Goal: Task Accomplishment & Management: Use online tool/utility

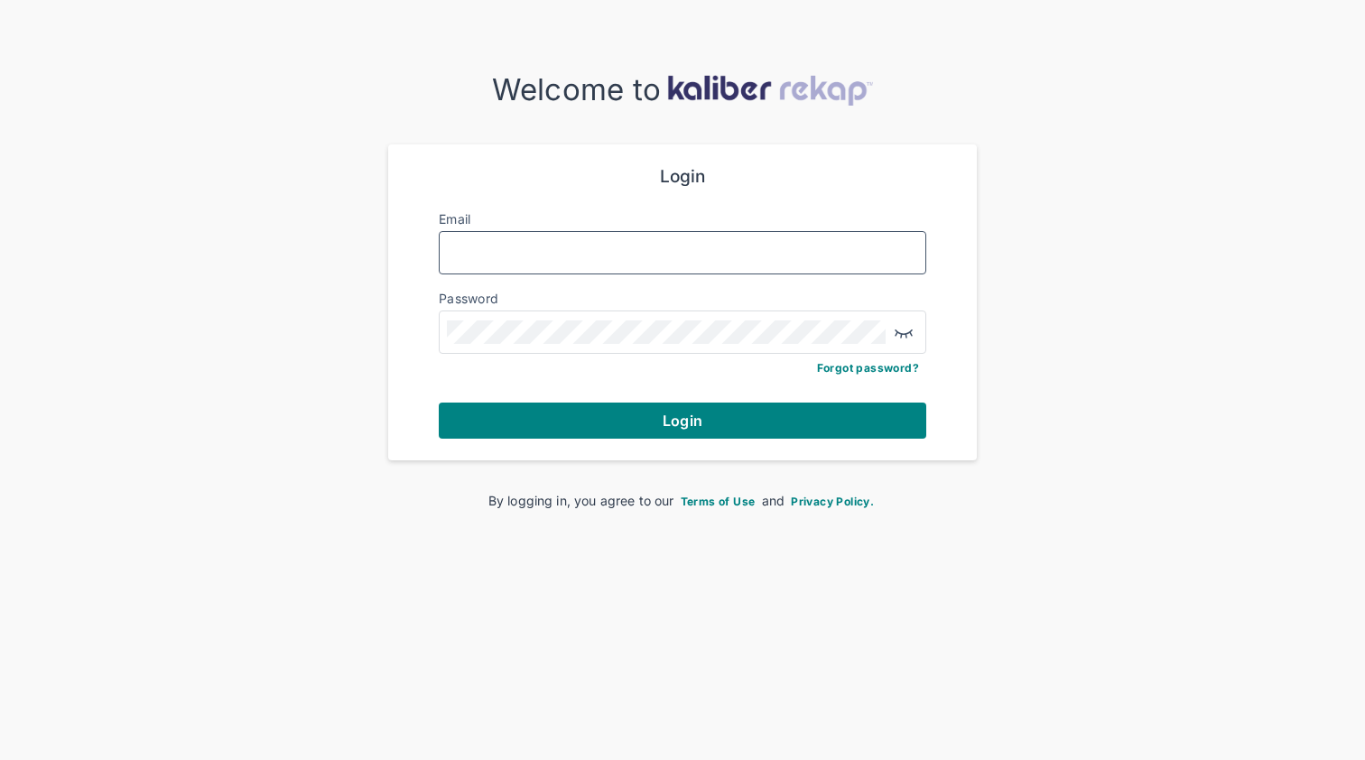
type input "**********"
click at [683, 418] on button "Login" at bounding box center [683, 421] width 488 height 36
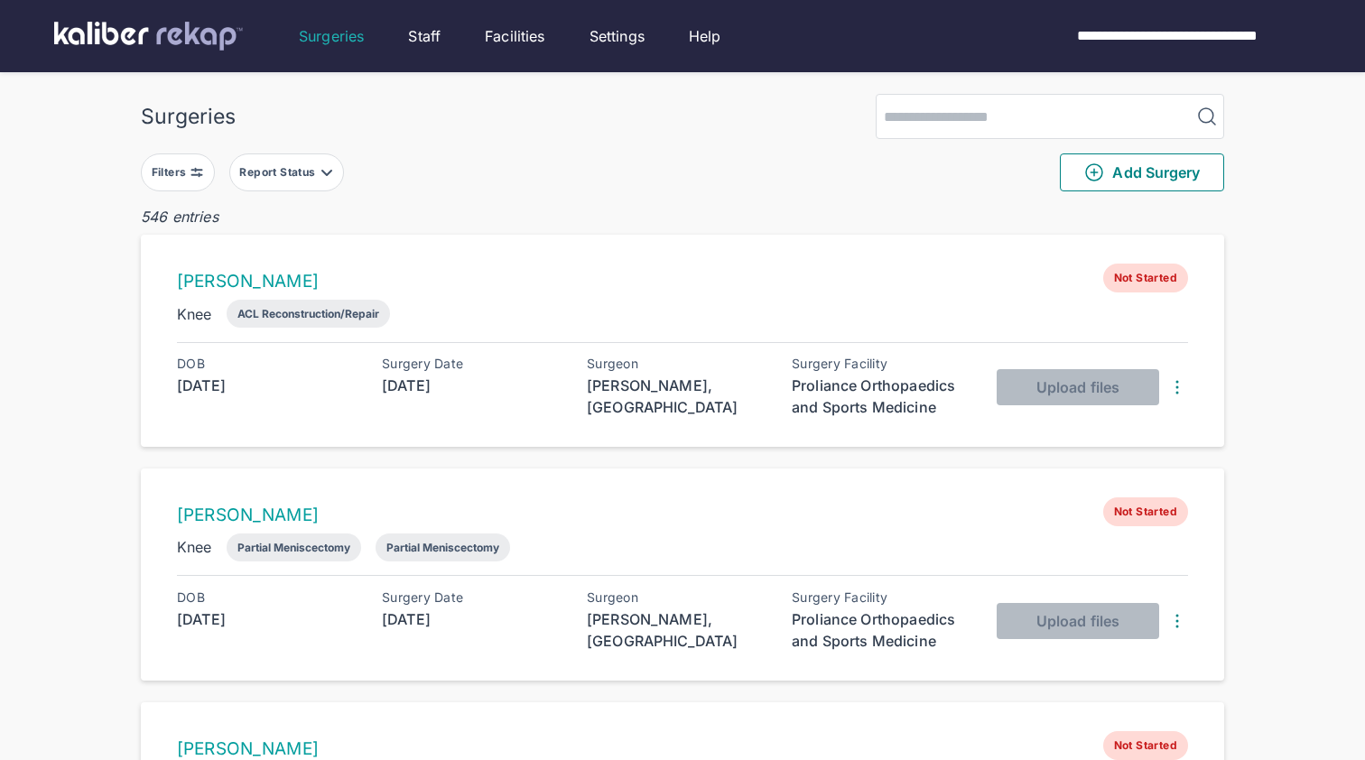
click at [310, 165] on div "Report Status" at bounding box center [278, 172] width 79 height 14
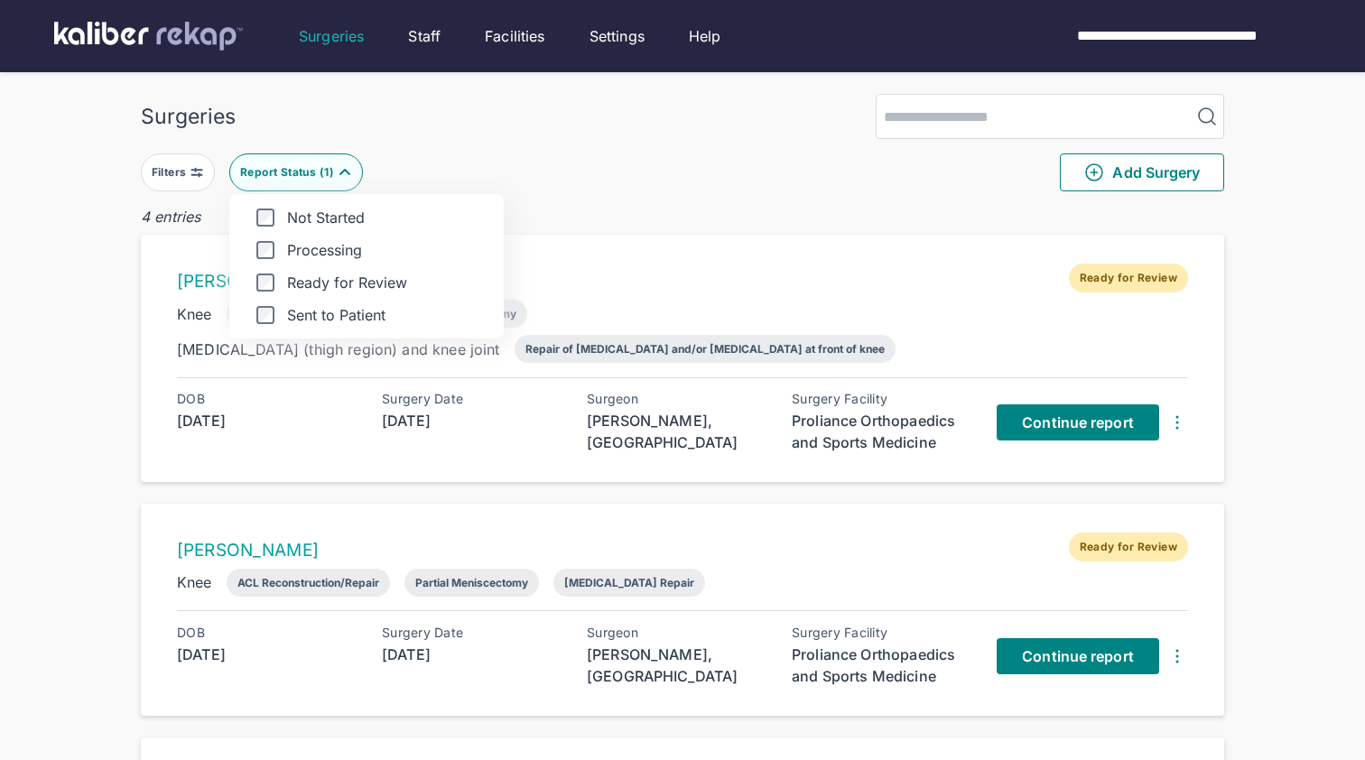
click at [704, 156] on div "Filters Report Status ( 1 ) Not Started Processing Ready for Review Sent to Pat…" at bounding box center [683, 172] width 1084 height 67
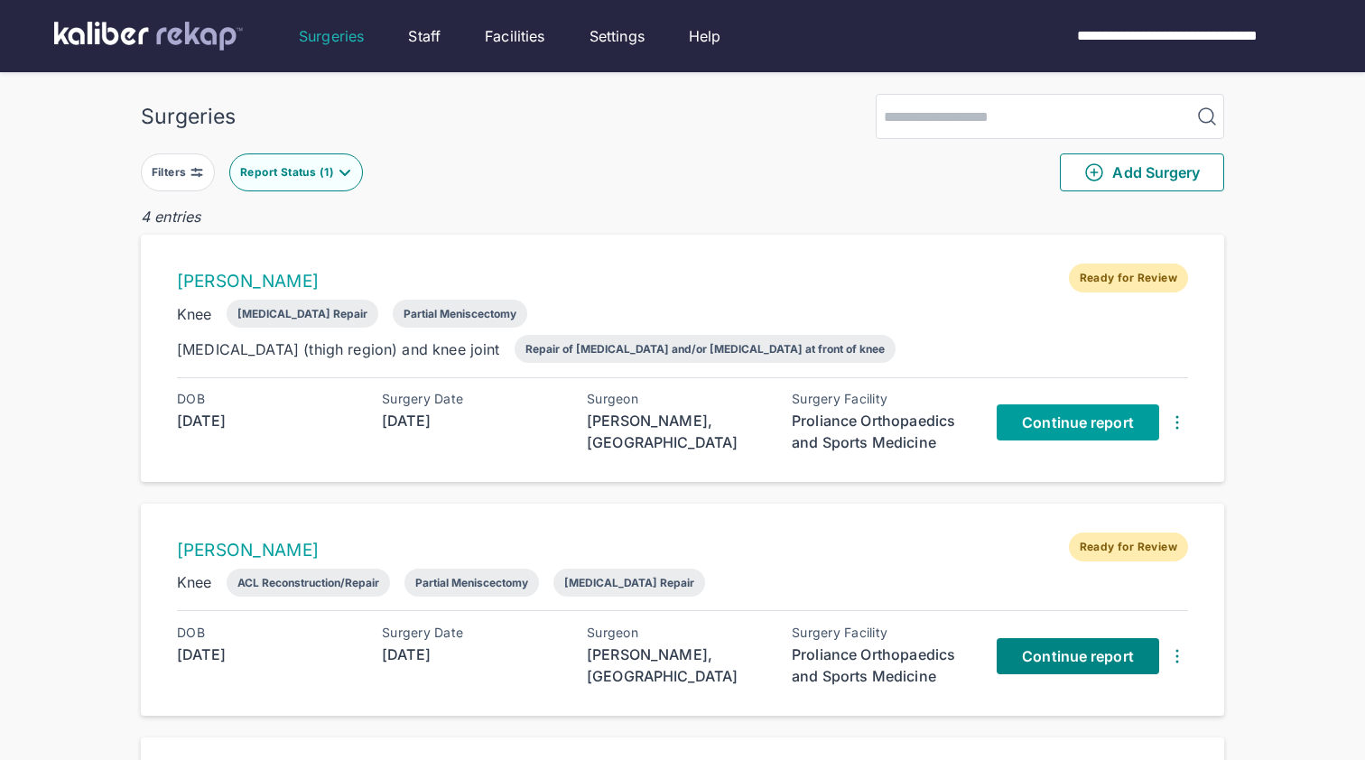
click at [1086, 437] on link "Continue report" at bounding box center [1078, 423] width 163 height 36
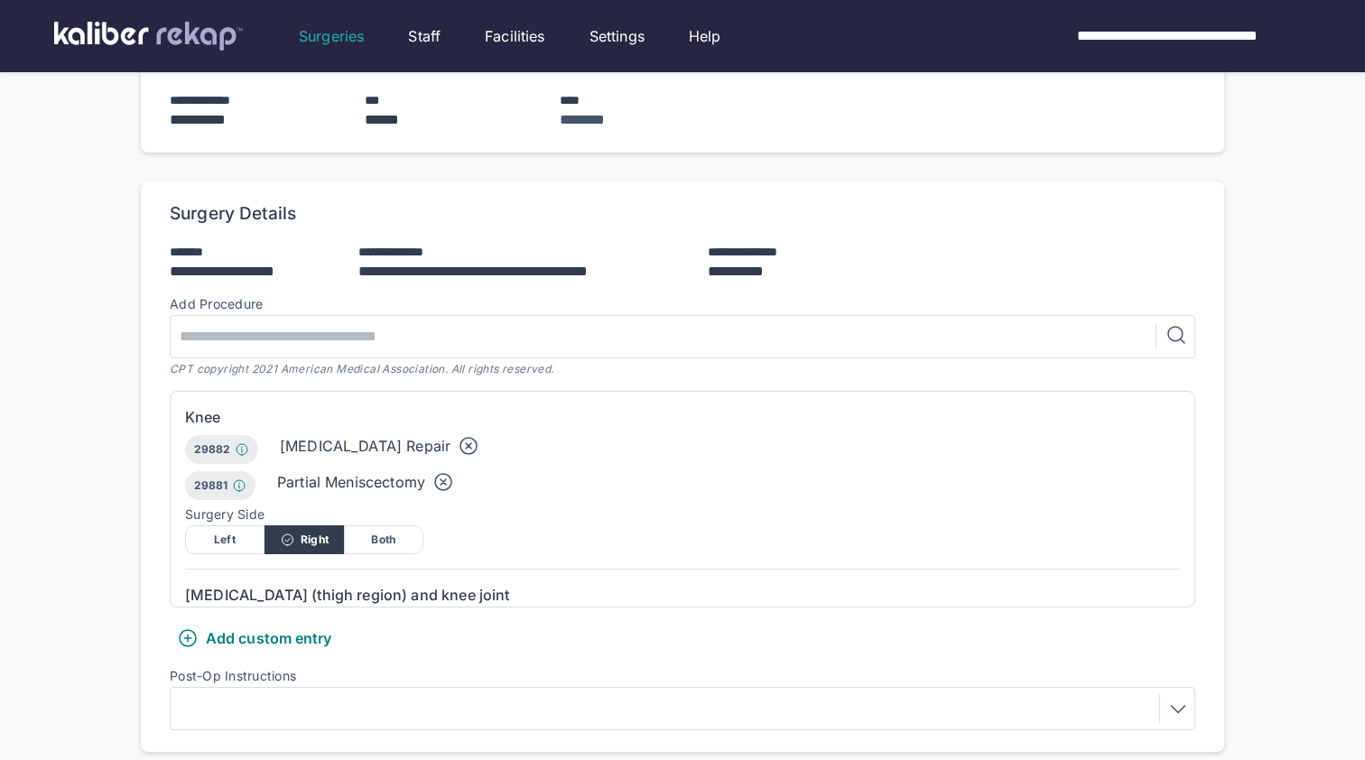
scroll to position [237, 0]
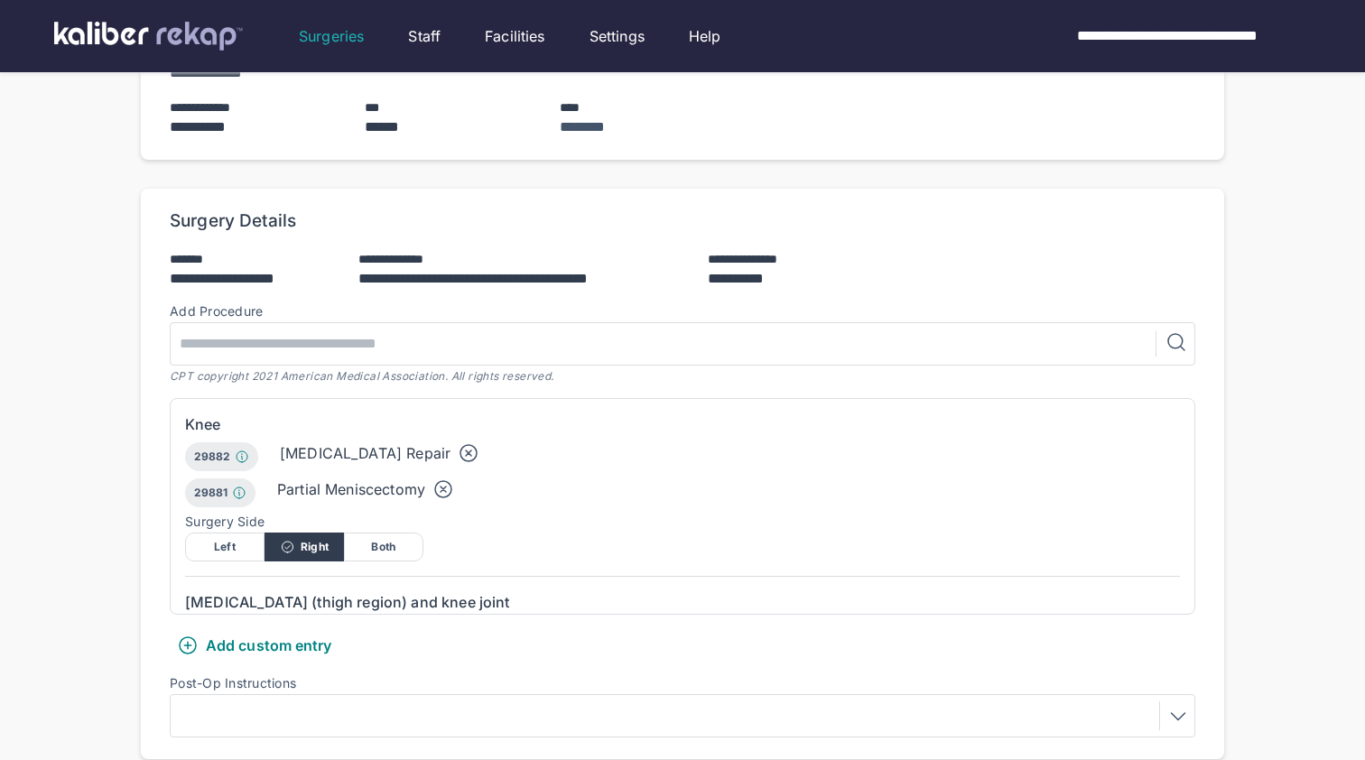
click at [458, 447] on icon at bounding box center [469, 453] width 22 height 22
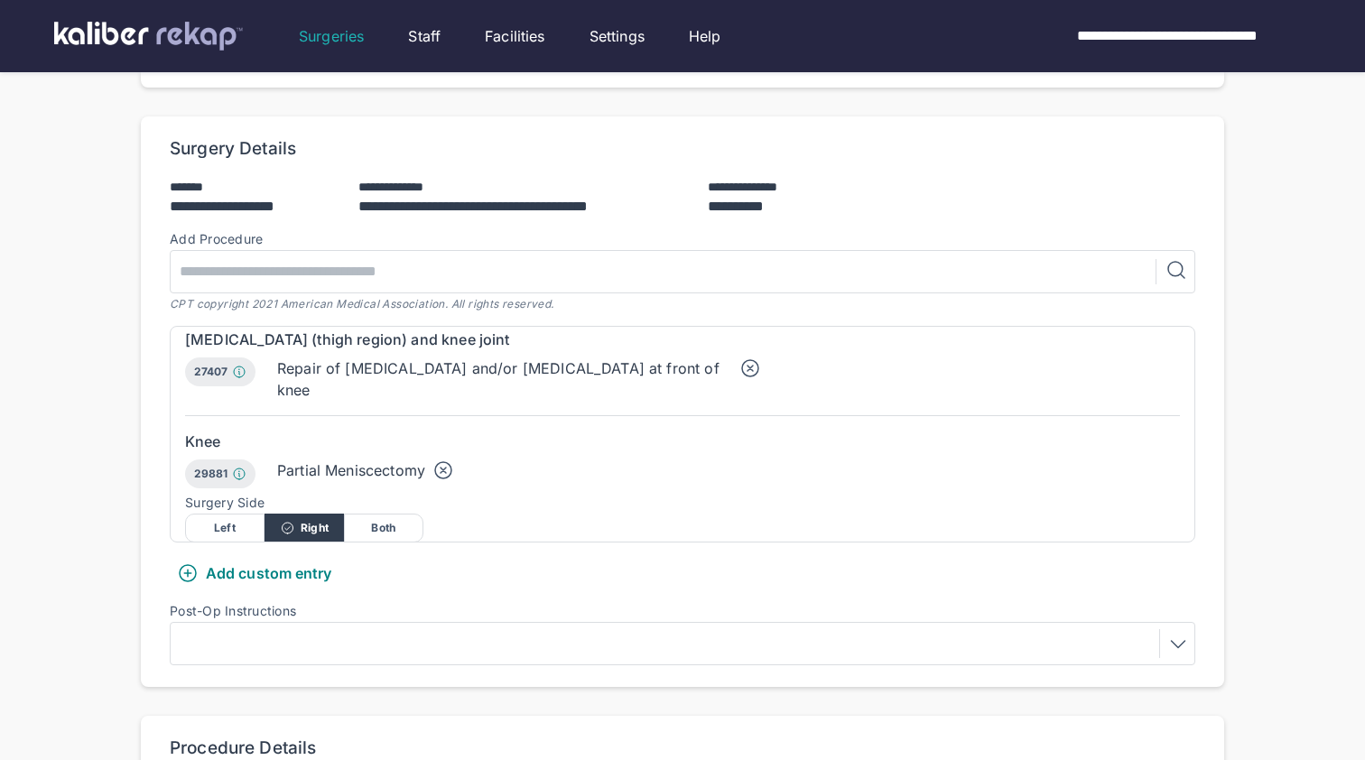
scroll to position [321, 0]
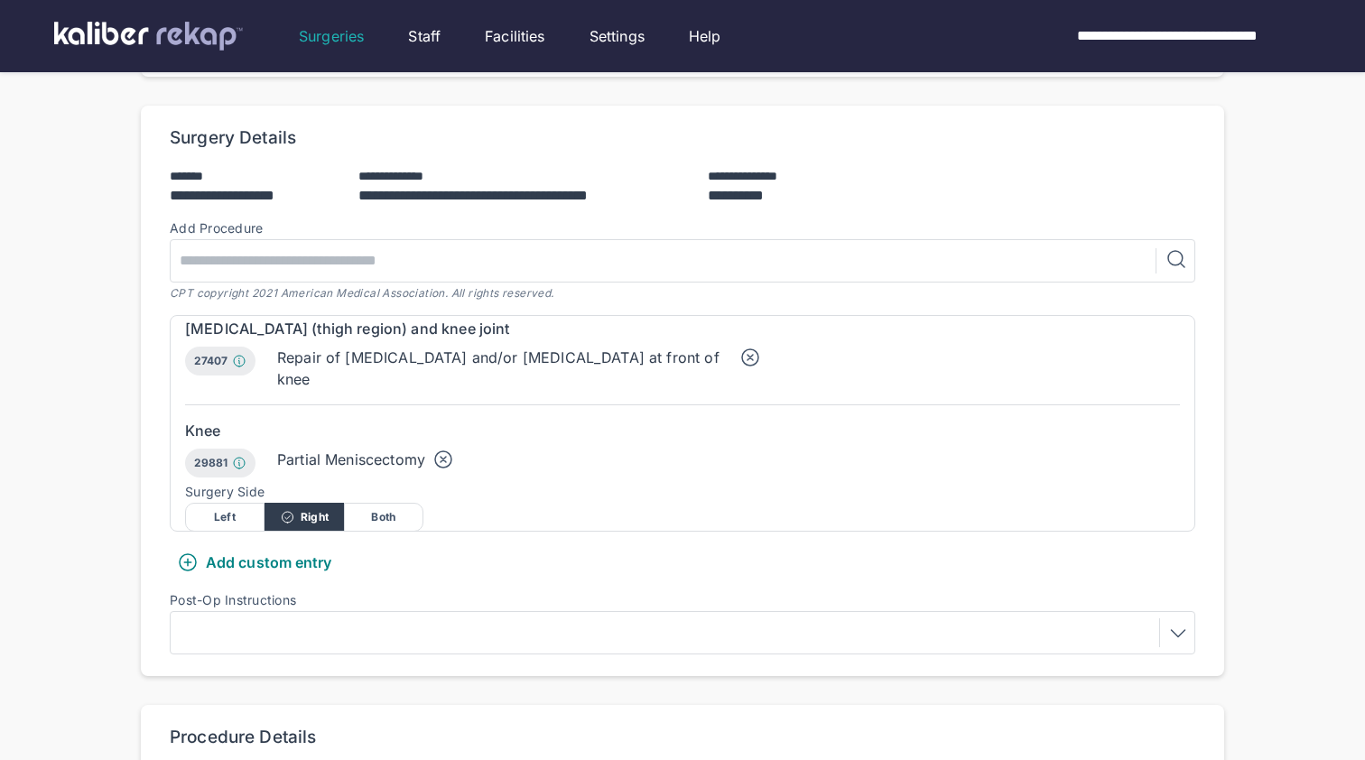
click at [257, 557] on div "Add custom entry" at bounding box center [254, 563] width 155 height 22
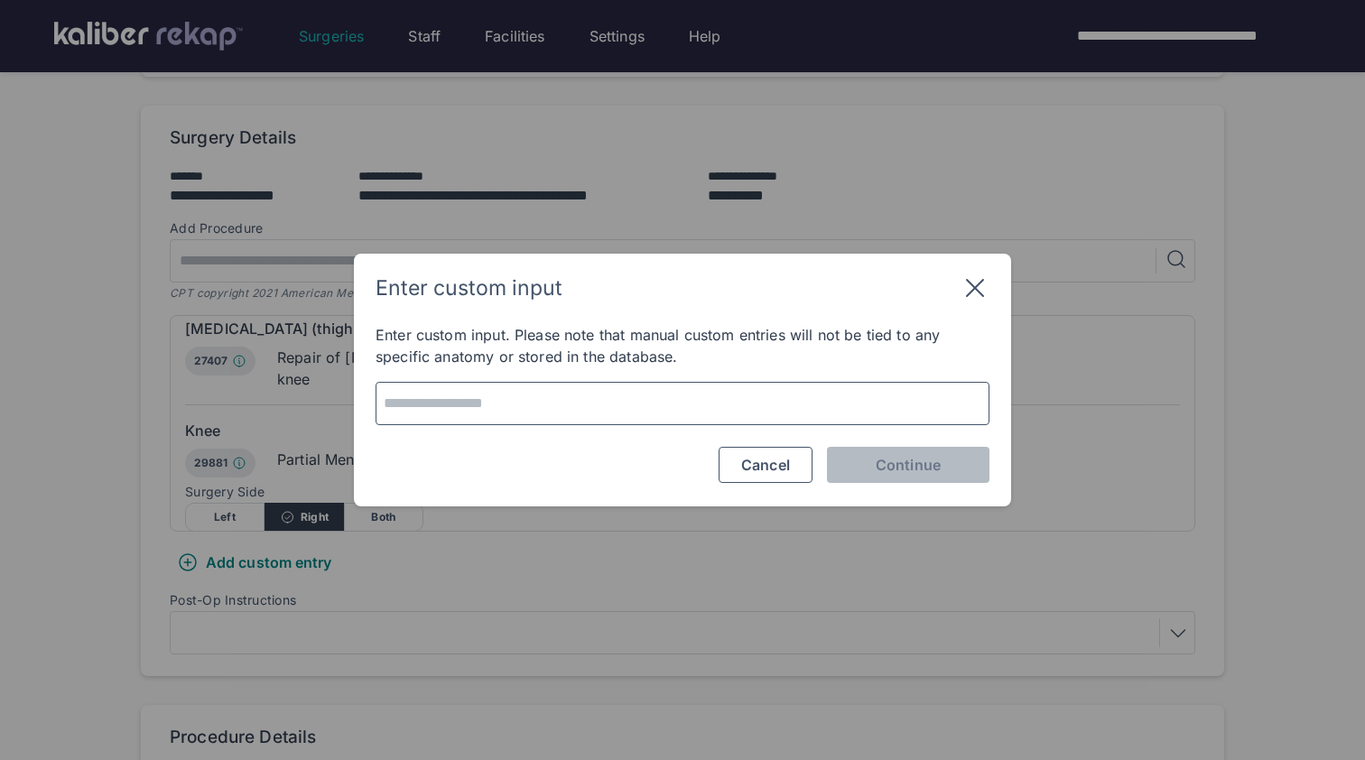
click at [634, 413] on textarea at bounding box center [682, 403] width 601 height 25
drag, startPoint x: 634, startPoint y: 413, endPoint x: 889, endPoint y: 413, distance: 254.6
click at [889, 413] on textarea "**********" at bounding box center [682, 403] width 601 height 25
type textarea "**********"
click at [910, 469] on span "Continue" at bounding box center [908, 465] width 65 height 18
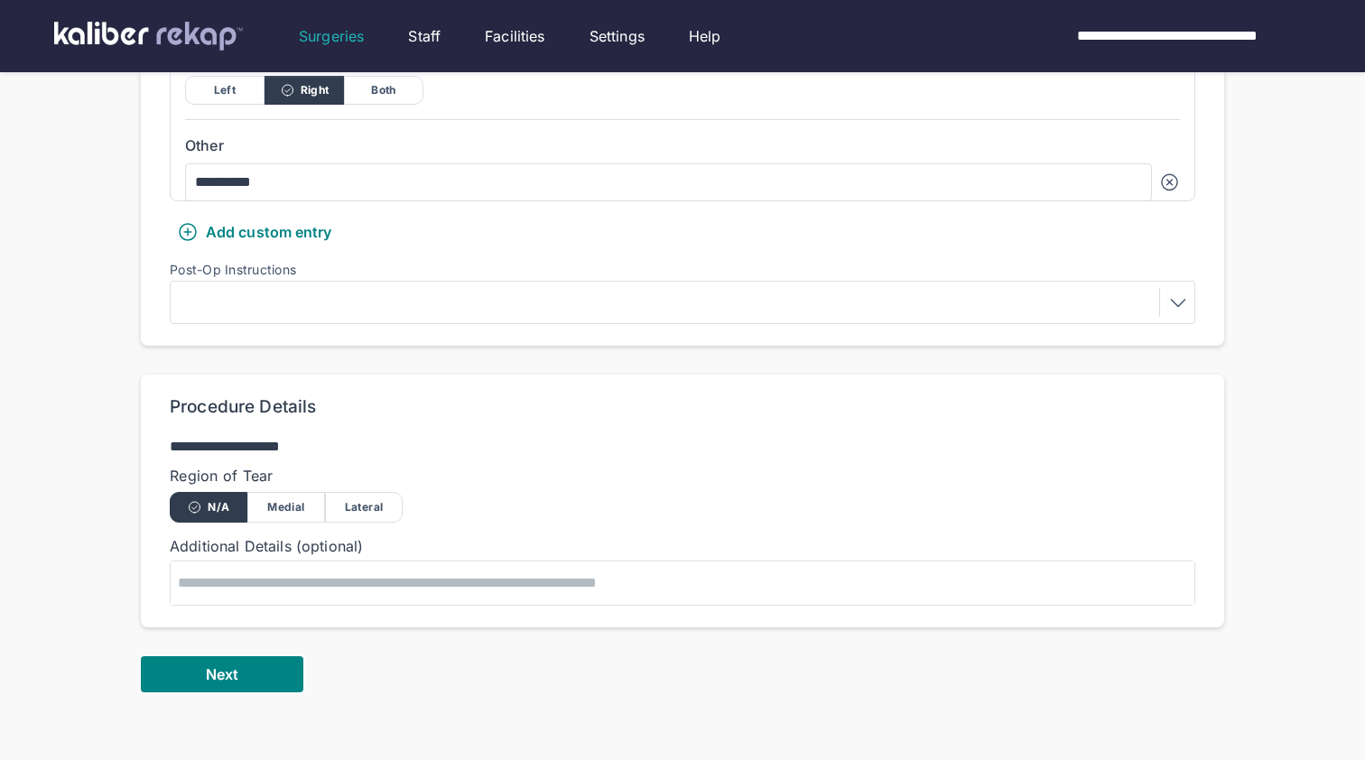
scroll to position [747, 0]
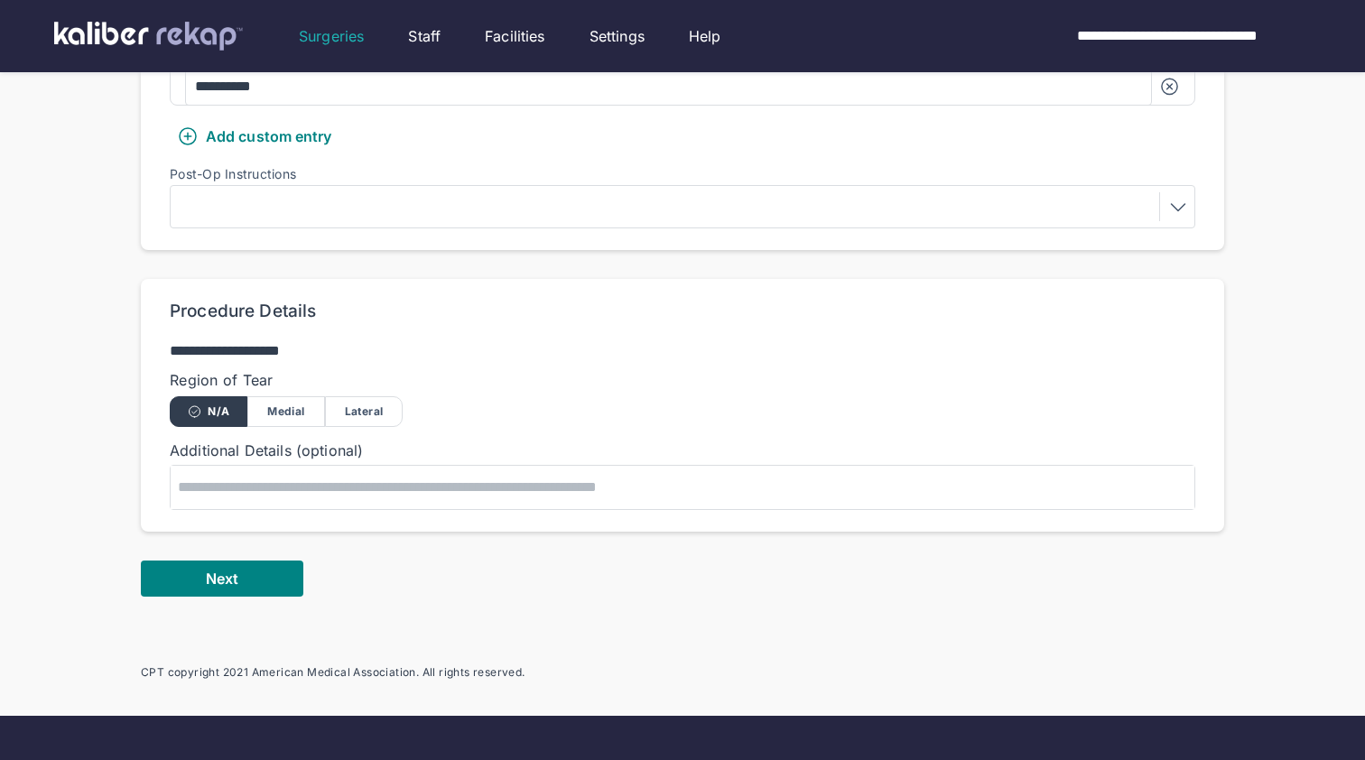
click at [351, 412] on div "Lateral" at bounding box center [364, 411] width 78 height 31
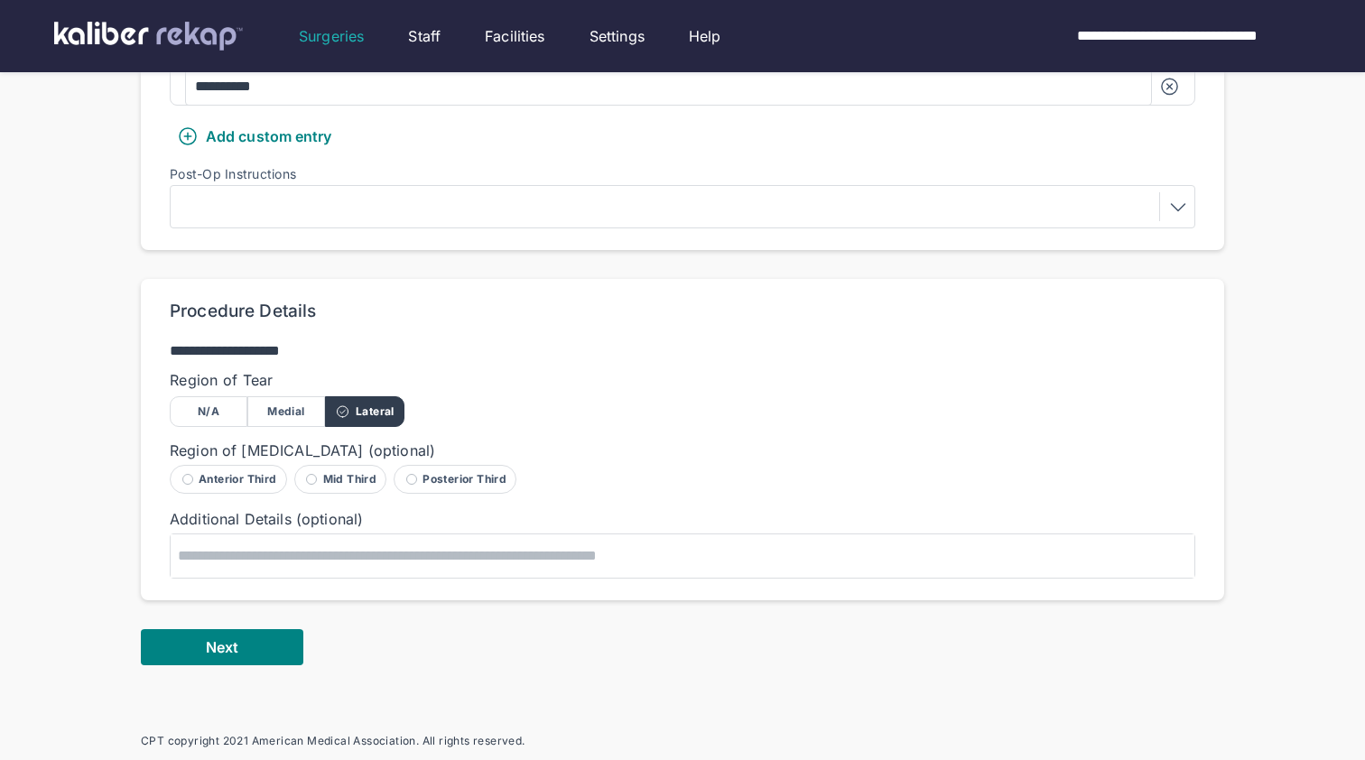
click at [451, 466] on div "Posterior Third" at bounding box center [455, 479] width 123 height 29
click at [258, 637] on button "Next" at bounding box center [222, 647] width 163 height 36
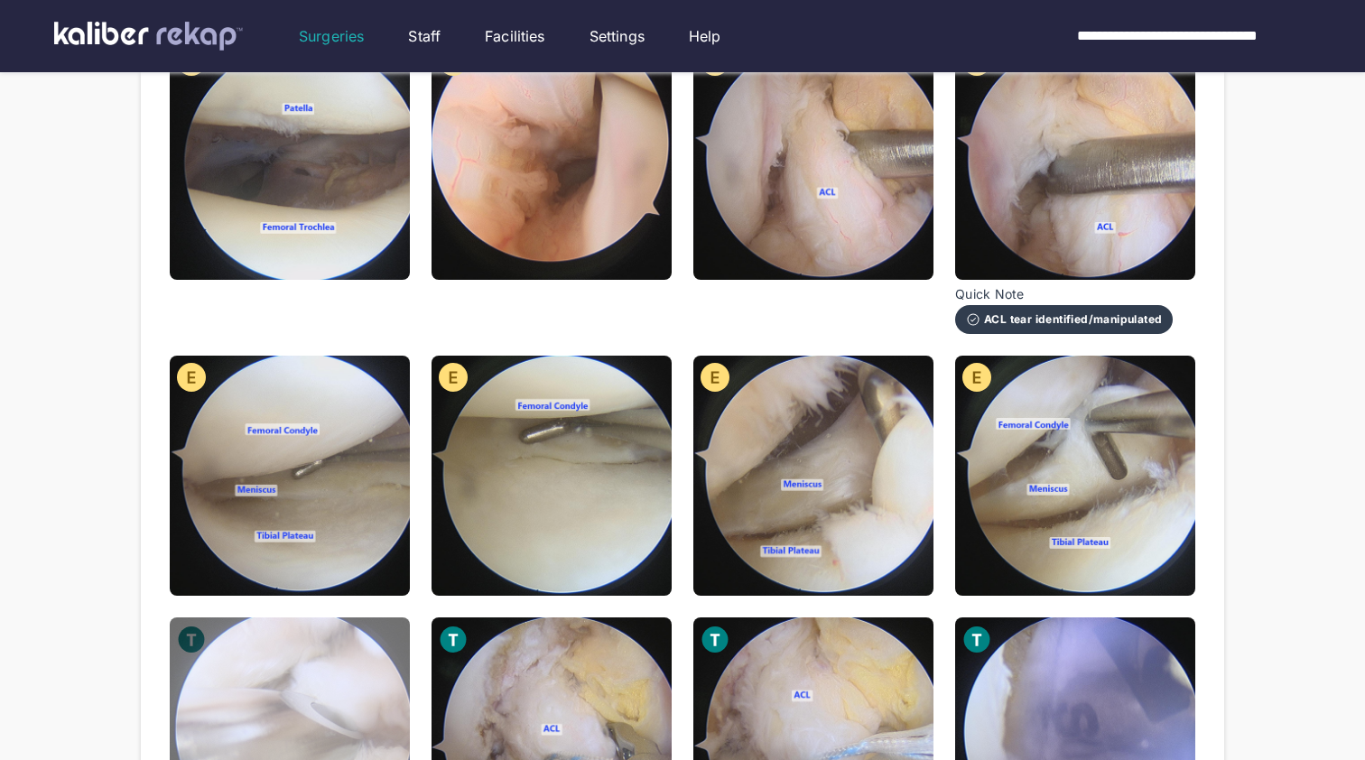
scroll to position [276, 0]
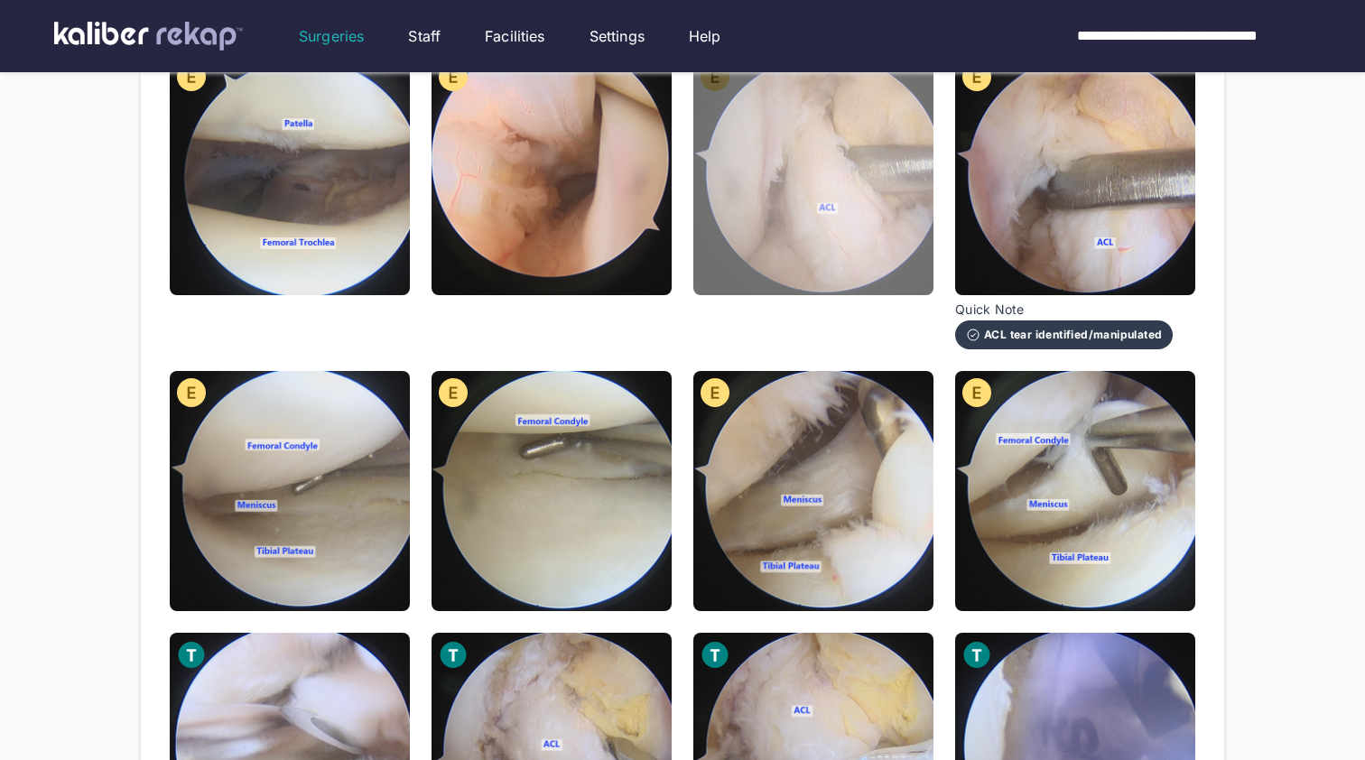
click at [840, 188] on img at bounding box center [814, 175] width 240 height 240
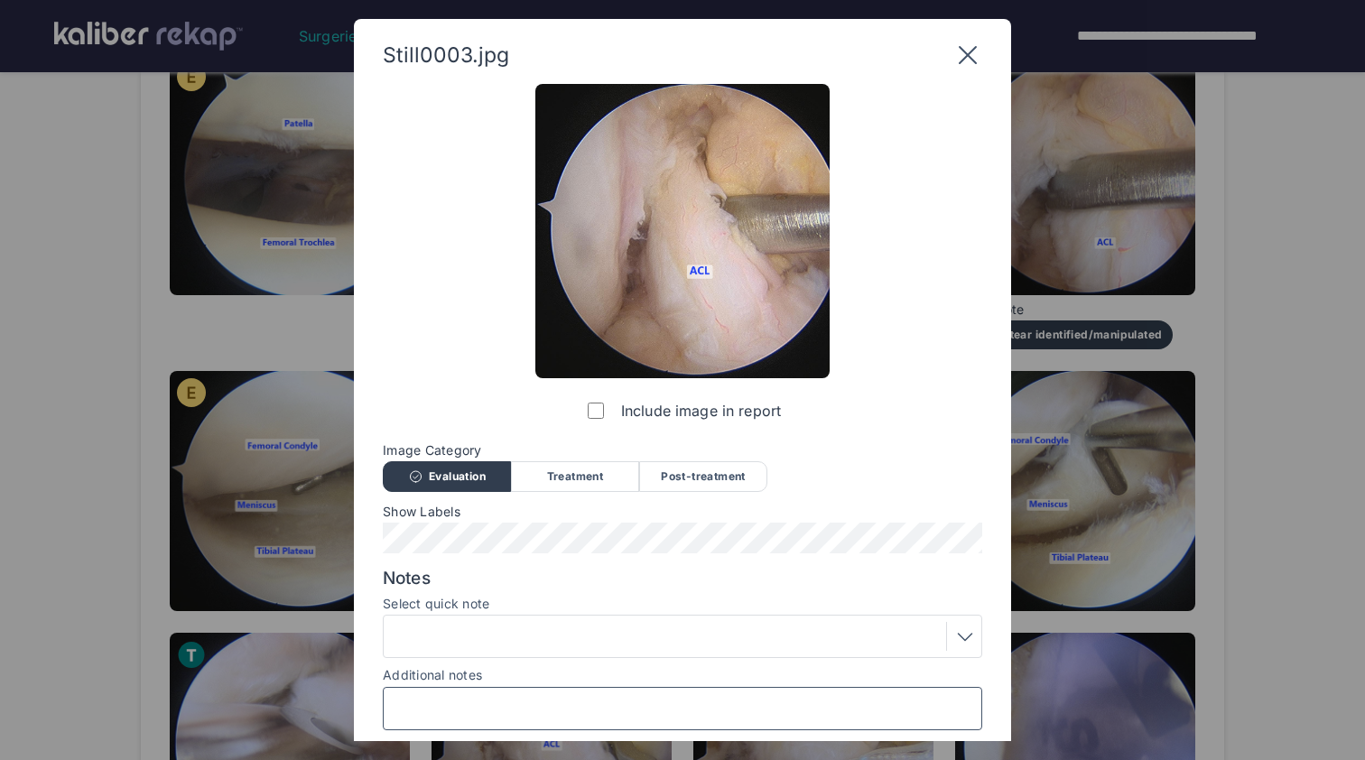
click at [511, 697] on input "Additional notes" at bounding box center [682, 708] width 583 height 23
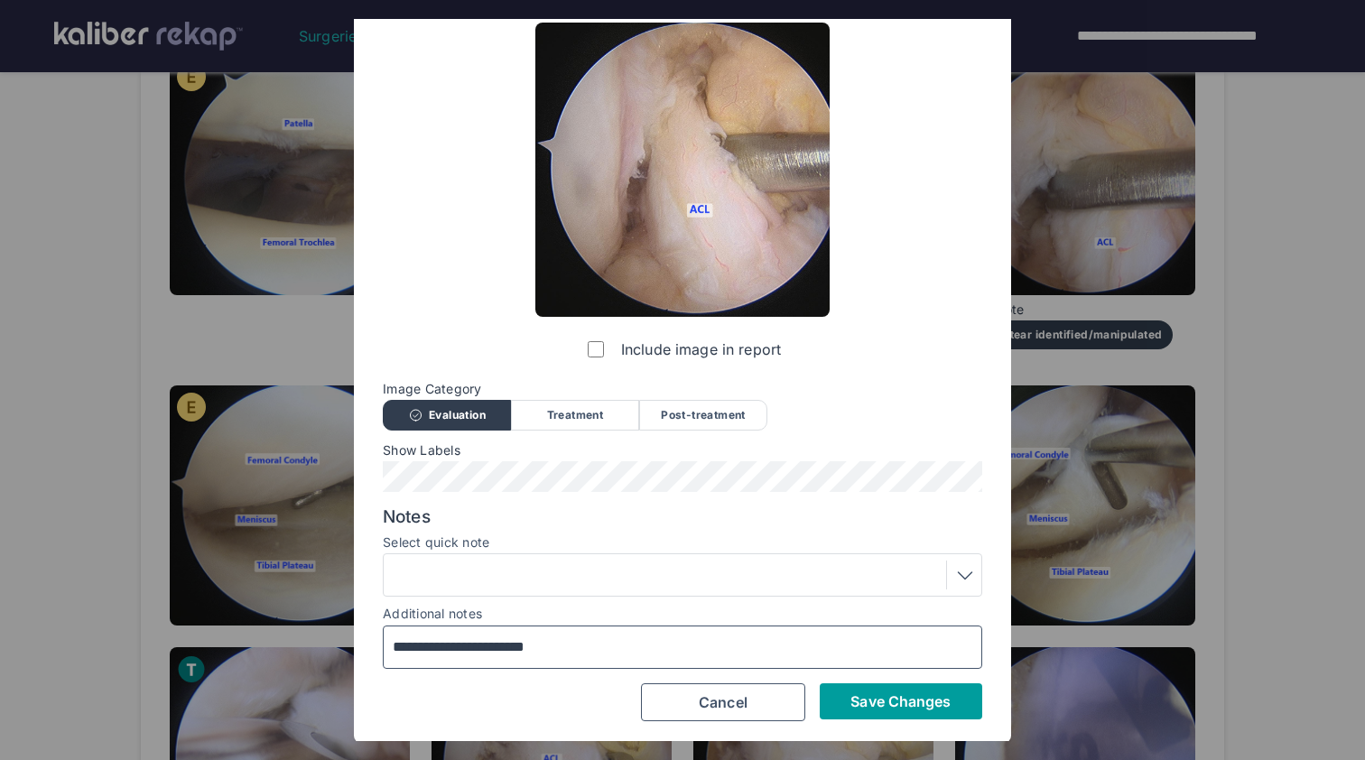
scroll to position [61, 0]
type input "**********"
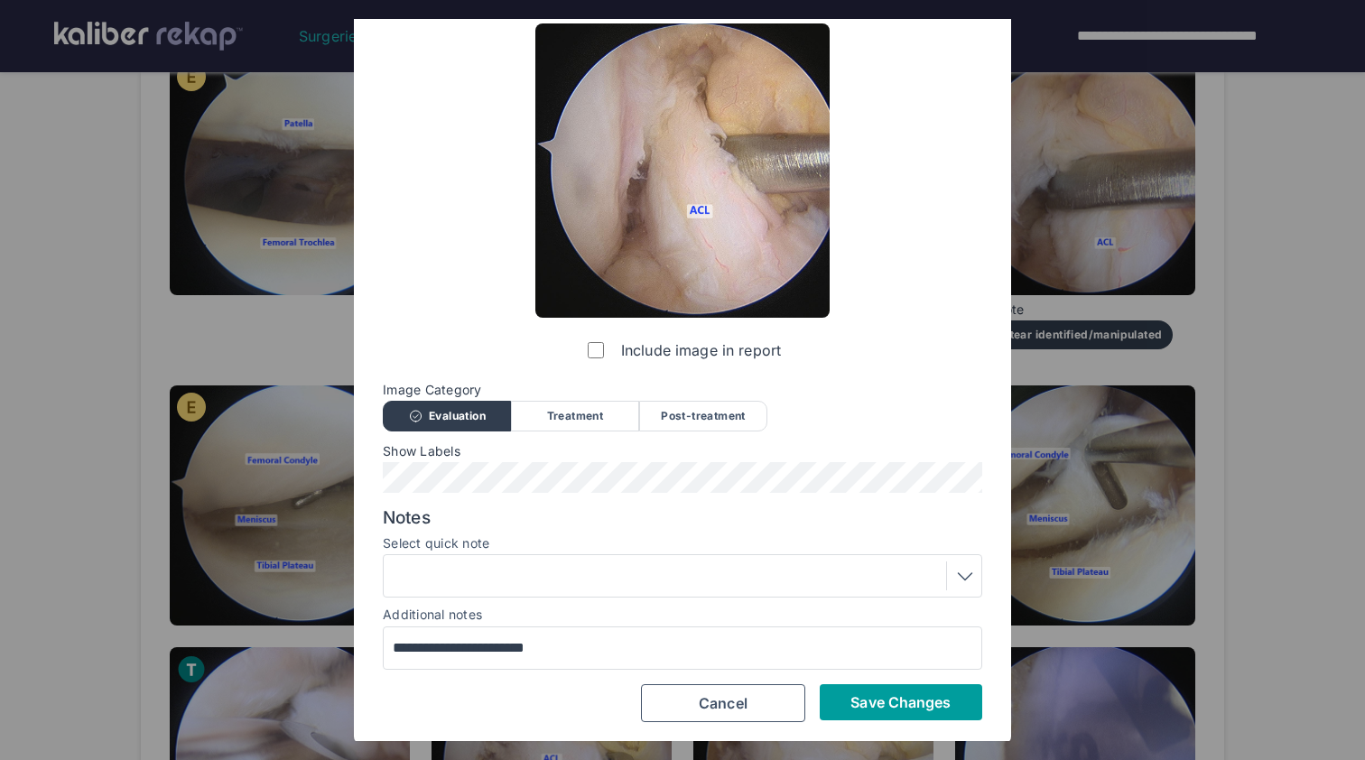
click at [907, 714] on button "Save Changes" at bounding box center [901, 702] width 163 height 36
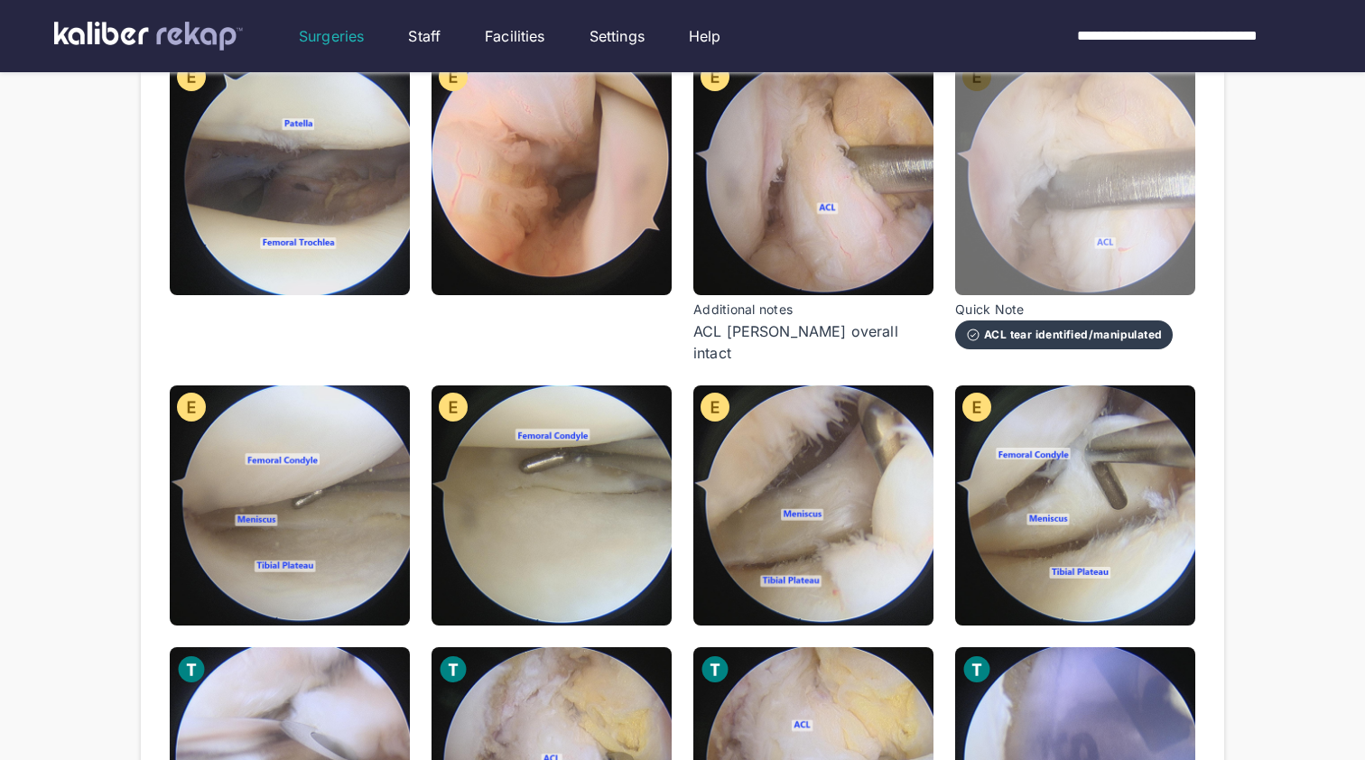
click at [1164, 111] on img at bounding box center [1075, 175] width 240 height 240
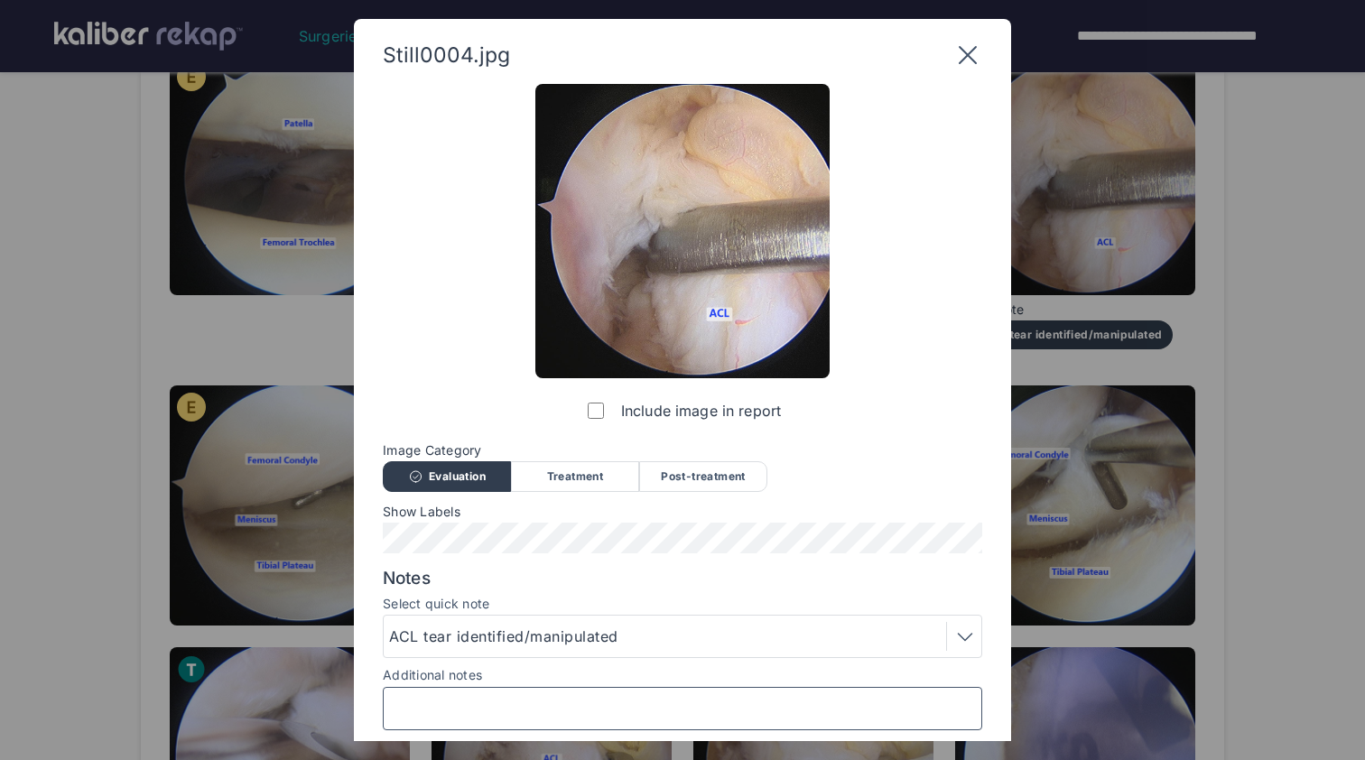
click at [580, 708] on input "Additional notes" at bounding box center [682, 708] width 583 height 23
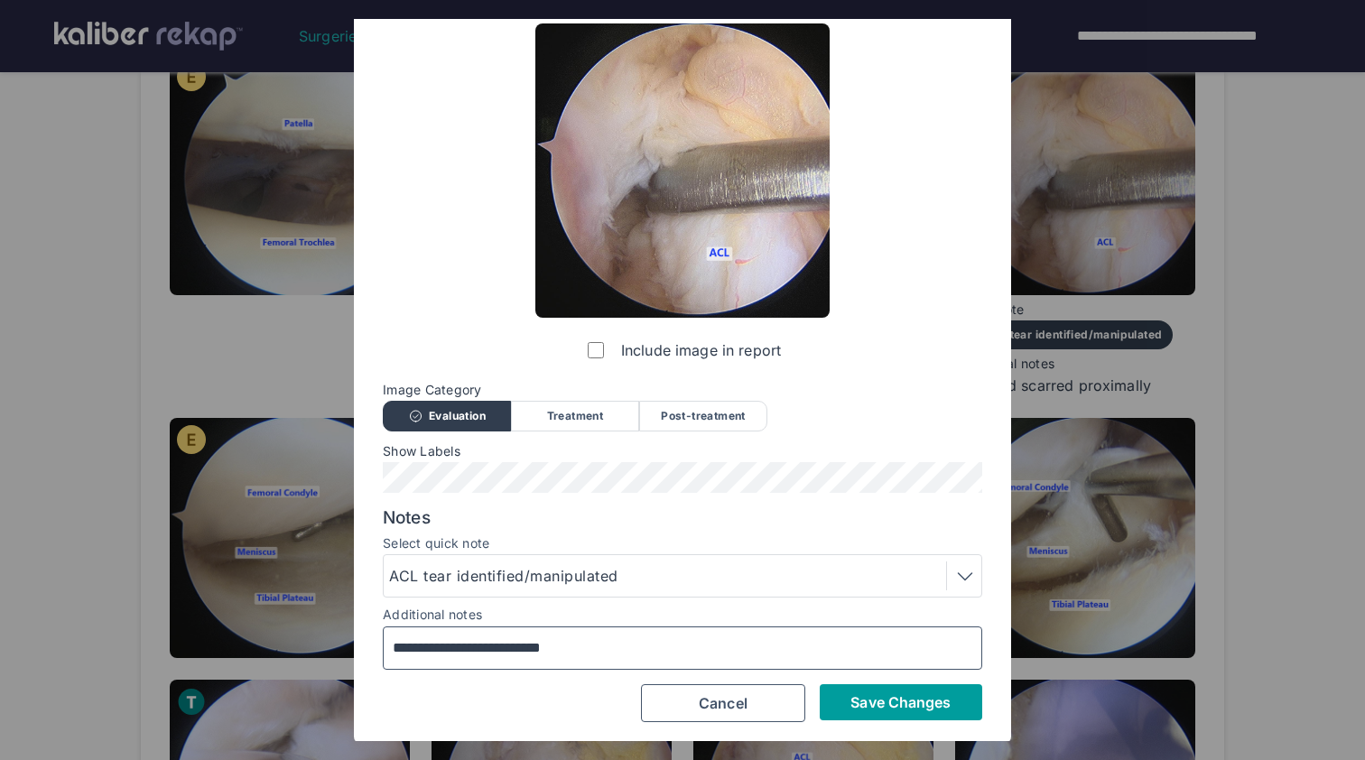
type input "**********"
click at [949, 700] on span "Save Changes" at bounding box center [901, 703] width 100 height 18
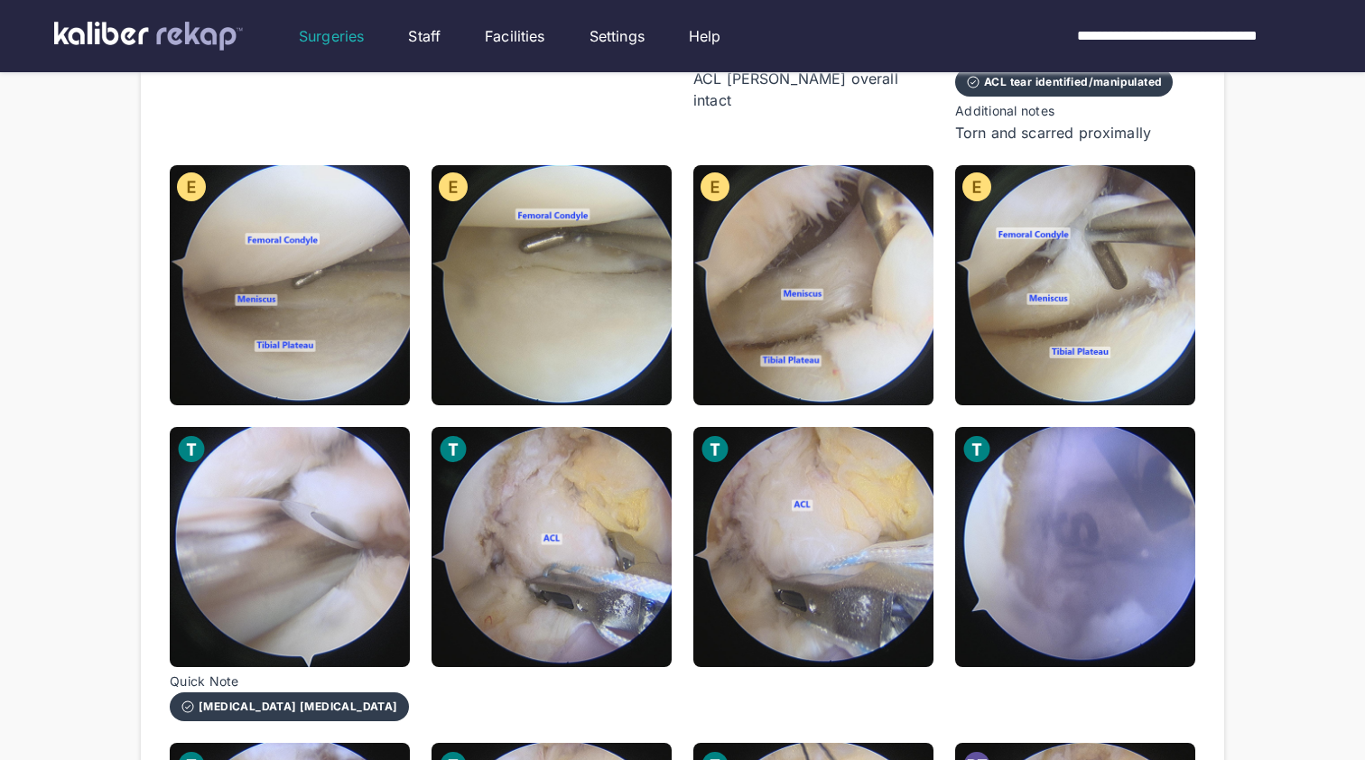
scroll to position [539, 0]
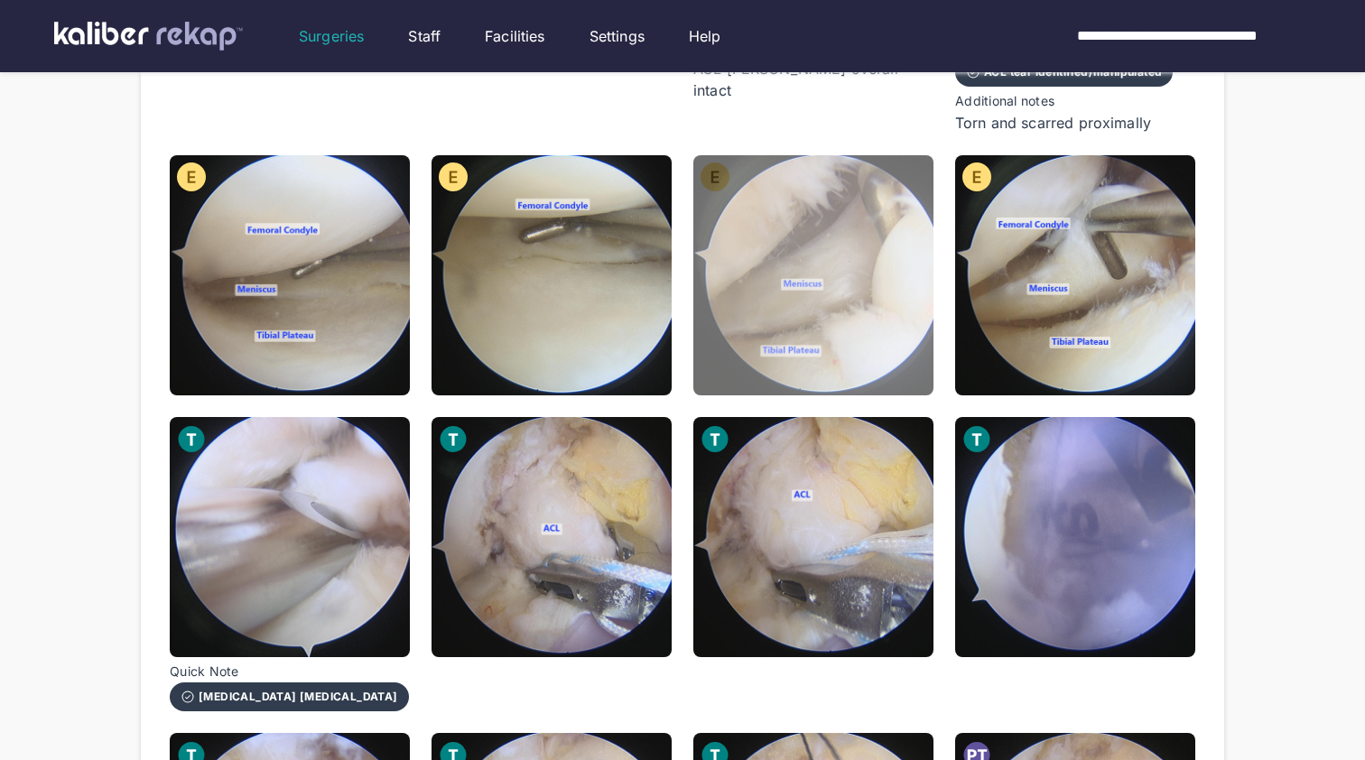
click at [833, 369] on img at bounding box center [814, 275] width 240 height 240
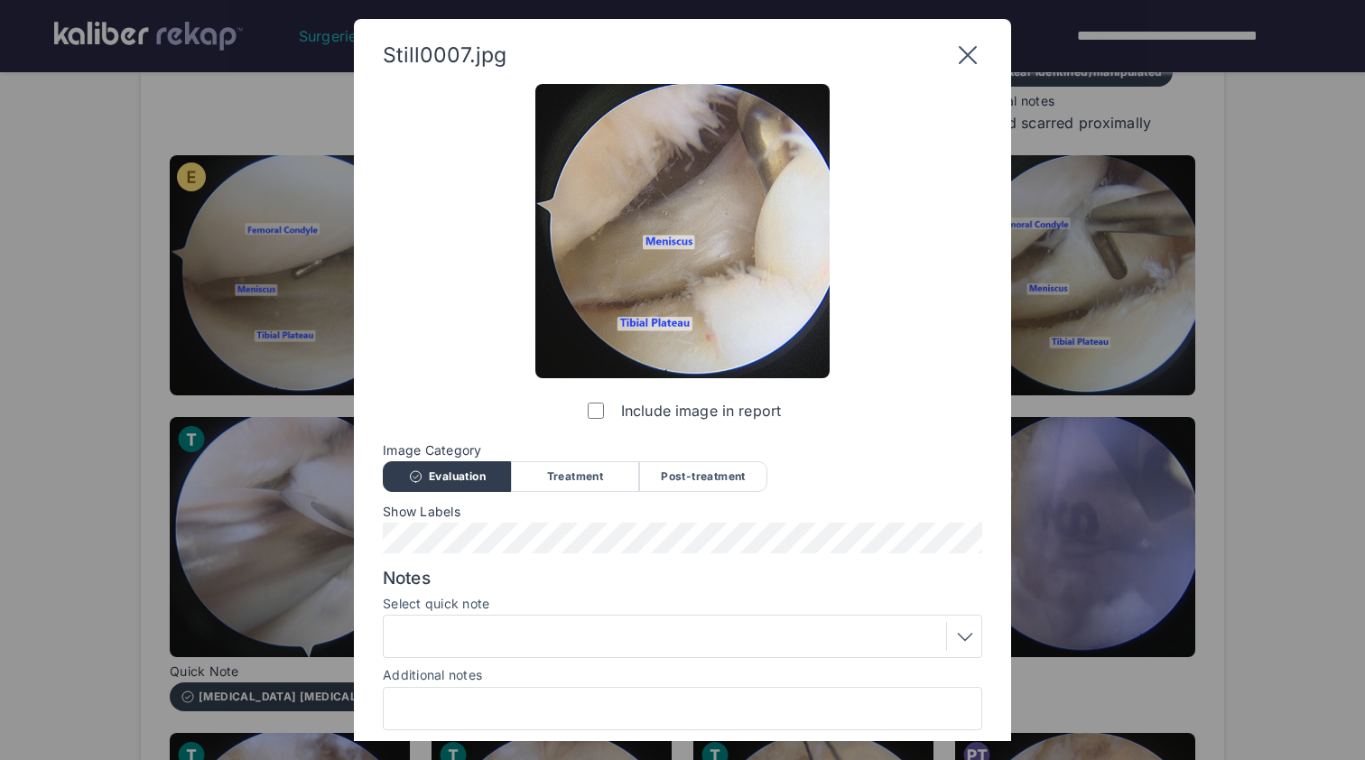
click at [576, 632] on div at bounding box center [682, 636] width 587 height 29
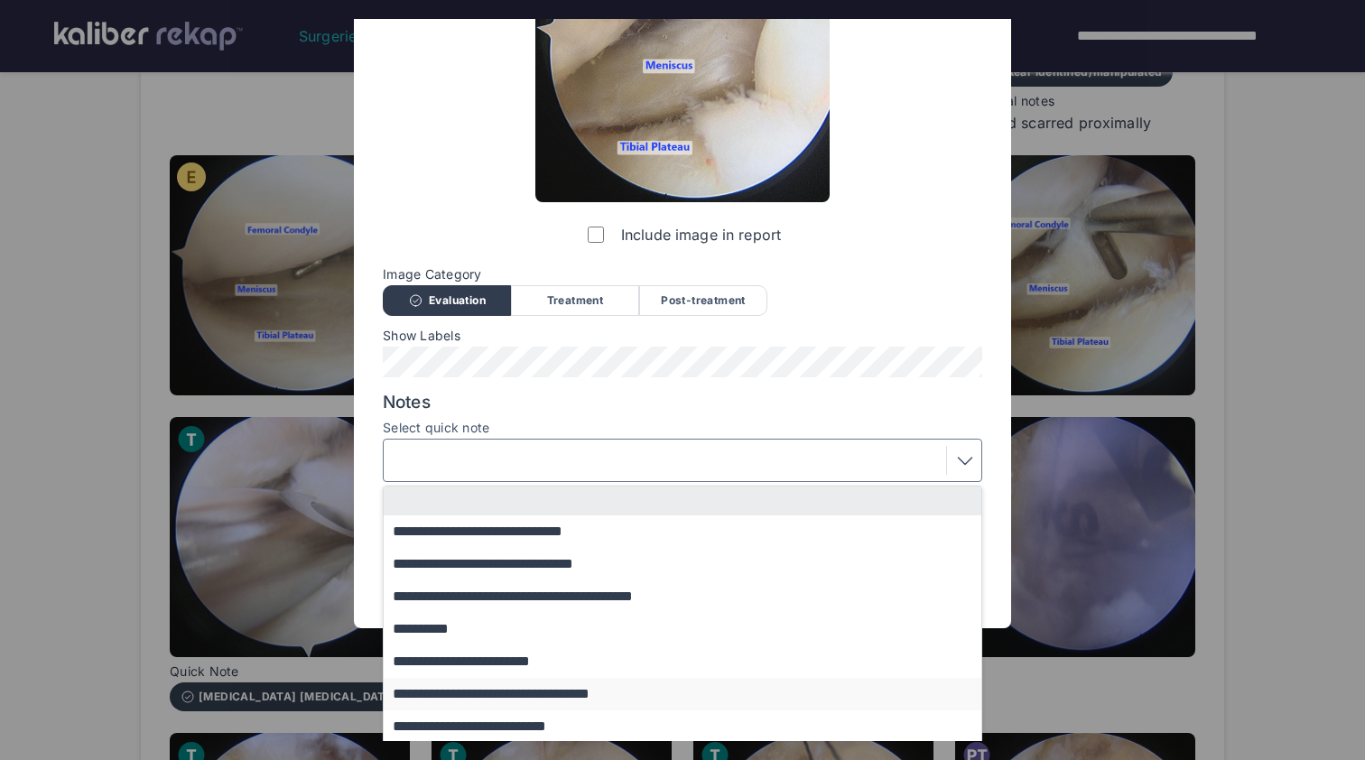
click at [601, 700] on button "**********" at bounding box center [691, 694] width 615 height 33
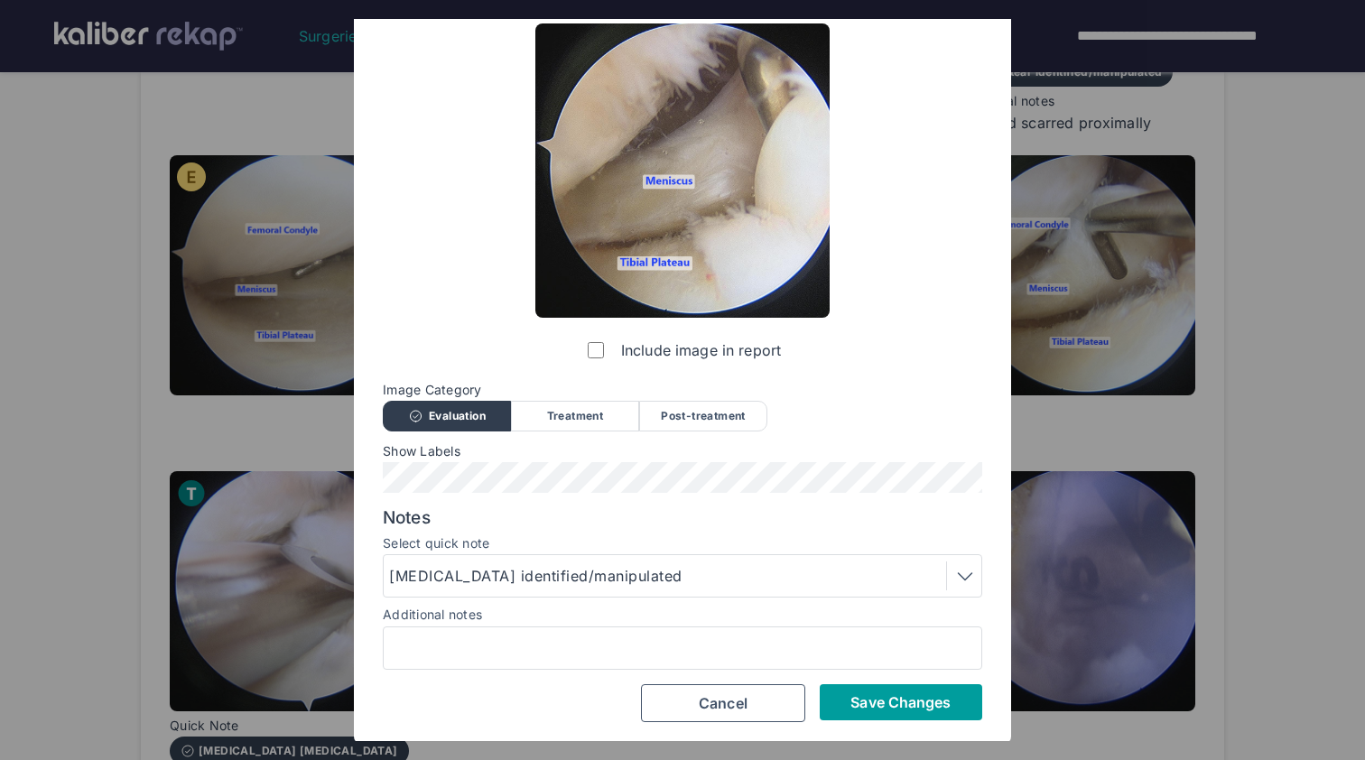
click at [869, 701] on span "Save Changes" at bounding box center [901, 703] width 100 height 18
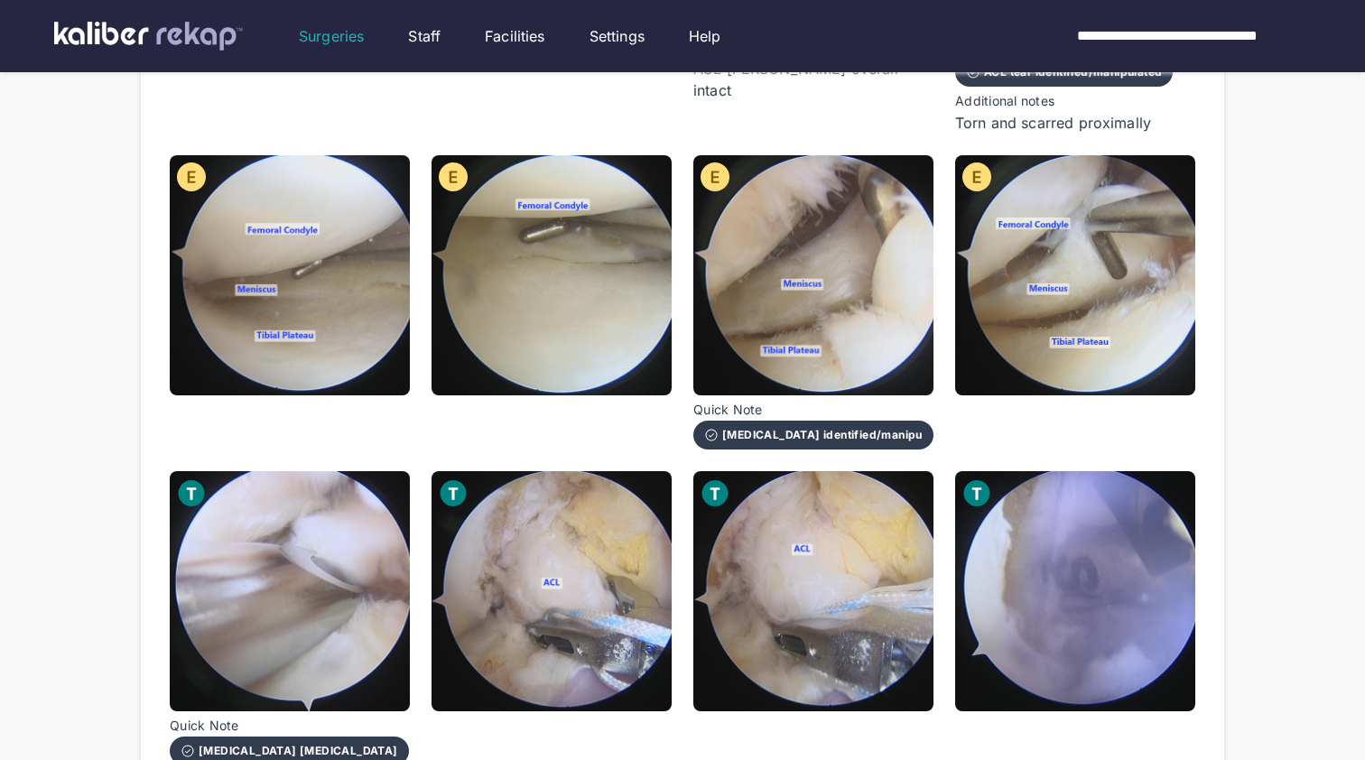
scroll to position [732, 0]
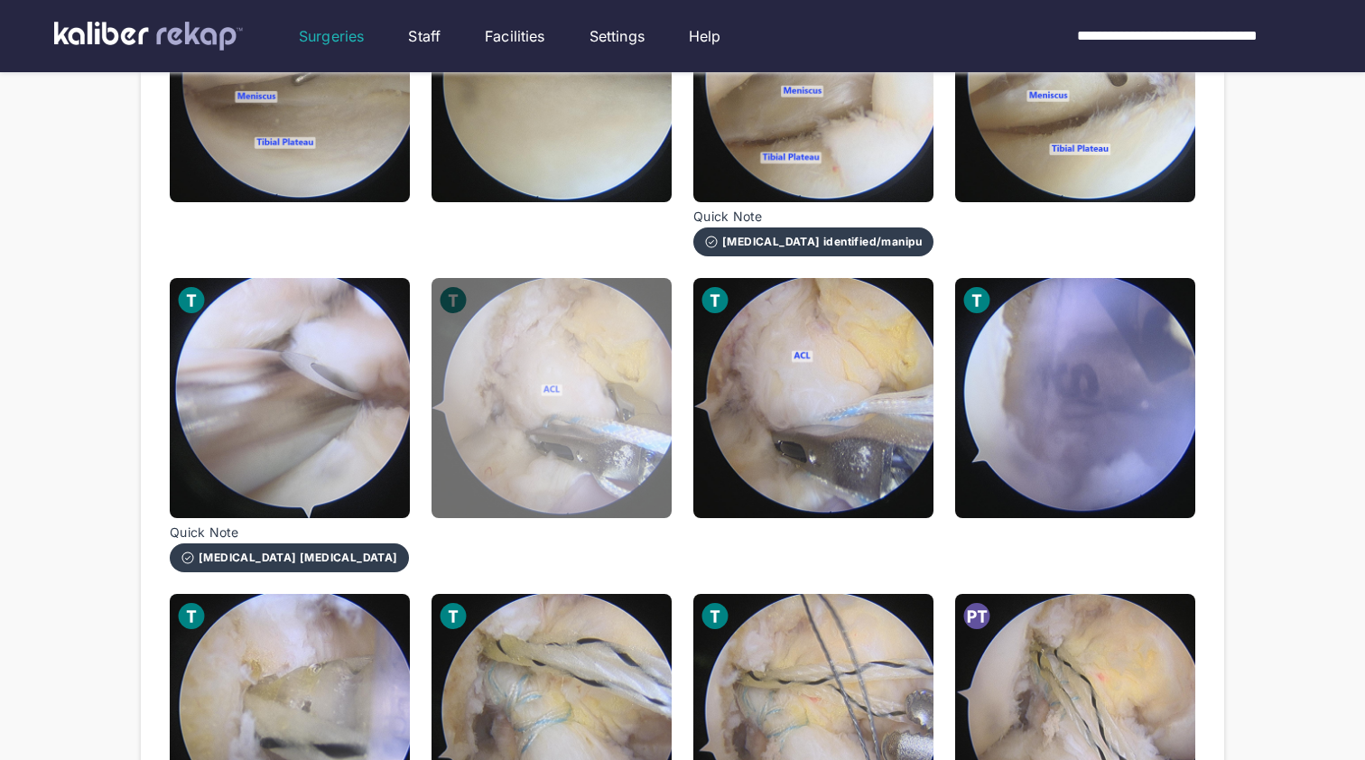
click at [536, 452] on img at bounding box center [552, 398] width 240 height 240
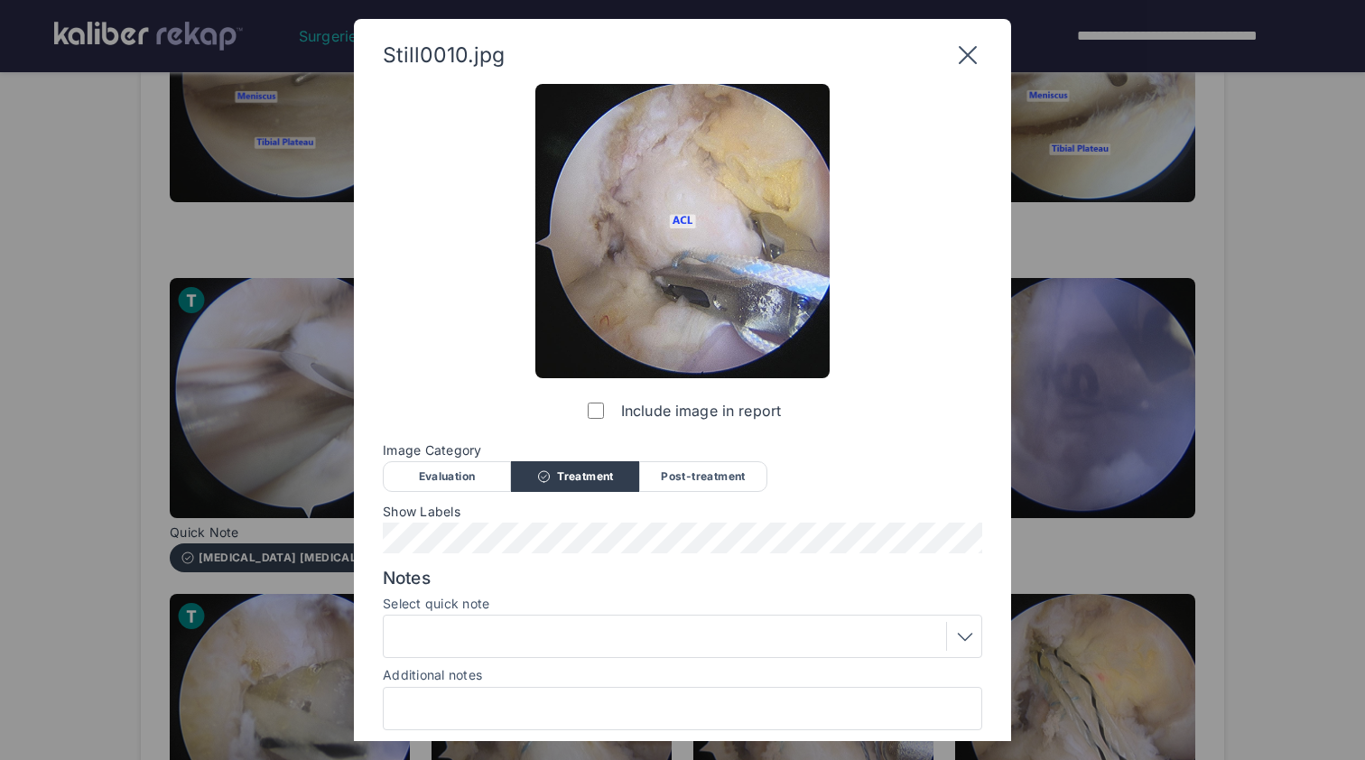
click at [794, 629] on div at bounding box center [682, 636] width 587 height 29
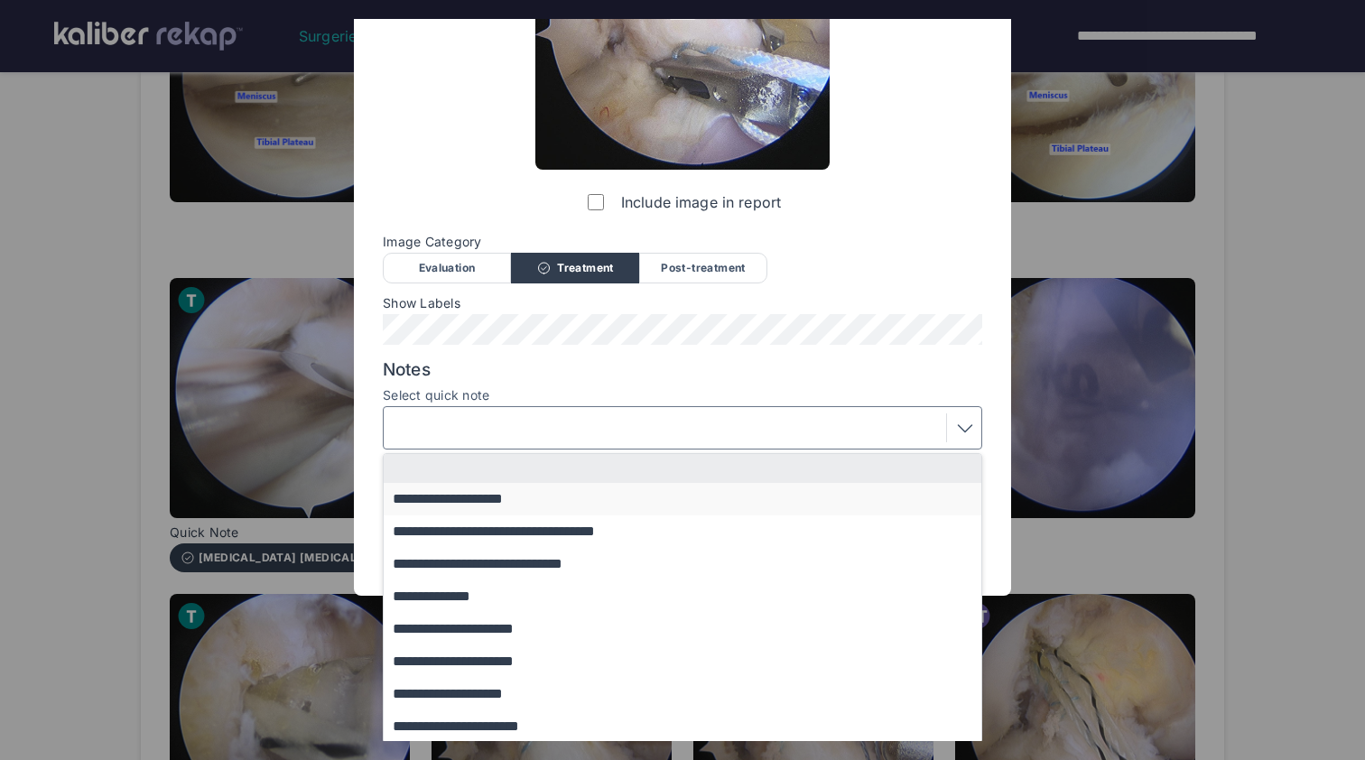
click at [658, 492] on button "**********" at bounding box center [691, 499] width 615 height 33
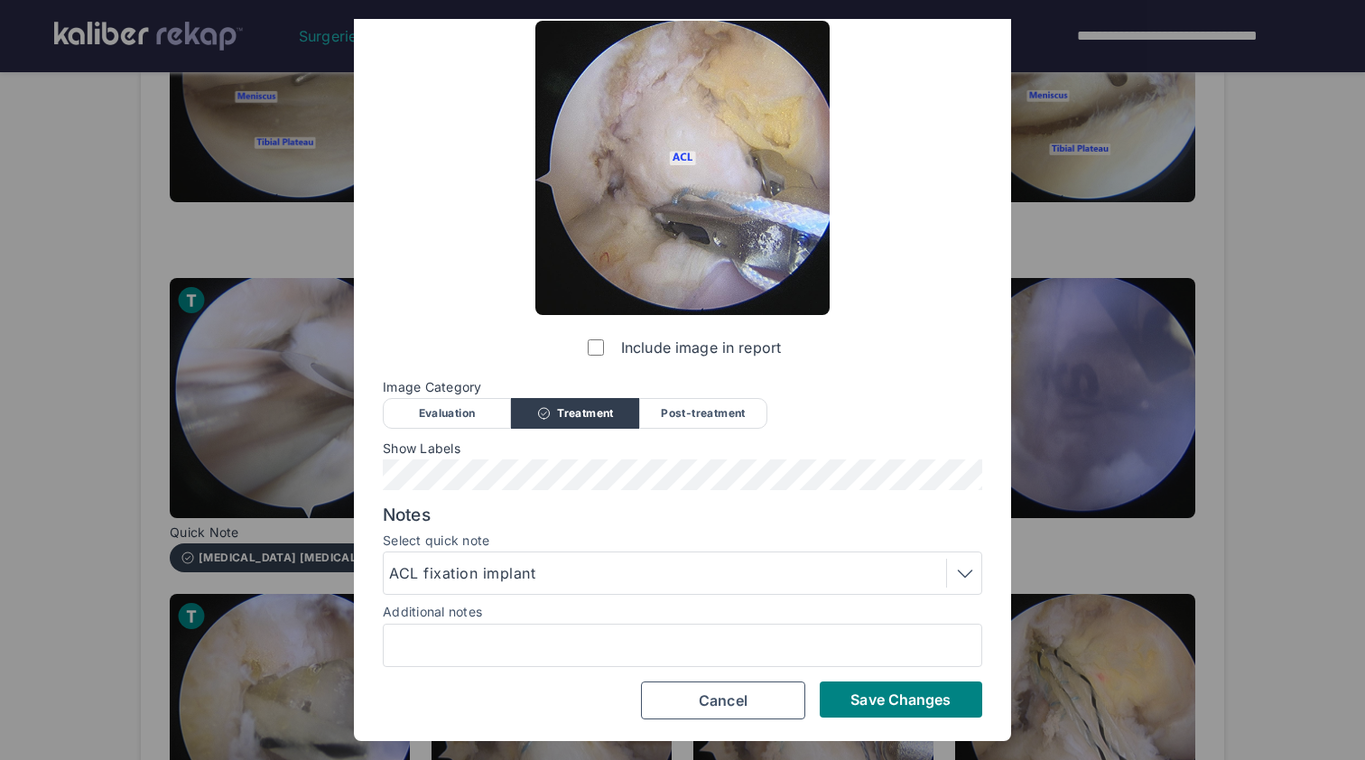
scroll to position [61, 0]
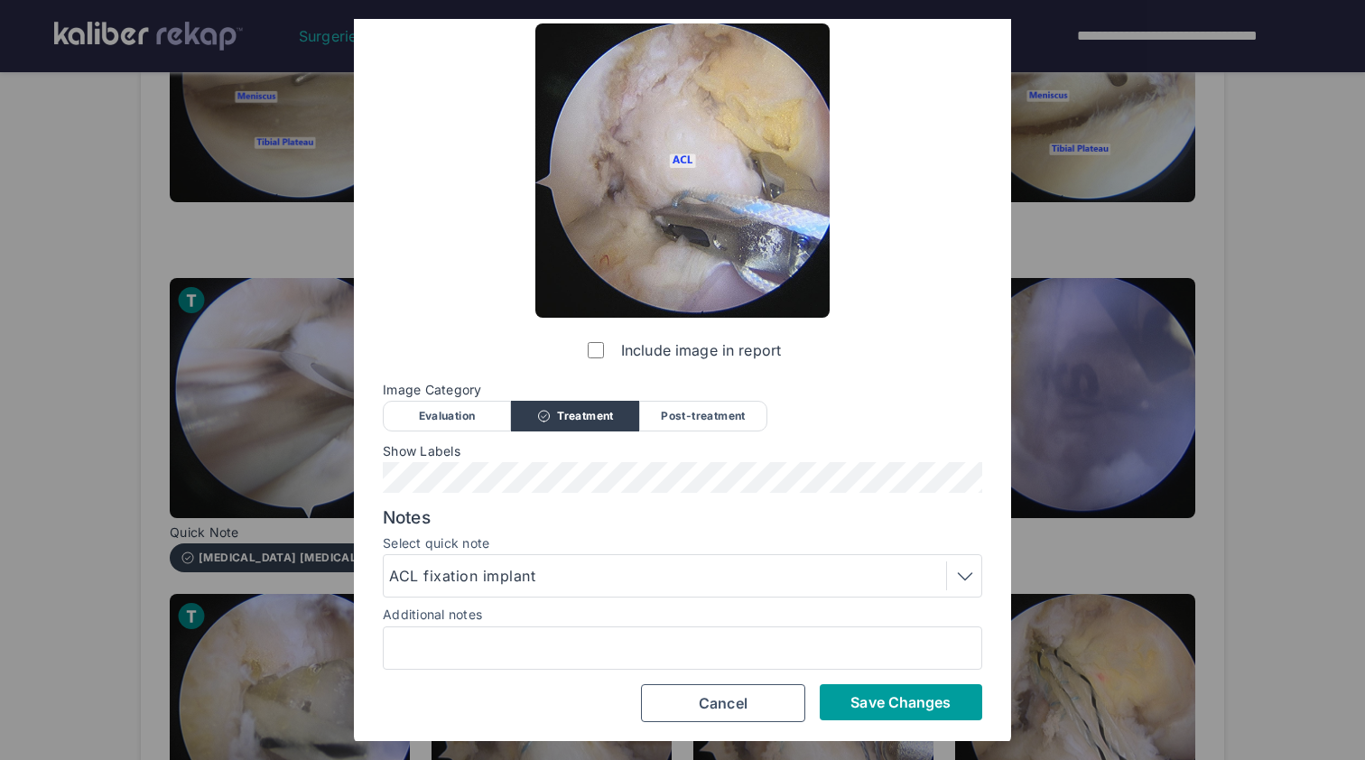
click at [926, 695] on span "Save Changes" at bounding box center [901, 703] width 100 height 18
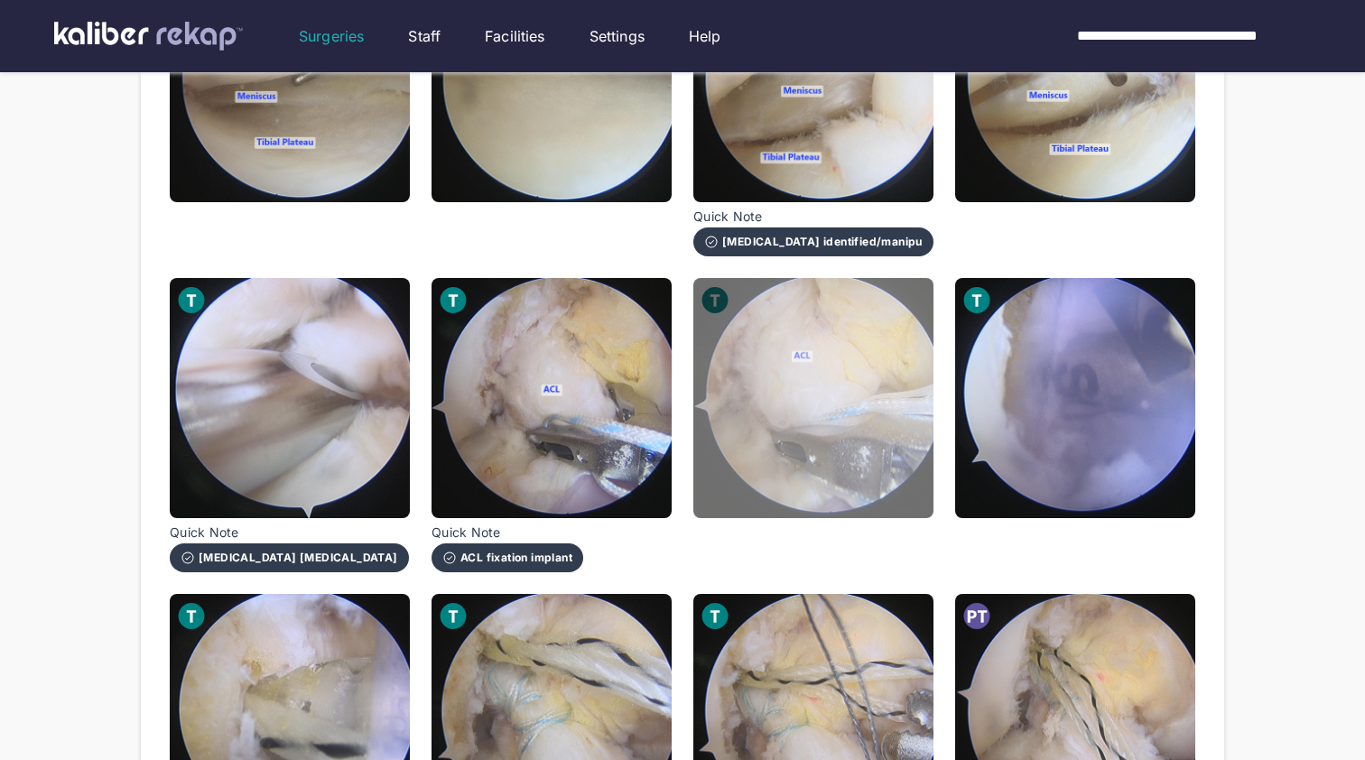
click at [855, 441] on img at bounding box center [814, 398] width 240 height 240
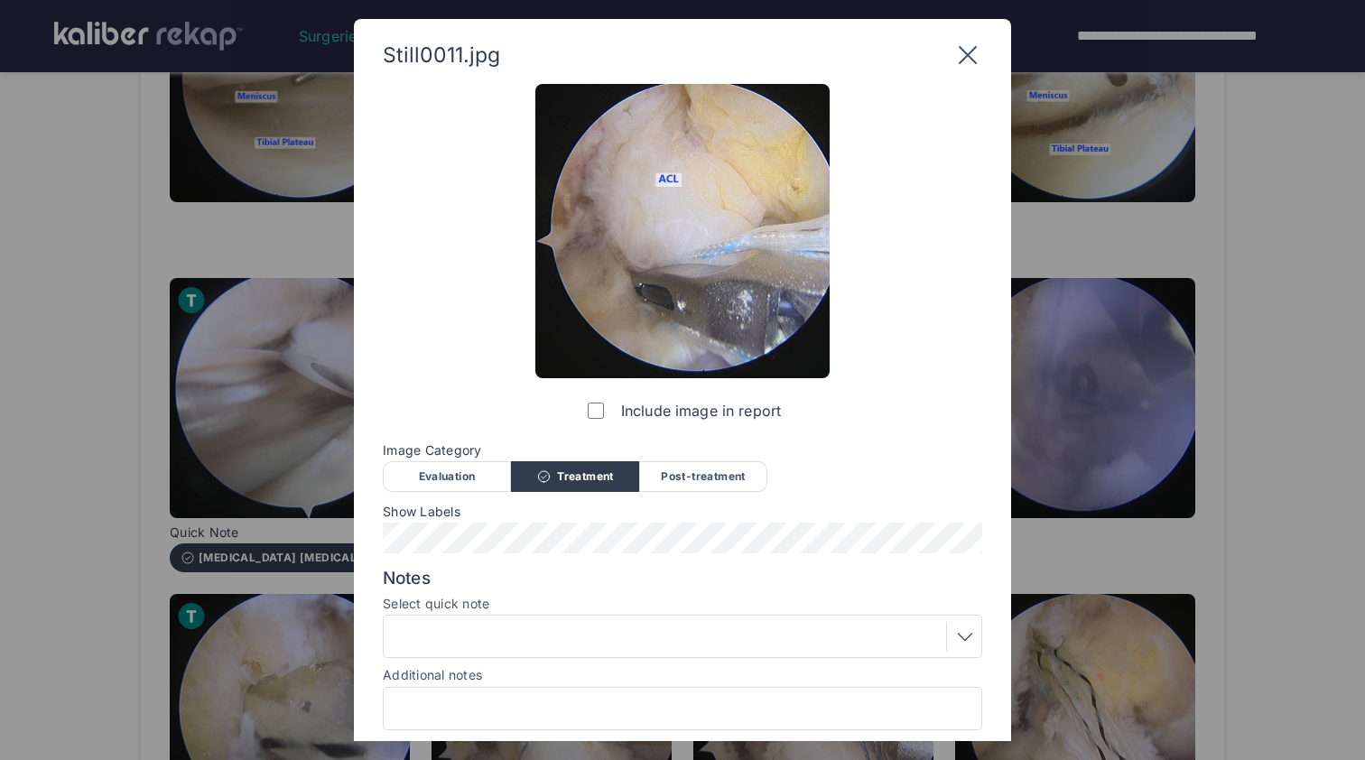
click at [805, 660] on div "Notes Select quick note Additional notes" at bounding box center [683, 649] width 600 height 163
click at [805, 641] on div at bounding box center [682, 636] width 587 height 29
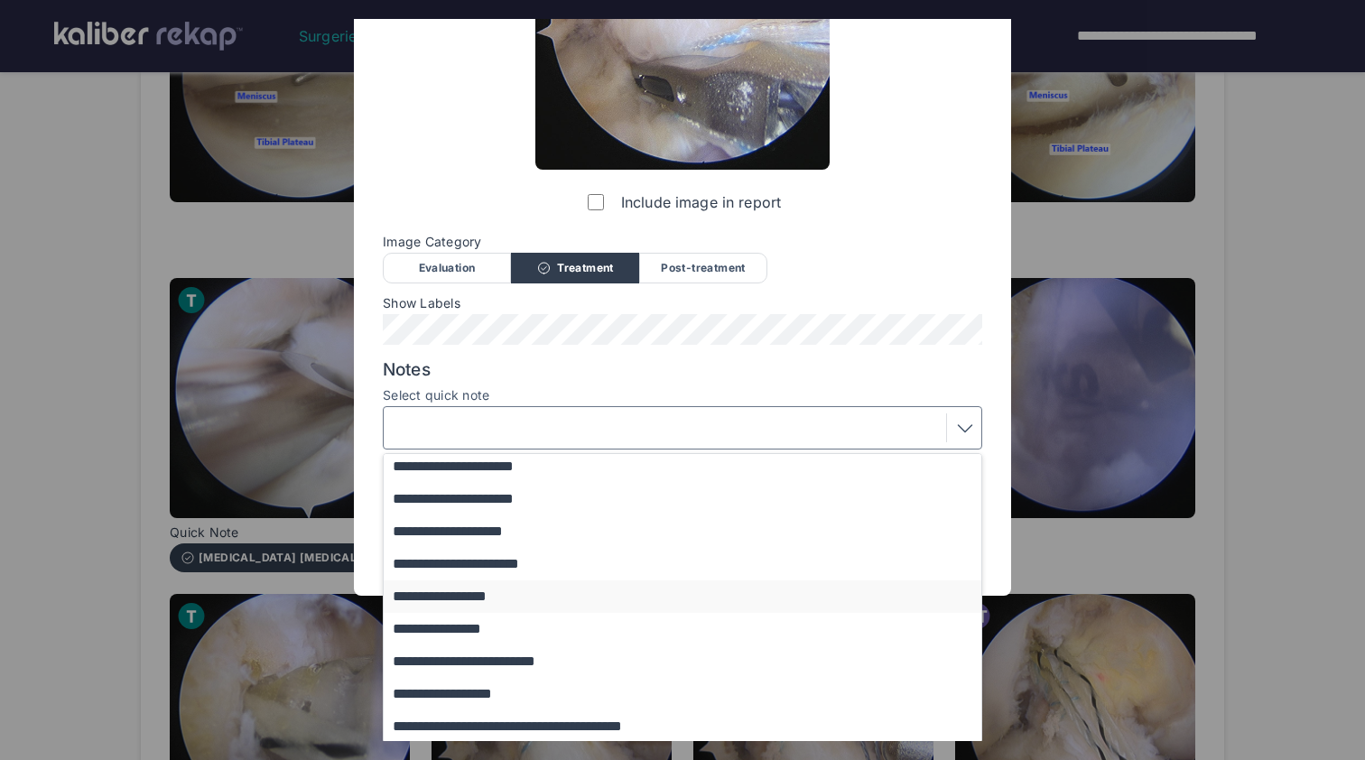
scroll to position [163, 0]
click at [587, 659] on button "**********" at bounding box center [691, 662] width 615 height 33
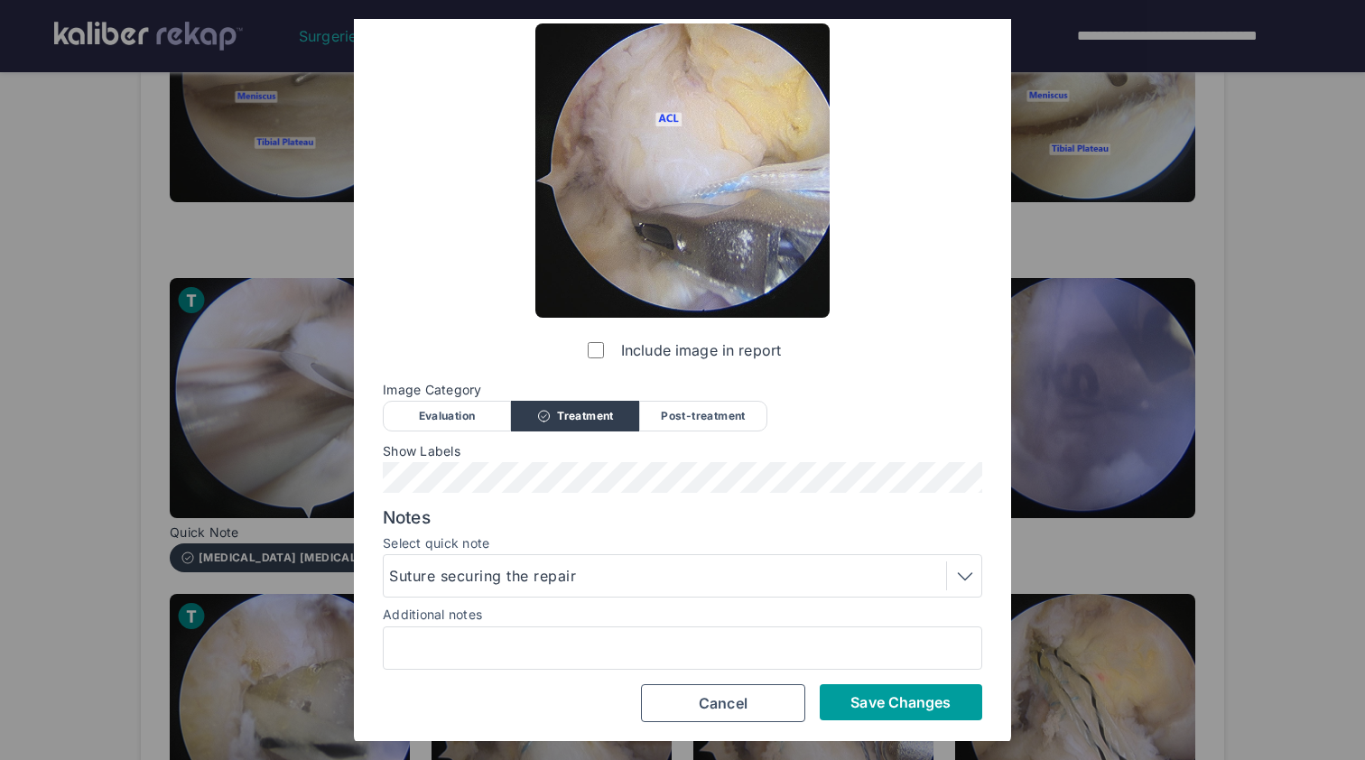
click at [883, 690] on button "Save Changes" at bounding box center [901, 702] width 163 height 36
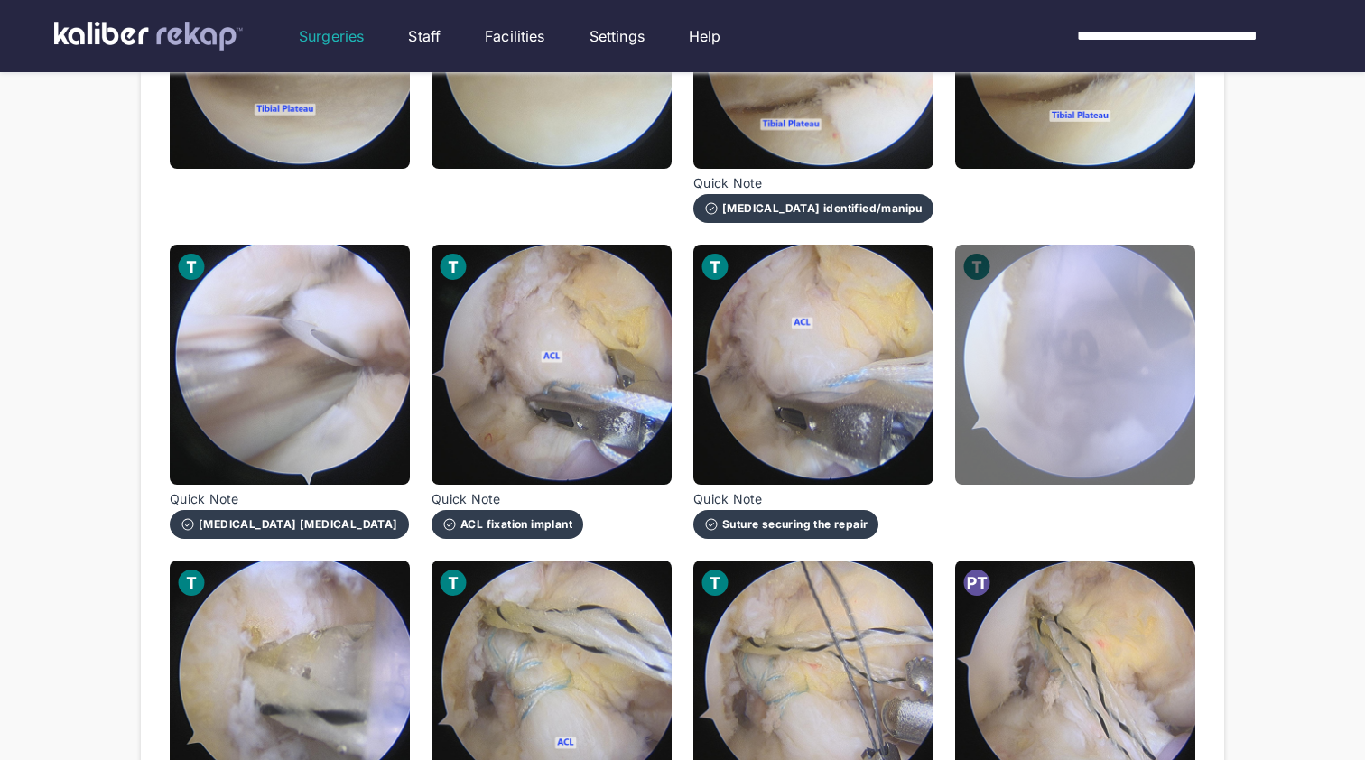
scroll to position [776, 0]
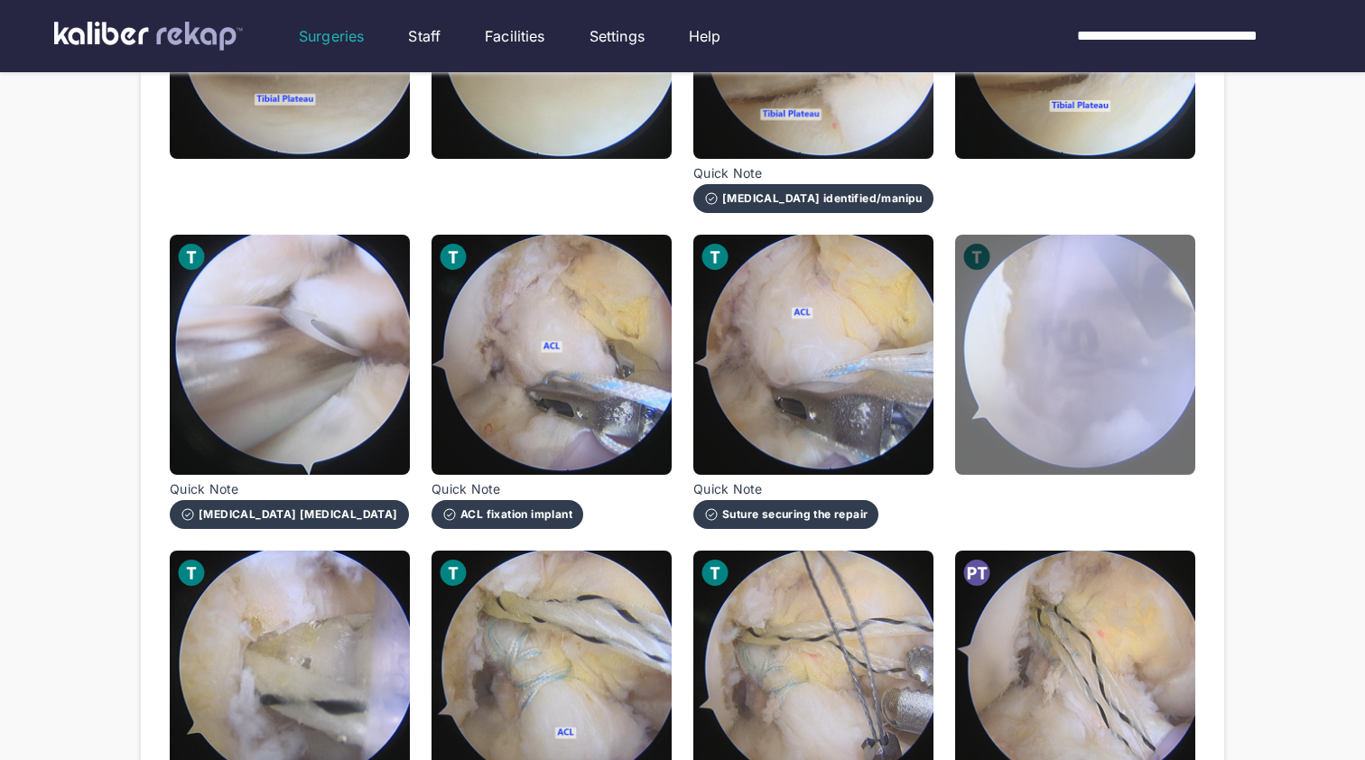
click at [1050, 399] on img at bounding box center [1075, 355] width 240 height 240
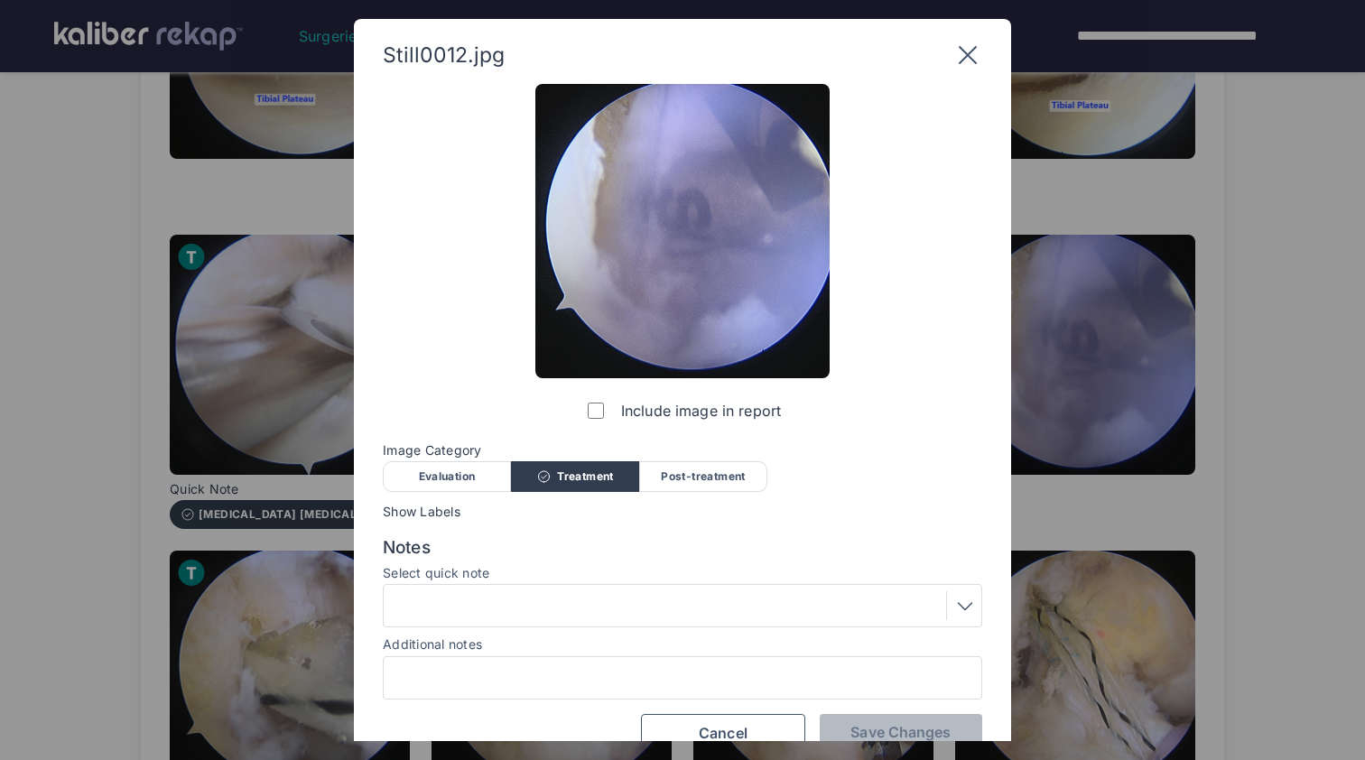
click at [600, 402] on label "Include image in report" at bounding box center [682, 411] width 197 height 36
click at [885, 723] on span "Save Changes" at bounding box center [901, 732] width 100 height 18
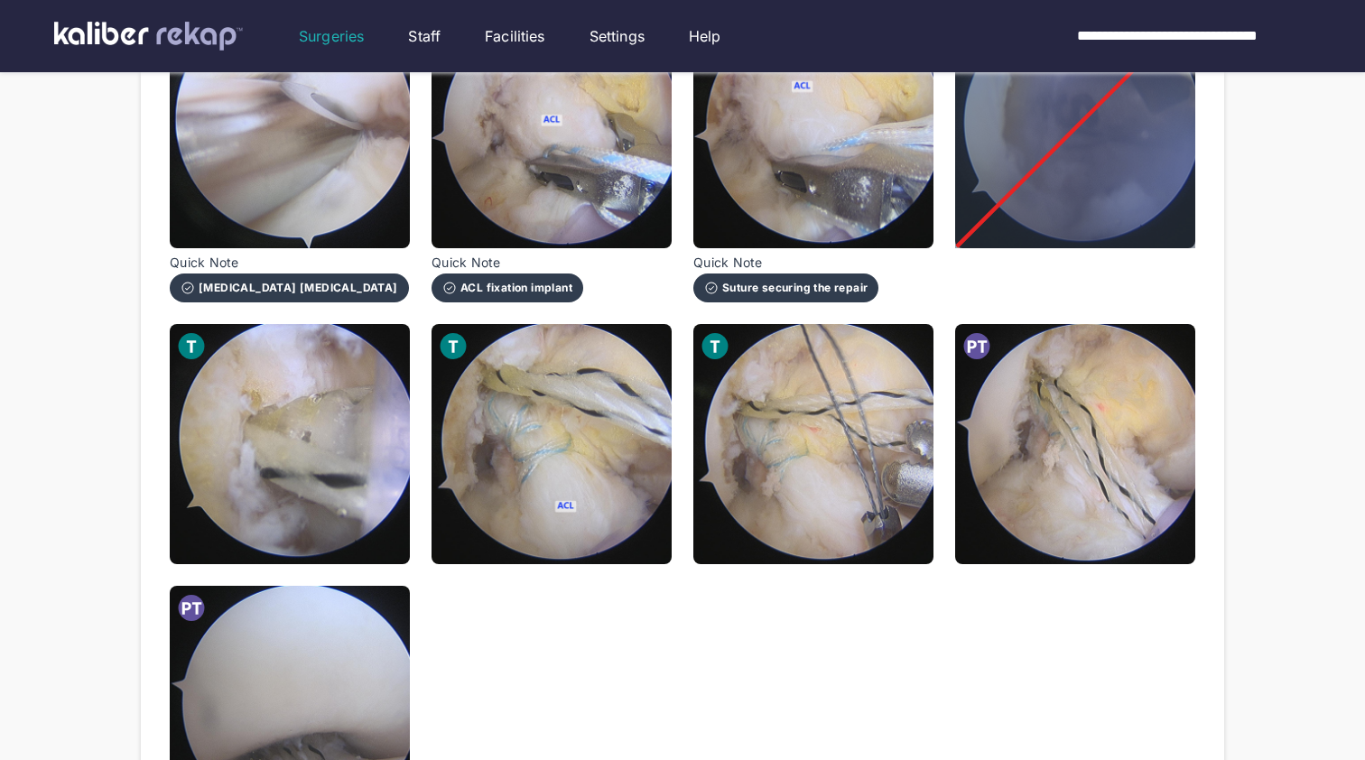
scroll to position [1002, 0]
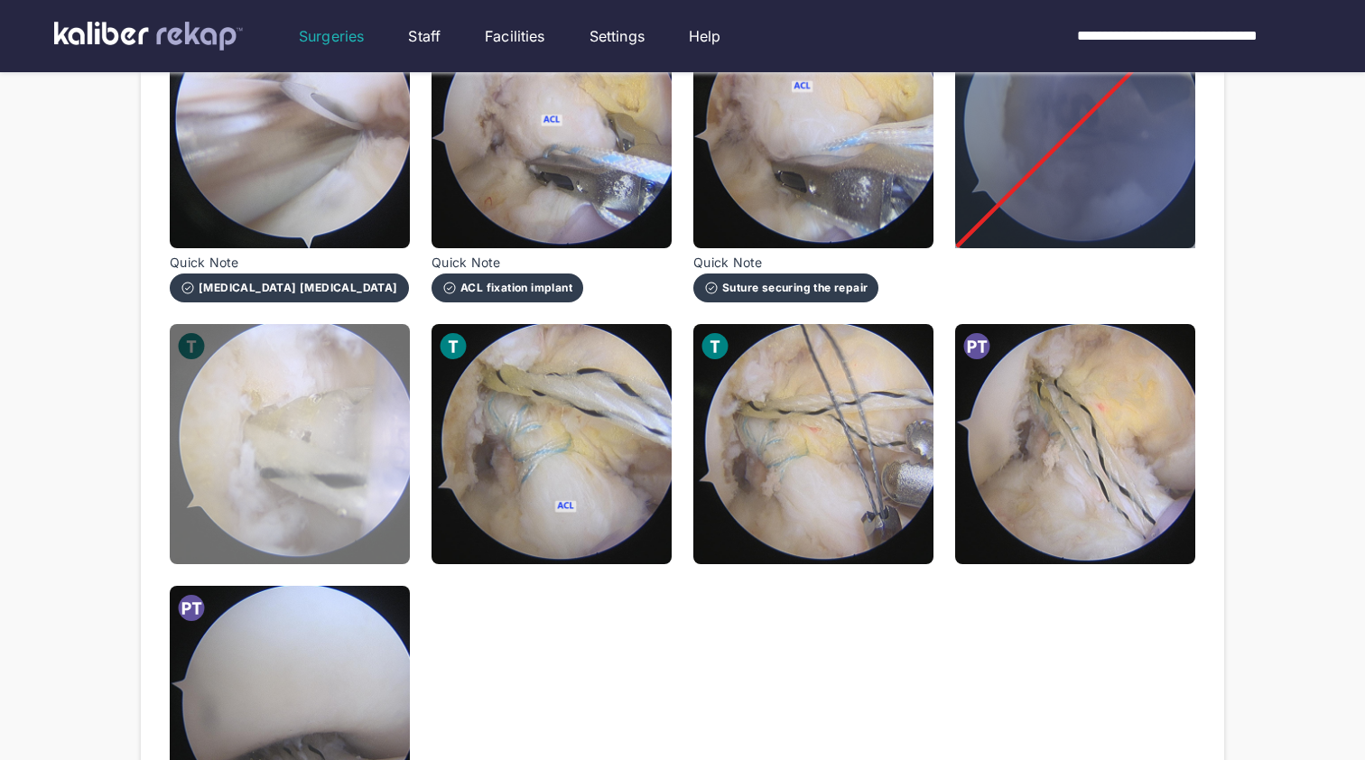
click at [322, 520] on img at bounding box center [290, 444] width 240 height 240
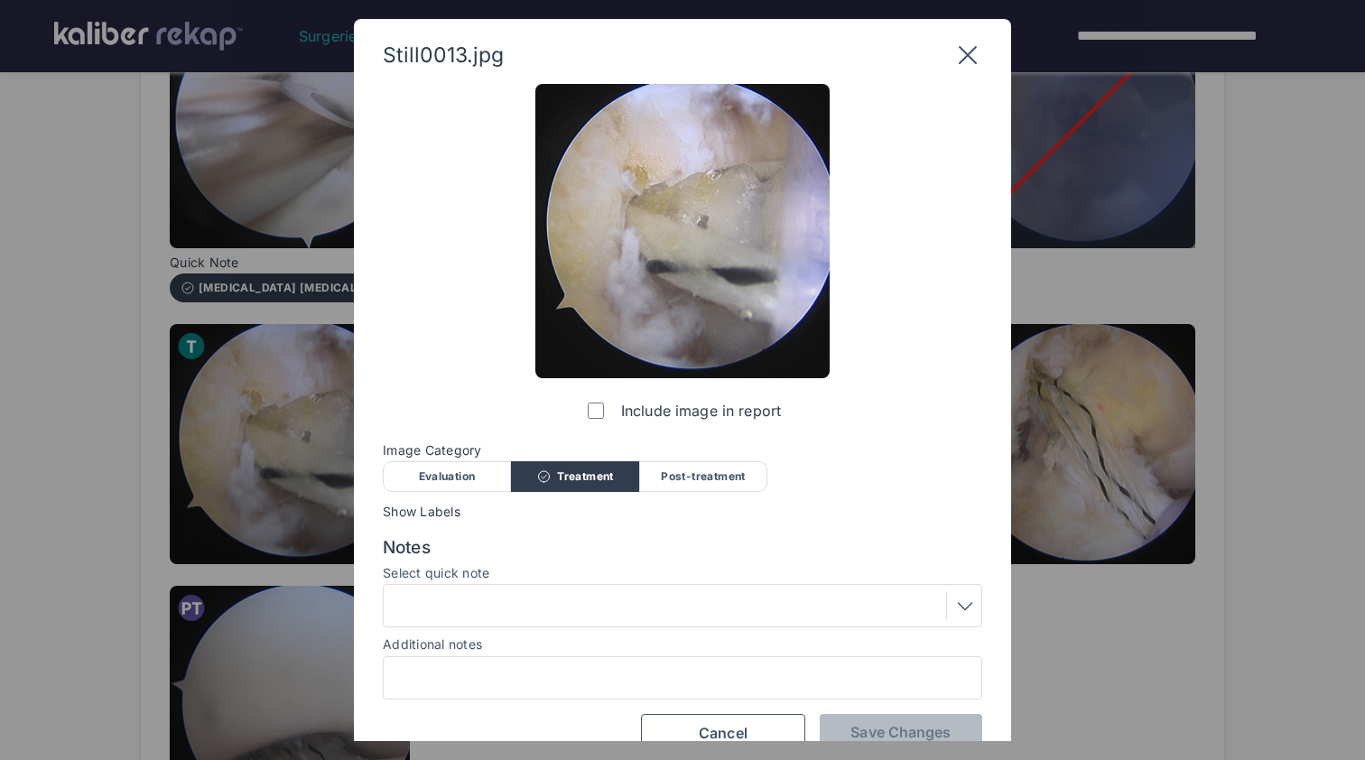
click at [528, 597] on div at bounding box center [682, 605] width 587 height 29
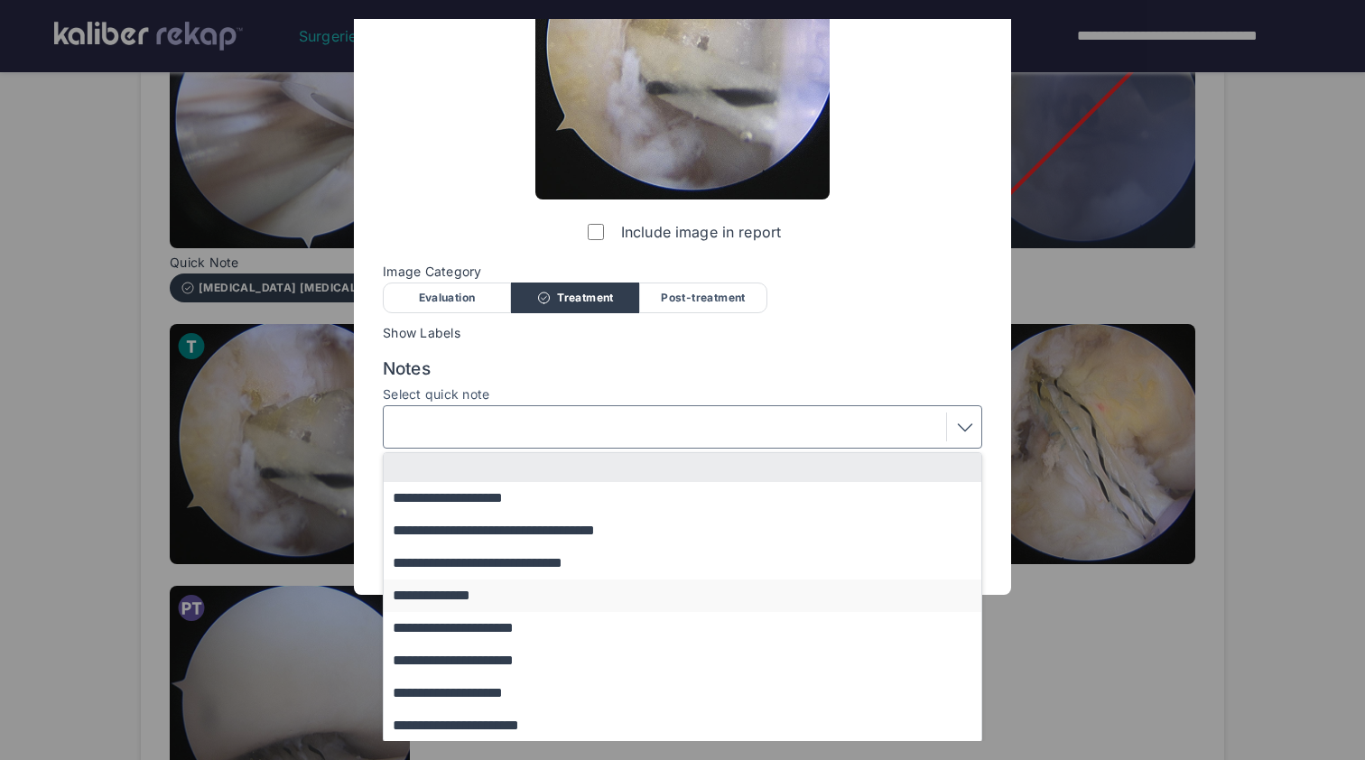
scroll to position [178, 0]
click at [534, 507] on button "**********" at bounding box center [691, 499] width 615 height 33
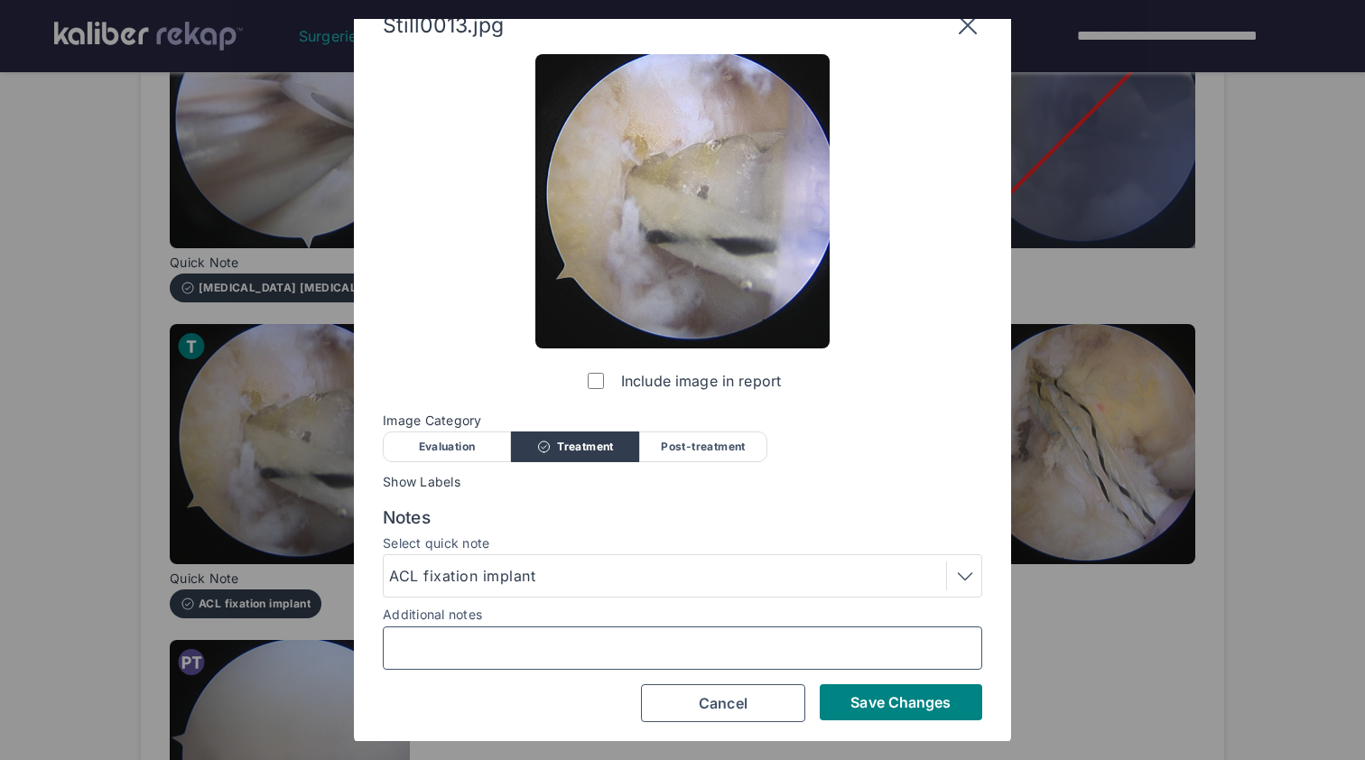
click at [593, 648] on input "Additional notes" at bounding box center [682, 648] width 583 height 23
type input "*"
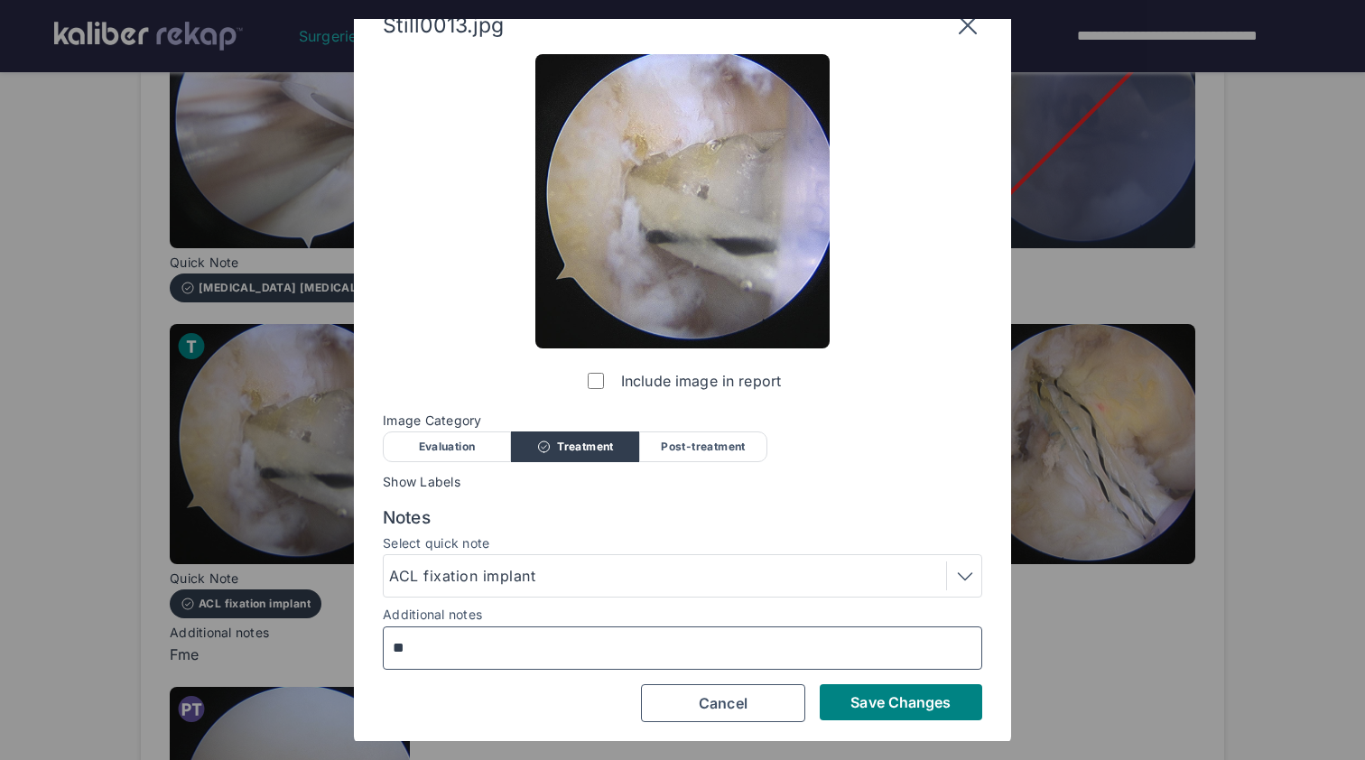
type input "*"
type input "**********"
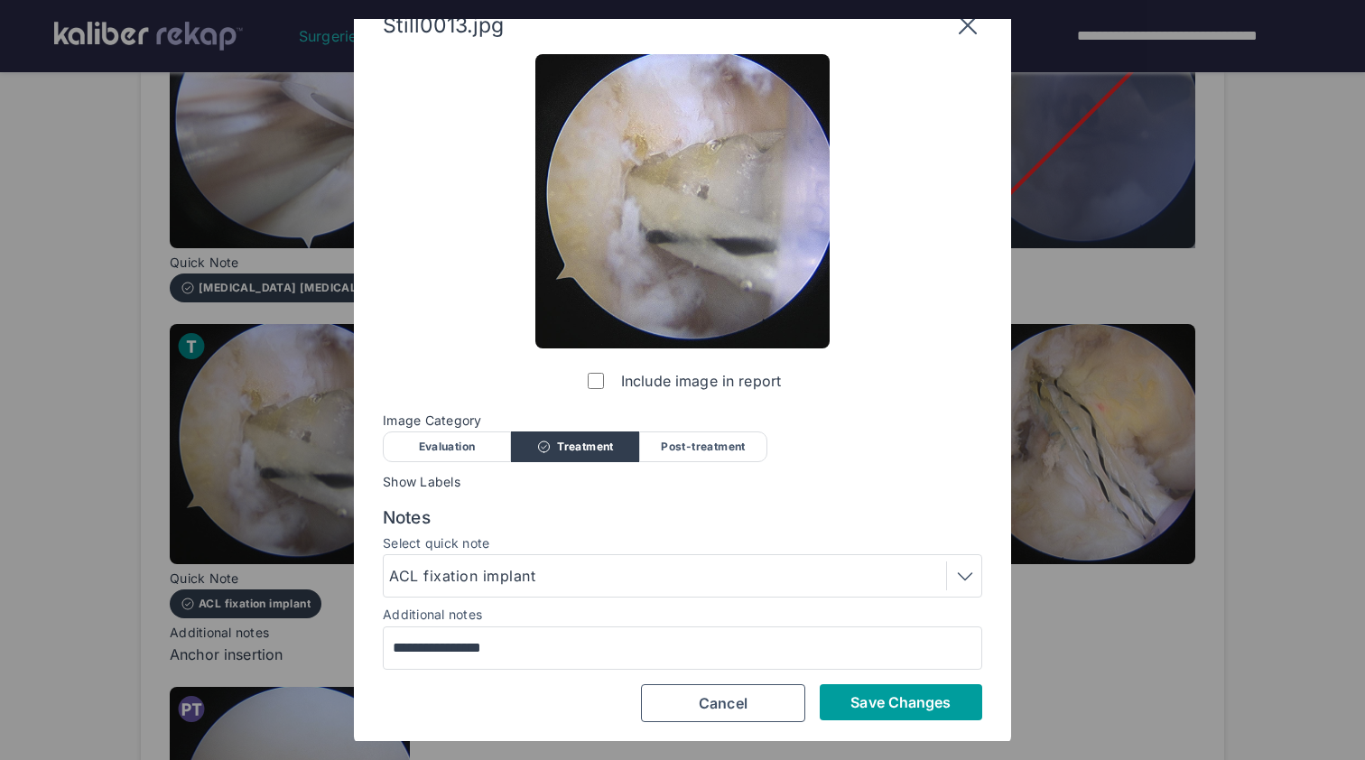
click at [896, 688] on button "Save Changes" at bounding box center [901, 702] width 163 height 36
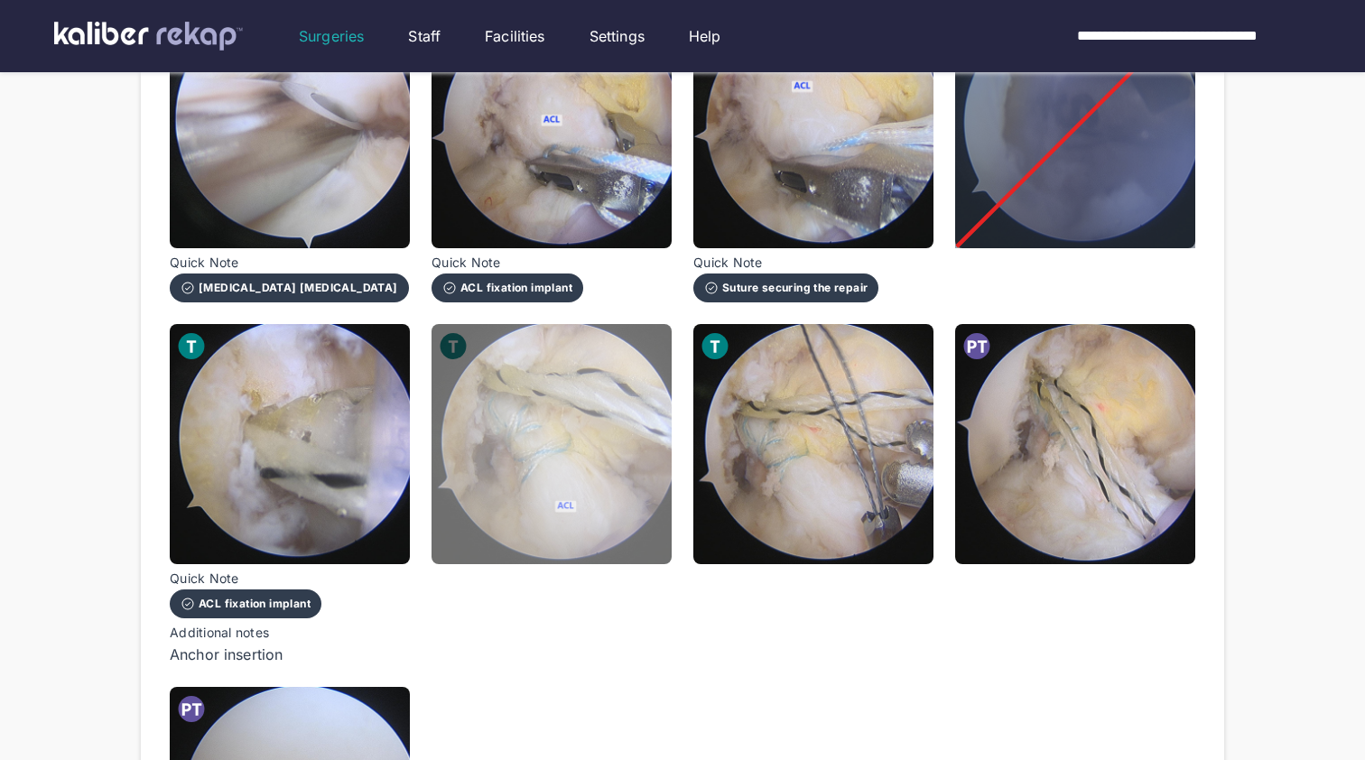
click at [564, 507] on img at bounding box center [552, 444] width 240 height 240
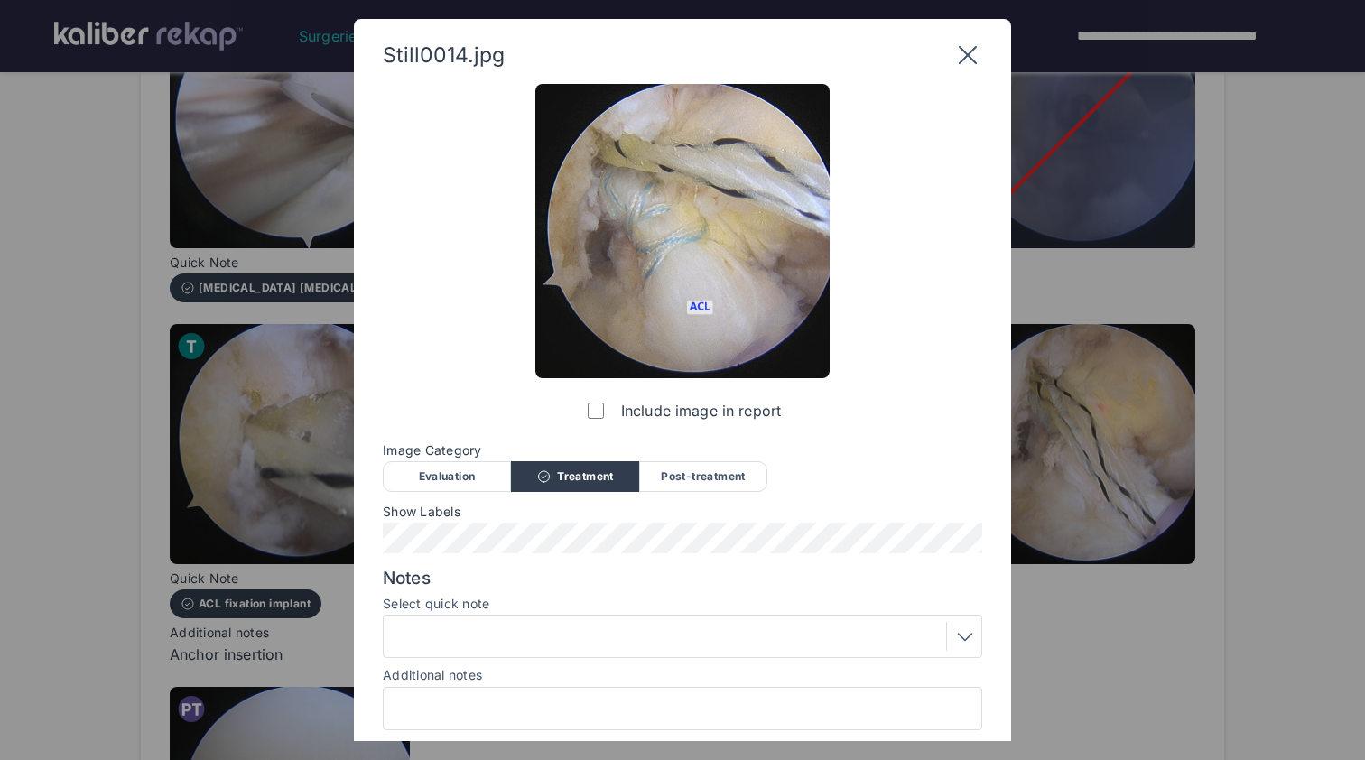
click at [623, 622] on div at bounding box center [682, 636] width 587 height 29
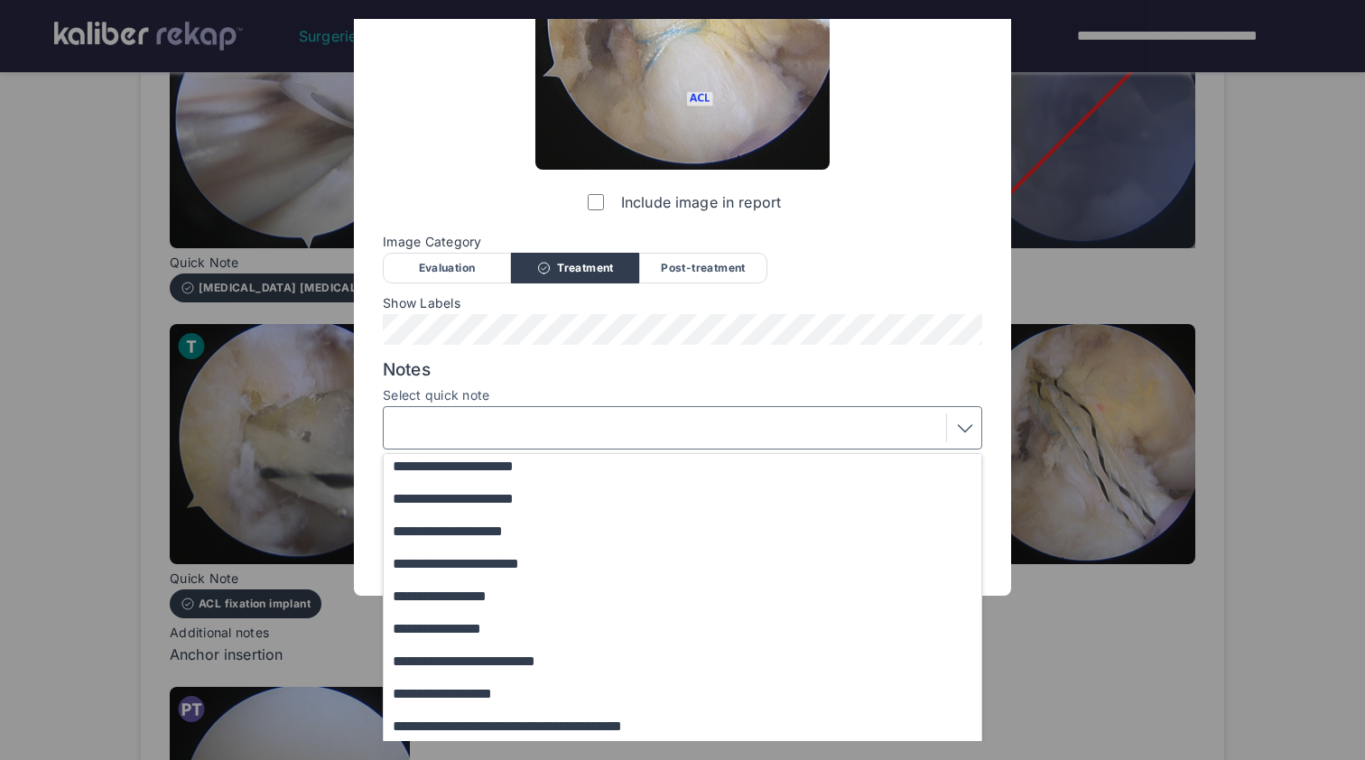
scroll to position [61, 0]
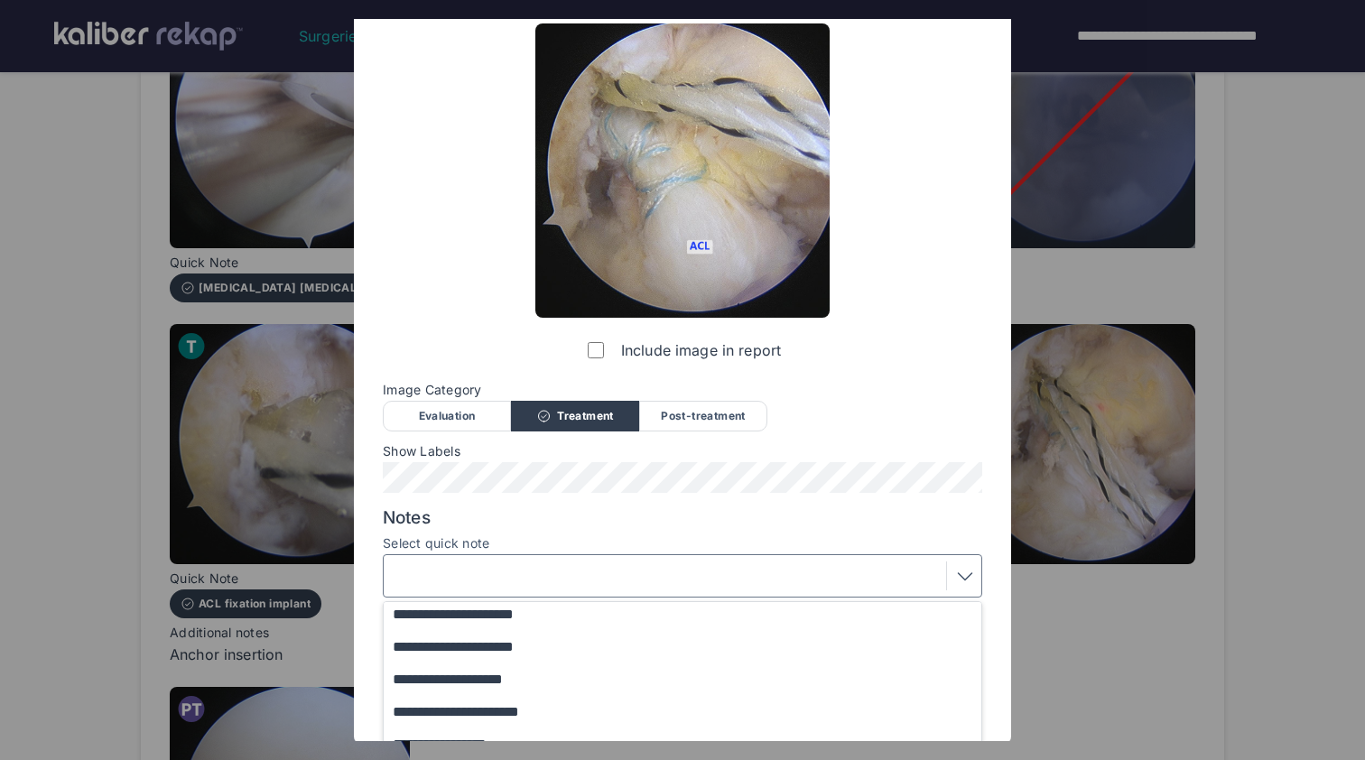
click at [684, 265] on div "**********" at bounding box center [683, 372] width 600 height 699
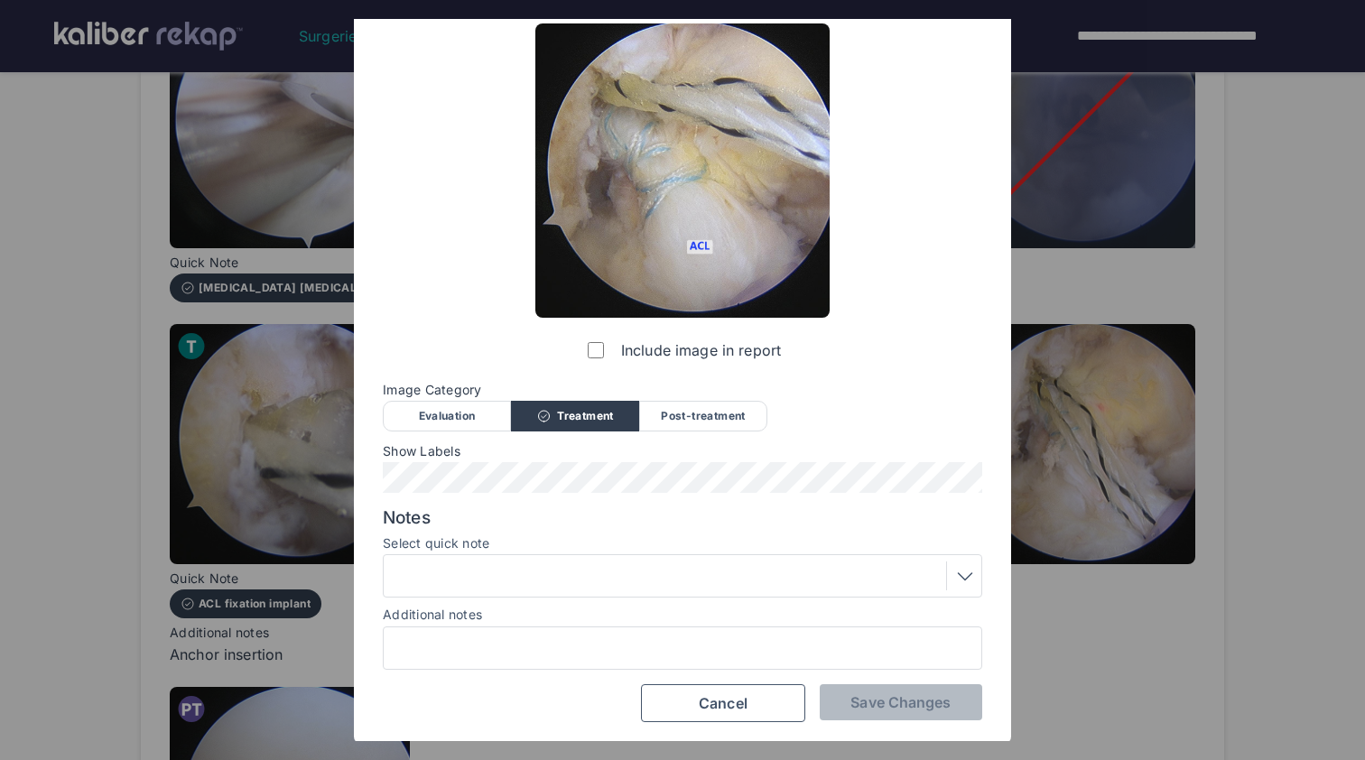
click at [535, 551] on div "Select quick note" at bounding box center [683, 545] width 600 height 18
click at [534, 572] on div at bounding box center [682, 576] width 587 height 29
click at [668, 269] on div "Include image in report Image Category Evaluation Treatment Post-treatment Eval…" at bounding box center [683, 372] width 600 height 699
click at [669, 425] on div "Post-treatment" at bounding box center [703, 416] width 128 height 31
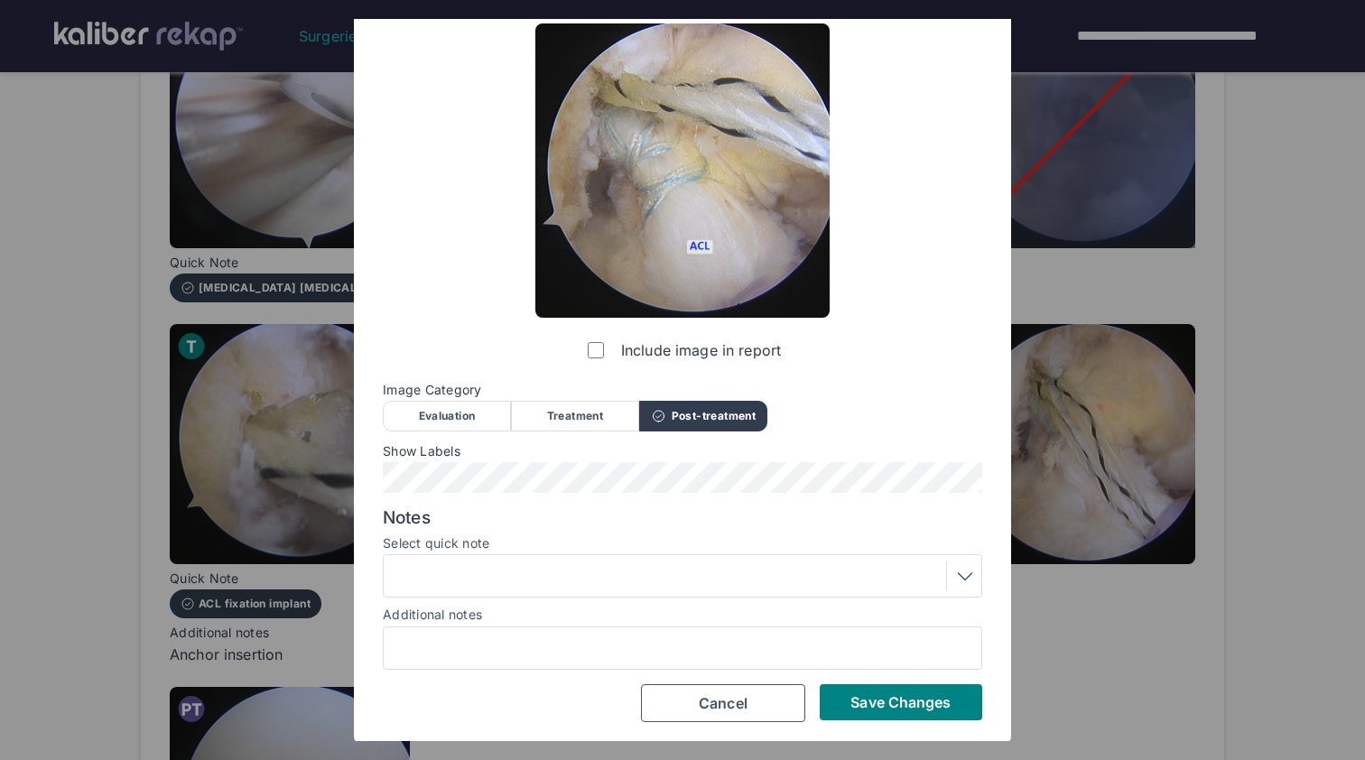
click at [605, 578] on div at bounding box center [682, 576] width 587 height 29
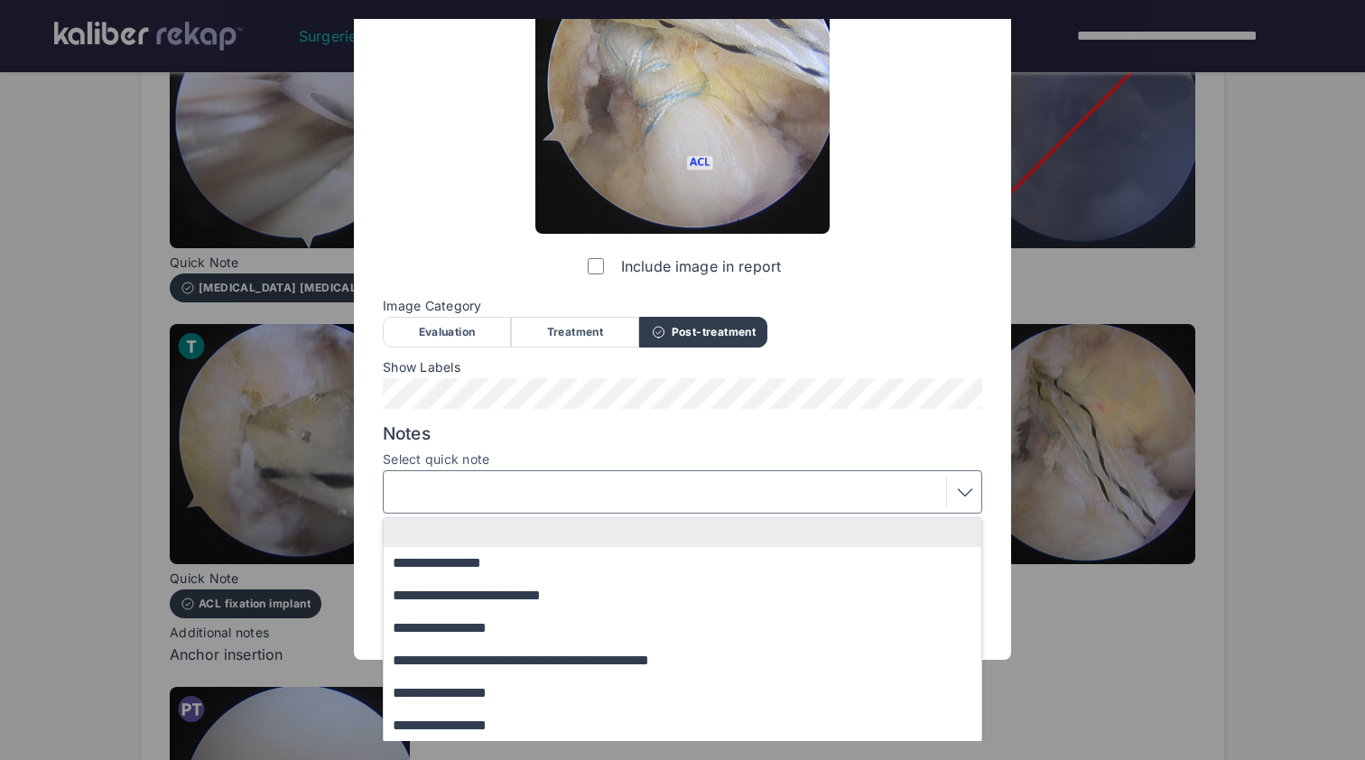
scroll to position [144, 0]
click at [632, 495] on div at bounding box center [682, 493] width 587 height 29
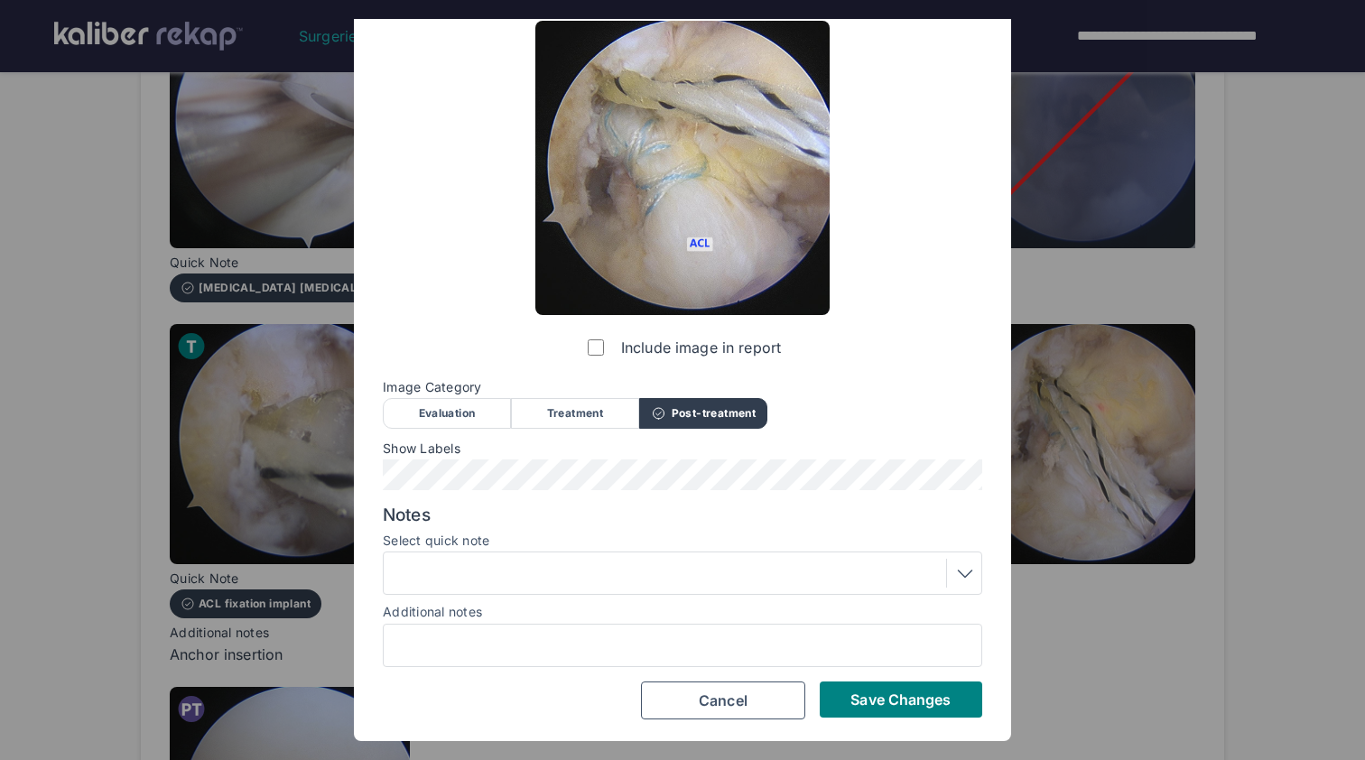
click at [652, 559] on div at bounding box center [682, 573] width 587 height 29
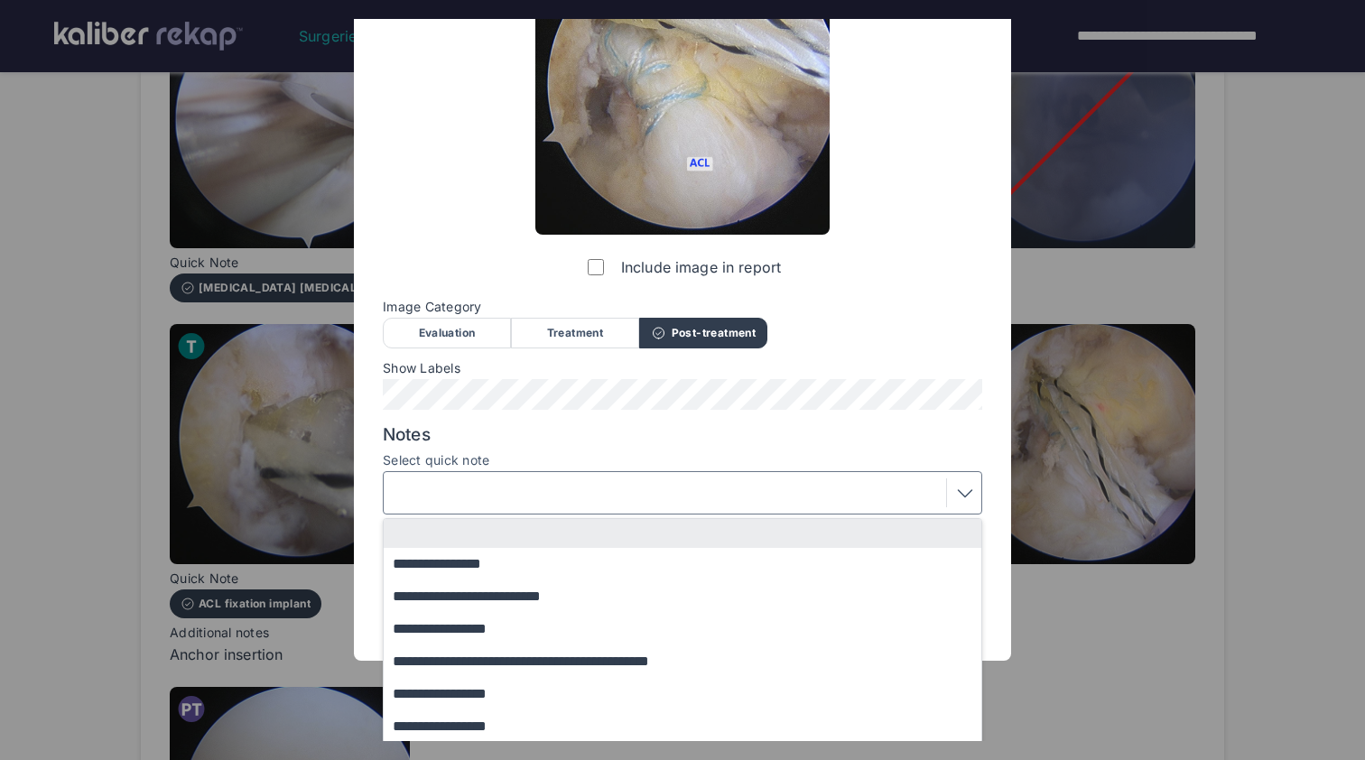
click at [654, 468] on div "Select quick note" at bounding box center [683, 462] width 600 height 18
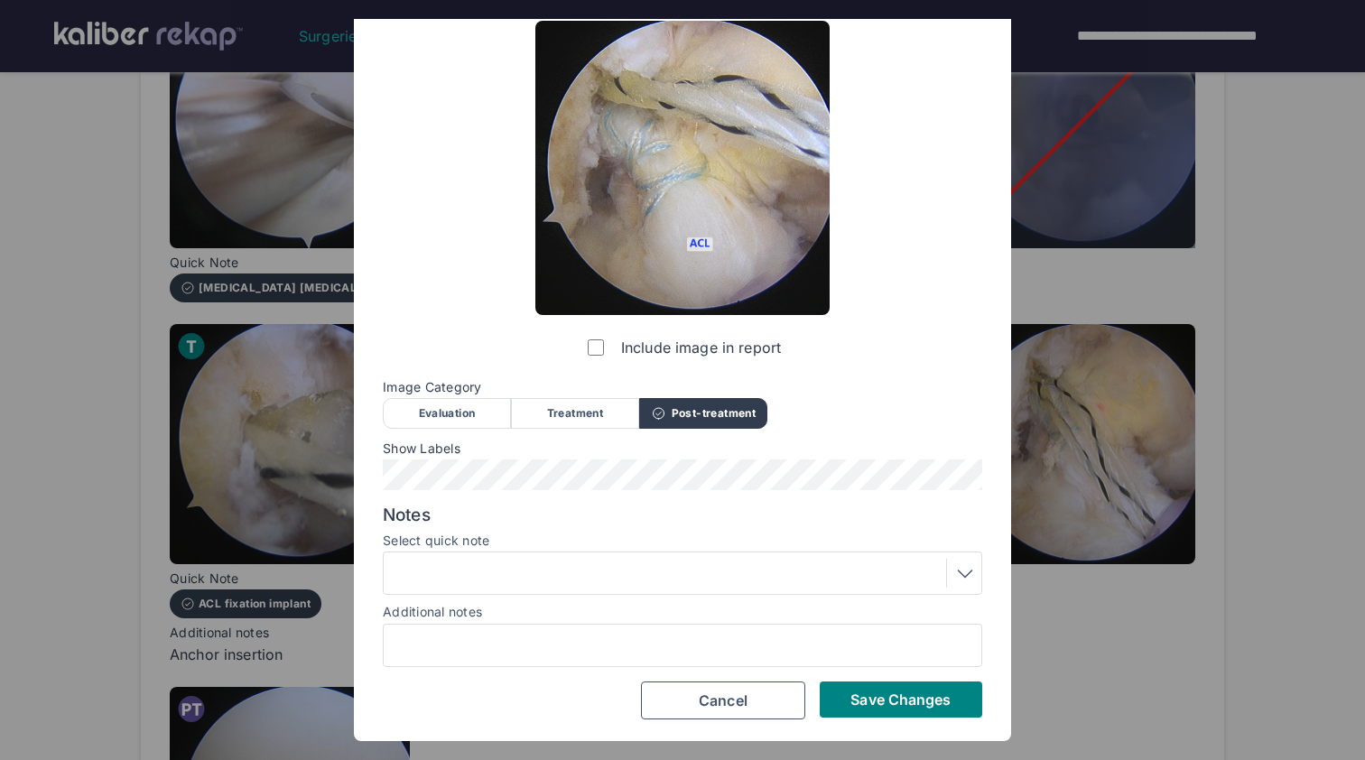
click at [712, 432] on div "Include image in report Image Category Evaluation Treatment Post-treatment Eval…" at bounding box center [683, 370] width 600 height 699
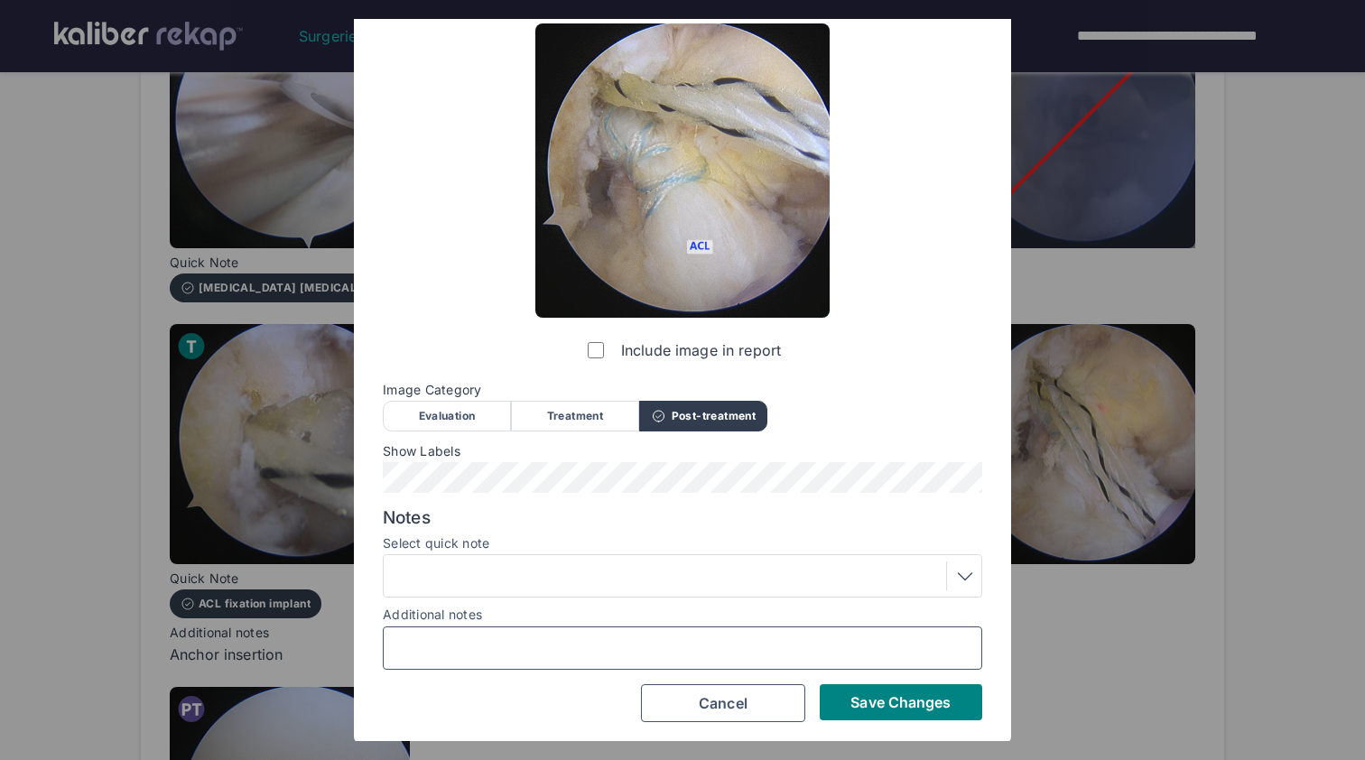
click at [653, 648] on input "Additional notes" at bounding box center [682, 648] width 583 height 23
type input "**********"
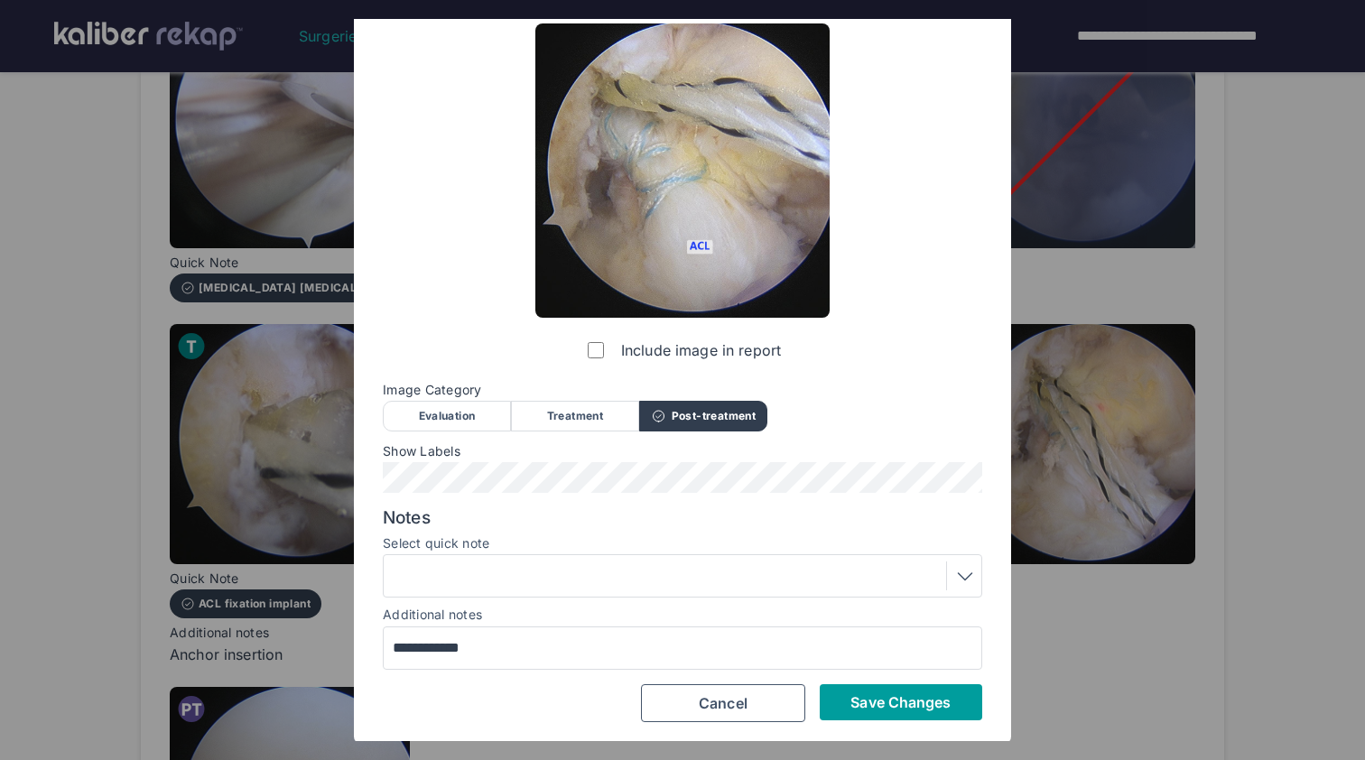
click at [926, 700] on span "Save Changes" at bounding box center [901, 703] width 100 height 18
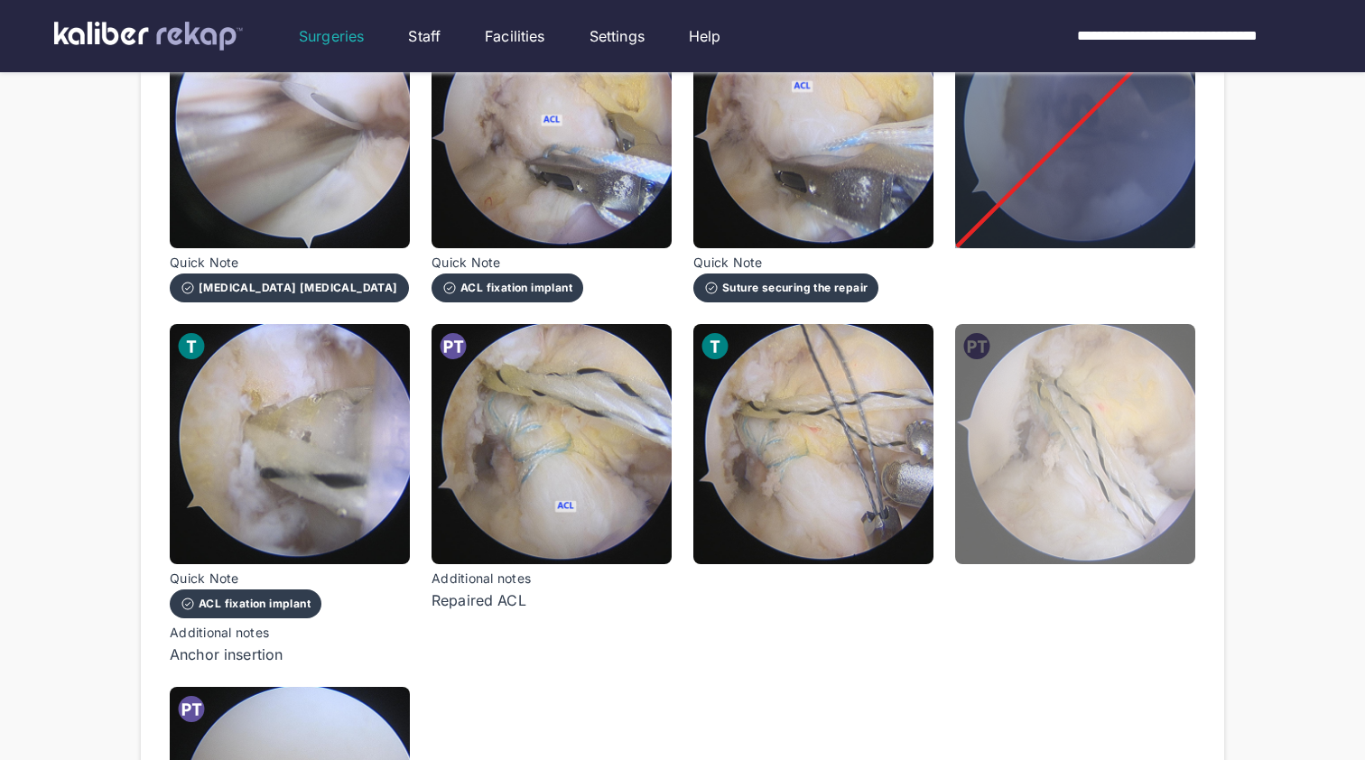
click at [1064, 507] on img at bounding box center [1075, 444] width 240 height 240
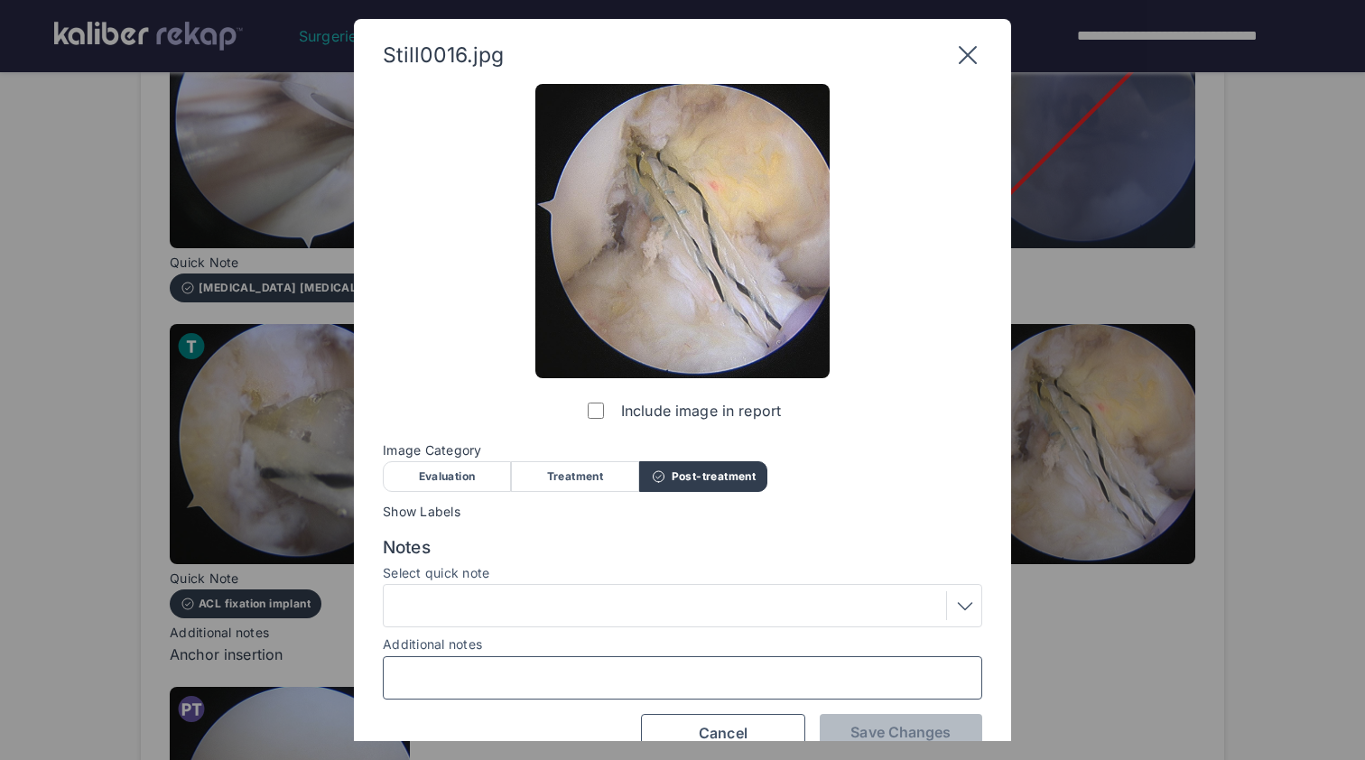
click at [631, 674] on input "Additional notes" at bounding box center [682, 677] width 583 height 23
type input "*"
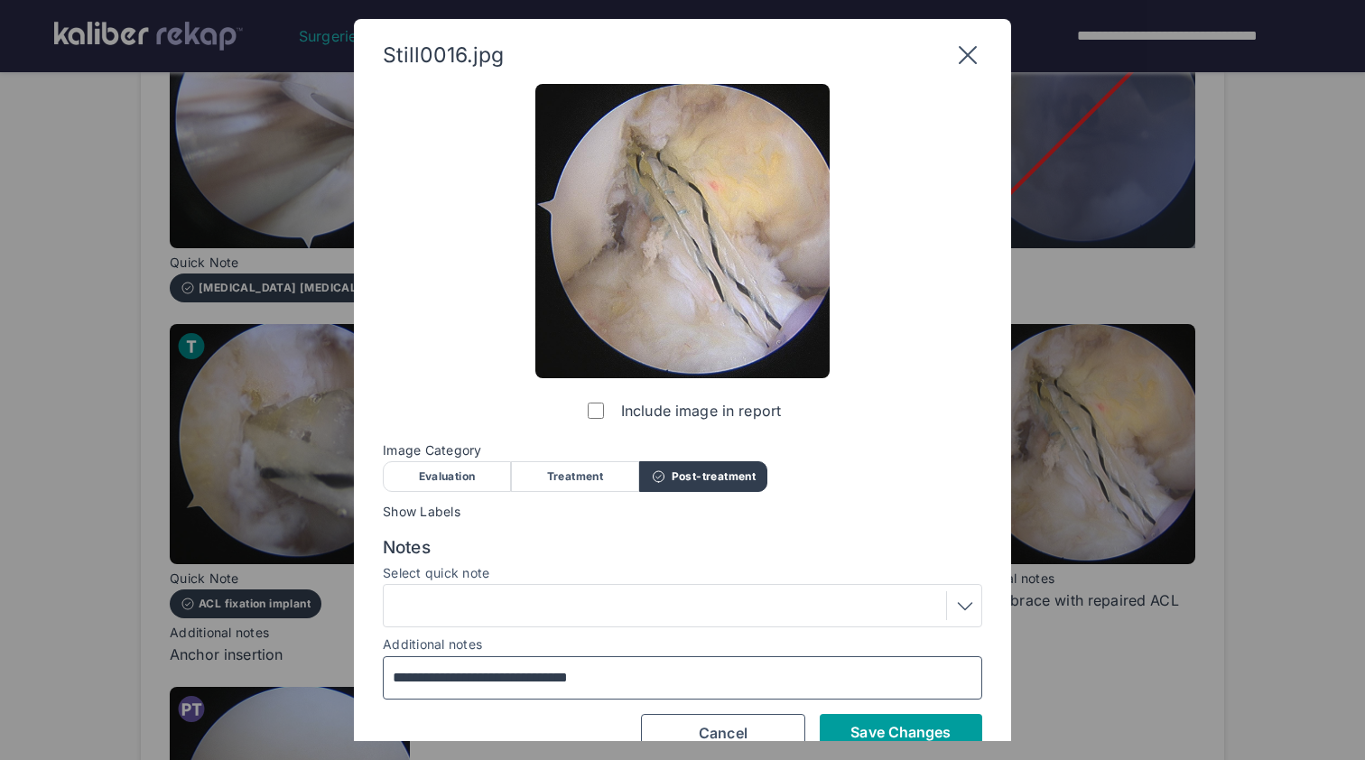
type input "**********"
click at [928, 719] on button "Save Changes" at bounding box center [901, 732] width 163 height 36
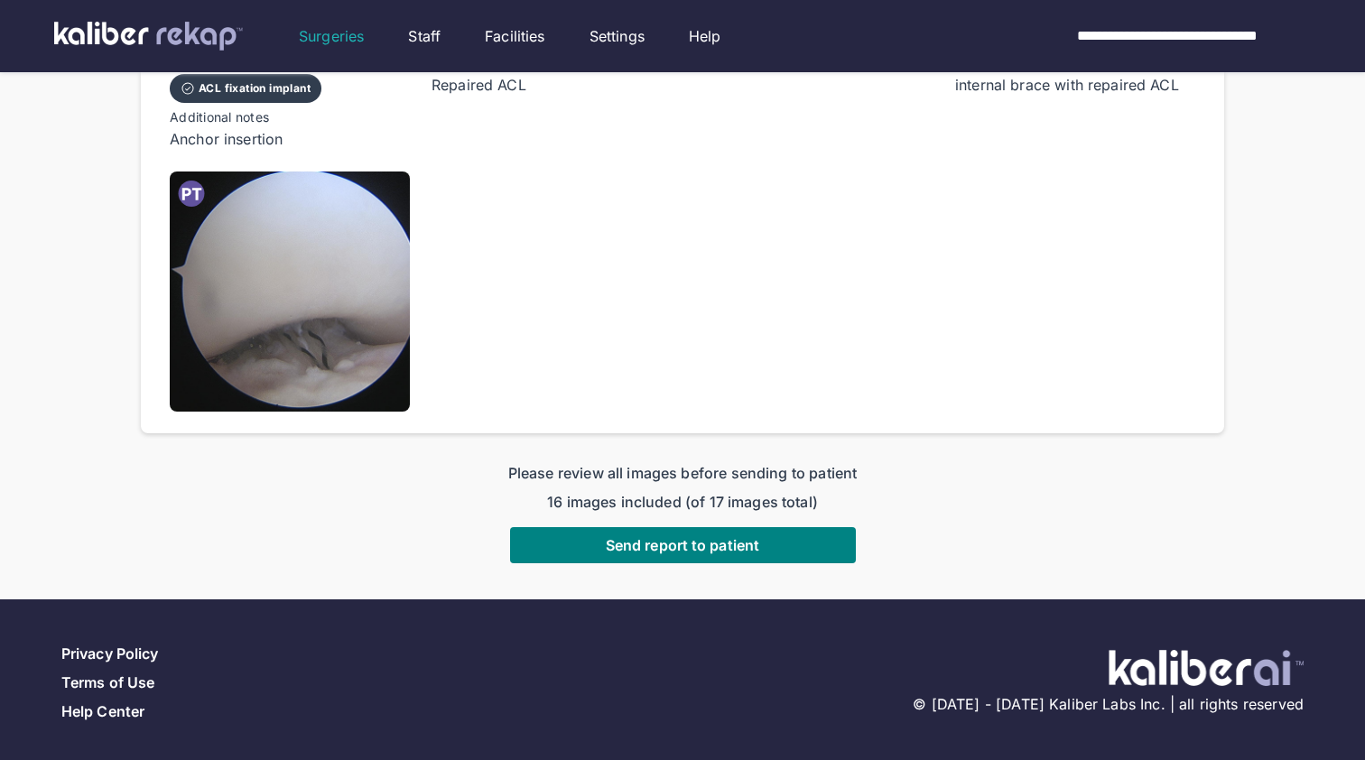
scroll to position [1517, 0]
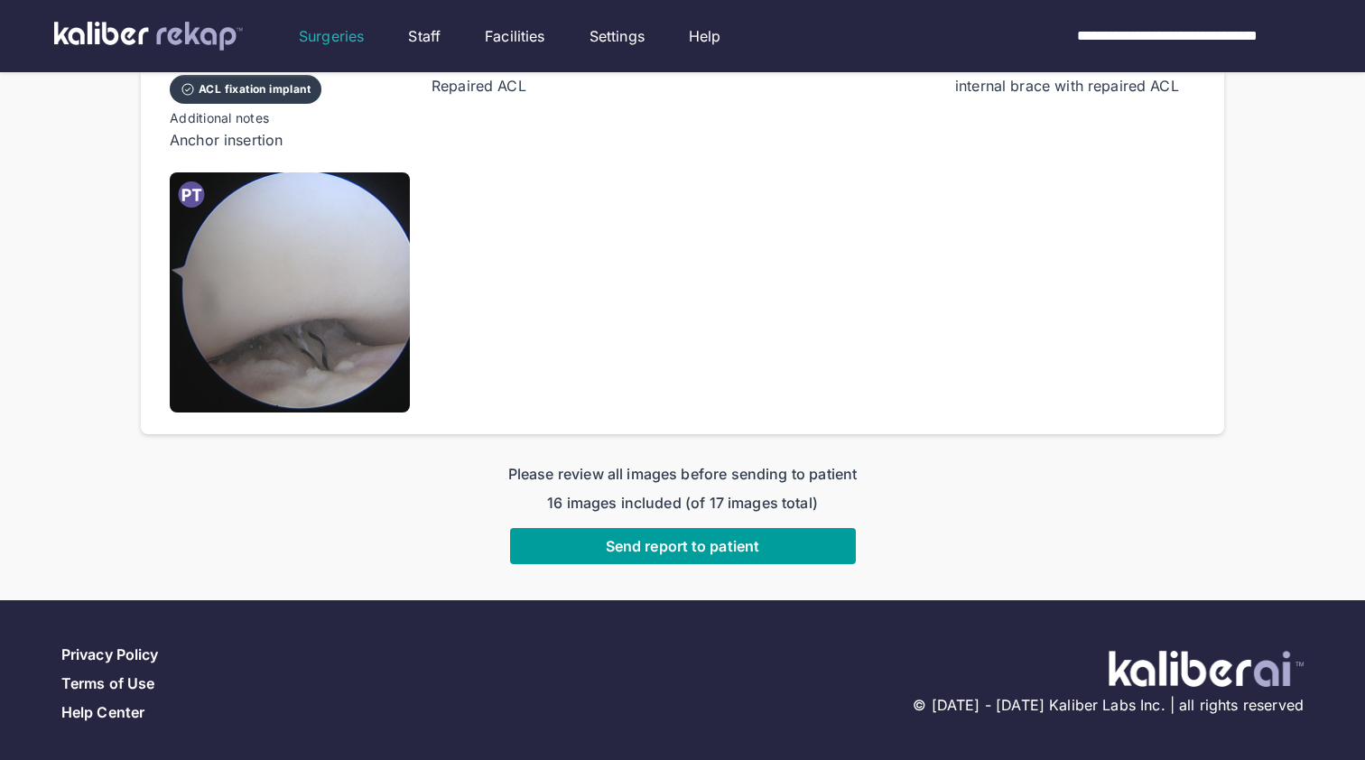
click at [688, 541] on span "Send report to patient" at bounding box center [683, 546] width 154 height 18
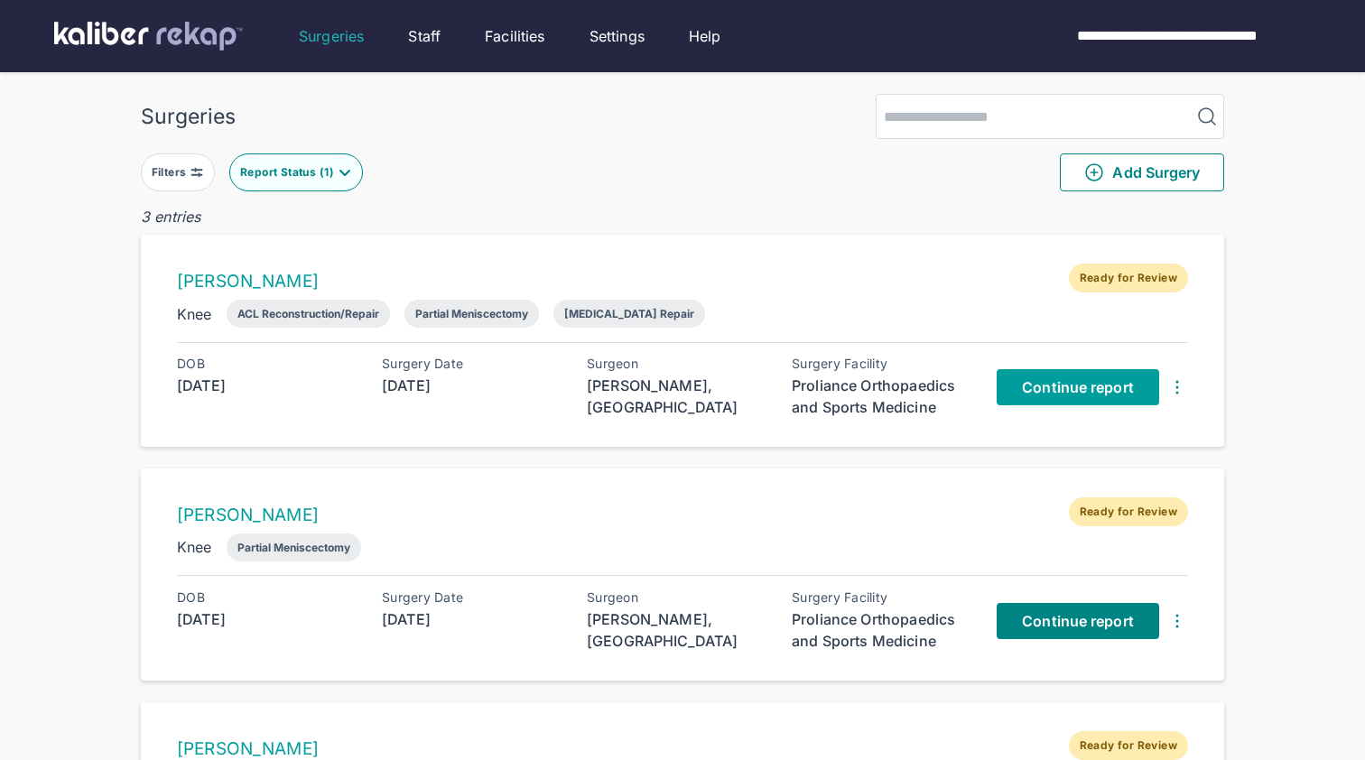
click at [1074, 377] on link "Continue report" at bounding box center [1078, 387] width 163 height 36
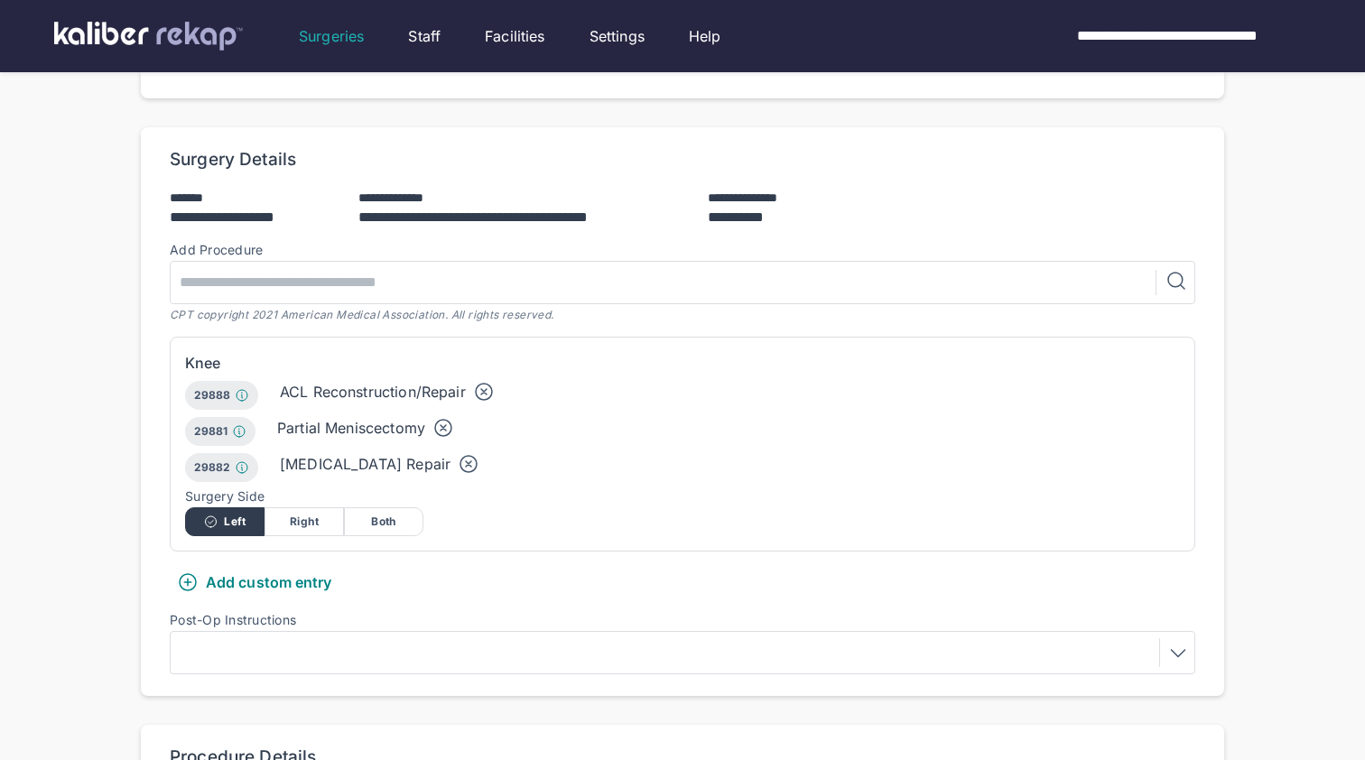
scroll to position [342, 0]
click at [458, 453] on icon at bounding box center [469, 464] width 22 height 22
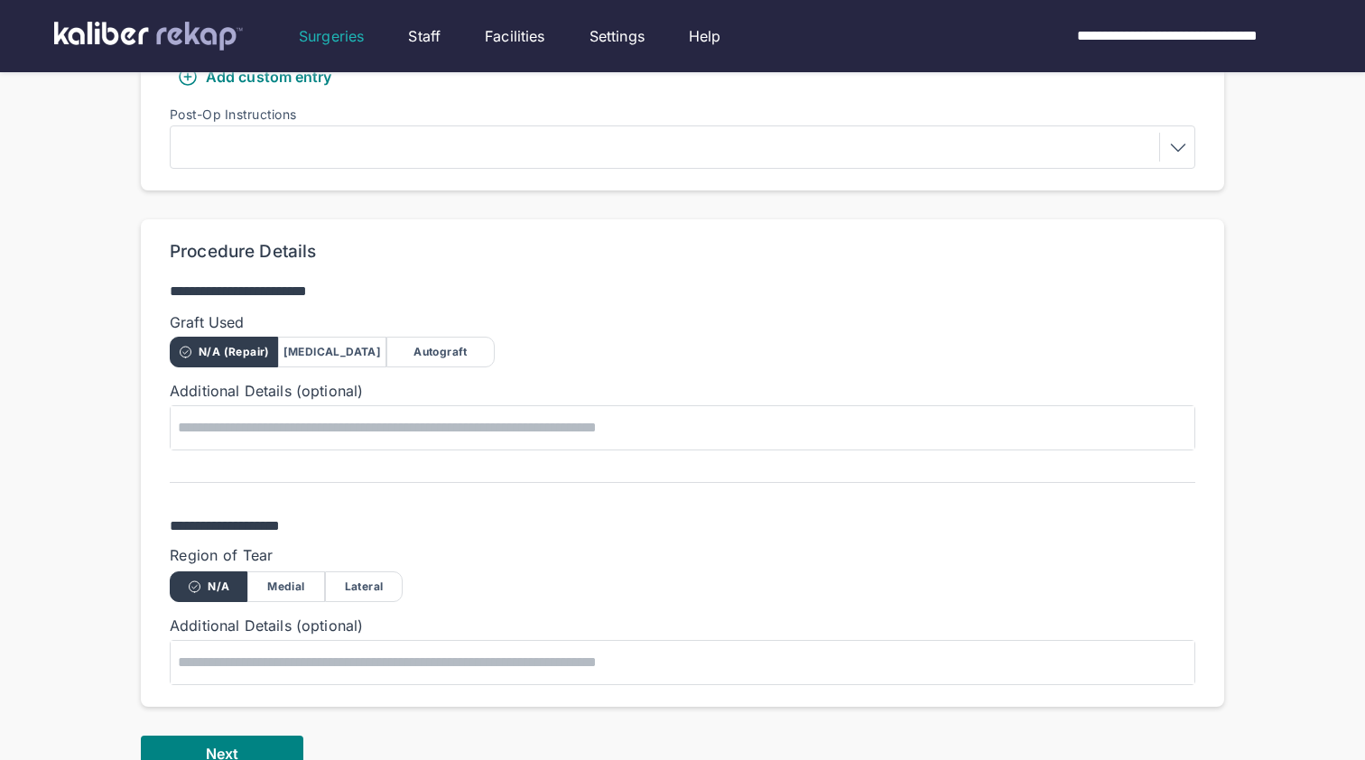
scroll to position [856, 0]
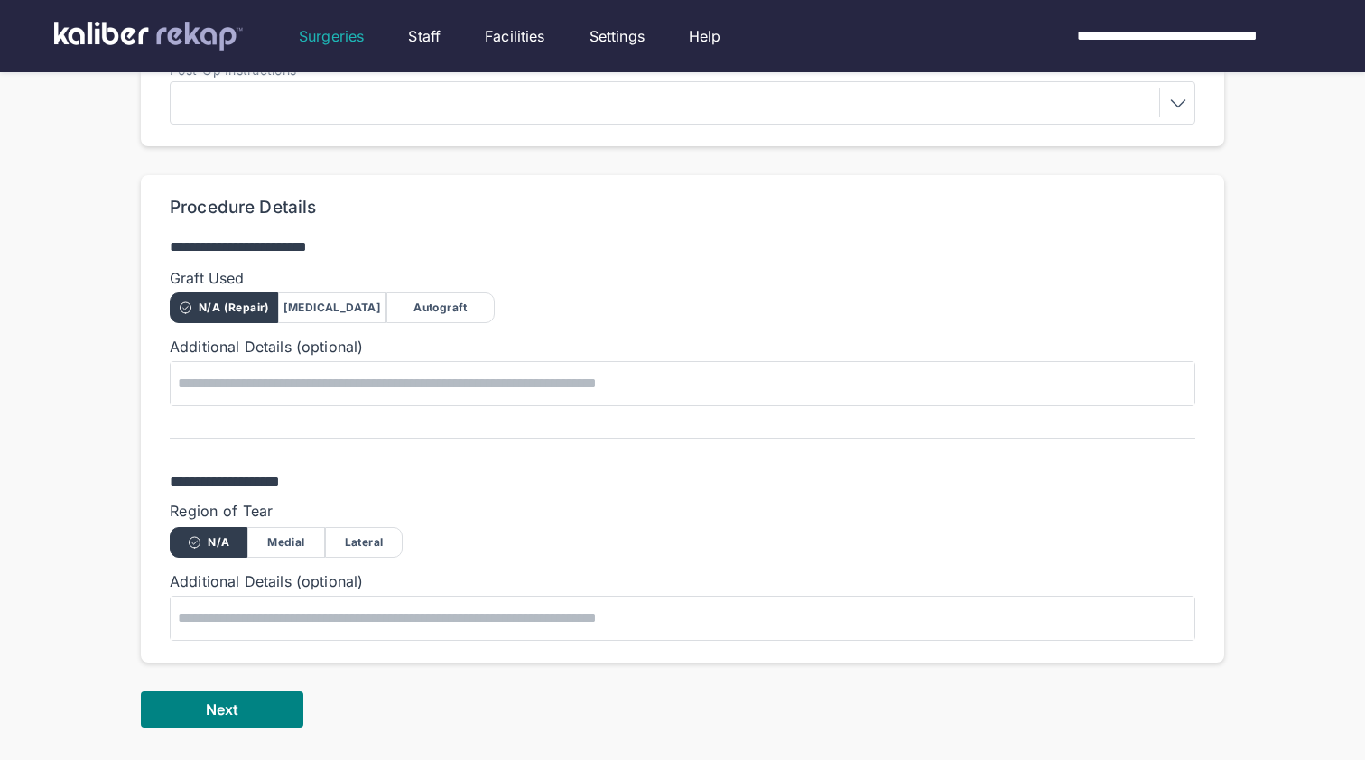
click at [424, 293] on div "Autograft" at bounding box center [440, 308] width 108 height 31
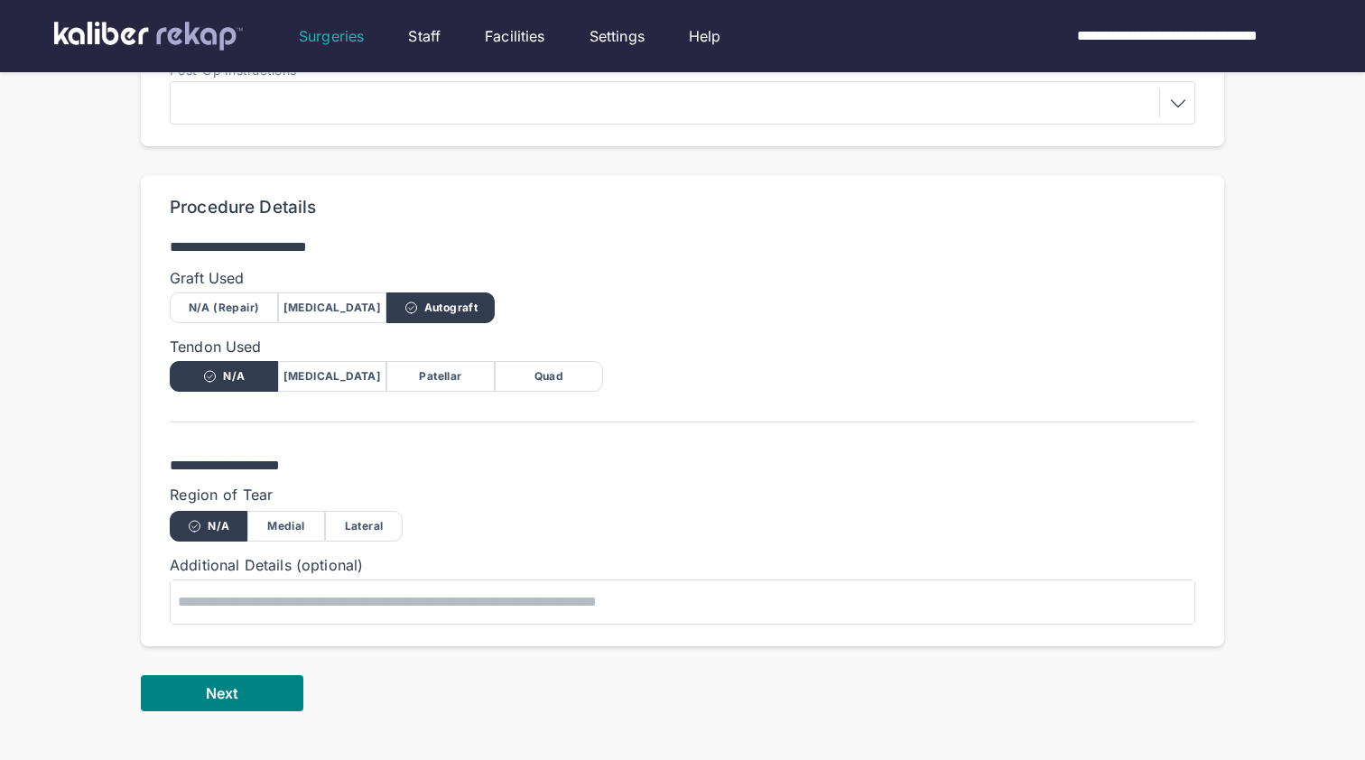
click at [565, 361] on div "Quad" at bounding box center [549, 376] width 108 height 31
click at [377, 486] on div "Region of Tear" at bounding box center [683, 497] width 1026 height 22
click at [374, 511] on div "Lateral" at bounding box center [364, 526] width 78 height 31
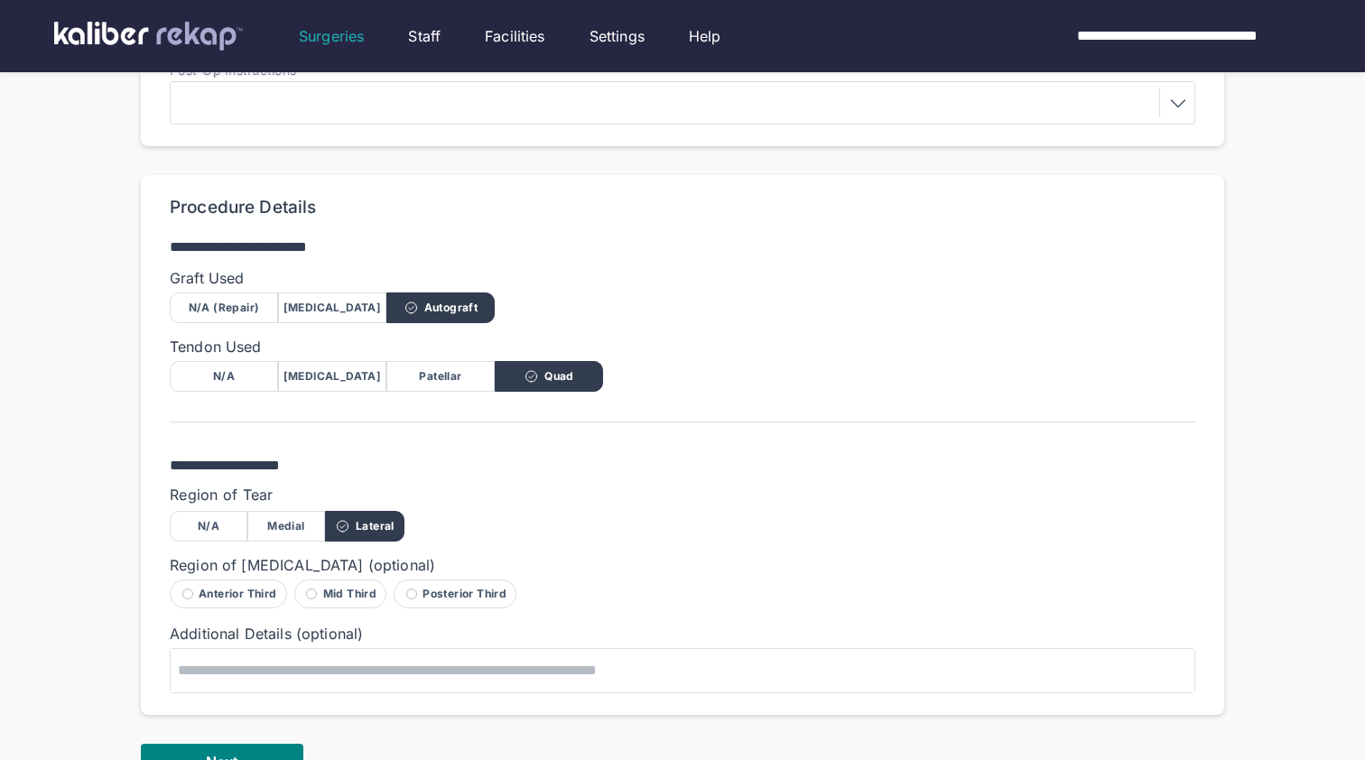
click at [411, 589] on span at bounding box center [411, 594] width 11 height 11
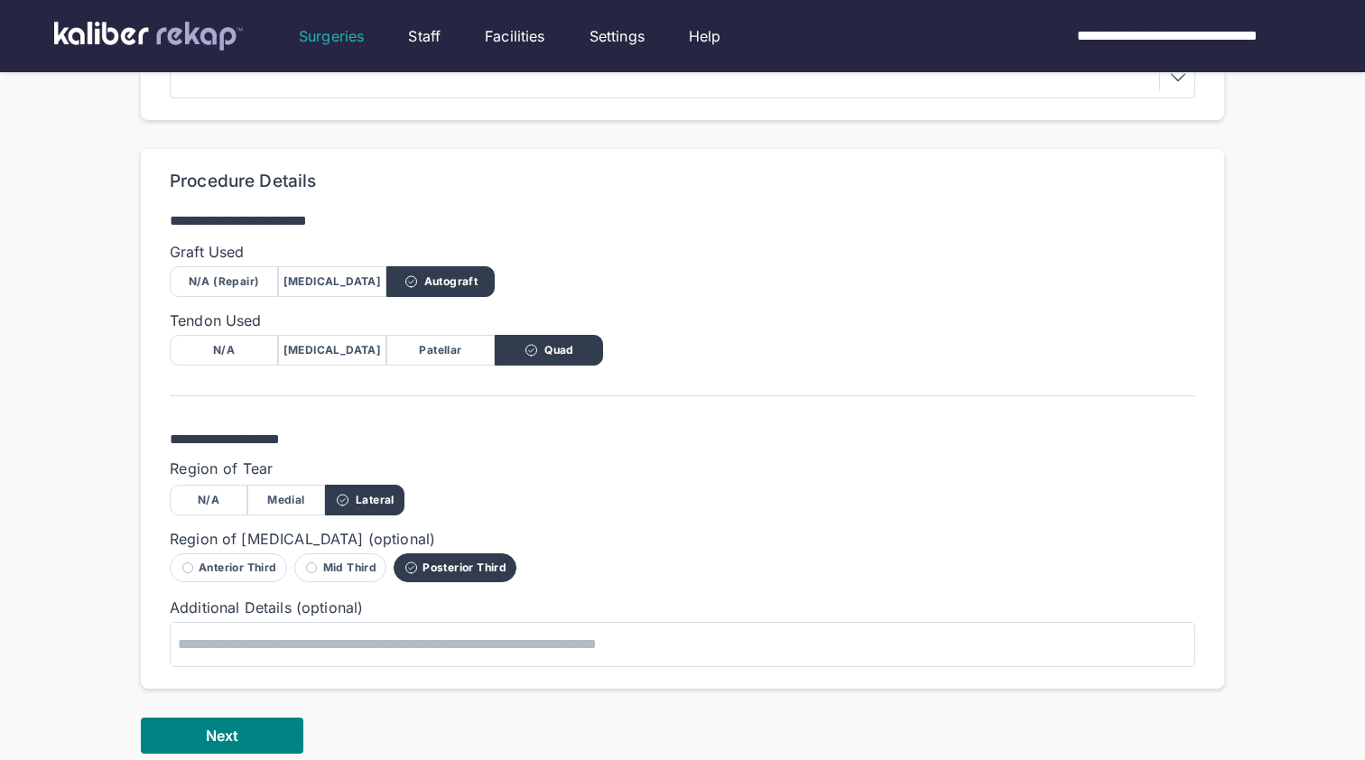
scroll to position [906, 0]
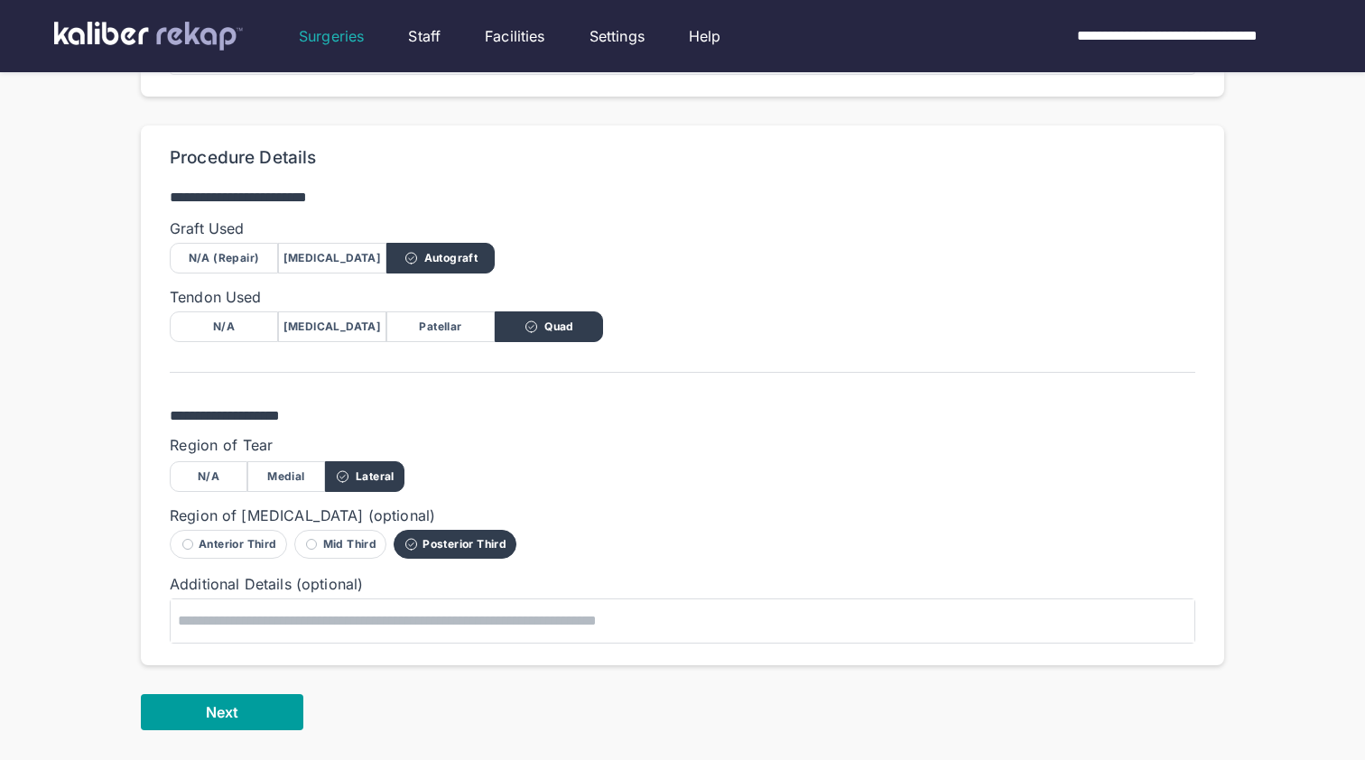
click at [244, 702] on button "Next" at bounding box center [222, 712] width 163 height 36
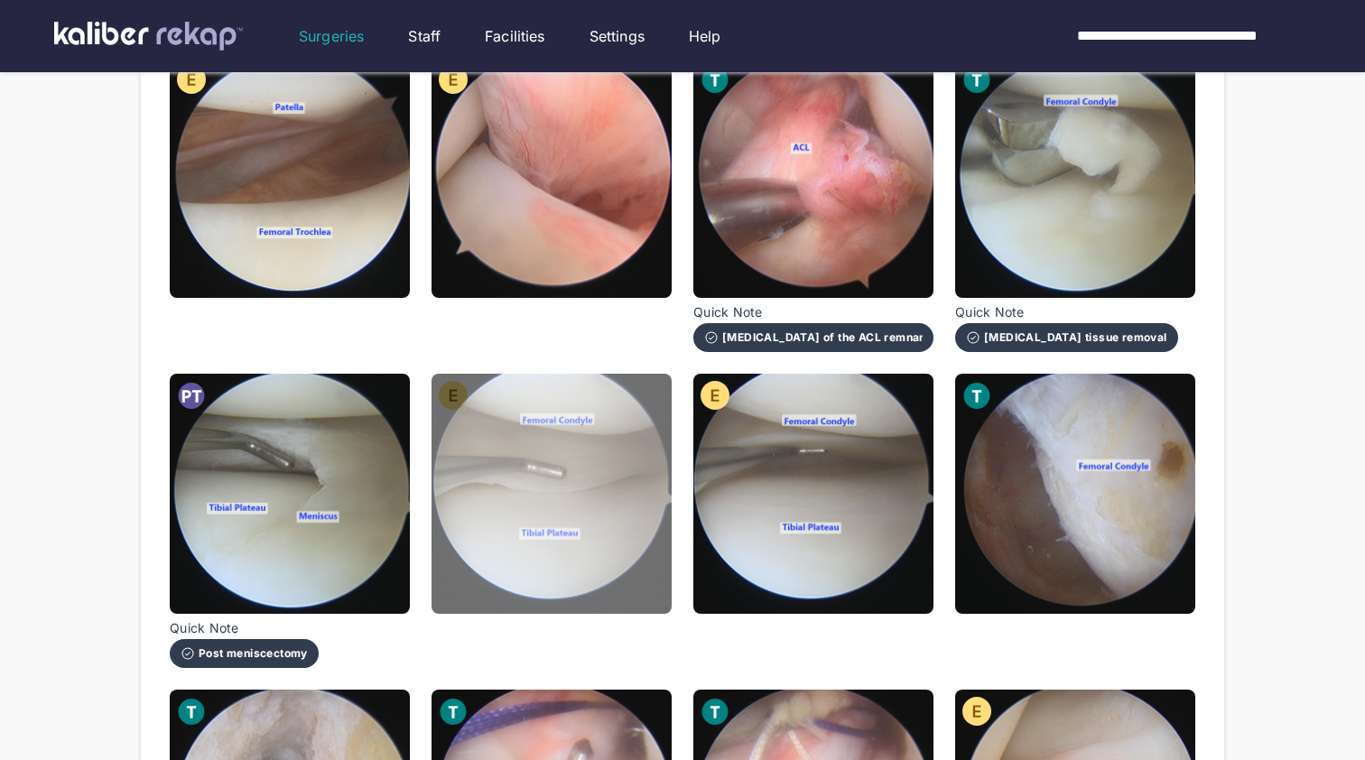
scroll to position [317, 0]
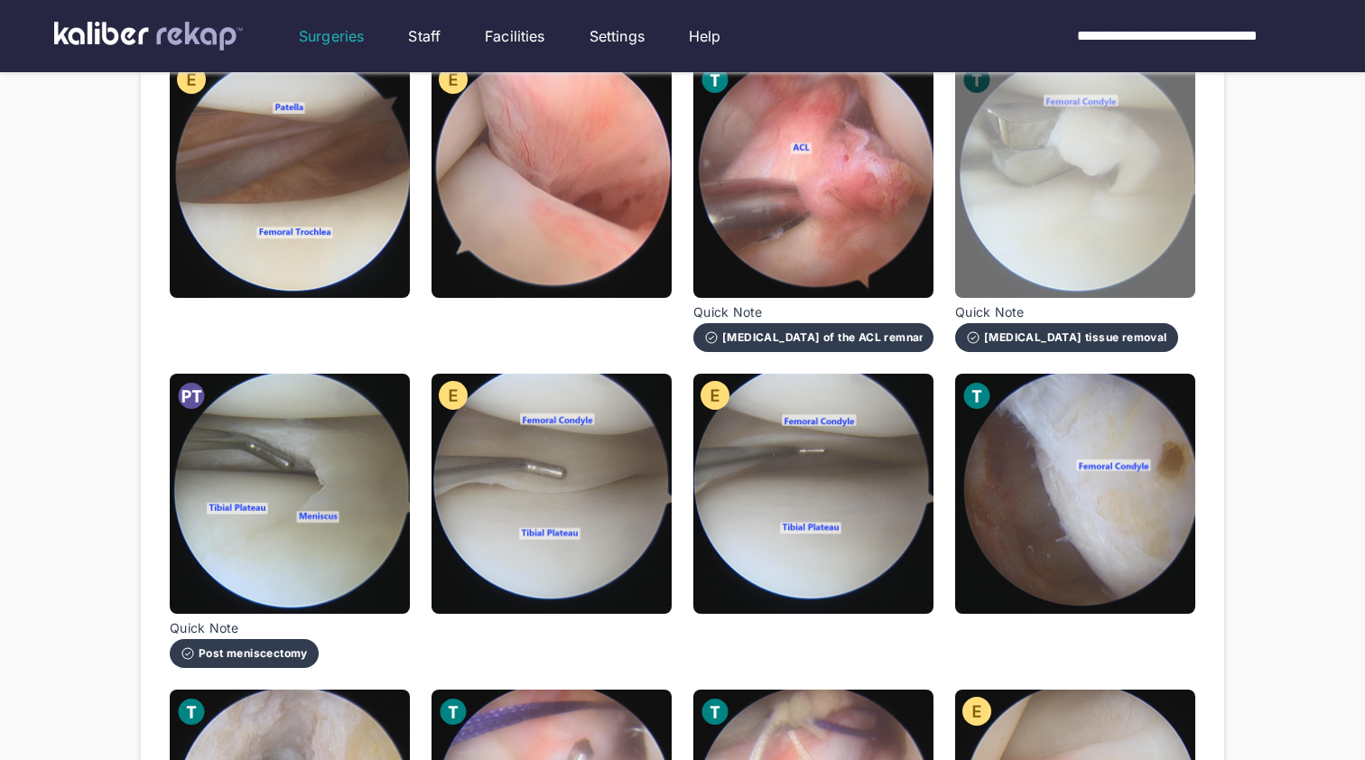
click at [1088, 262] on img at bounding box center [1075, 178] width 240 height 240
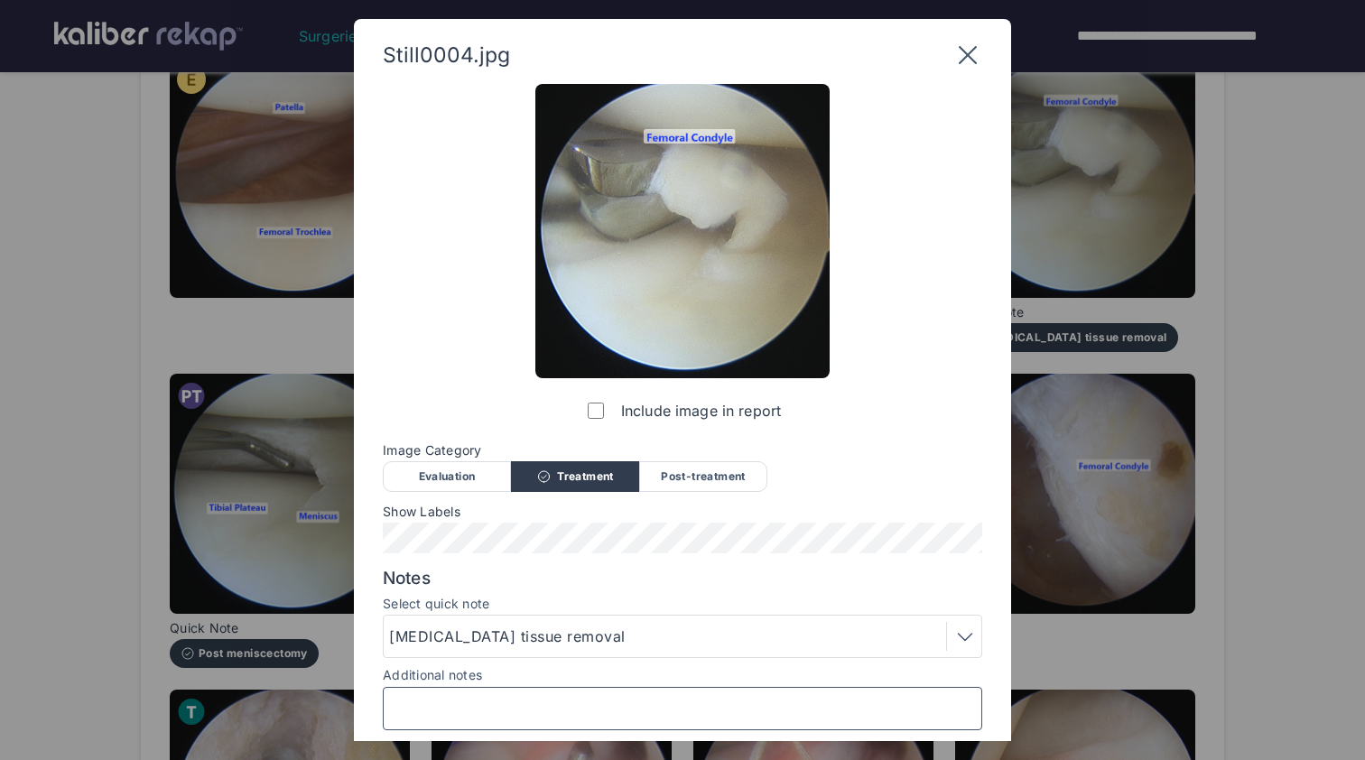
click at [472, 710] on input "Additional notes" at bounding box center [682, 708] width 583 height 23
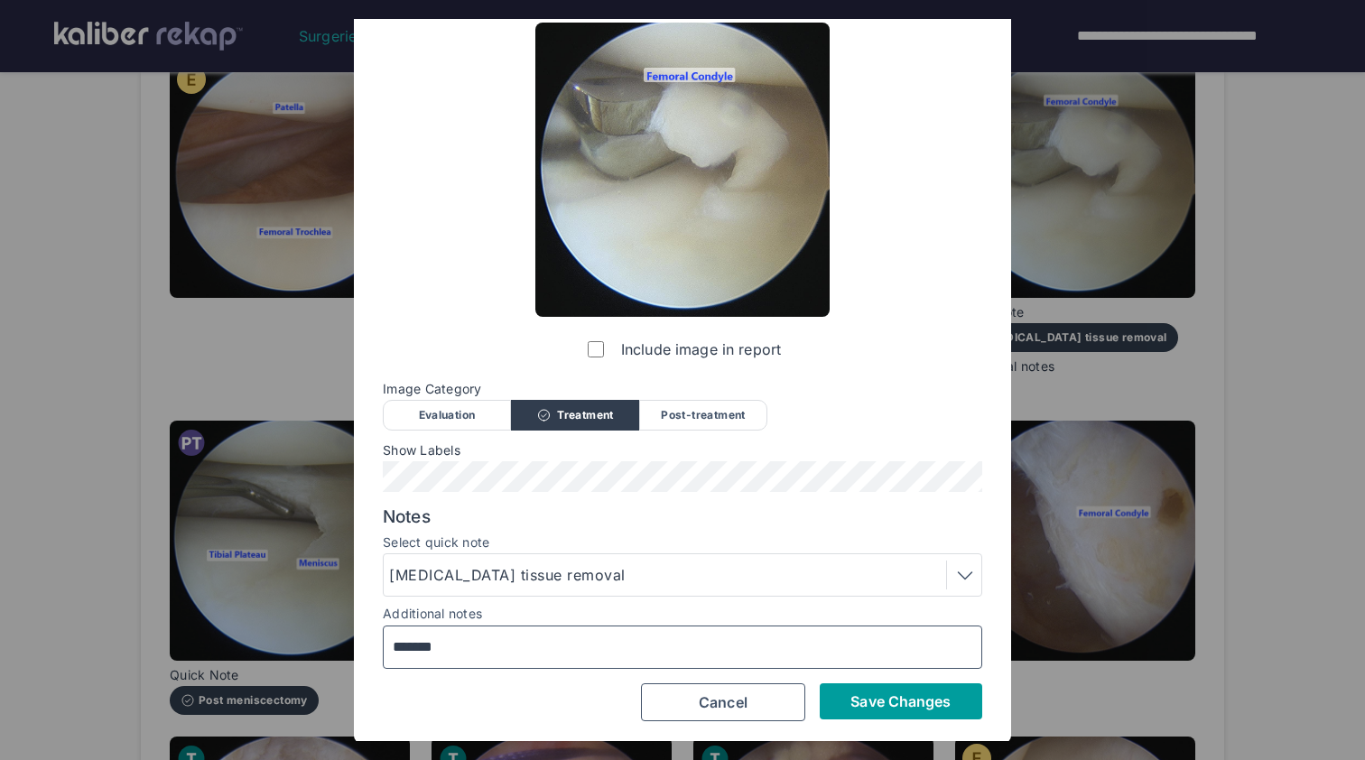
type input "*******"
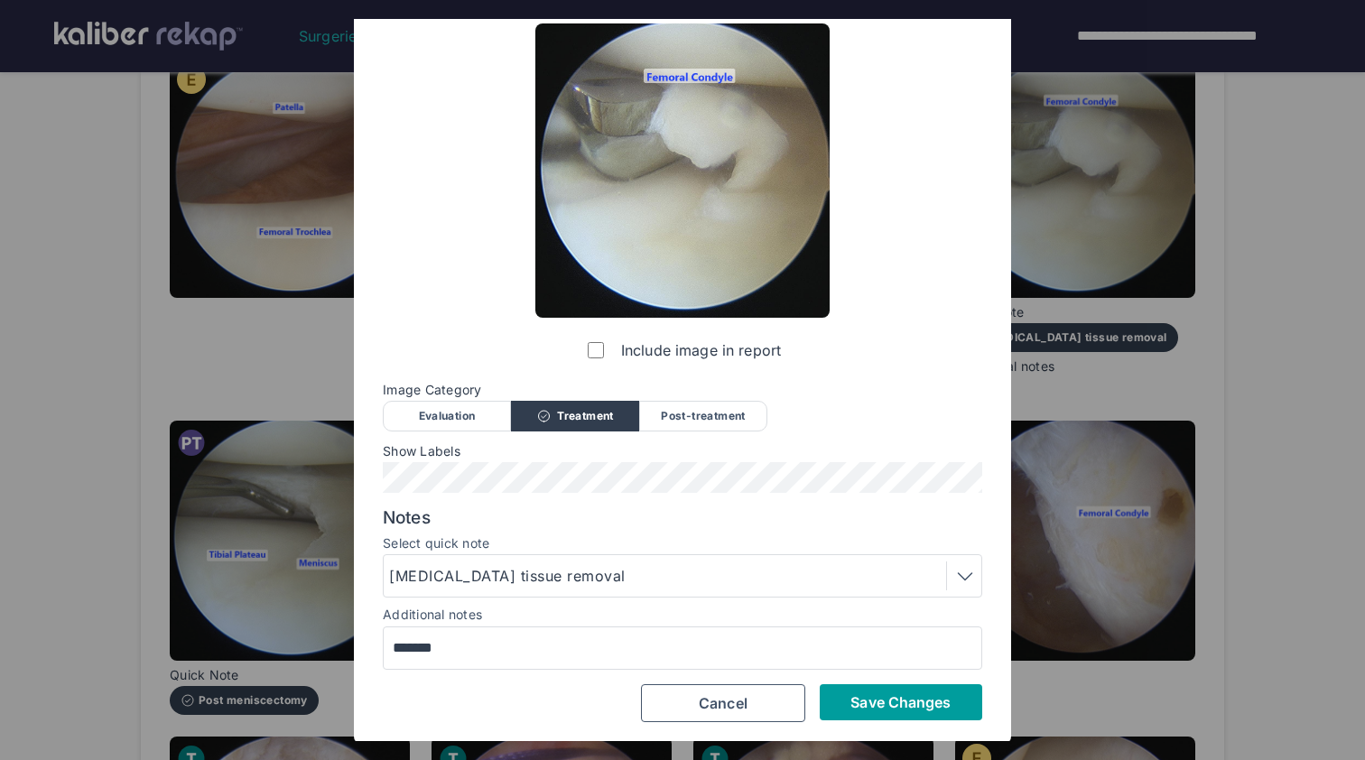
click at [872, 696] on span "Save Changes" at bounding box center [901, 703] width 100 height 18
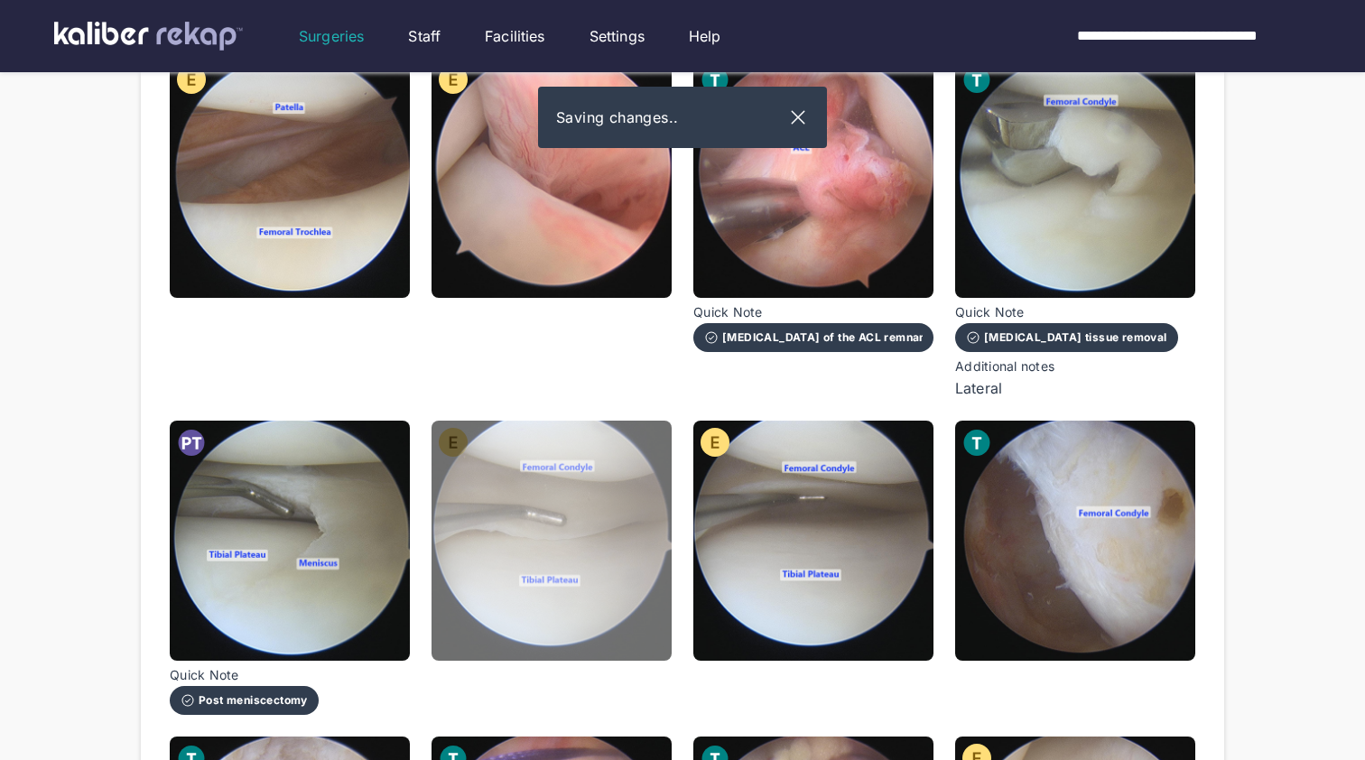
click at [468, 537] on img at bounding box center [552, 541] width 240 height 240
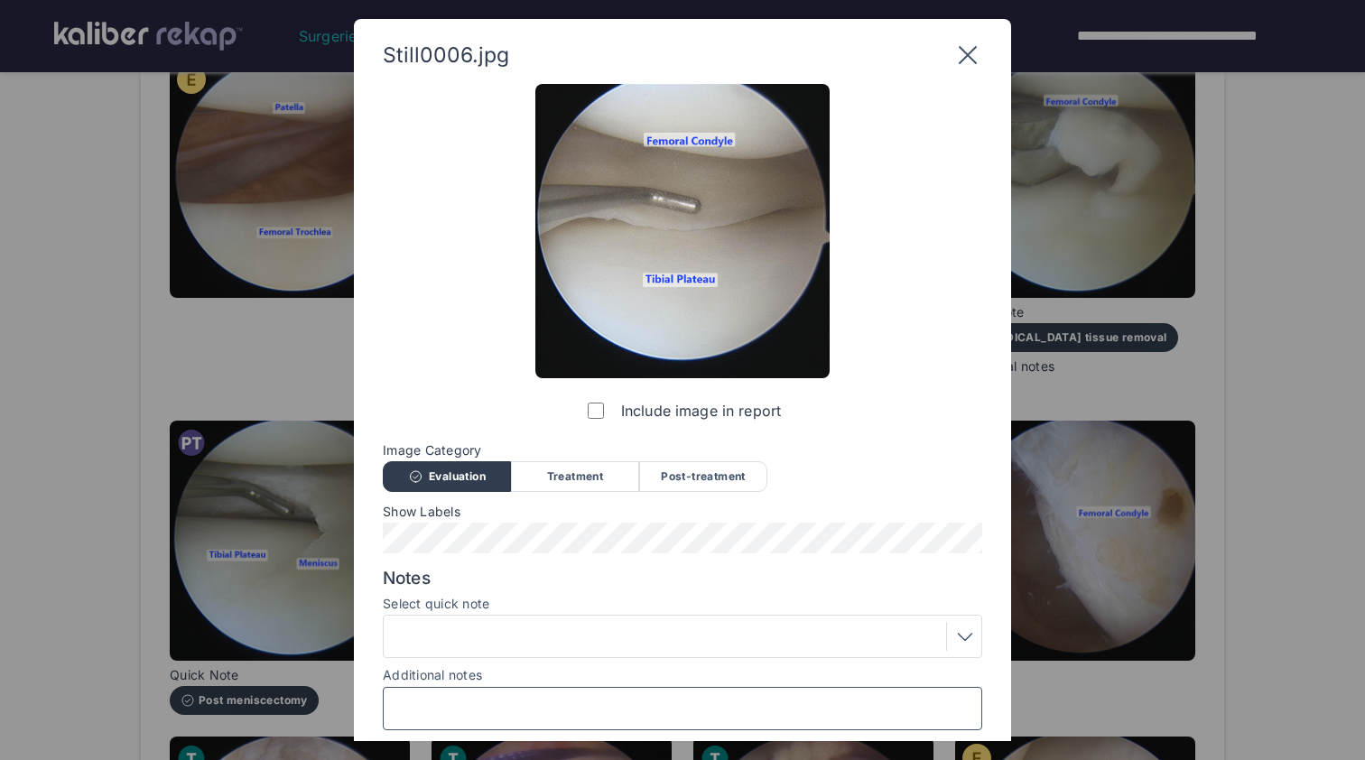
click at [579, 703] on input "Additional notes" at bounding box center [682, 708] width 583 height 23
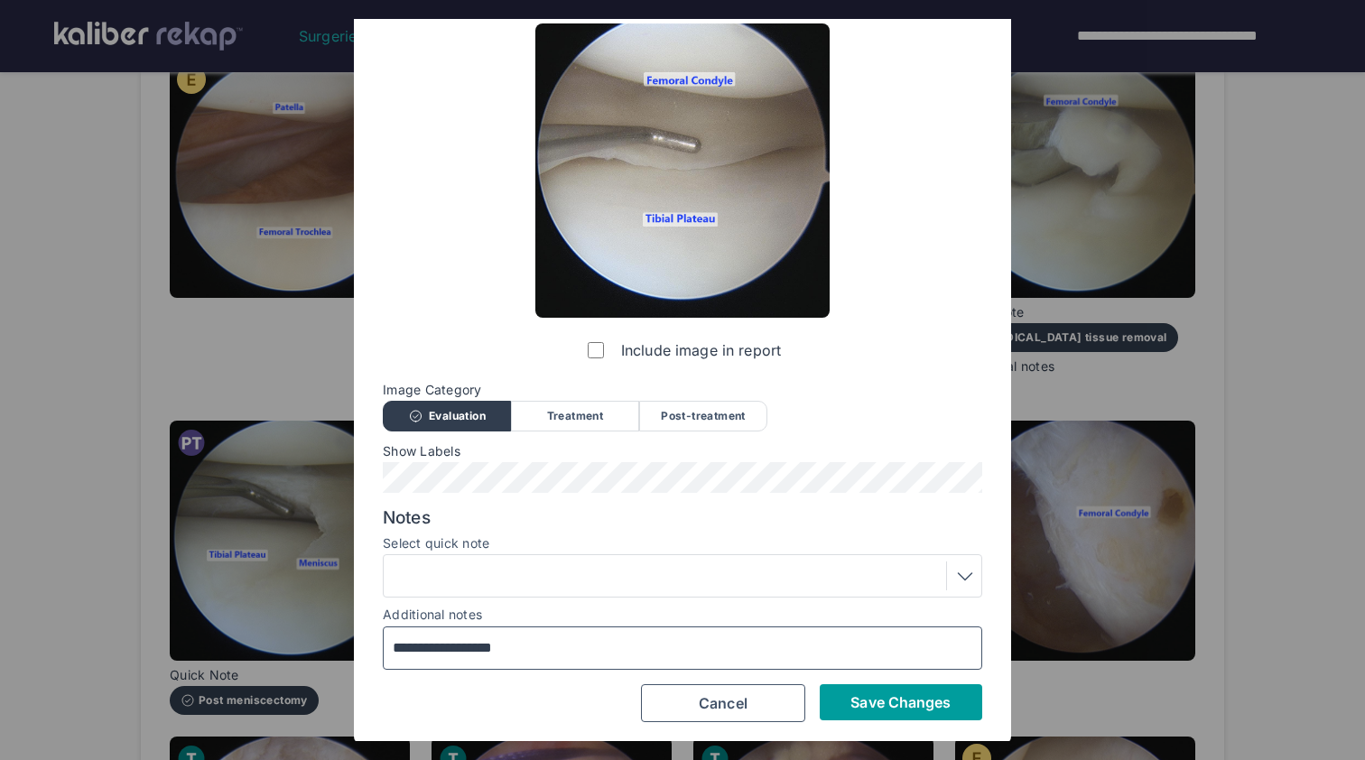
type input "**********"
click at [882, 709] on span "Save Changes" at bounding box center [901, 703] width 100 height 18
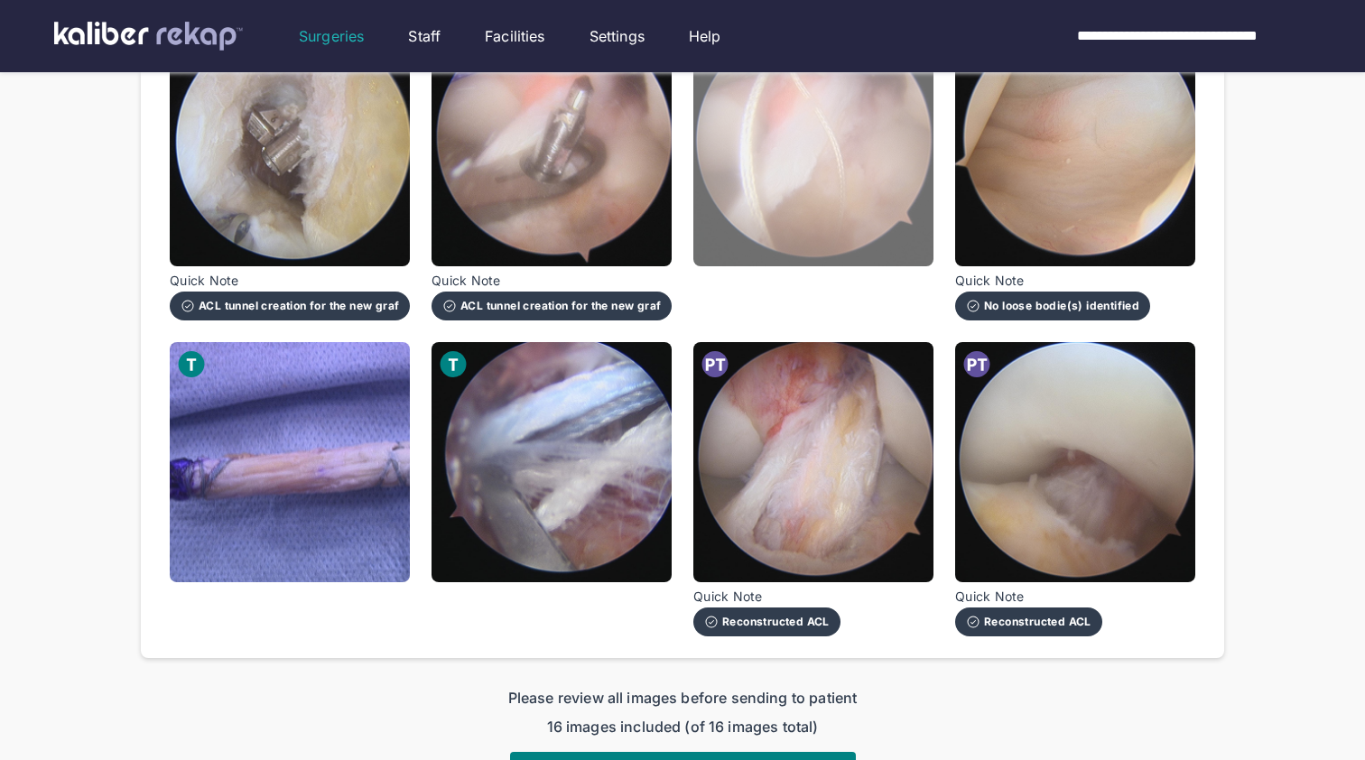
scroll to position [1010, 0]
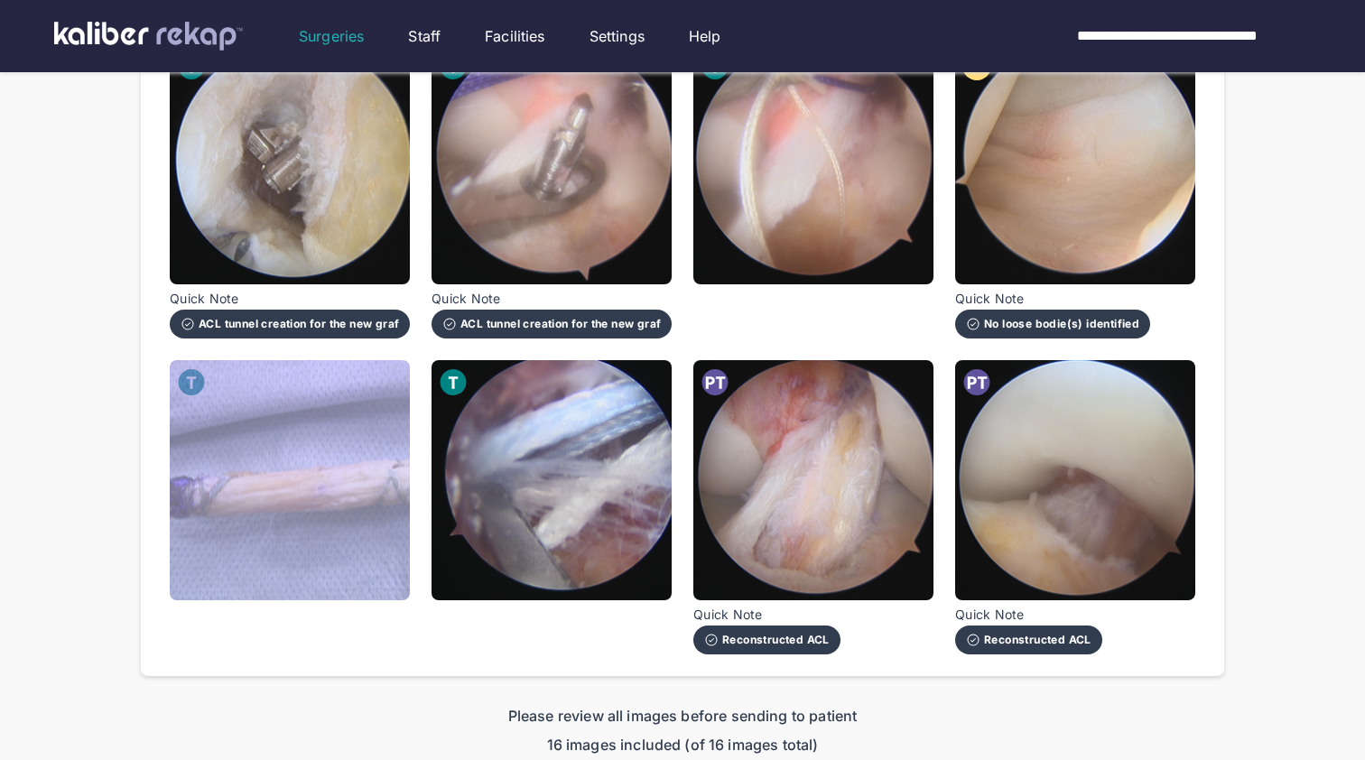
click at [330, 529] on img at bounding box center [290, 480] width 240 height 240
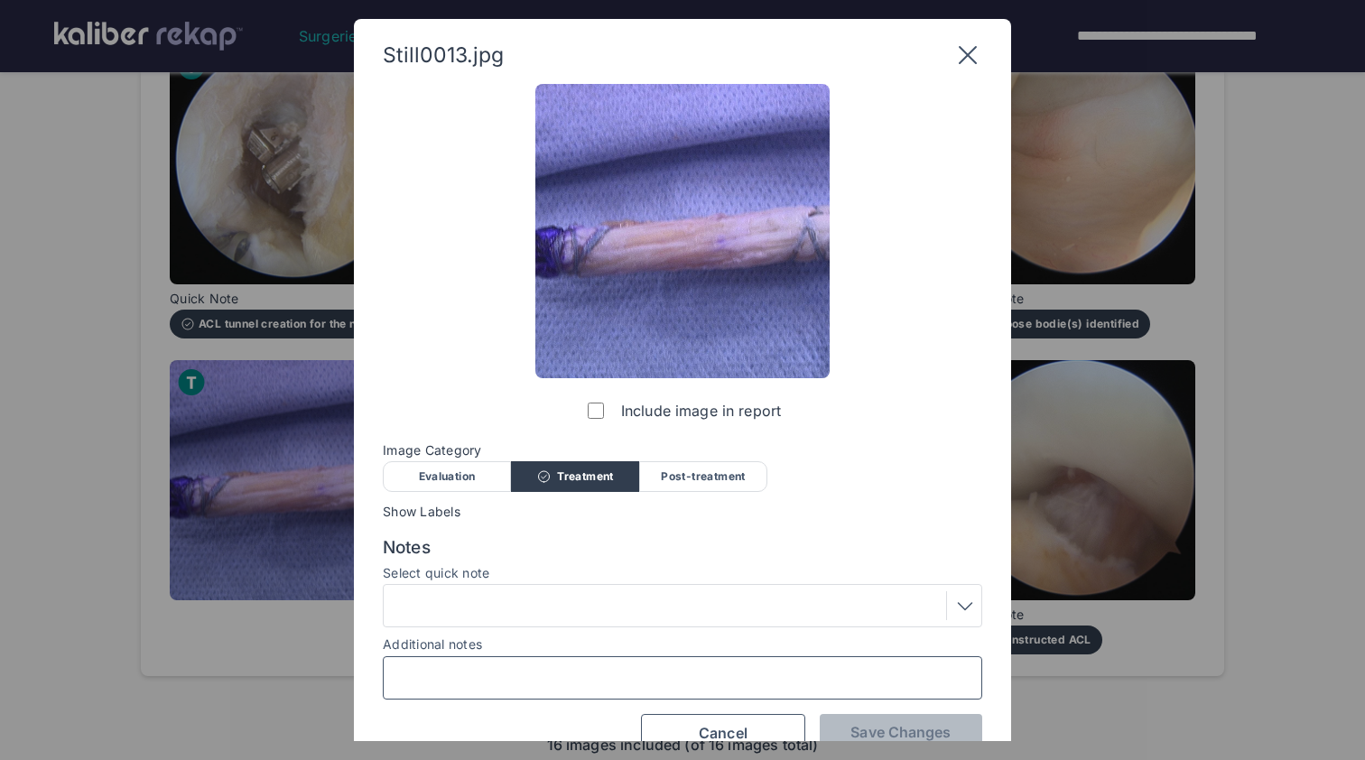
click at [532, 670] on input "Additional notes" at bounding box center [682, 677] width 583 height 23
type input "**********"
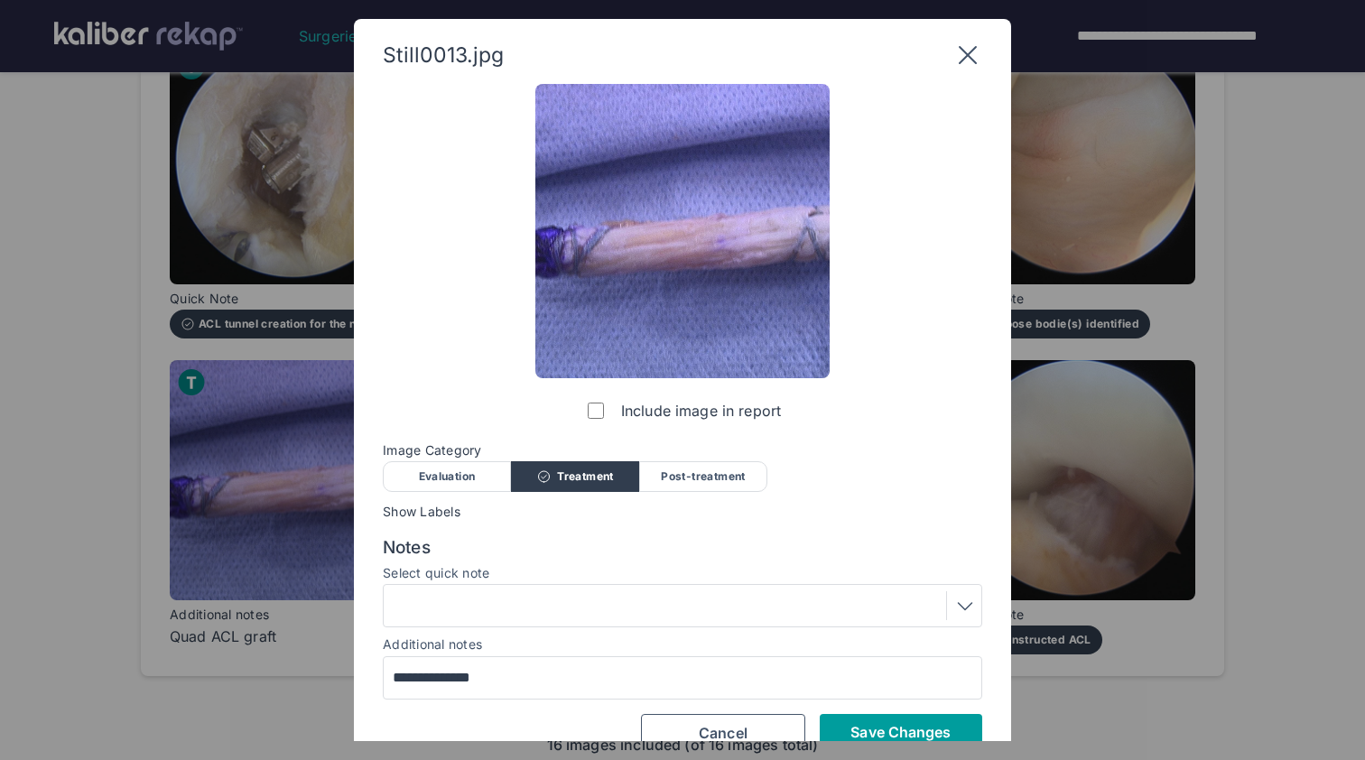
click at [898, 723] on span "Save Changes" at bounding box center [901, 732] width 100 height 18
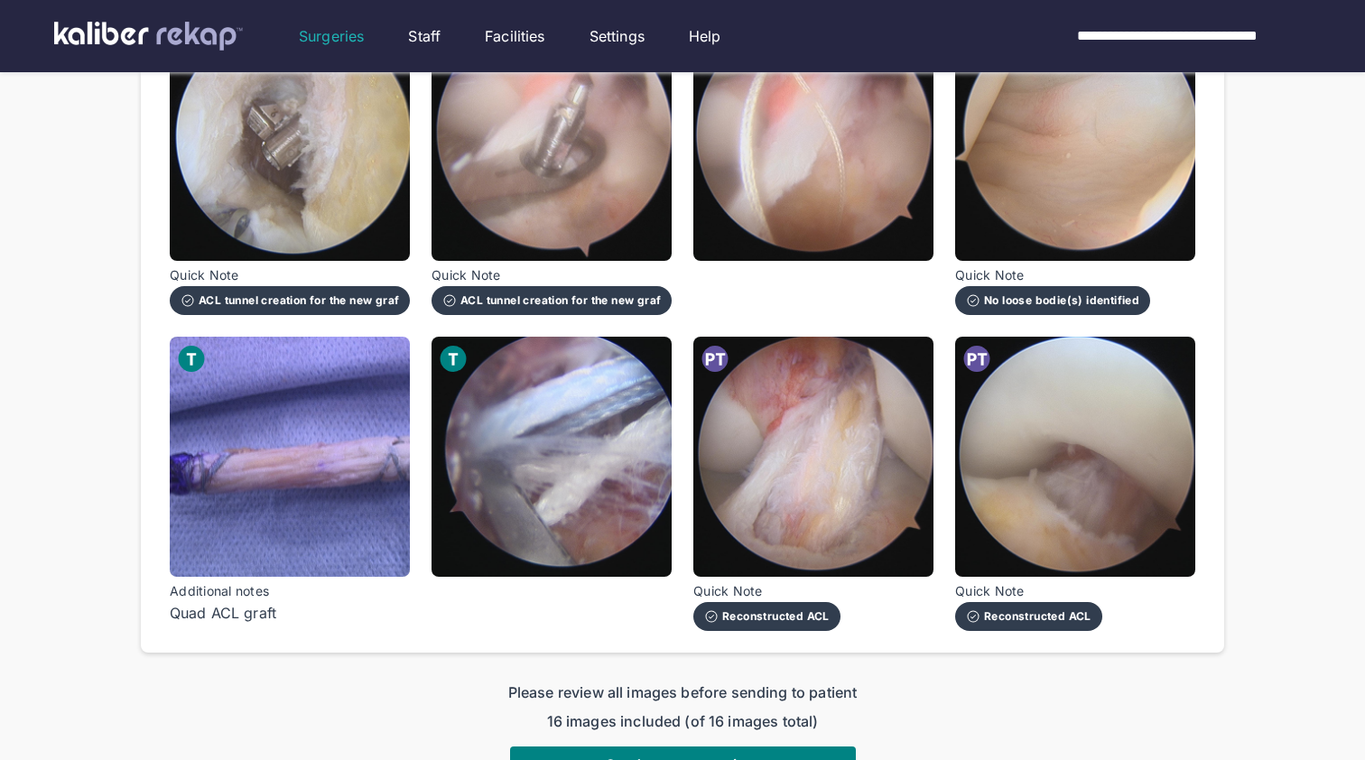
scroll to position [1063, 0]
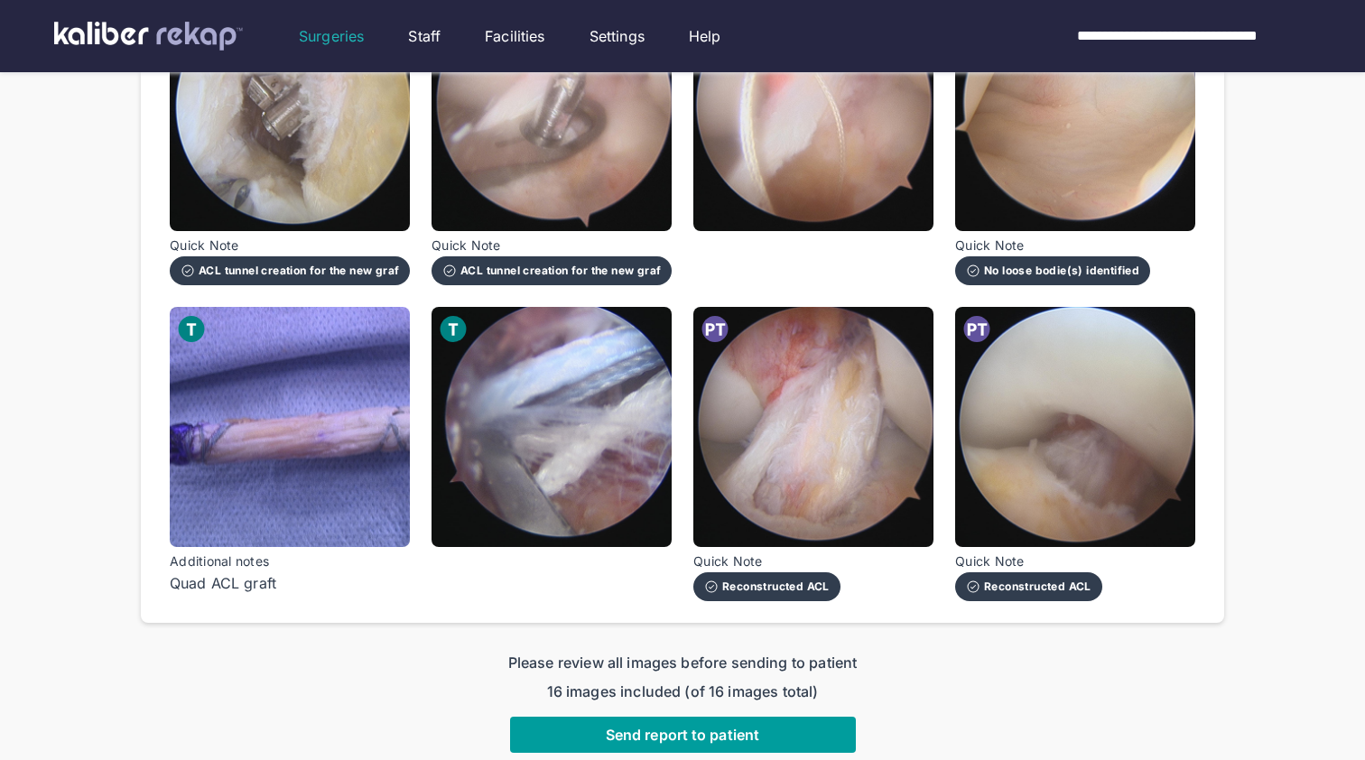
click at [657, 726] on span "Send report to patient" at bounding box center [683, 735] width 154 height 18
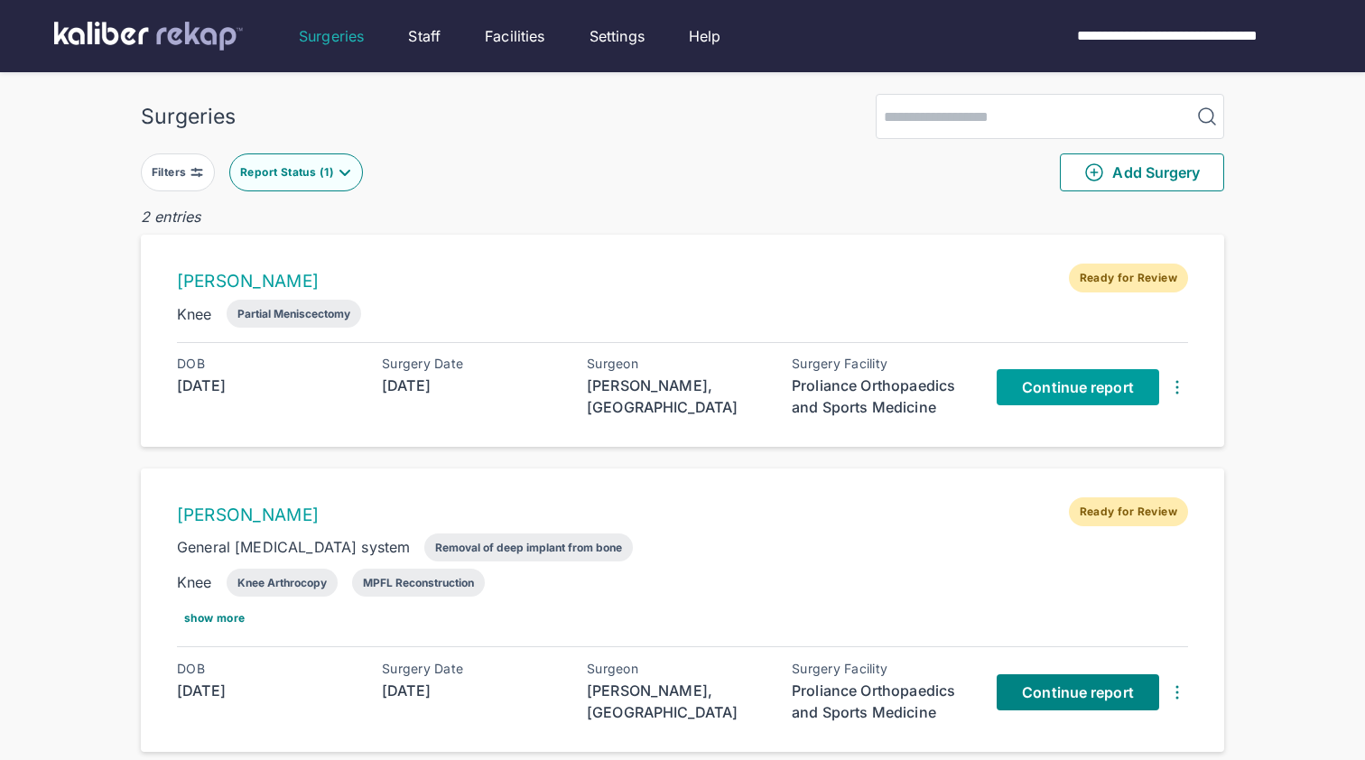
click at [1085, 383] on span "Continue report" at bounding box center [1078, 387] width 112 height 18
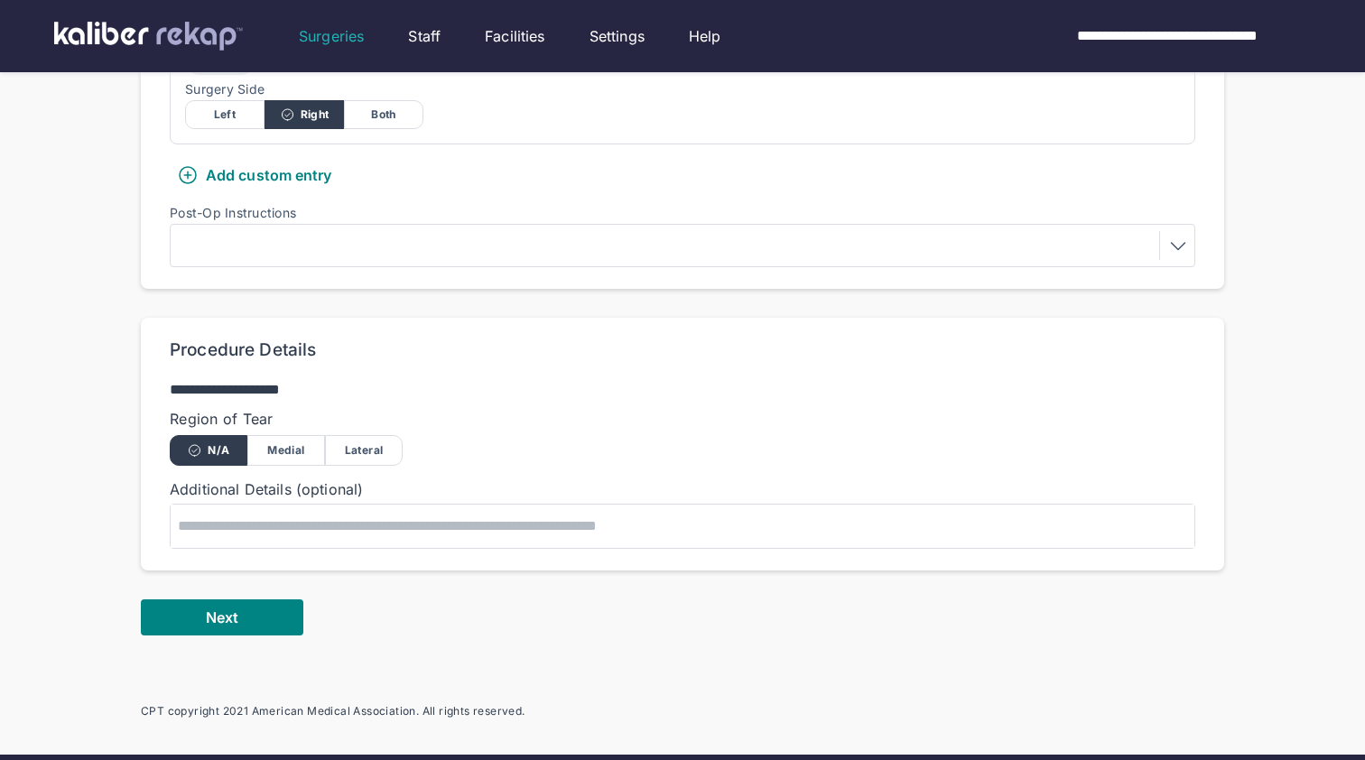
scroll to position [704, 0]
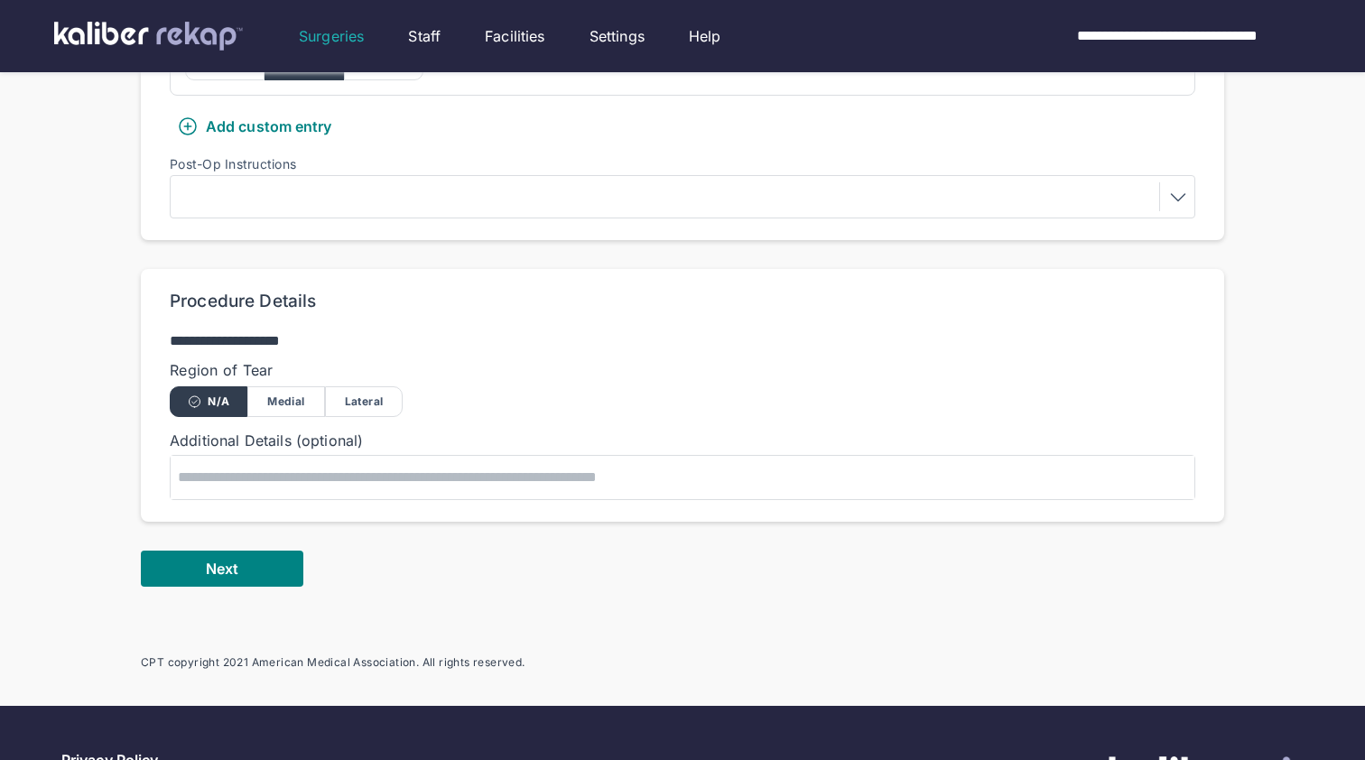
click at [297, 386] on div "Medial" at bounding box center [286, 401] width 78 height 31
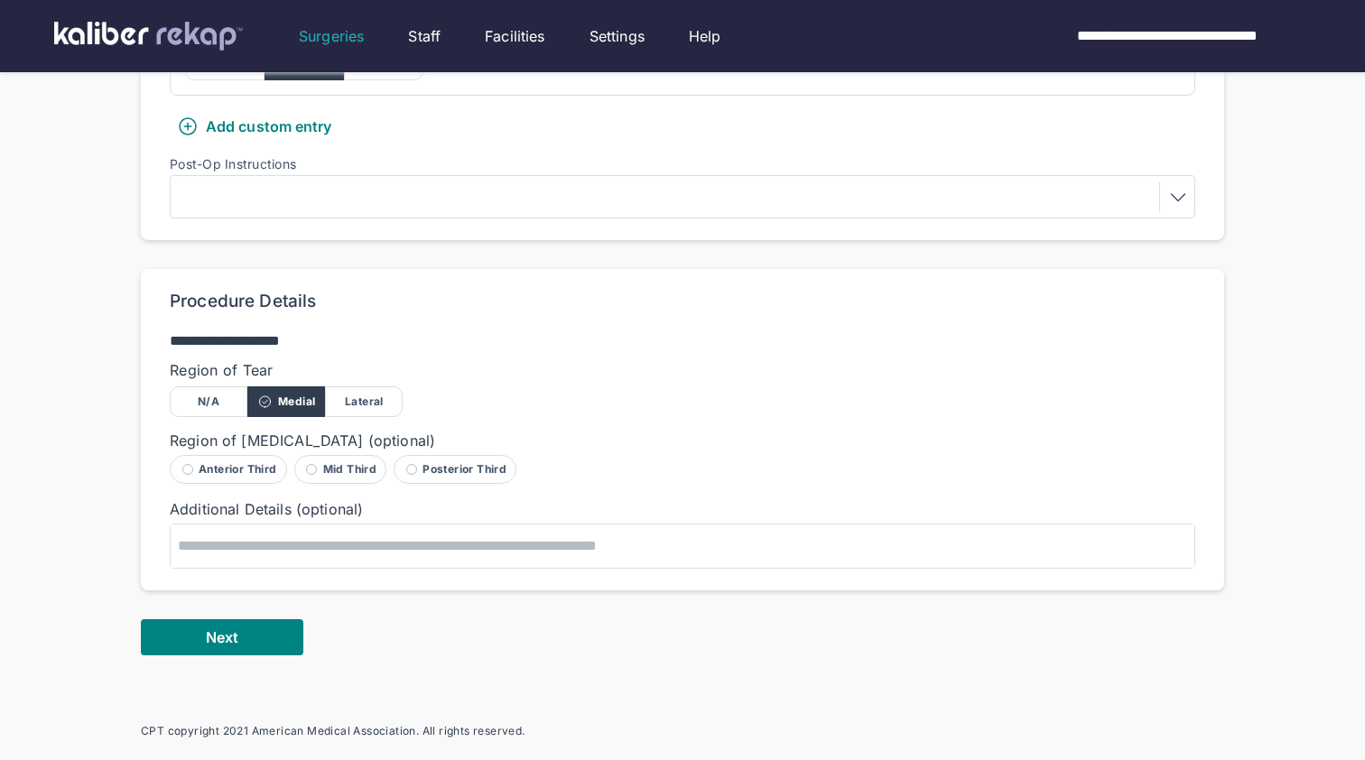
click at [455, 455] on div "Posterior Third" at bounding box center [455, 469] width 123 height 29
click at [215, 629] on div "**********" at bounding box center [683, 138] width 1084 height 1201
click at [222, 628] on span "Next" at bounding box center [222, 637] width 33 height 18
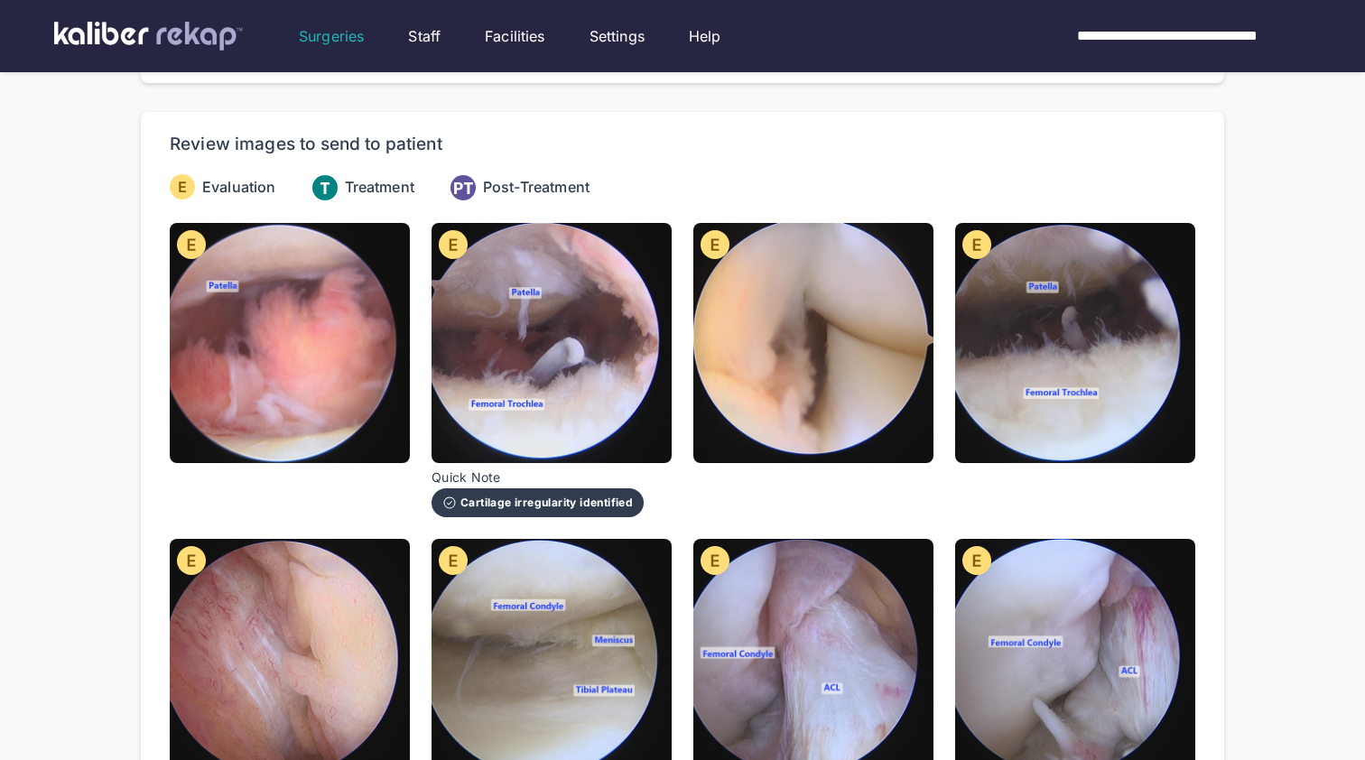
scroll to position [126, 0]
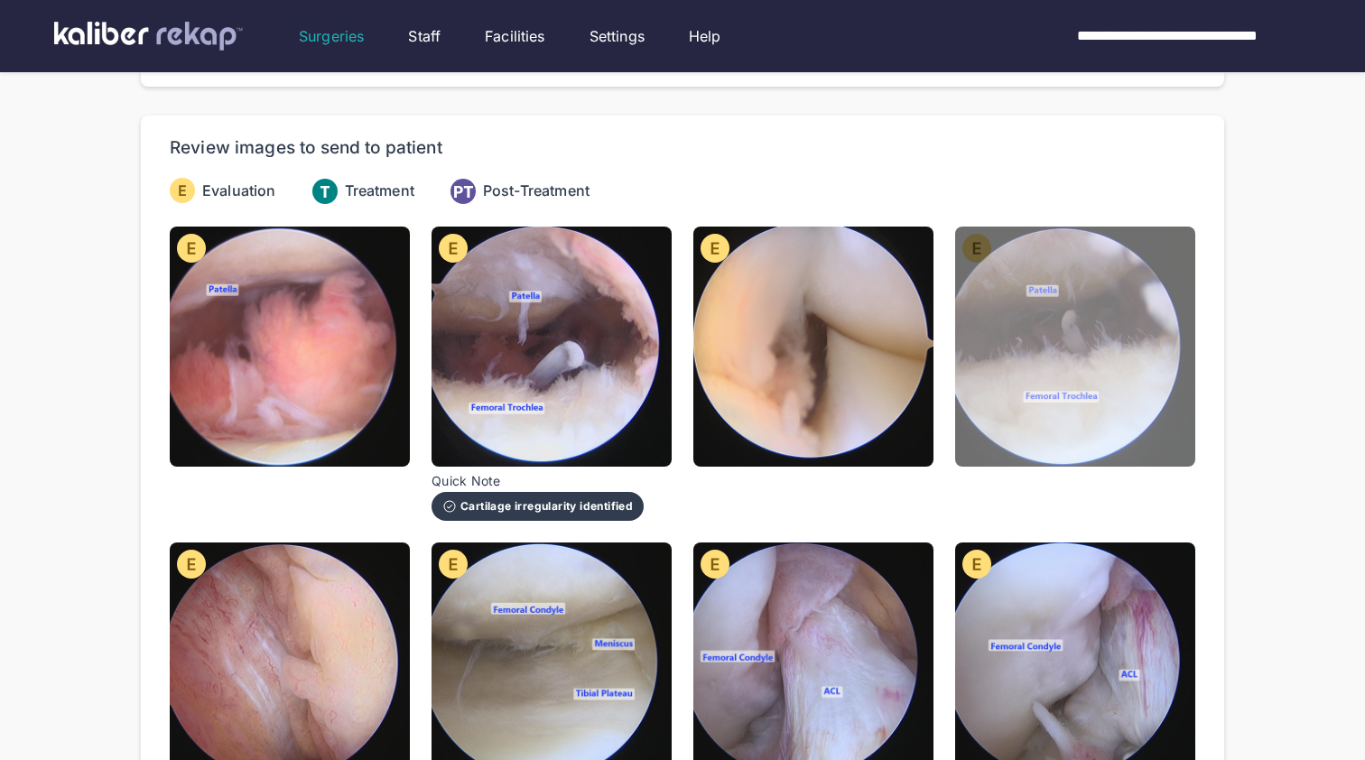
click at [1010, 380] on img at bounding box center [1075, 347] width 240 height 240
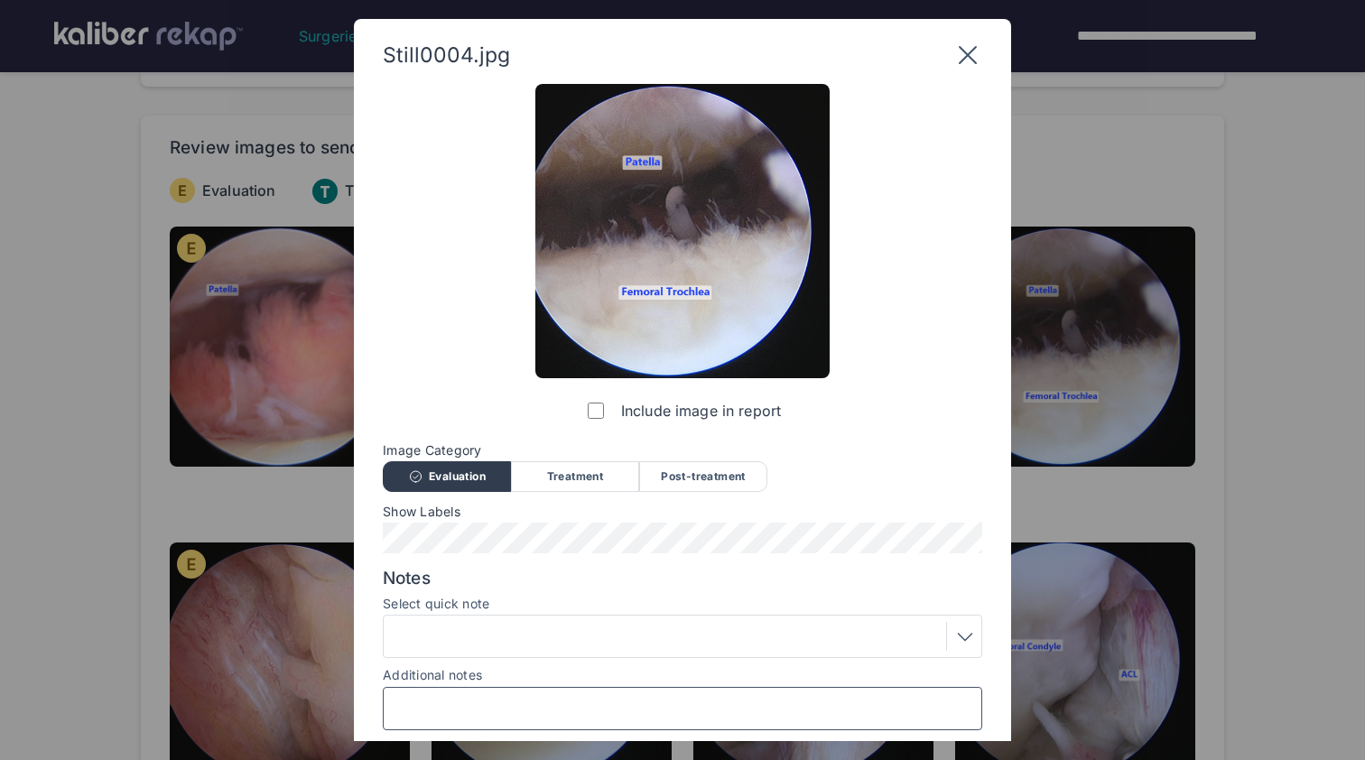
click at [568, 709] on input "Additional notes" at bounding box center [682, 708] width 583 height 23
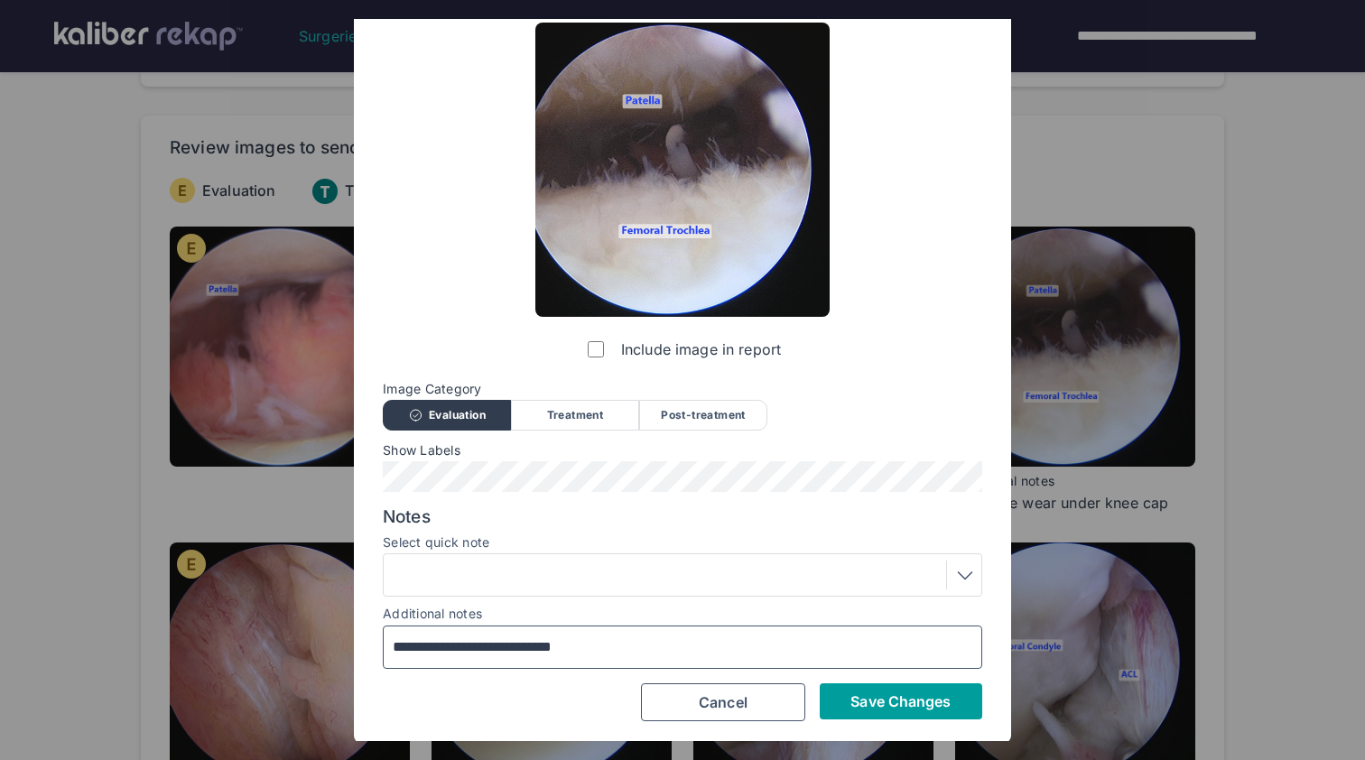
type input "**********"
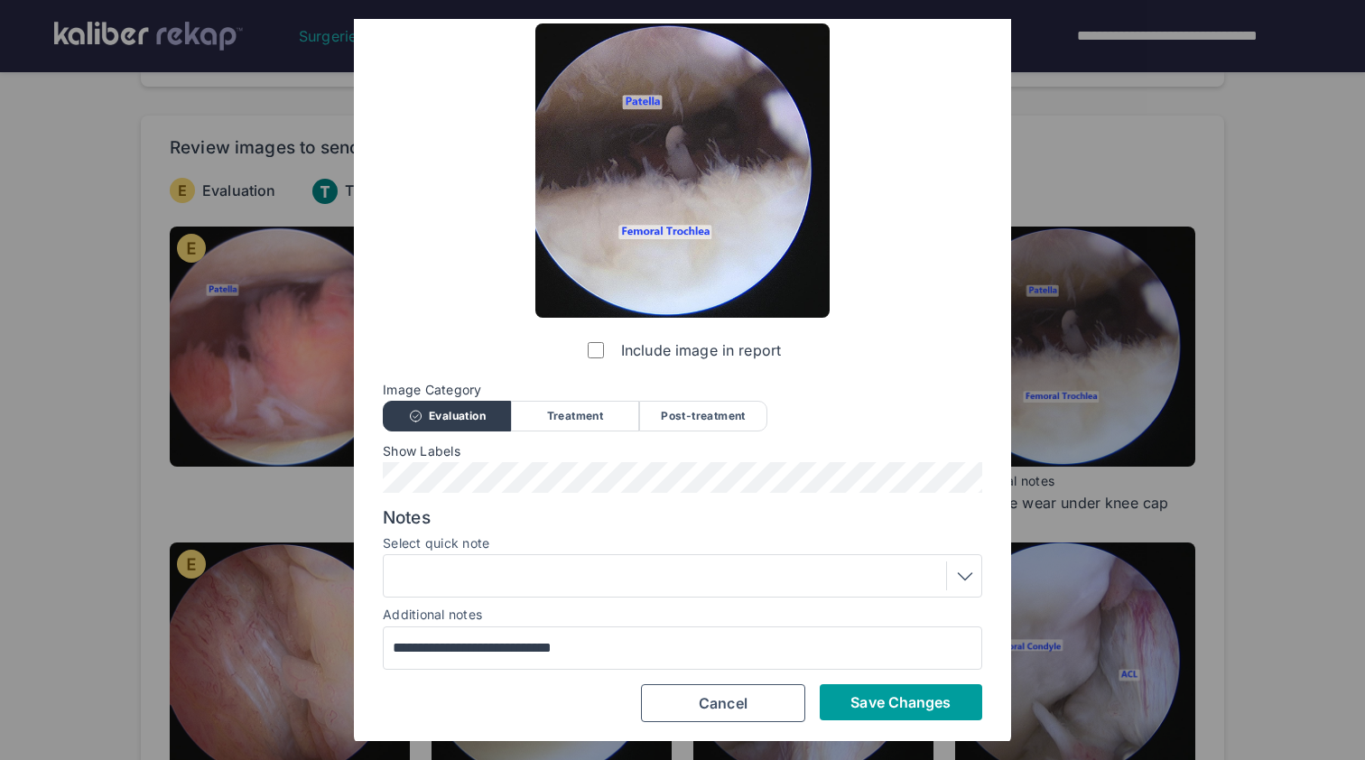
click at [929, 697] on span "Save Changes" at bounding box center [901, 703] width 100 height 18
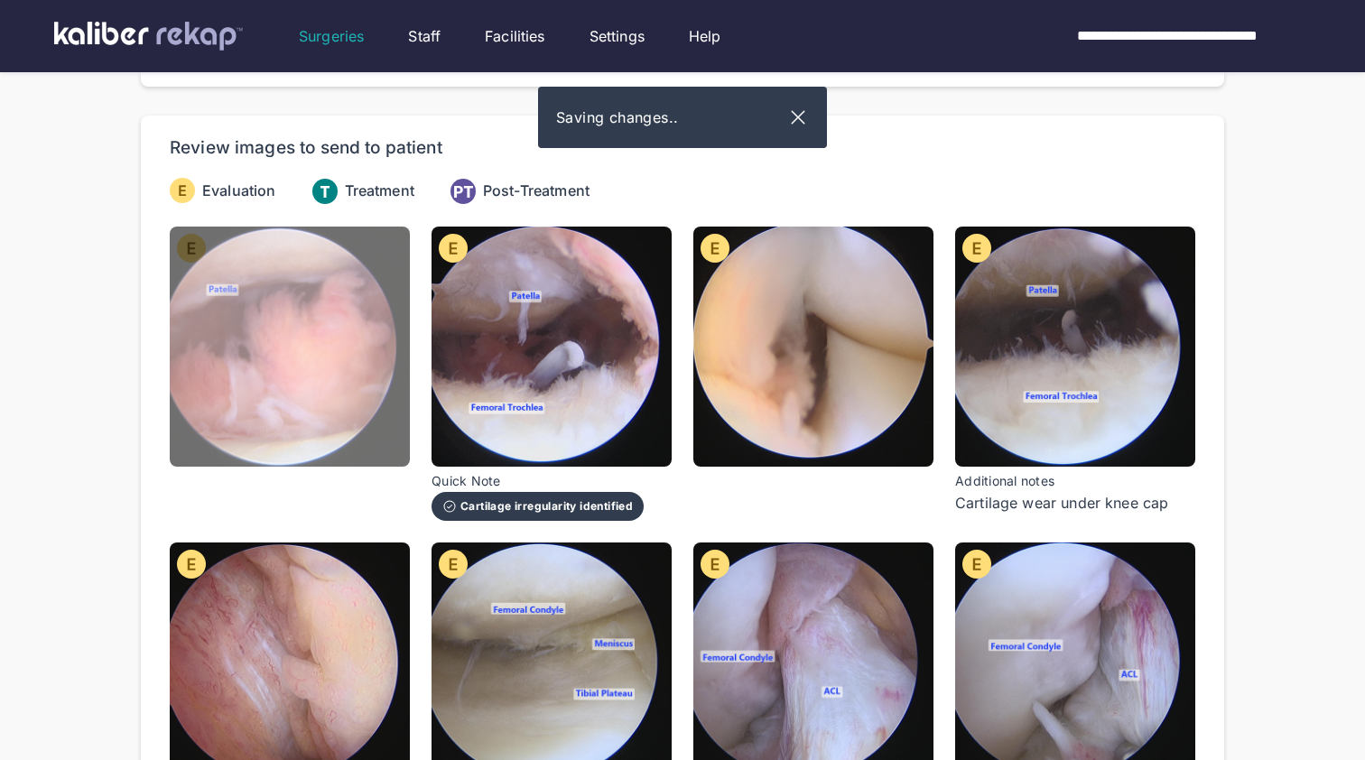
click at [275, 406] on img at bounding box center [290, 347] width 240 height 240
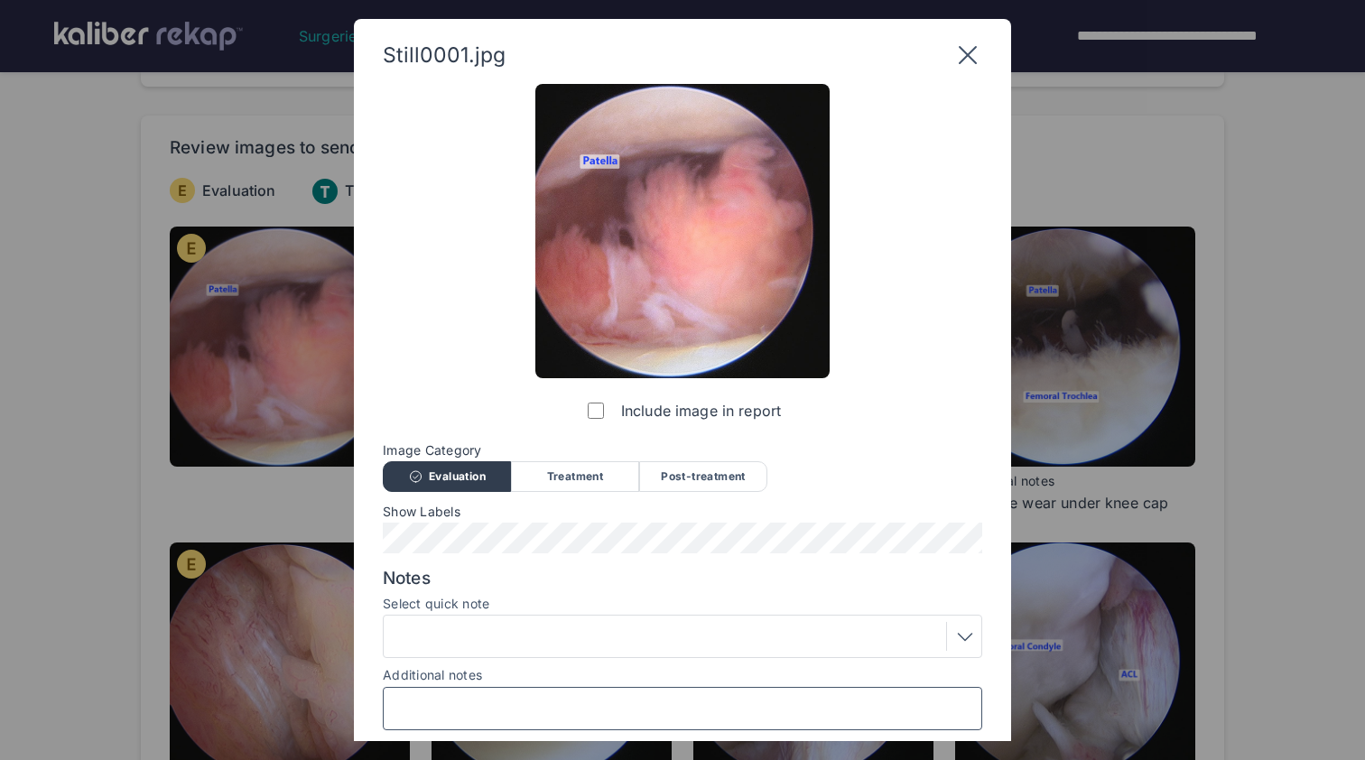
click at [490, 702] on input "Additional notes" at bounding box center [682, 708] width 583 height 23
click at [489, 697] on input "**********" at bounding box center [682, 708] width 583 height 23
click at [487, 712] on input "**********" at bounding box center [682, 708] width 583 height 23
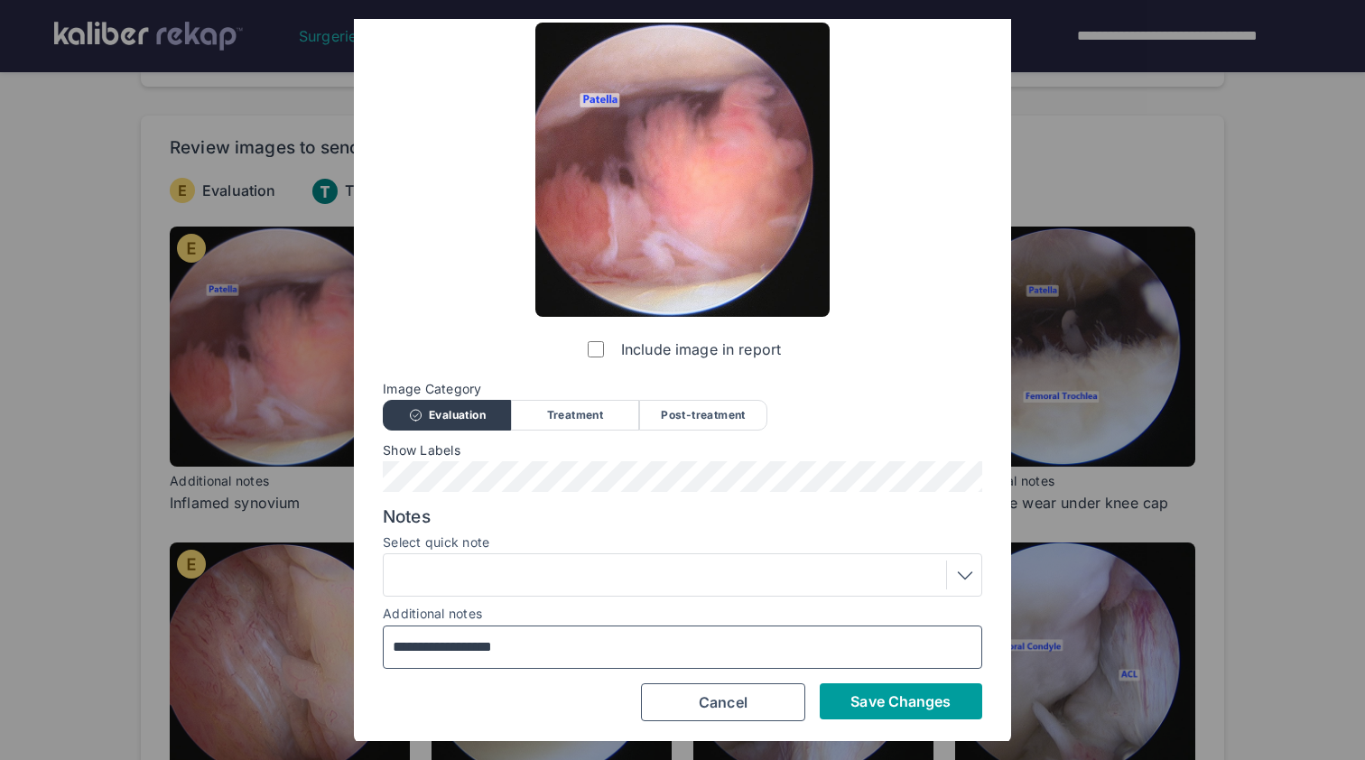
type input "**********"
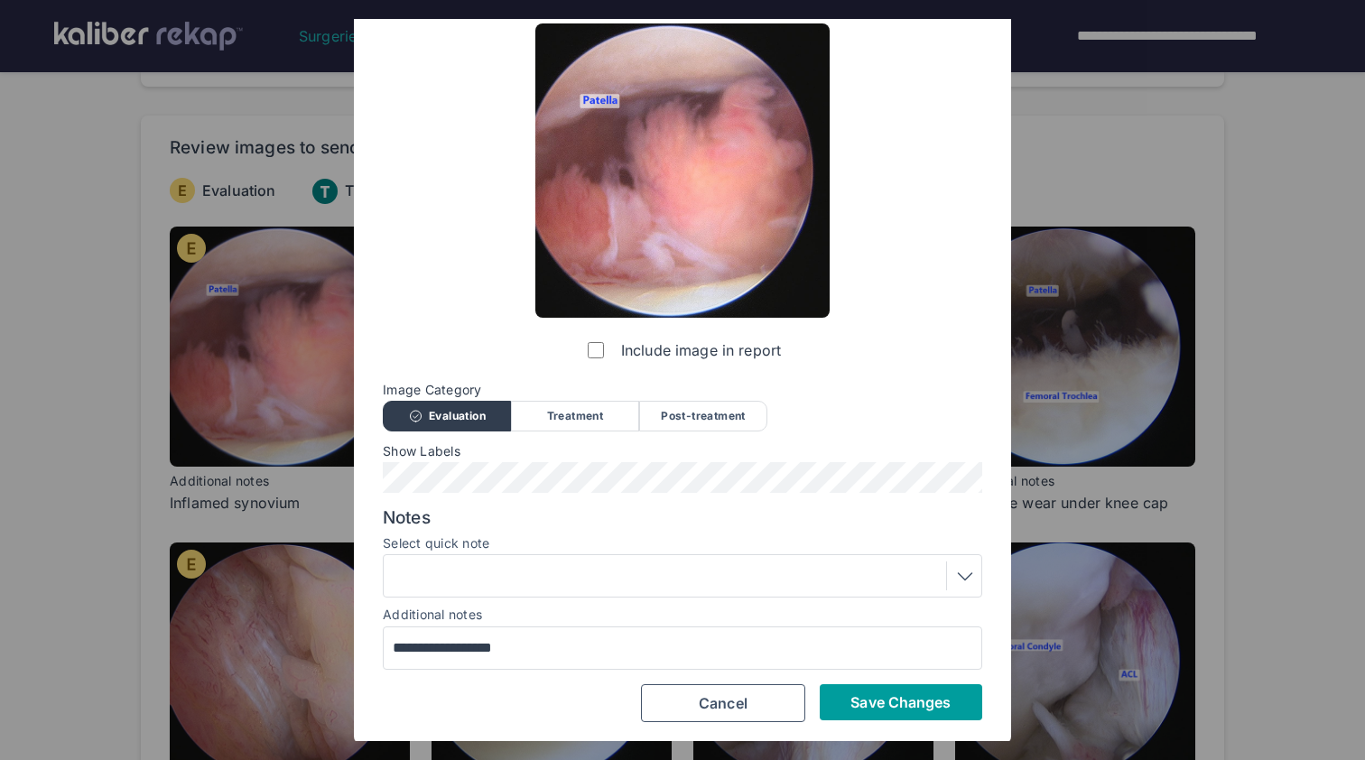
click at [890, 708] on span "Save Changes" at bounding box center [901, 703] width 100 height 18
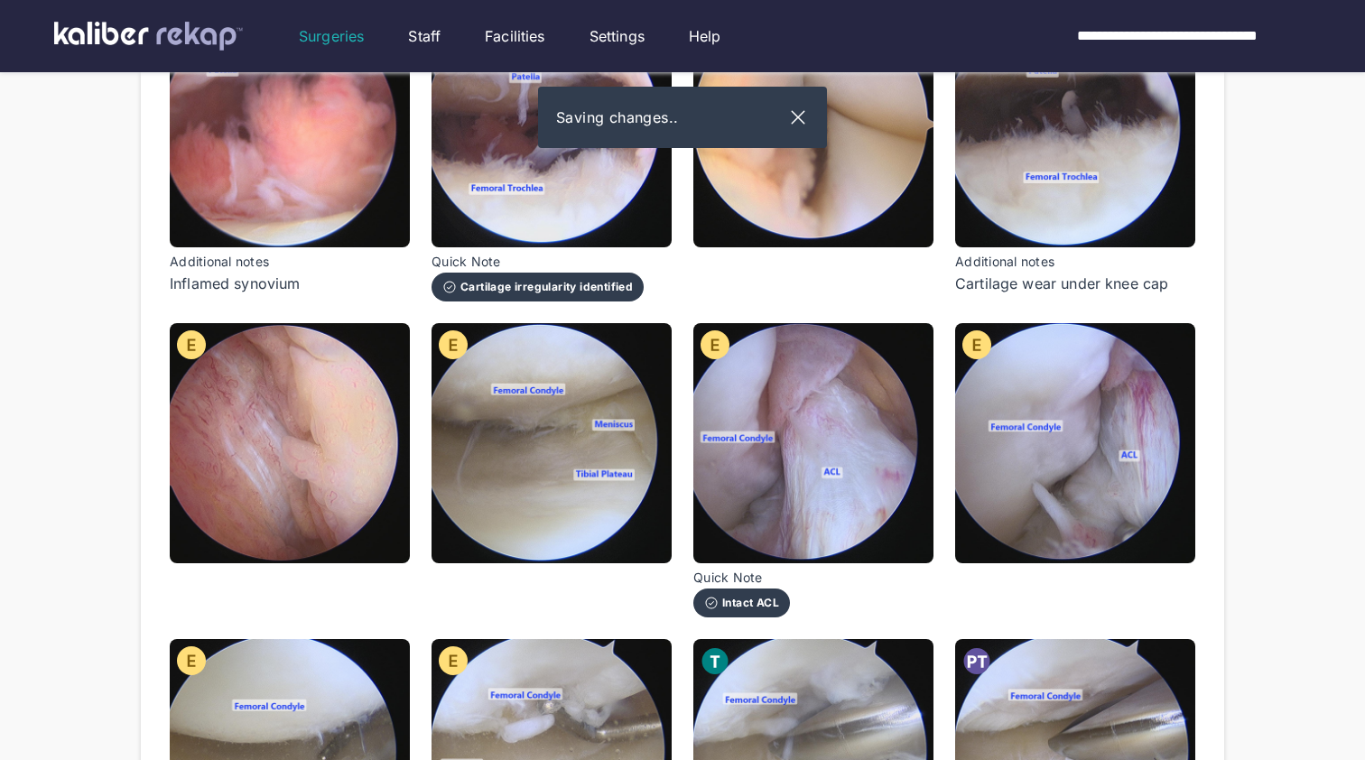
scroll to position [470, 0]
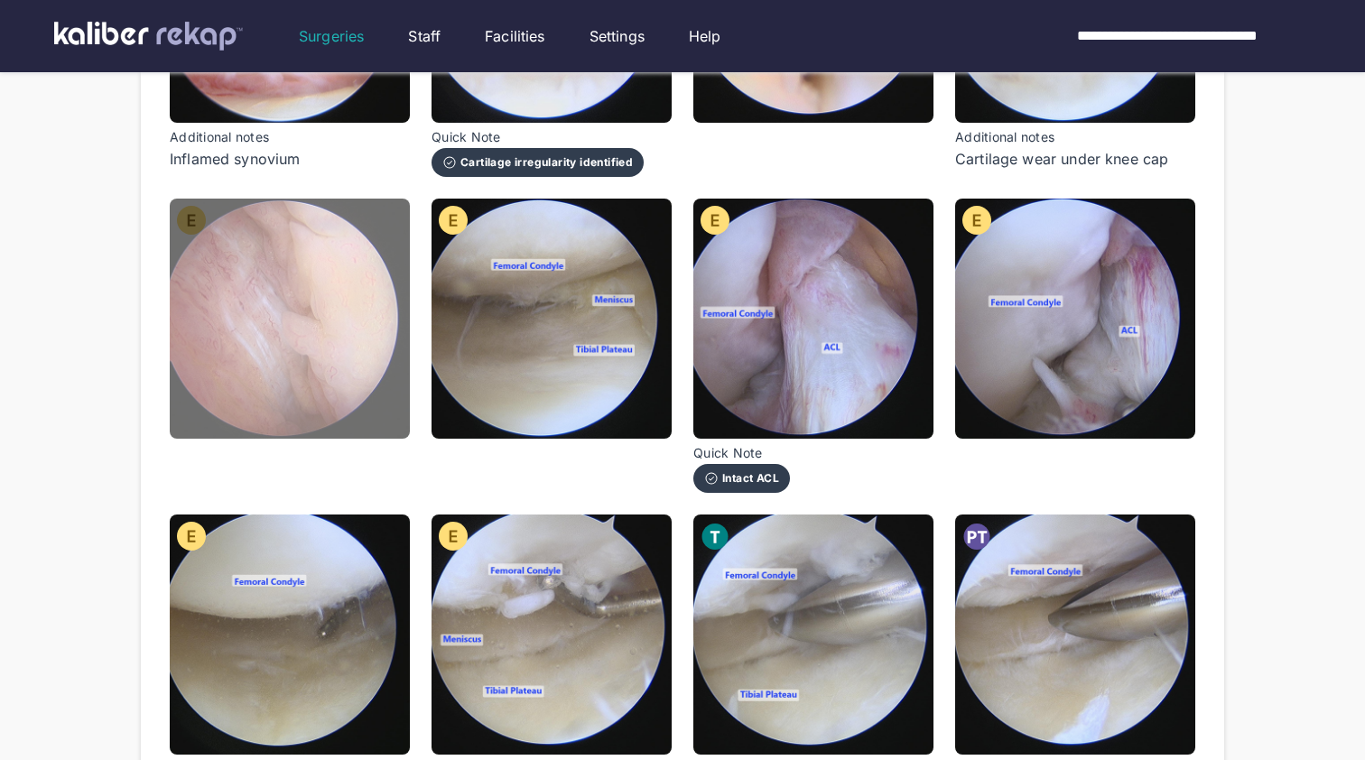
click at [273, 366] on img at bounding box center [290, 319] width 240 height 240
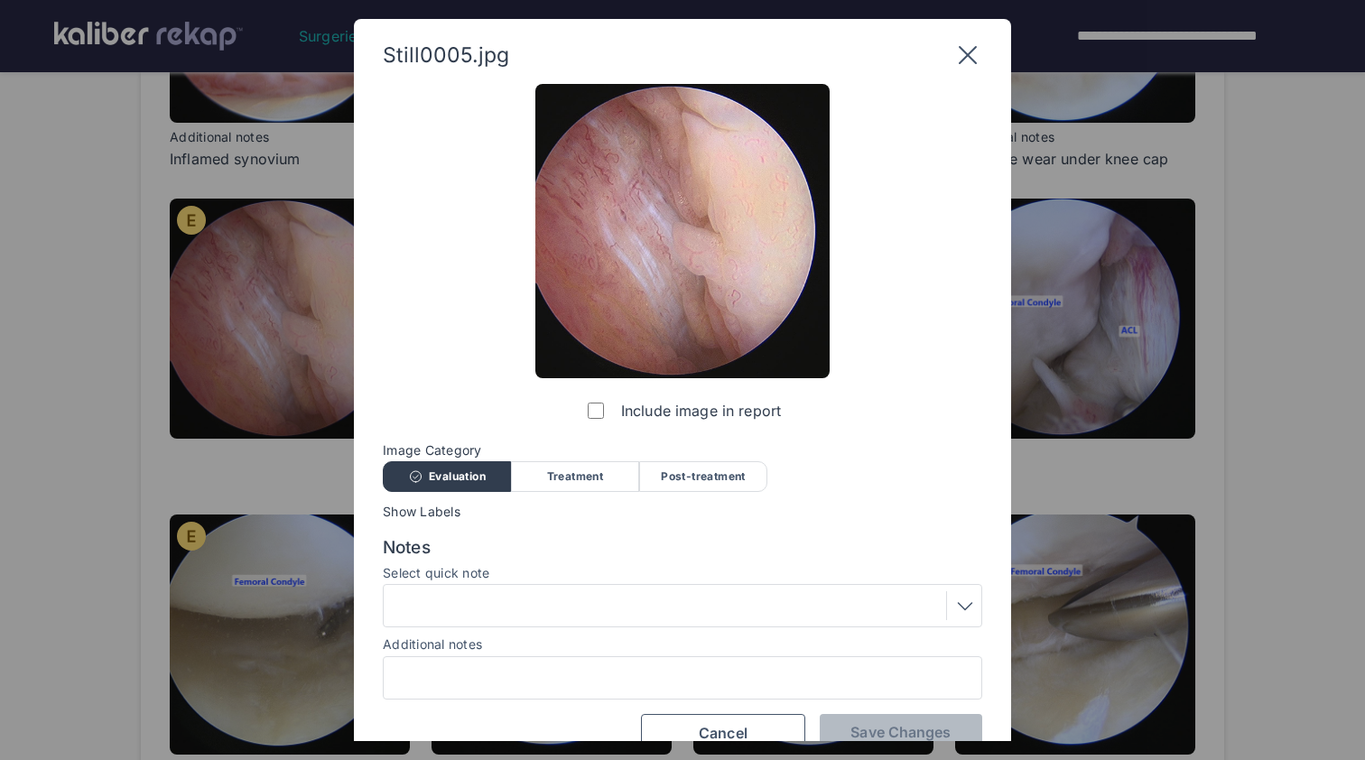
click at [623, 610] on div at bounding box center [682, 605] width 587 height 29
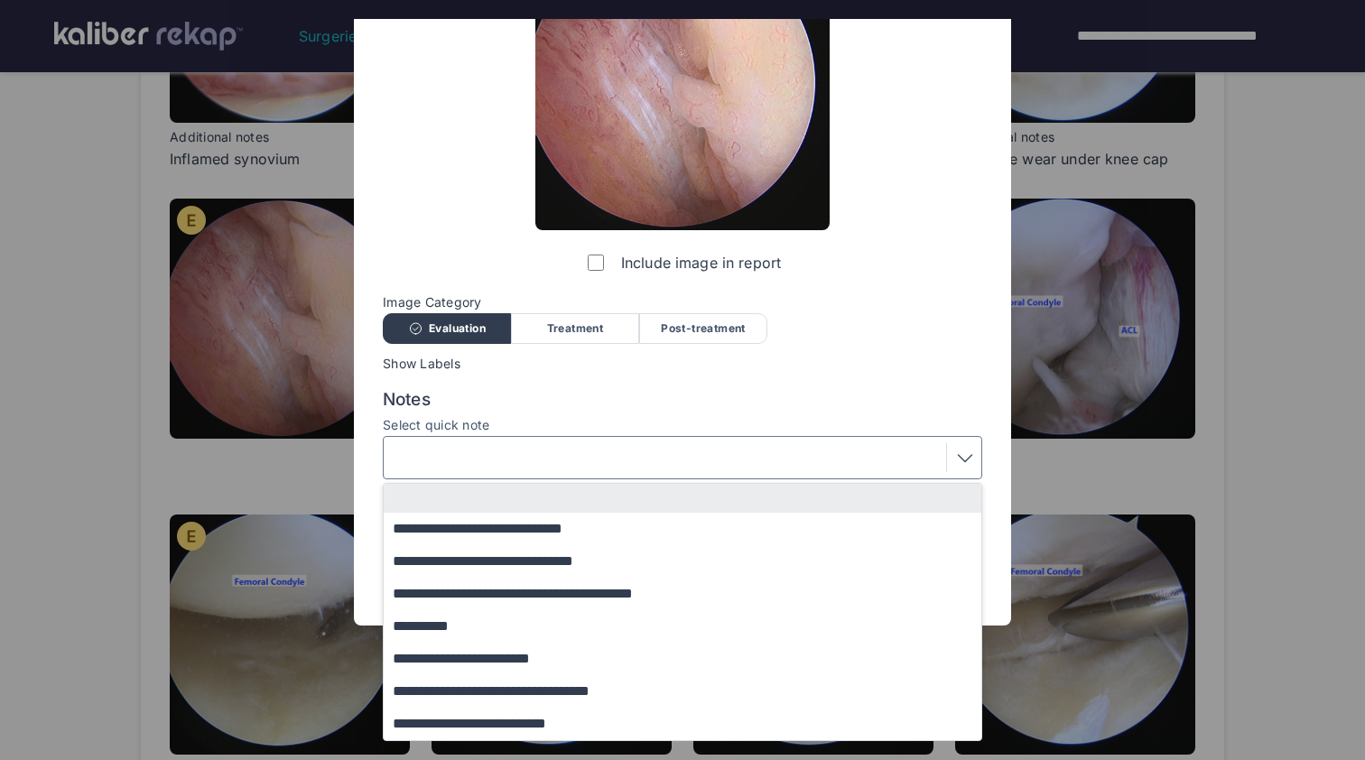
scroll to position [145, 0]
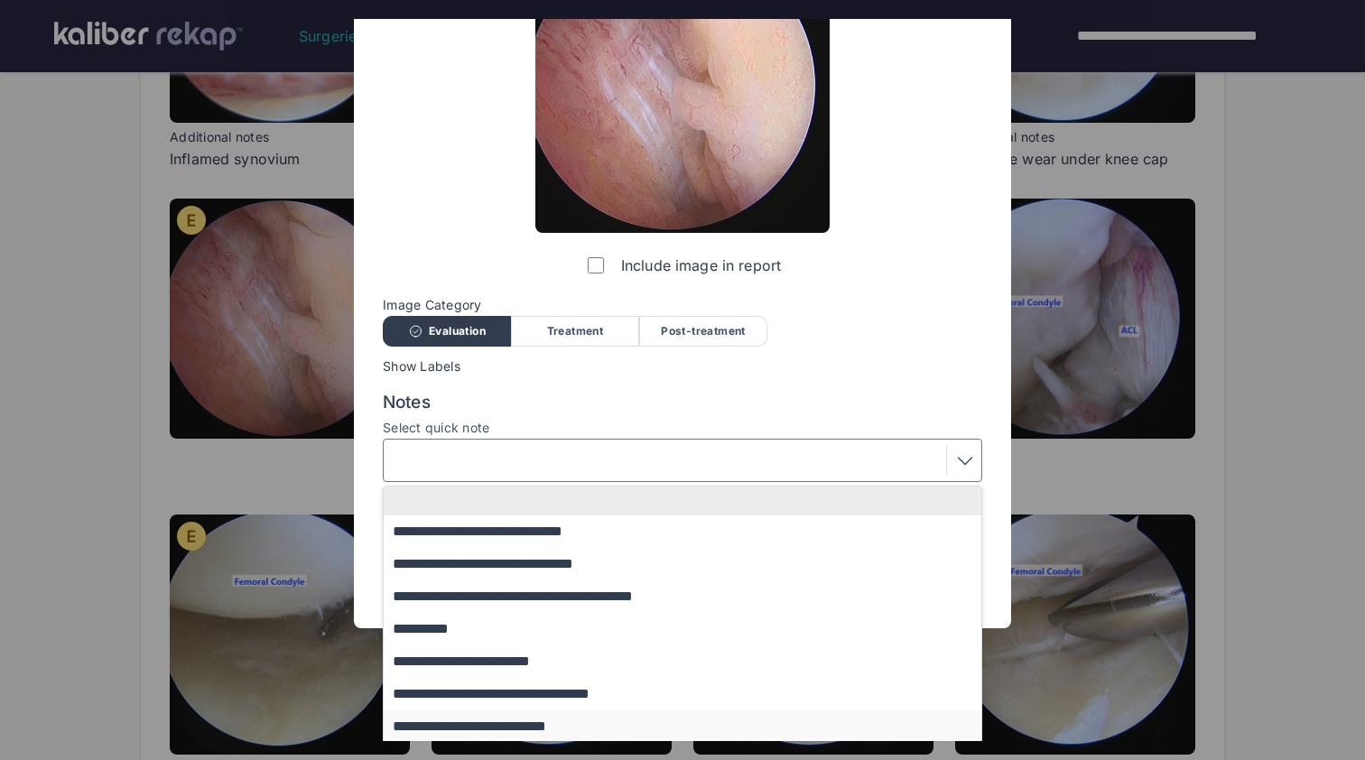
click at [607, 728] on button "**********" at bounding box center [691, 727] width 615 height 33
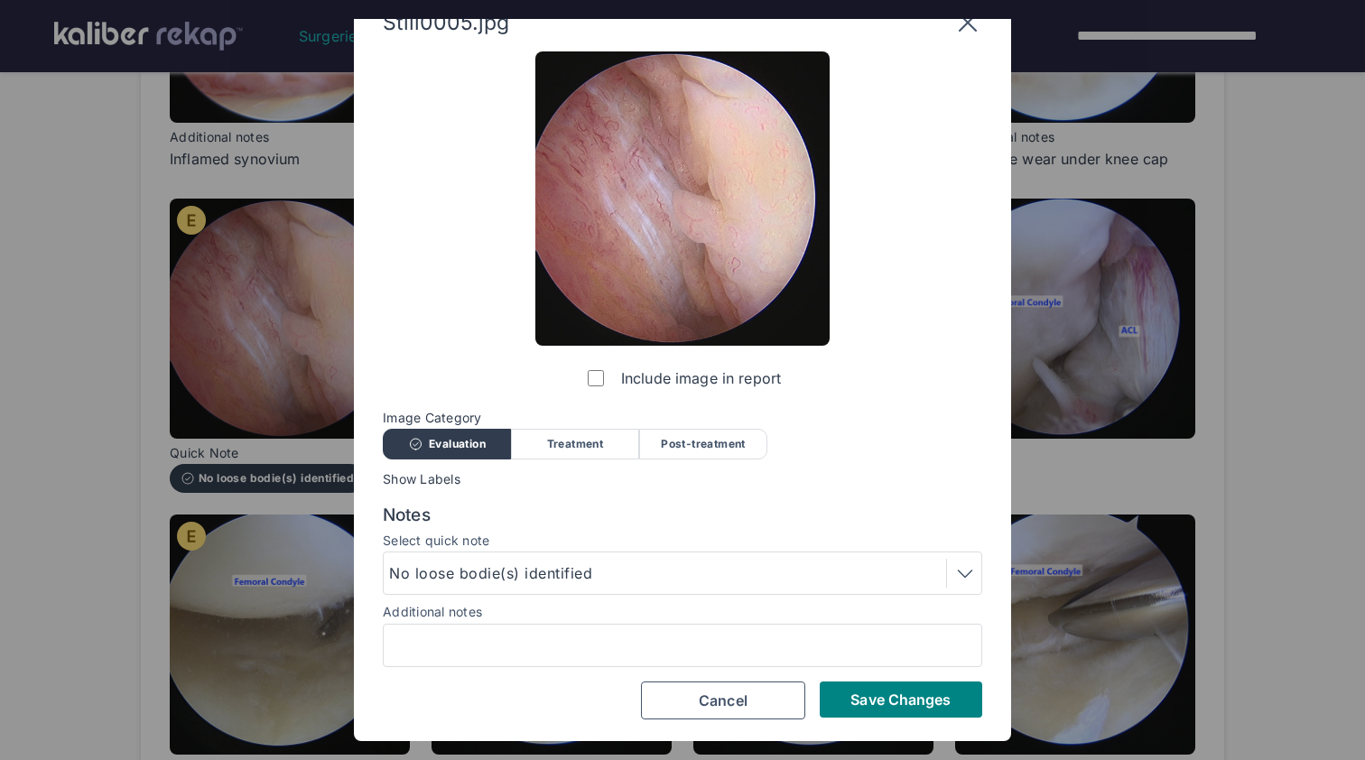
scroll to position [30, 0]
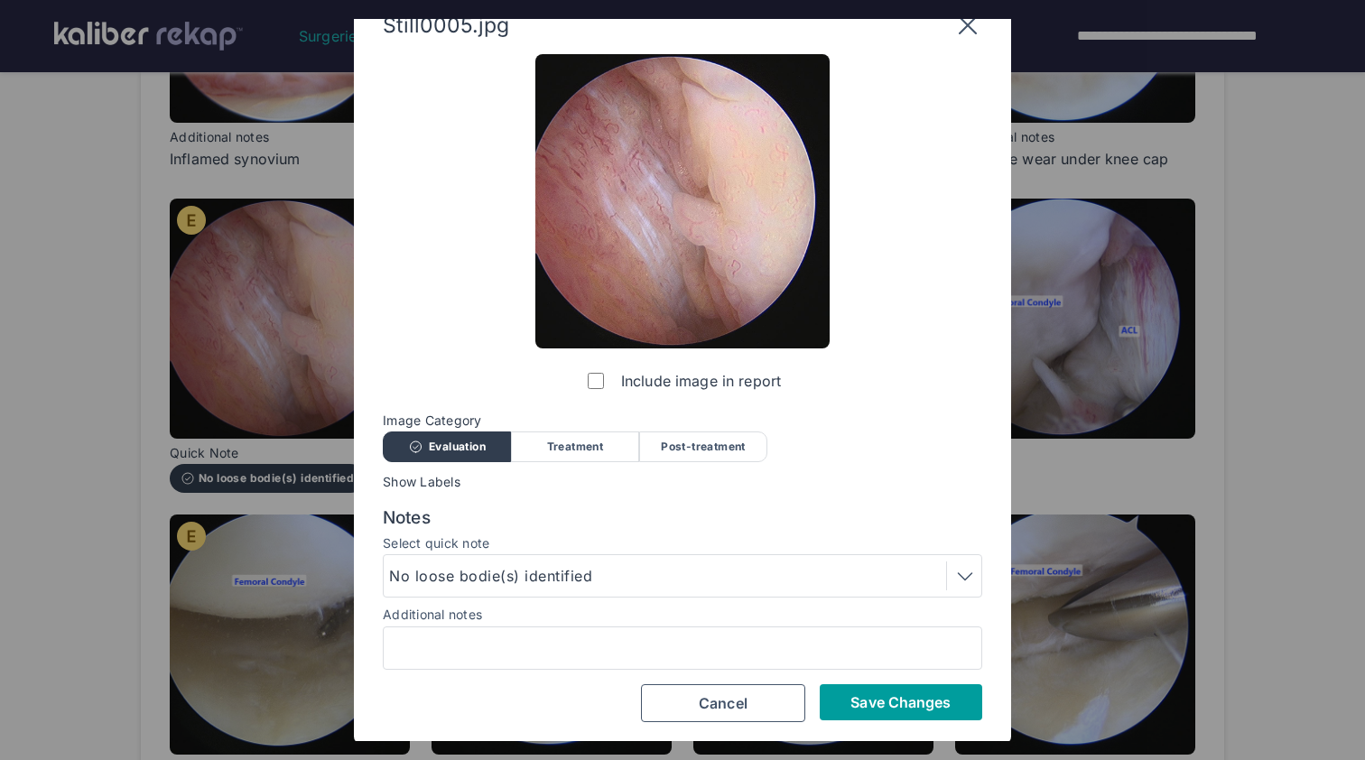
click at [904, 703] on span "Save Changes" at bounding box center [901, 703] width 100 height 18
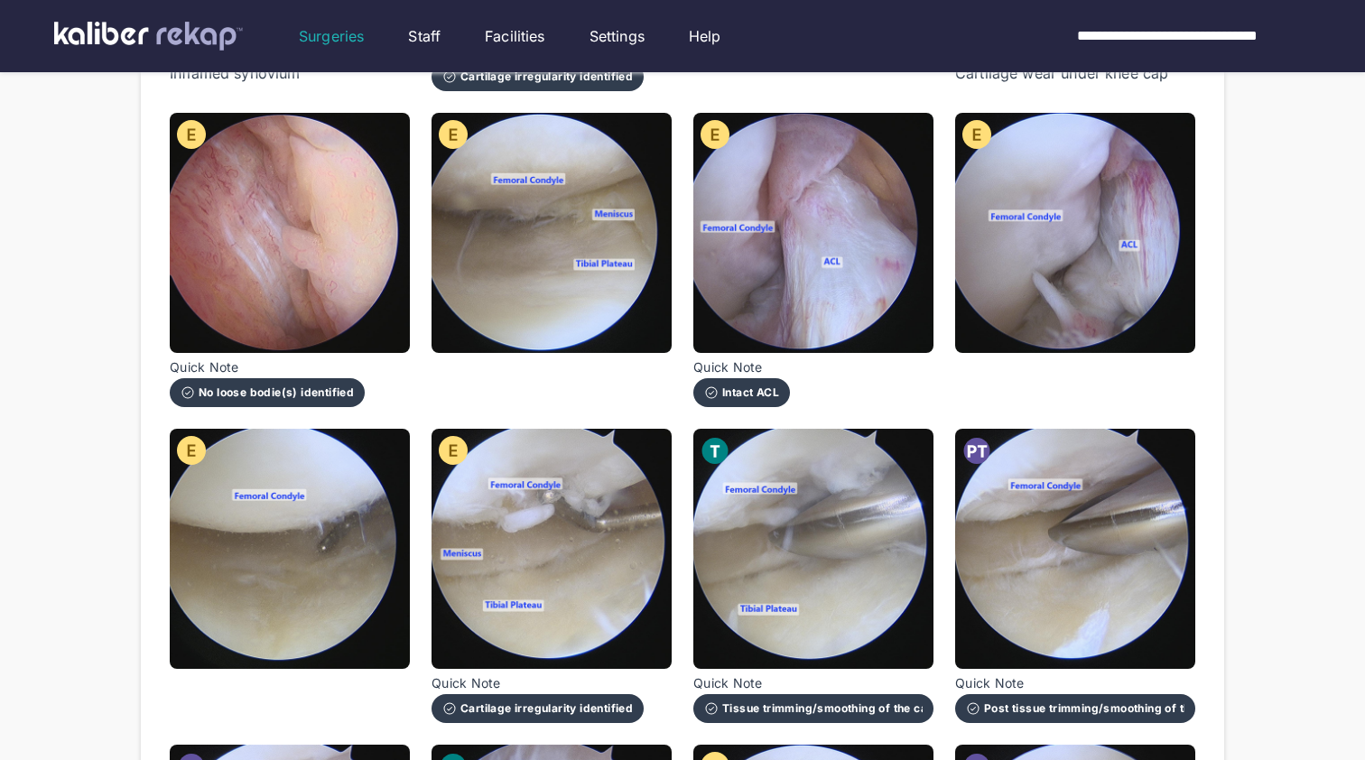
scroll to position [556, 0]
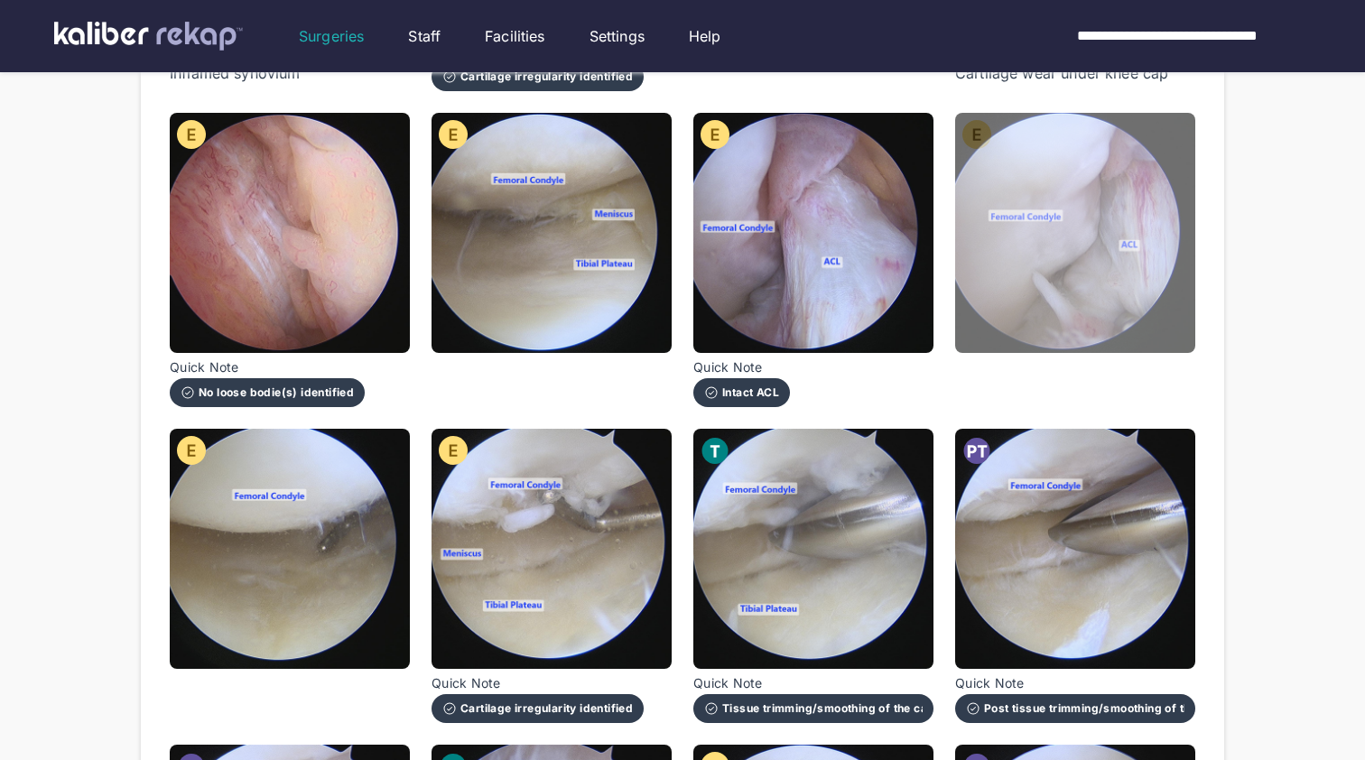
click at [1093, 260] on img at bounding box center [1075, 233] width 240 height 240
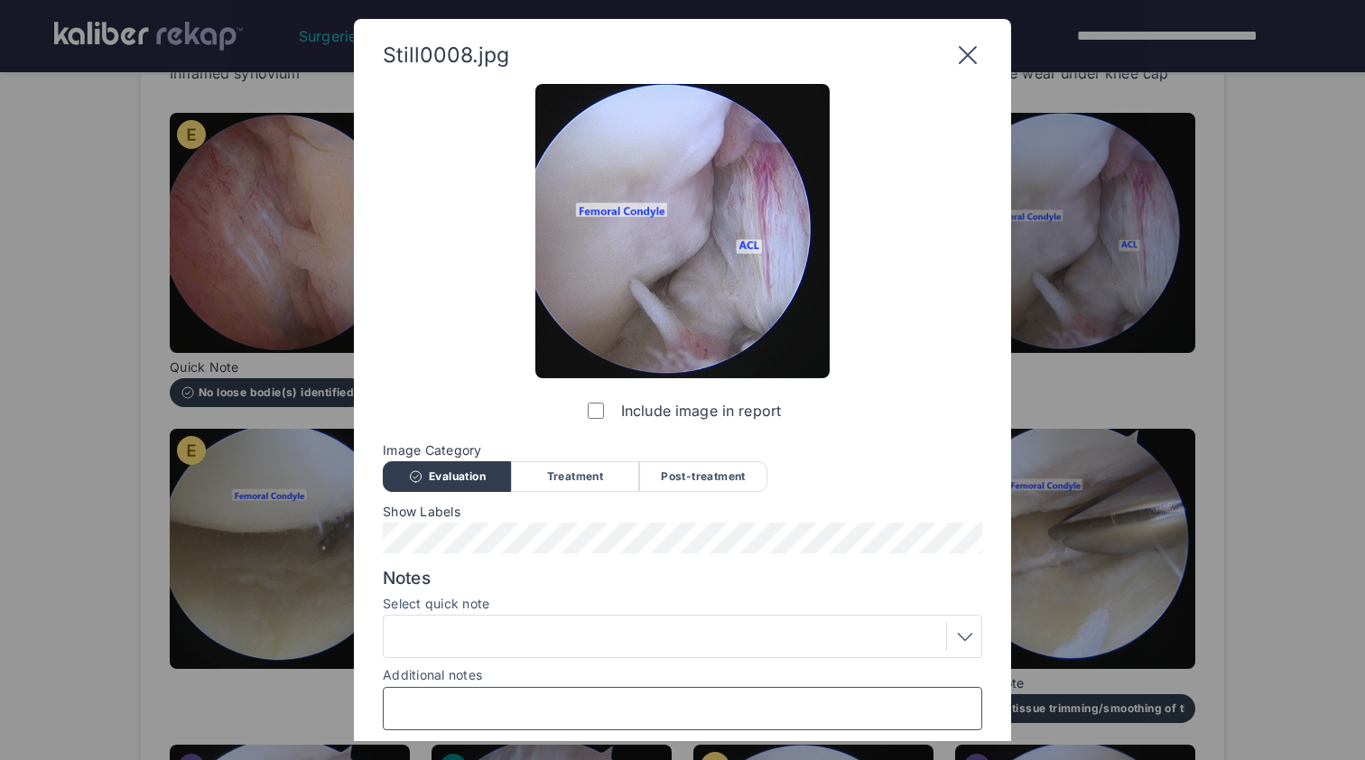
click at [596, 709] on input "Additional notes" at bounding box center [682, 708] width 583 height 23
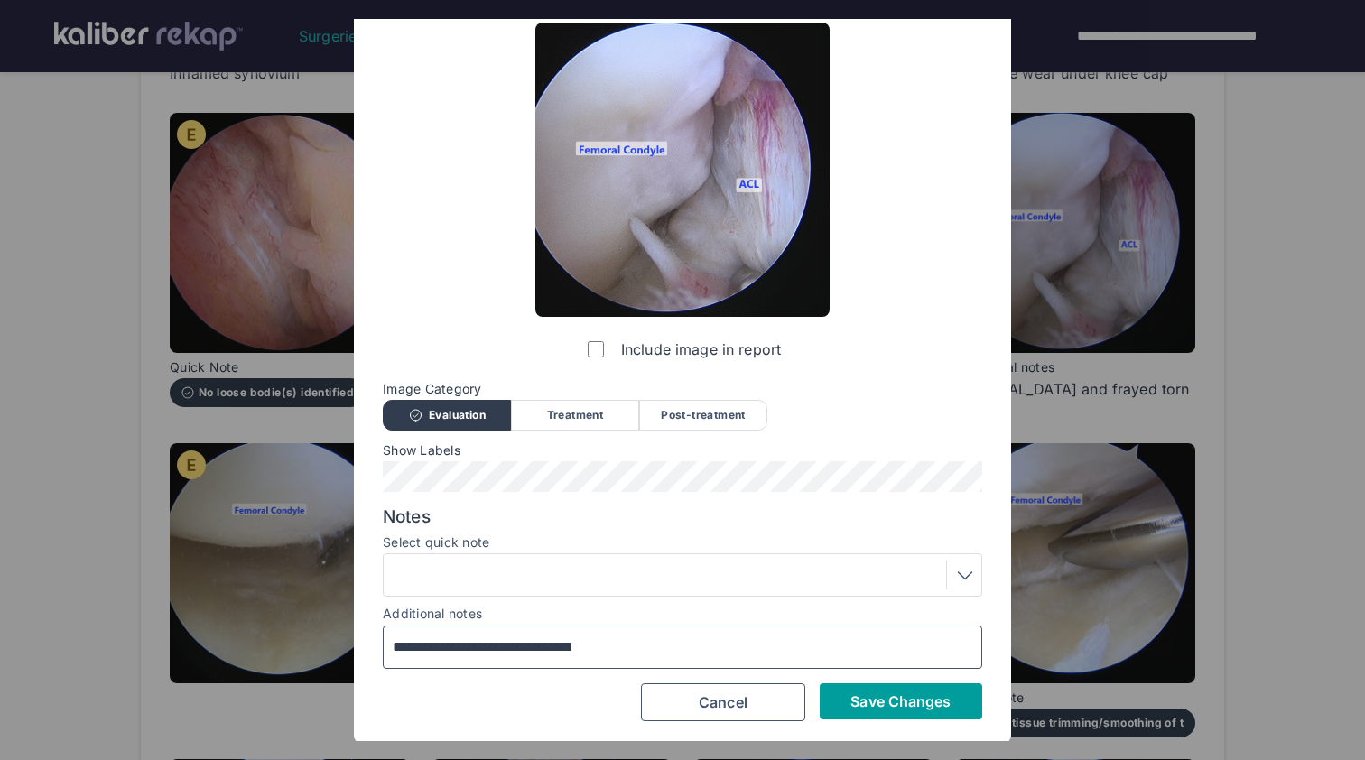
scroll to position [61, 0]
type input "**********"
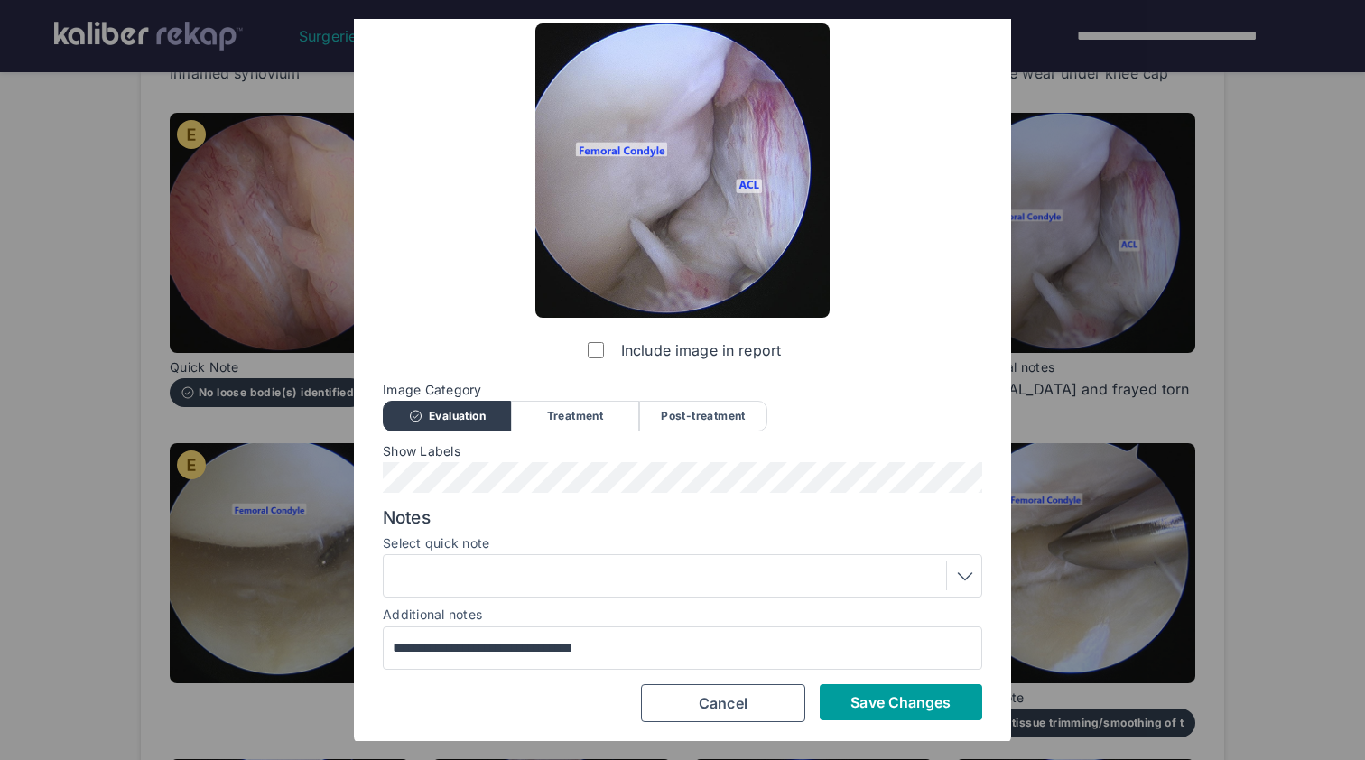
click at [935, 694] on span "Save Changes" at bounding box center [901, 703] width 100 height 18
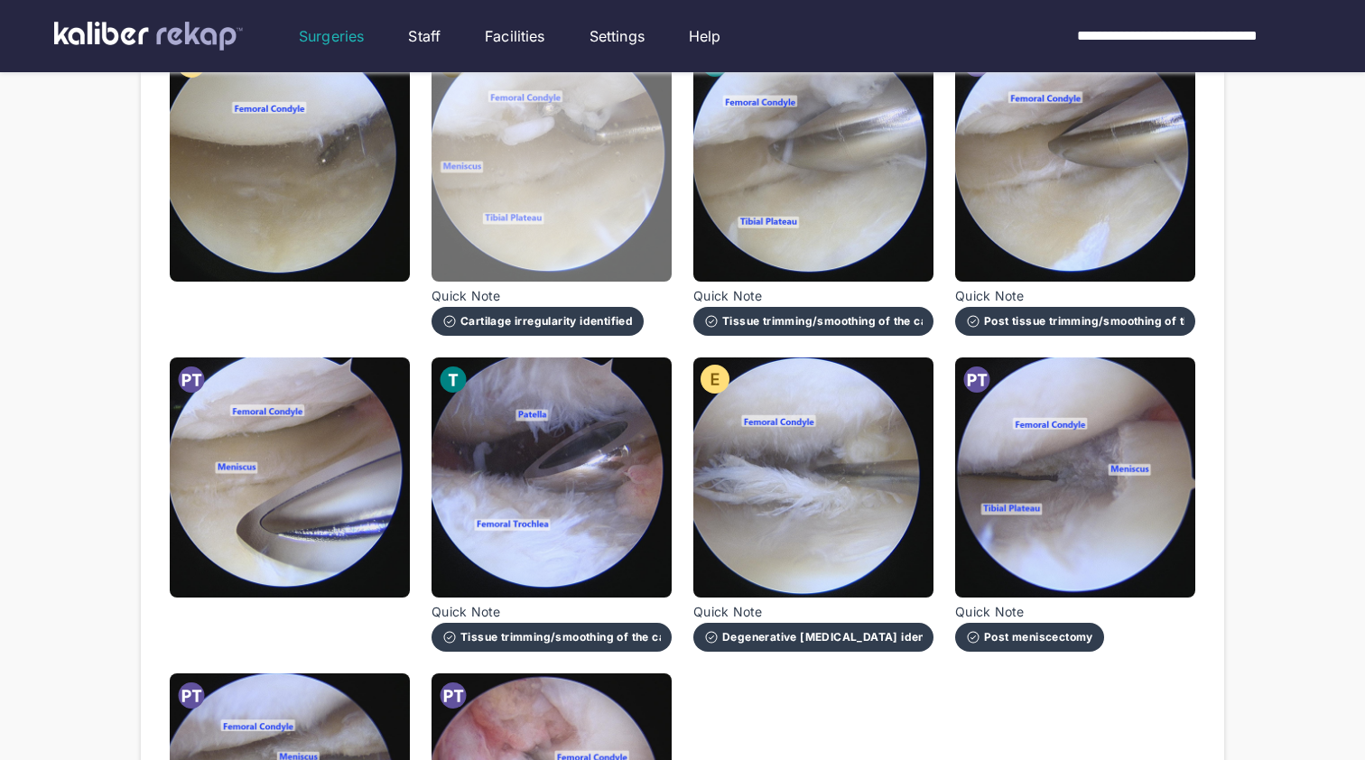
scroll to position [958, 0]
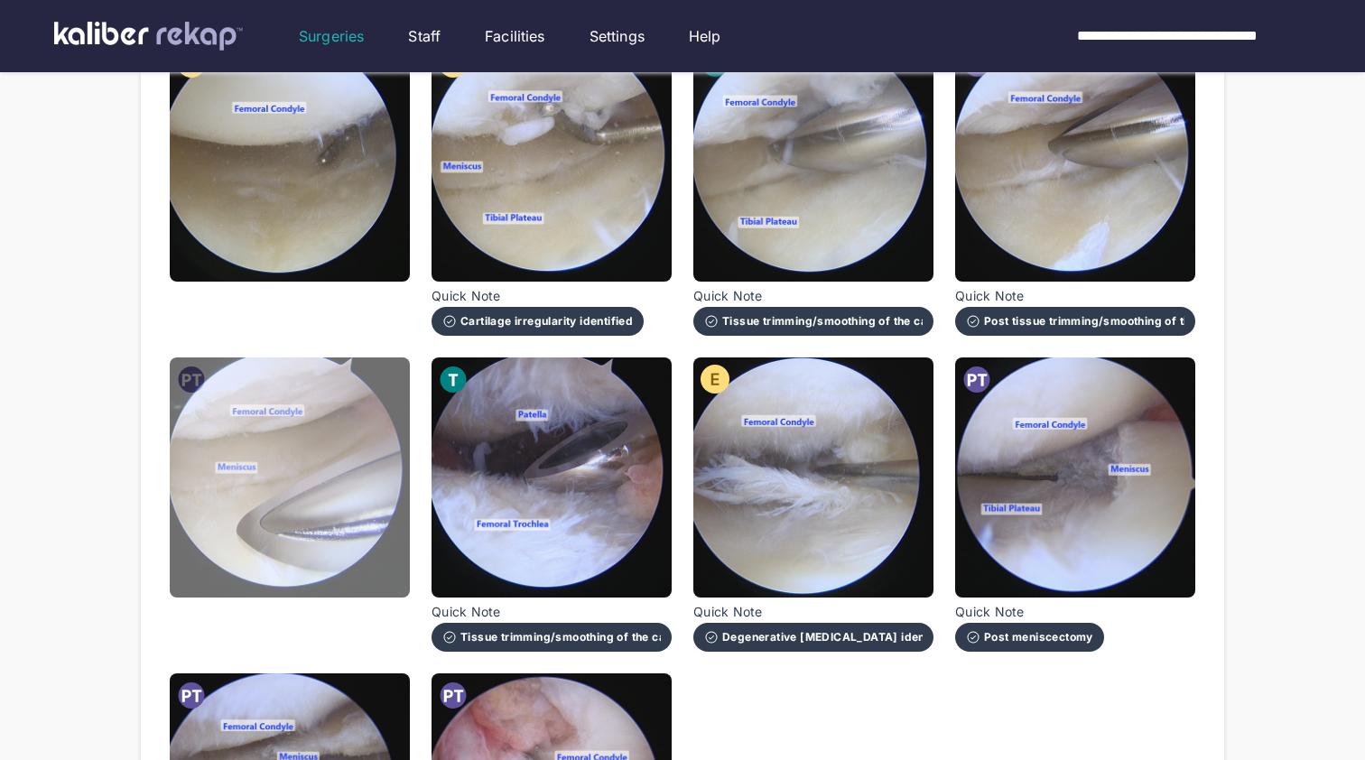
click at [309, 507] on img at bounding box center [290, 478] width 240 height 240
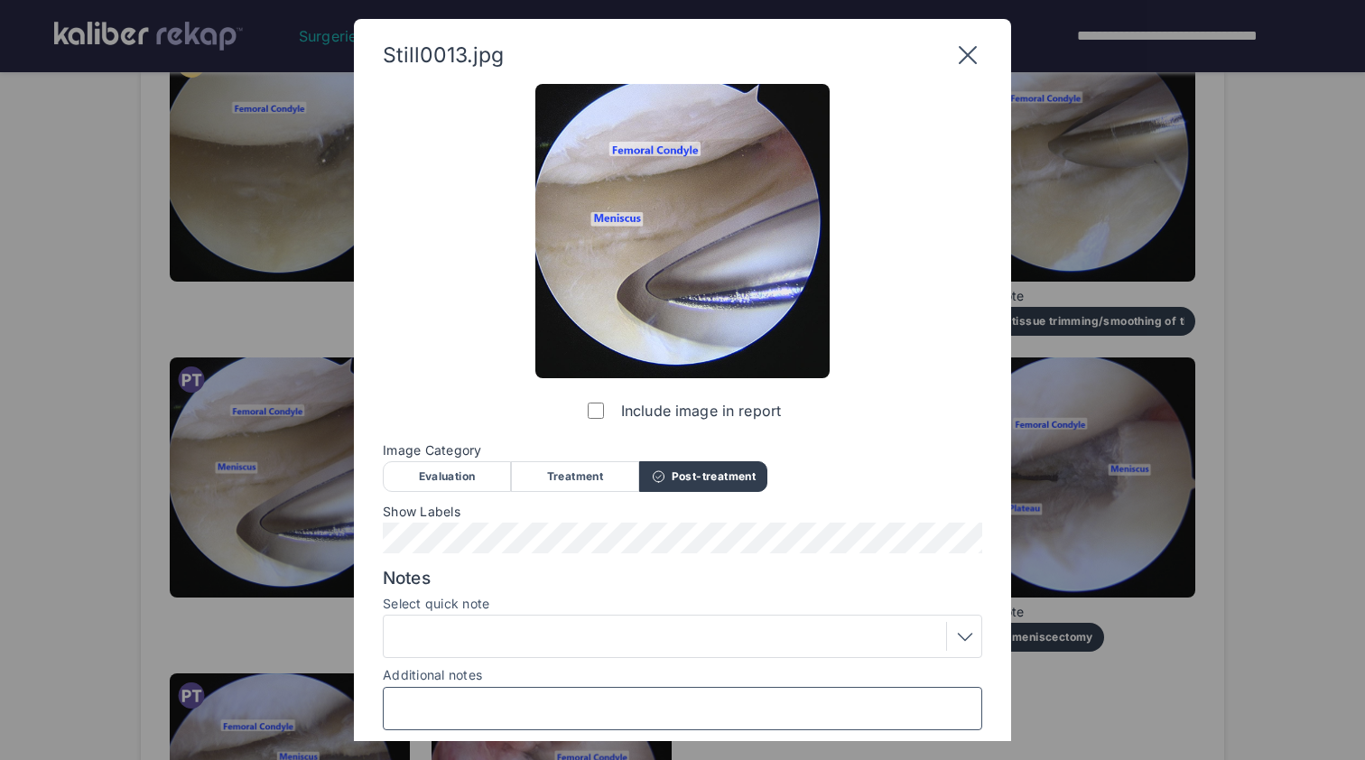
click at [475, 703] on input "Additional notes" at bounding box center [682, 708] width 583 height 23
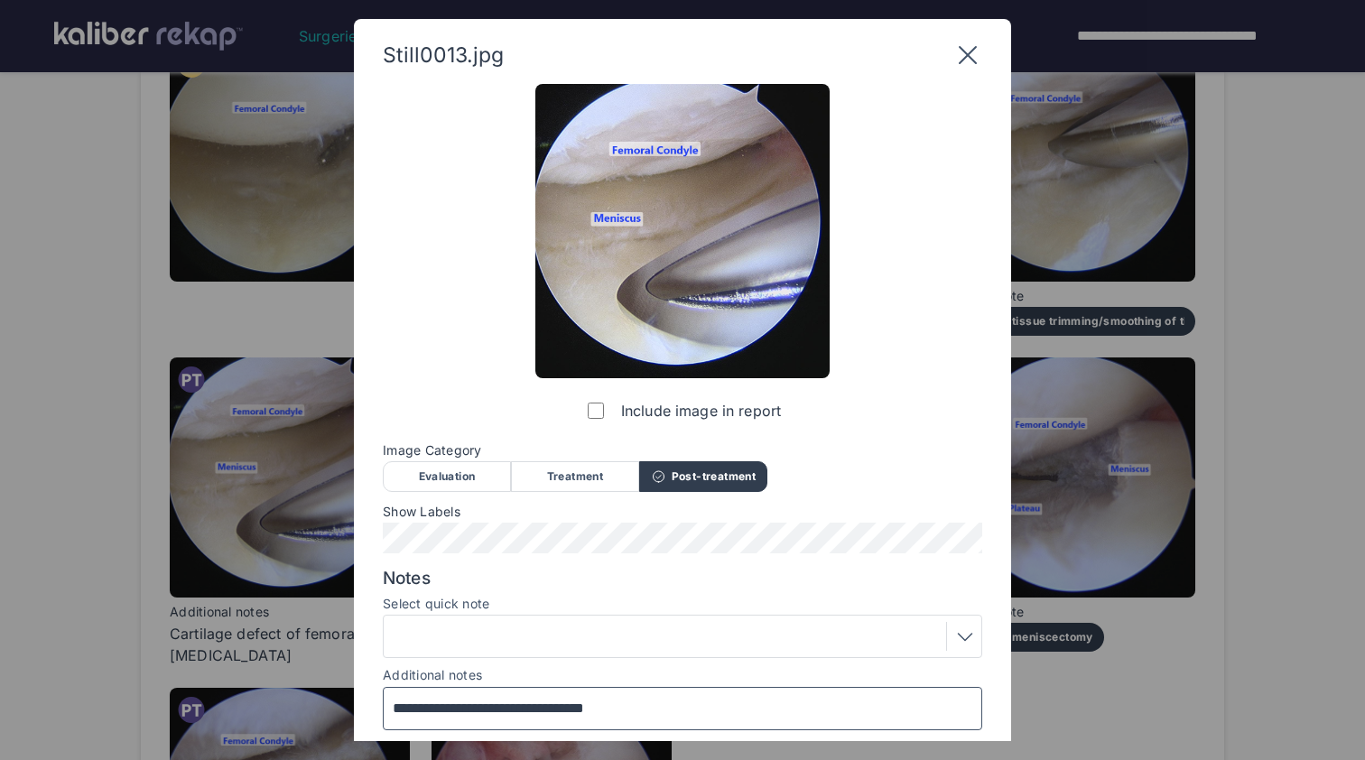
scroll to position [61, 0]
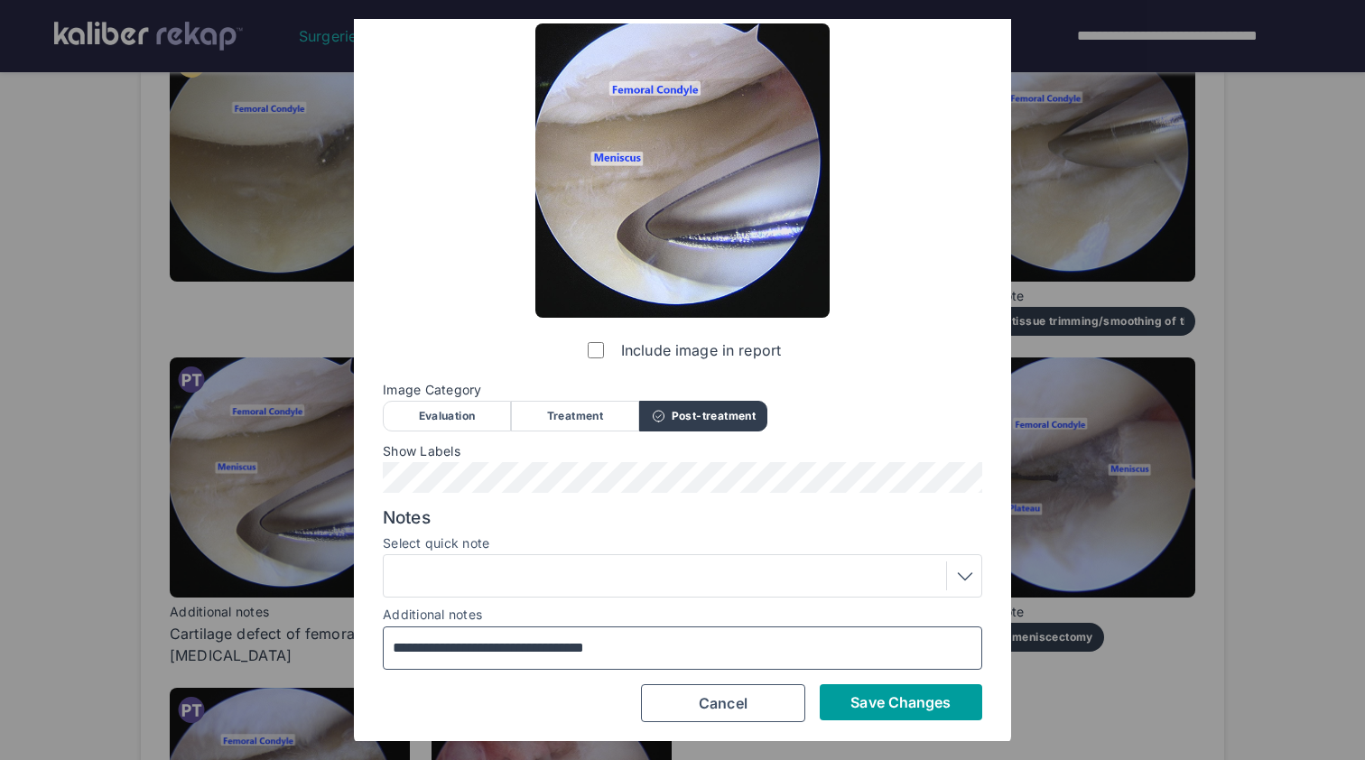
type input "**********"
click at [925, 697] on span "Save Changes" at bounding box center [901, 703] width 100 height 18
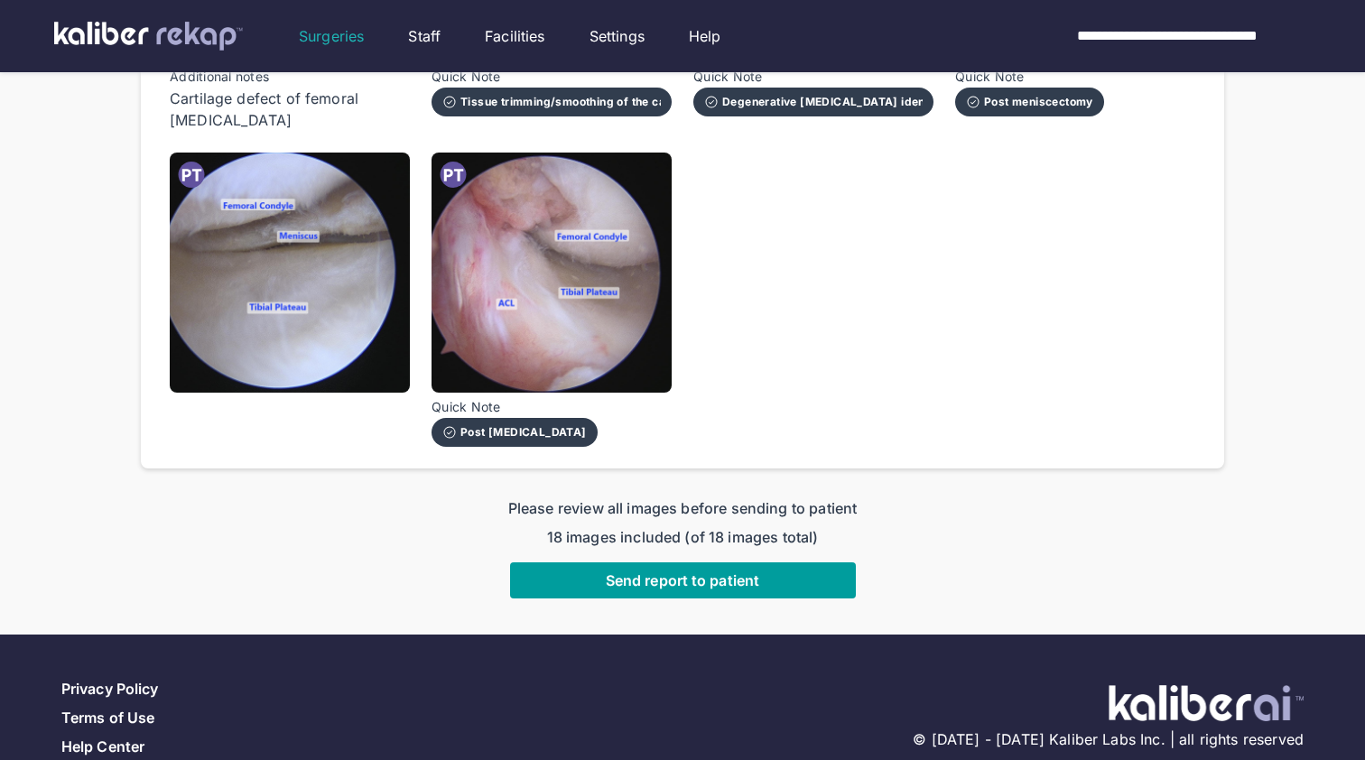
scroll to position [1493, 0]
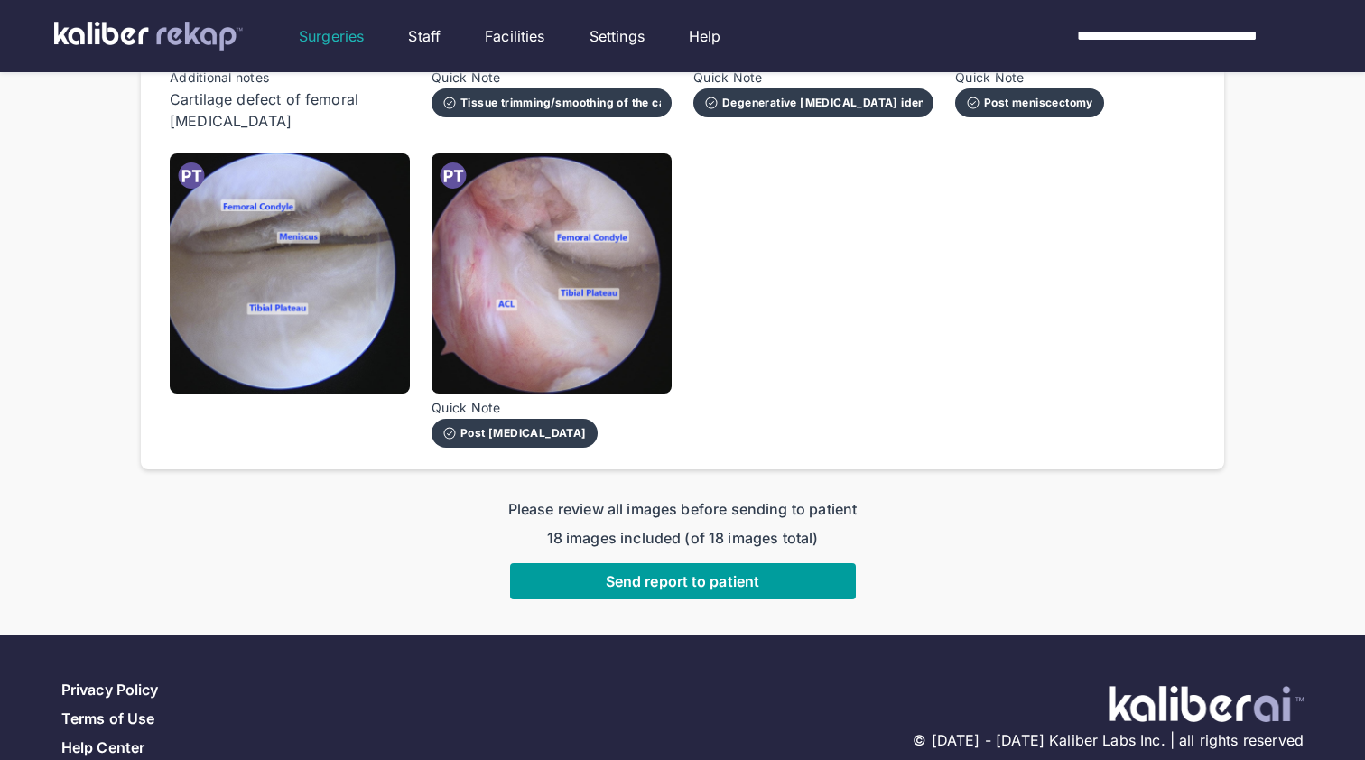
click at [723, 573] on span "Send report to patient" at bounding box center [683, 582] width 154 height 18
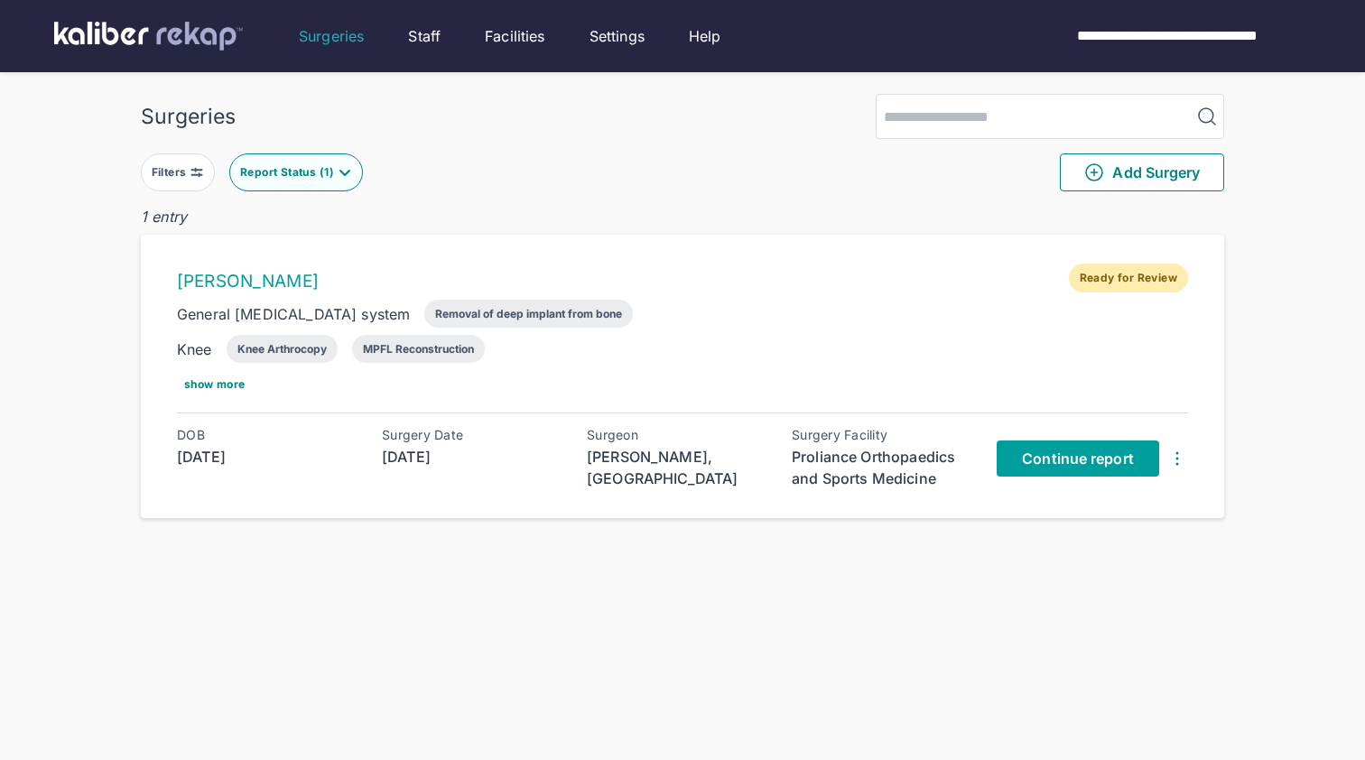
click at [1066, 460] on span "Continue report" at bounding box center [1078, 459] width 112 height 18
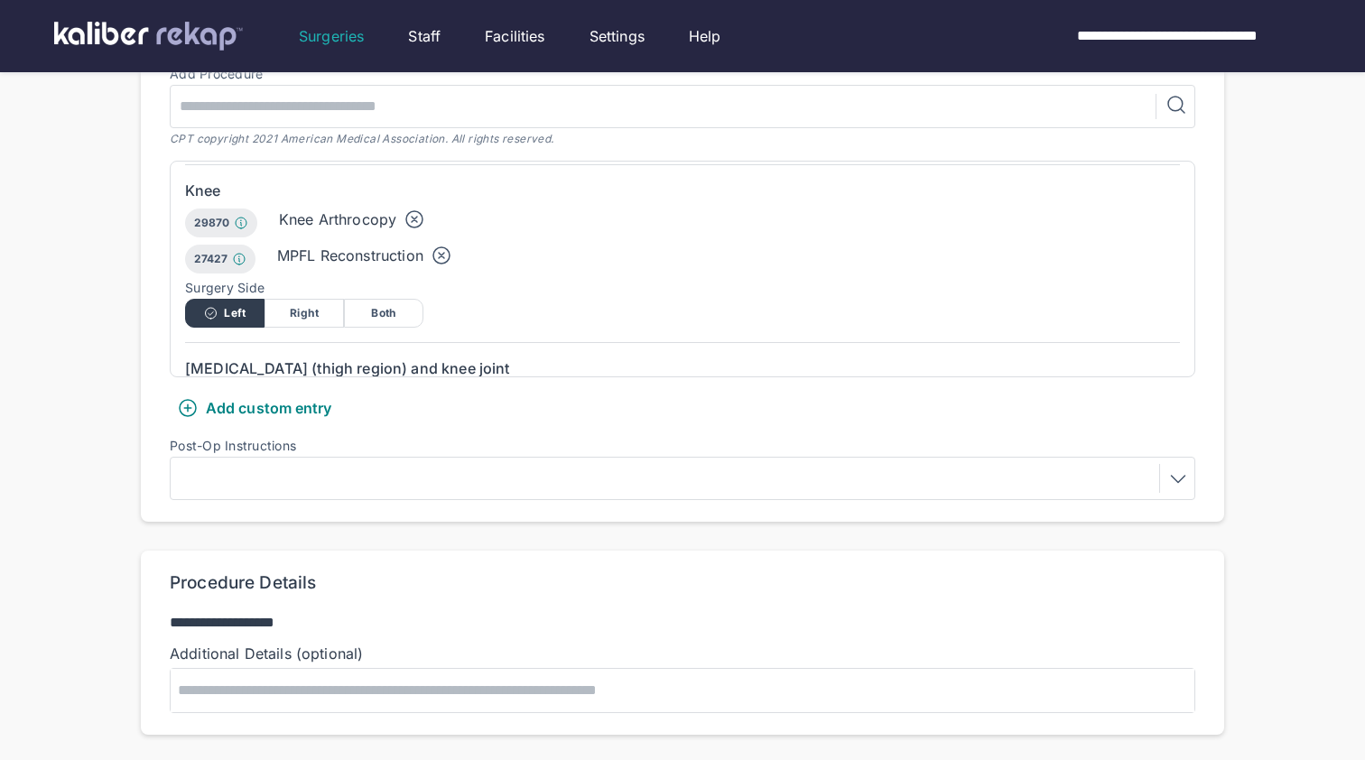
scroll to position [582, 0]
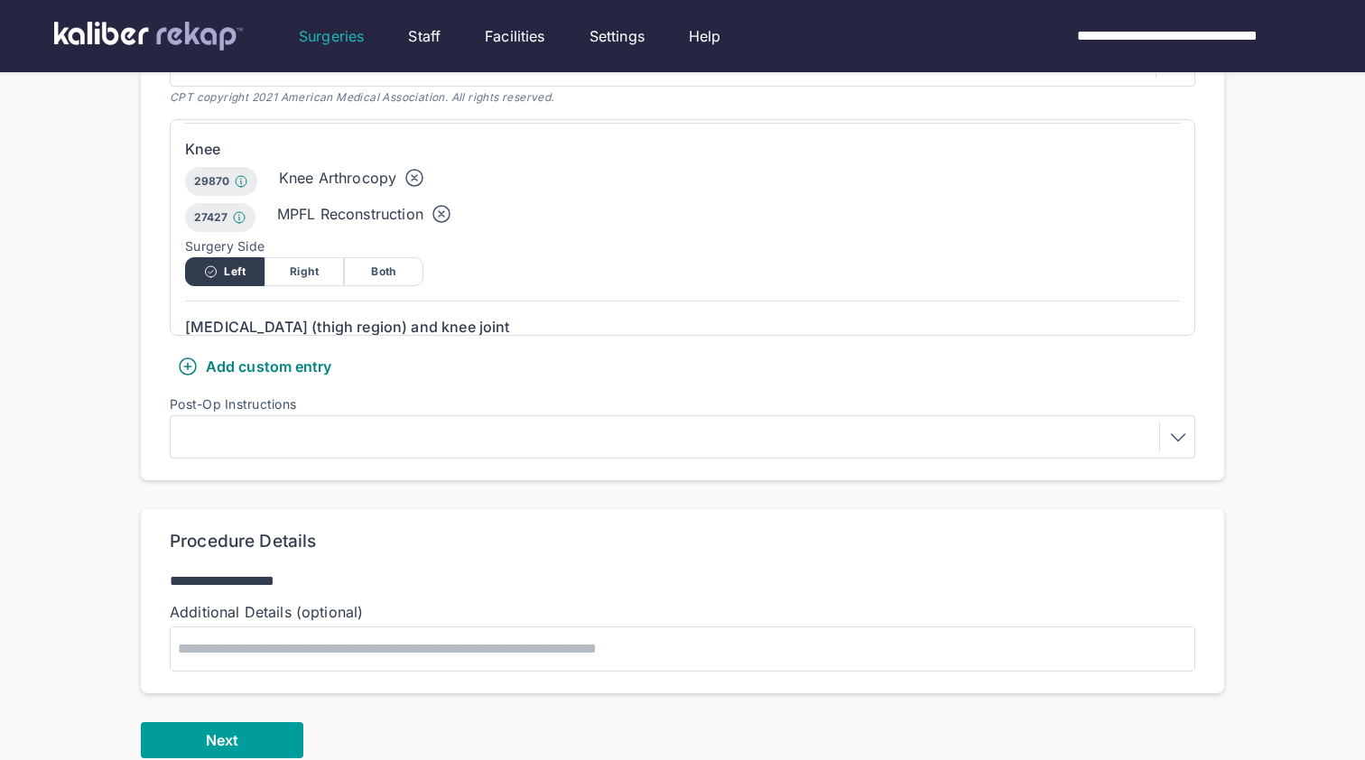
click at [228, 731] on span "Next" at bounding box center [222, 740] width 33 height 18
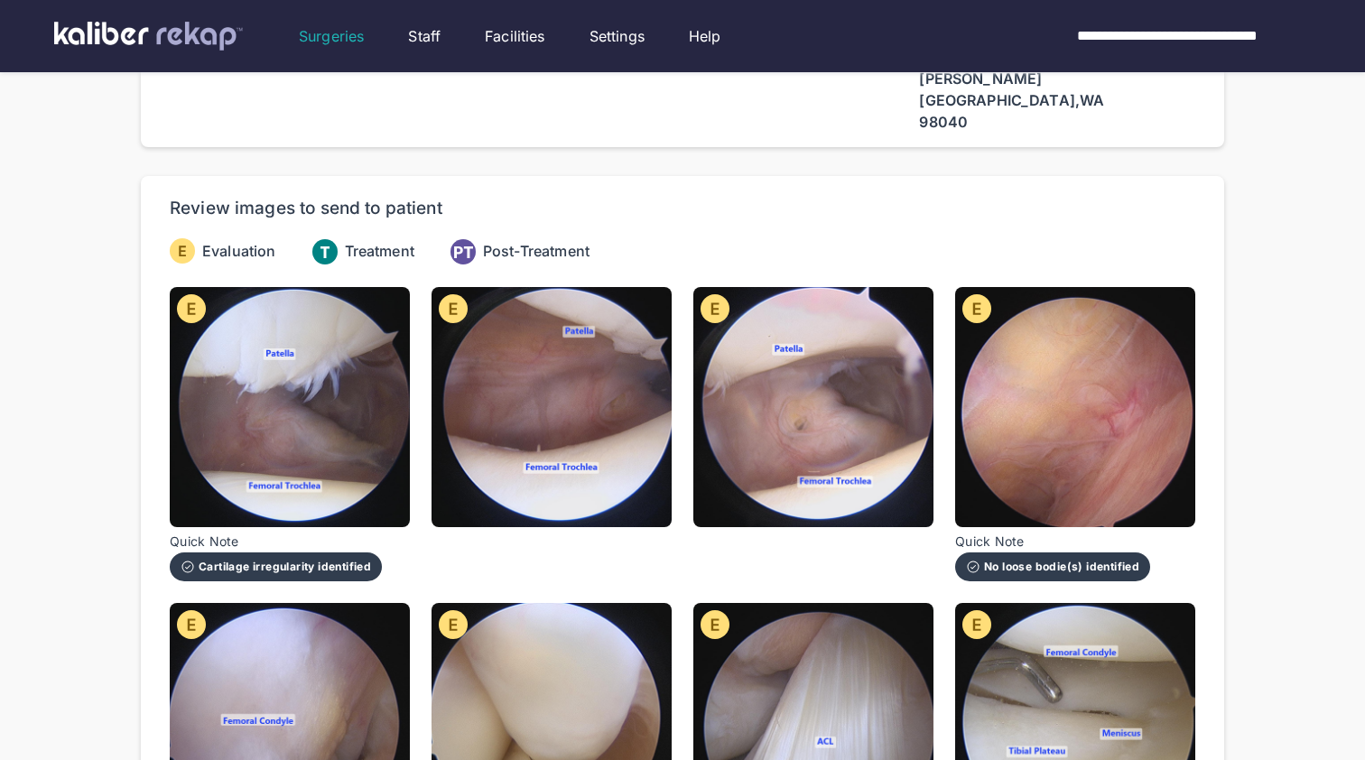
scroll to position [126, 0]
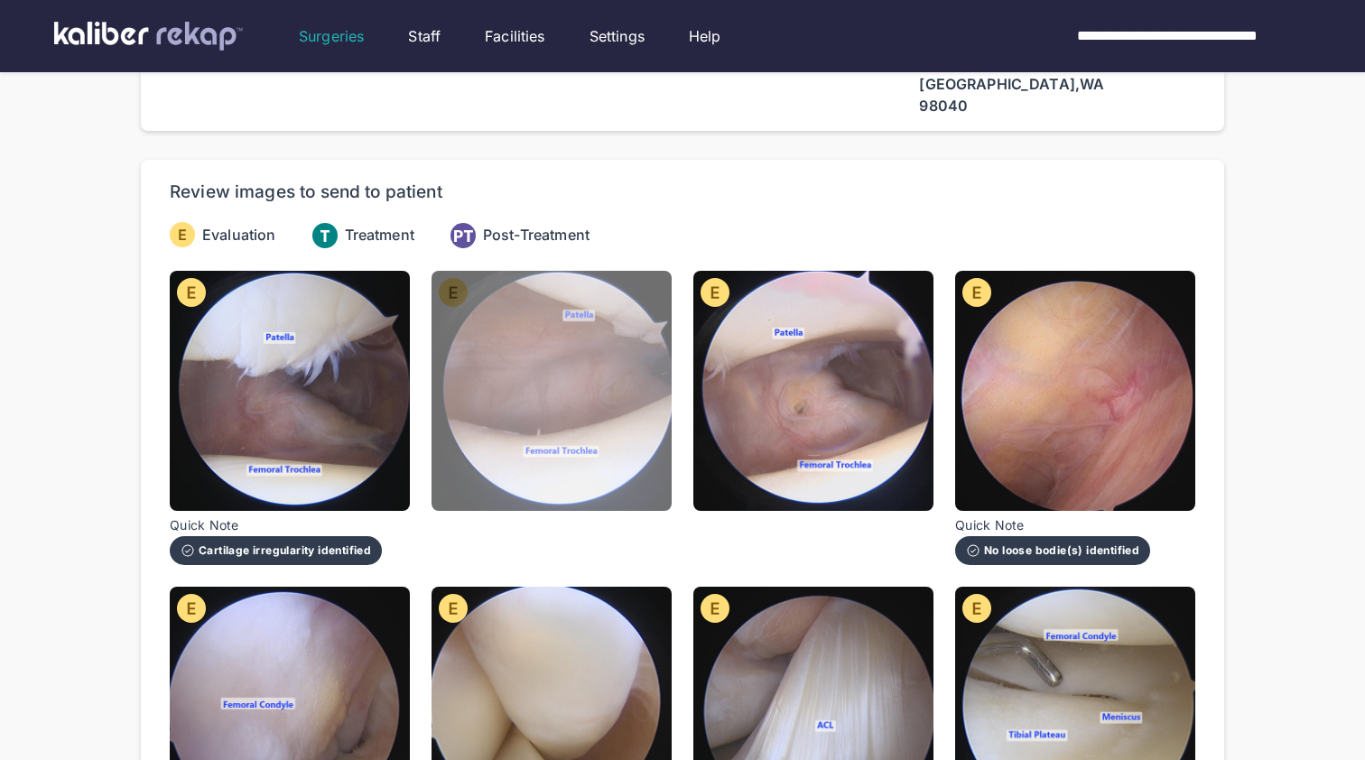
click at [606, 438] on img at bounding box center [552, 391] width 240 height 240
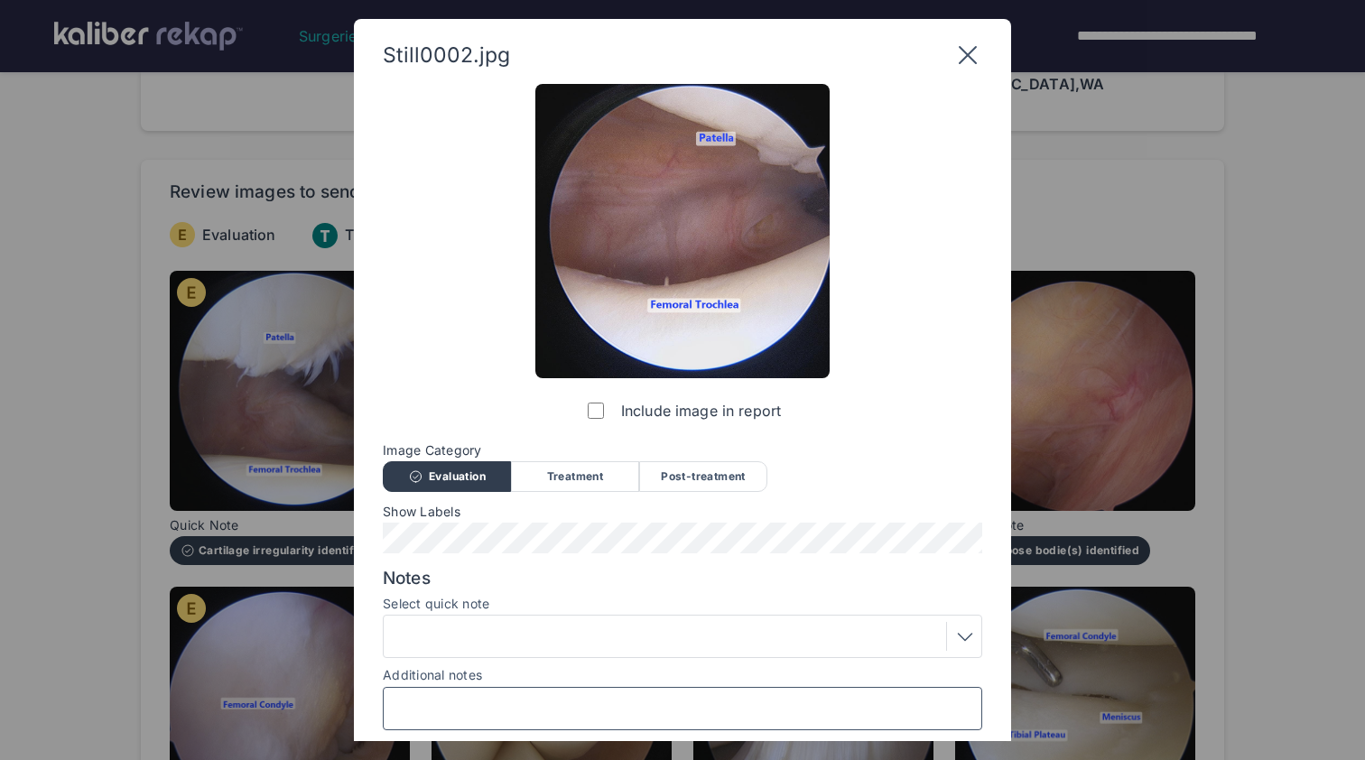
click at [545, 697] on input "Additional notes" at bounding box center [682, 708] width 583 height 23
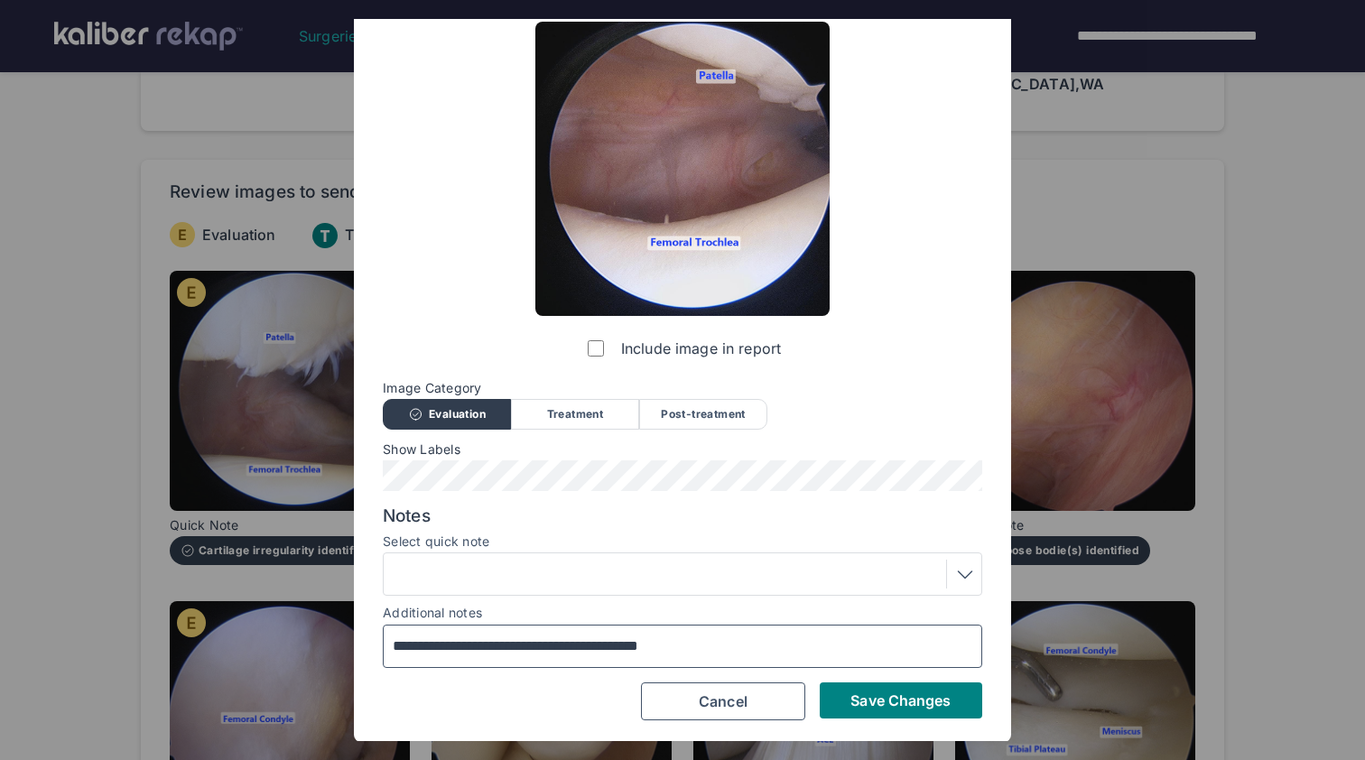
scroll to position [61, 0]
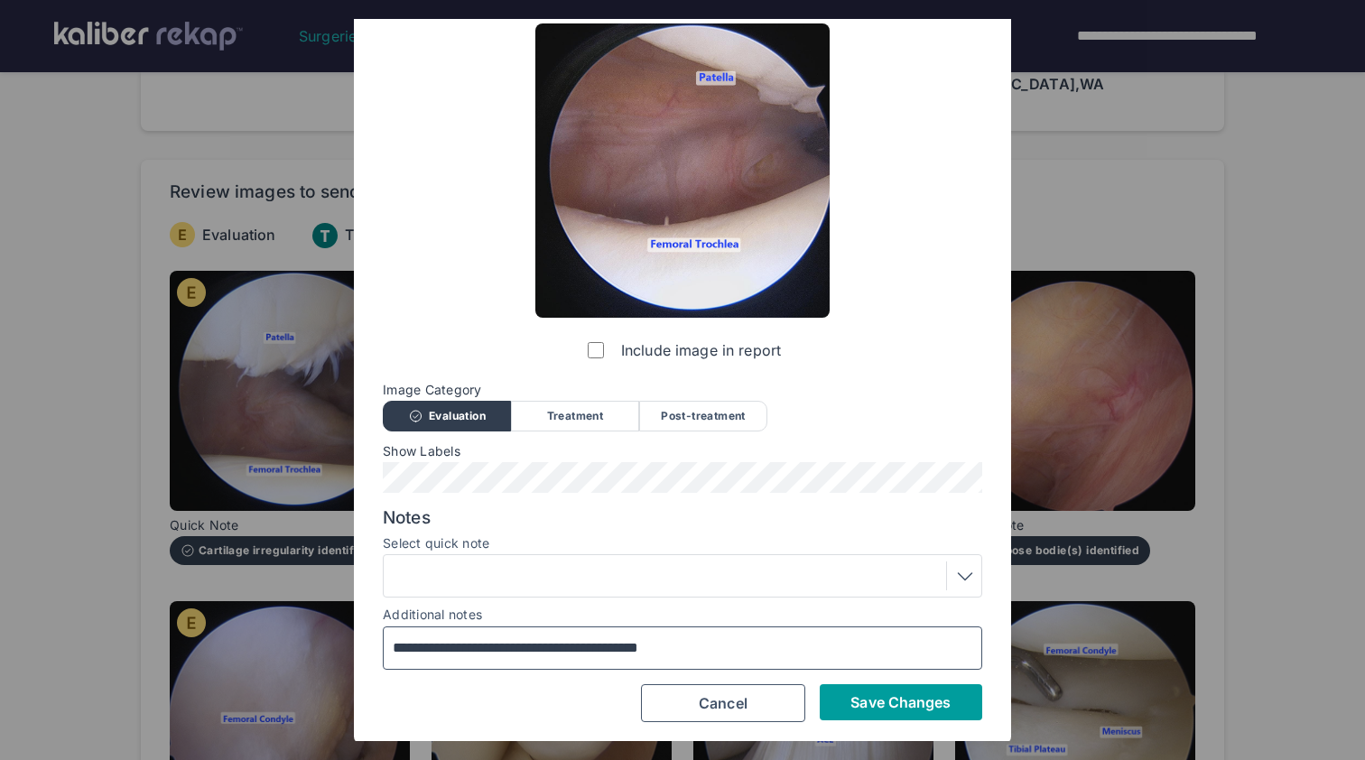
type input "**********"
click at [898, 698] on span "Save Changes" at bounding box center [901, 703] width 100 height 18
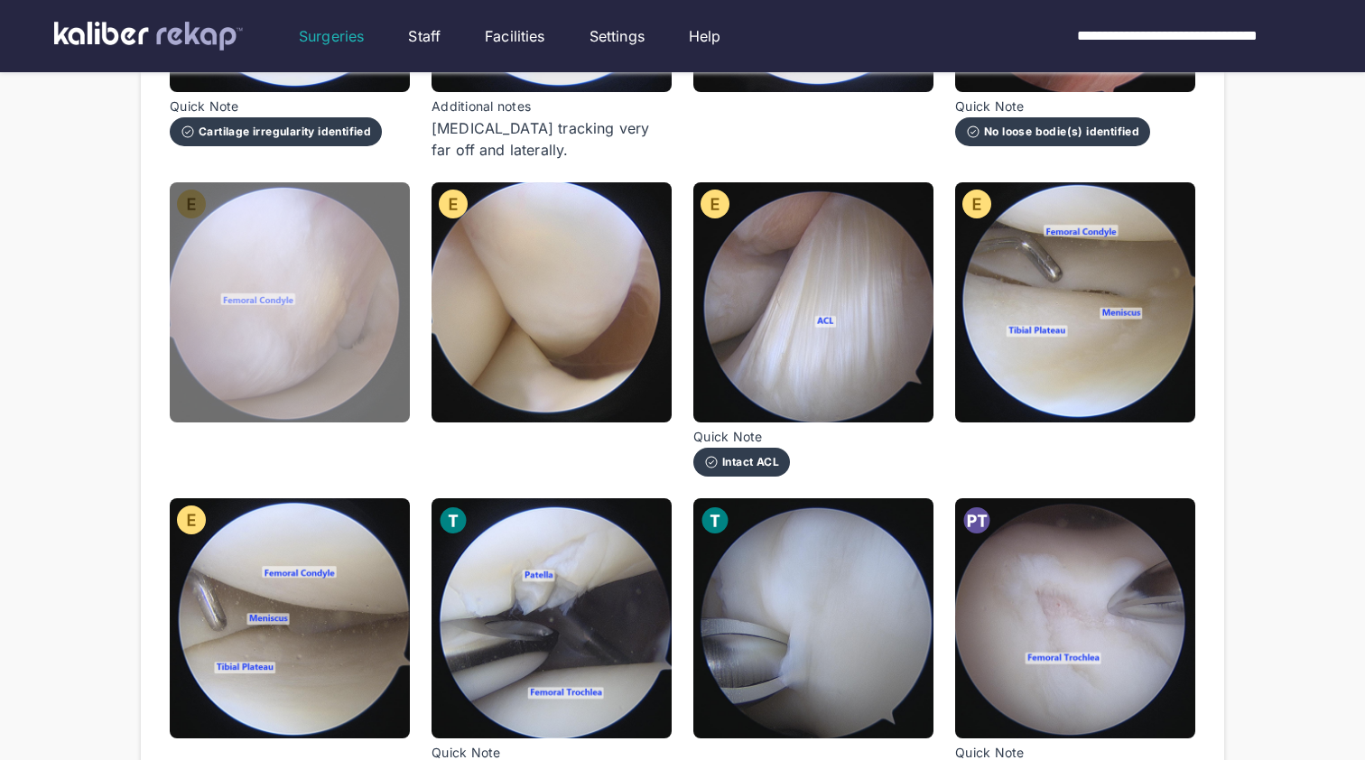
scroll to position [545, 0]
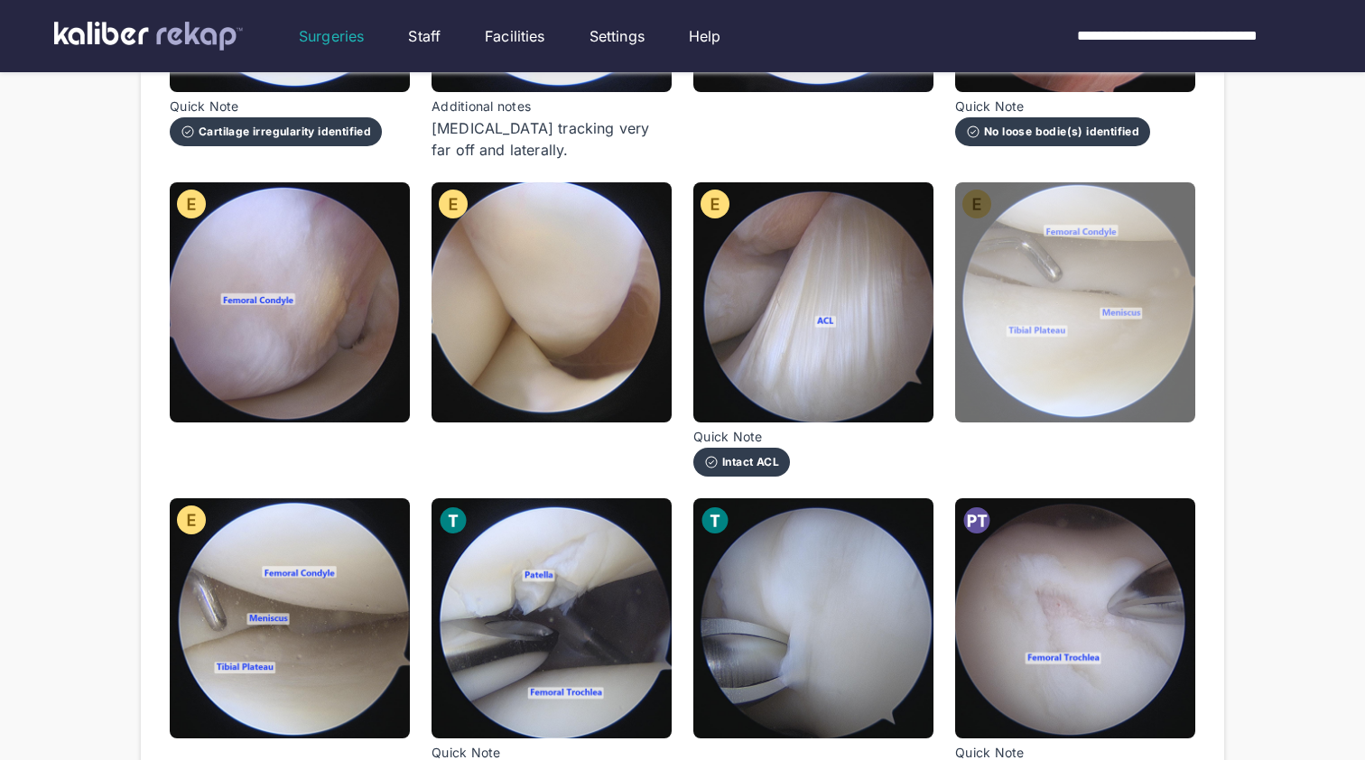
click at [1080, 231] on img at bounding box center [1075, 302] width 240 height 240
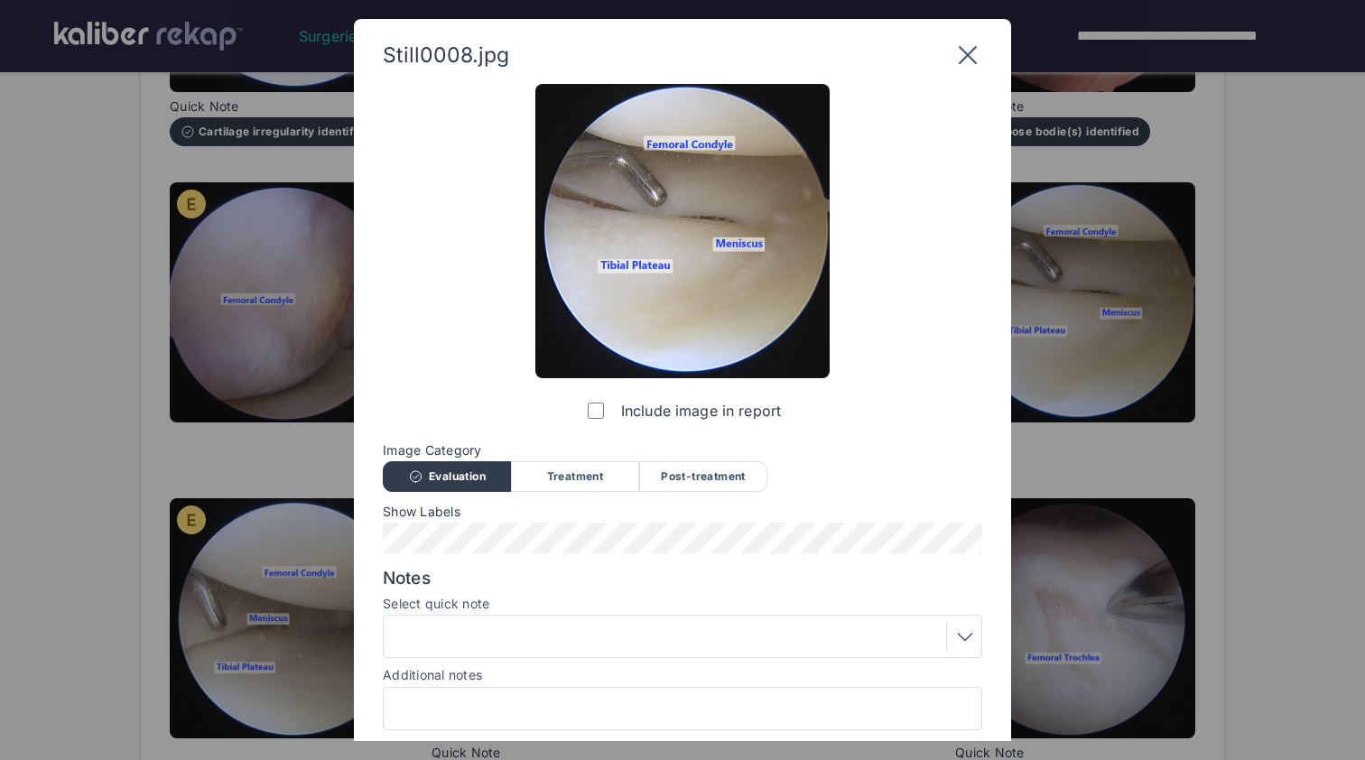
click at [558, 645] on div at bounding box center [682, 636] width 587 height 29
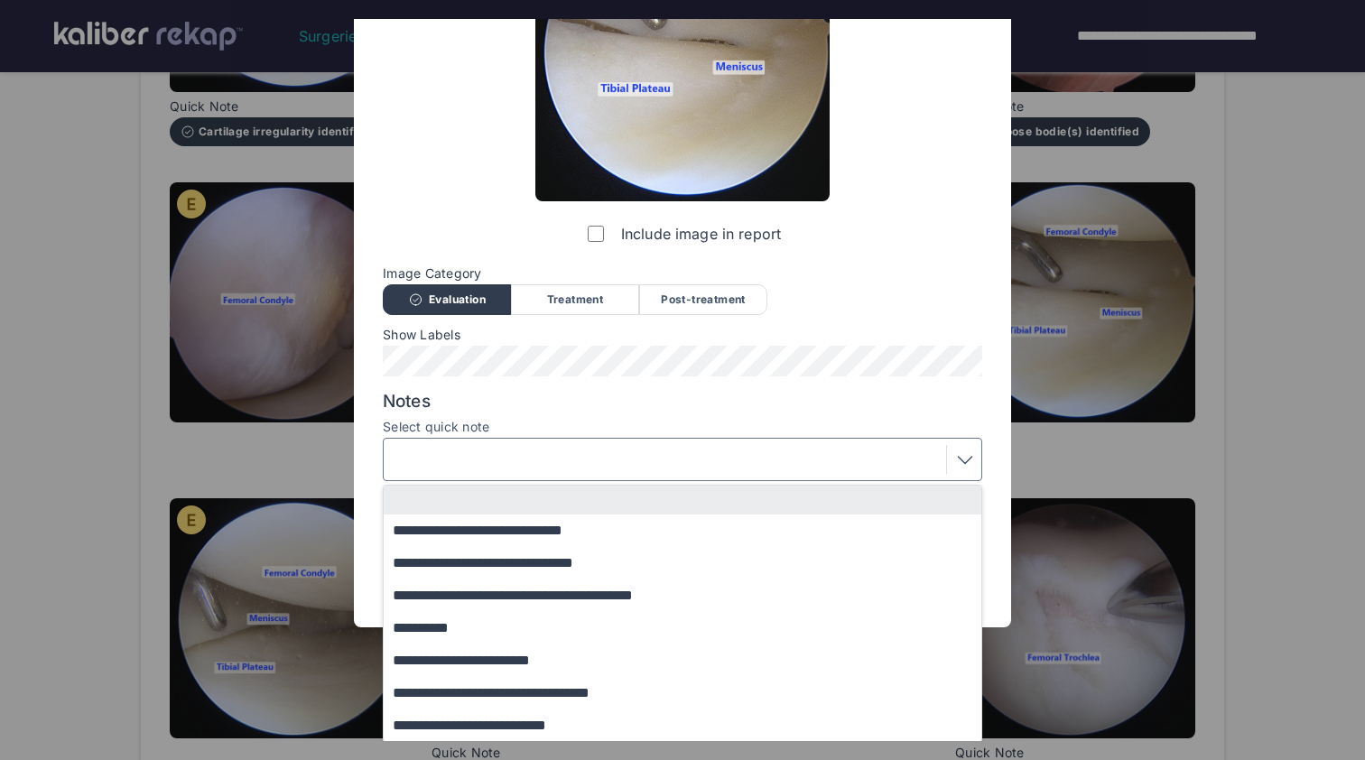
scroll to position [176, 0]
click at [922, 366] on div "**********" at bounding box center [683, 257] width 600 height 699
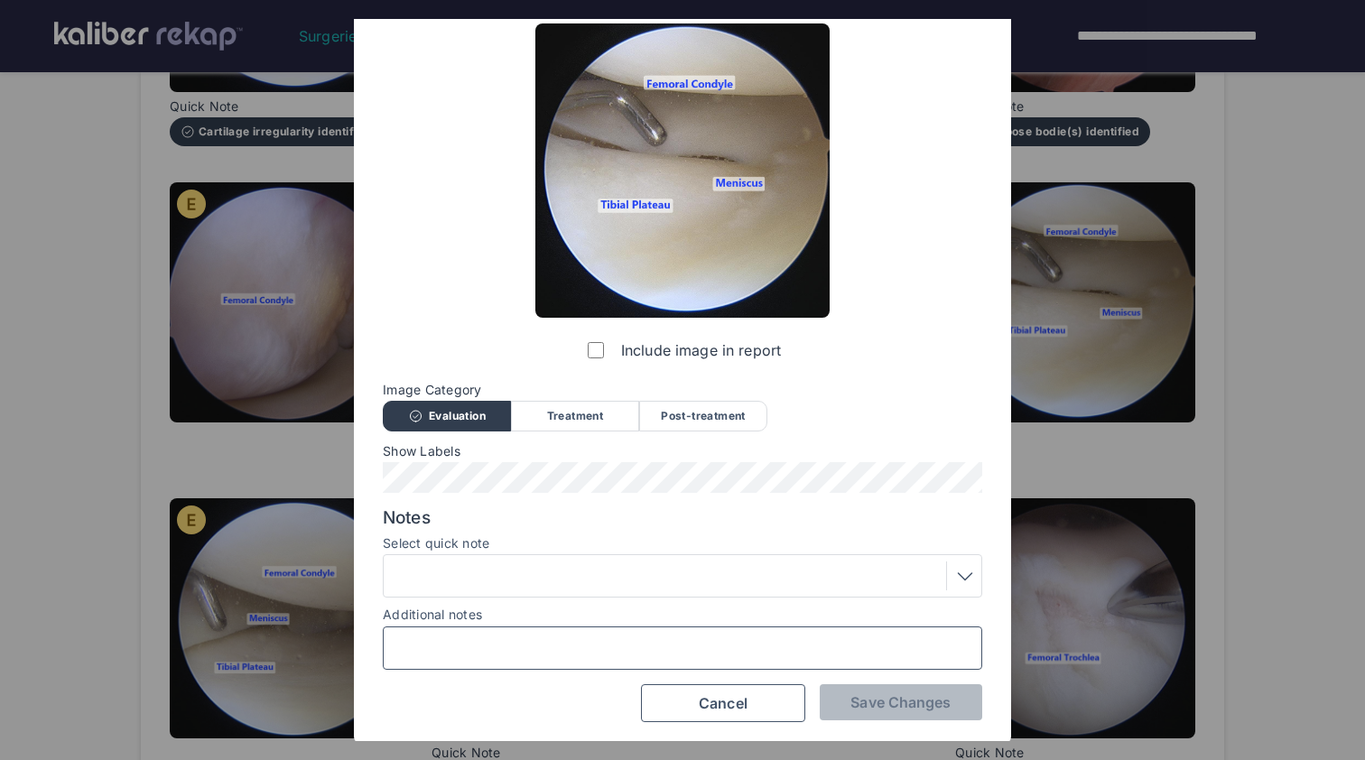
click at [695, 650] on input "Additional notes" at bounding box center [682, 648] width 583 height 23
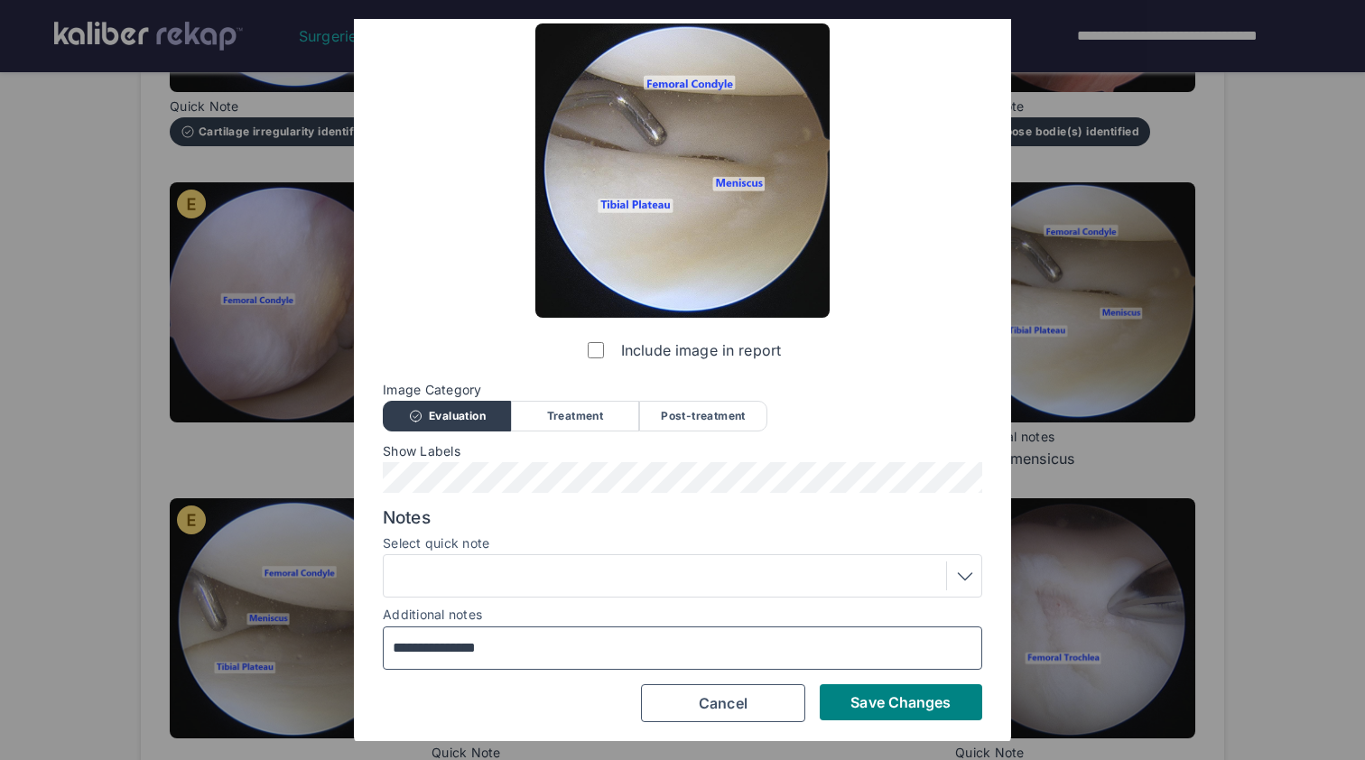
type input "**********"
drag, startPoint x: 695, startPoint y: 650, endPoint x: 936, endPoint y: 696, distance: 245.5
click at [936, 696] on span "Save Changes" at bounding box center [901, 703] width 100 height 18
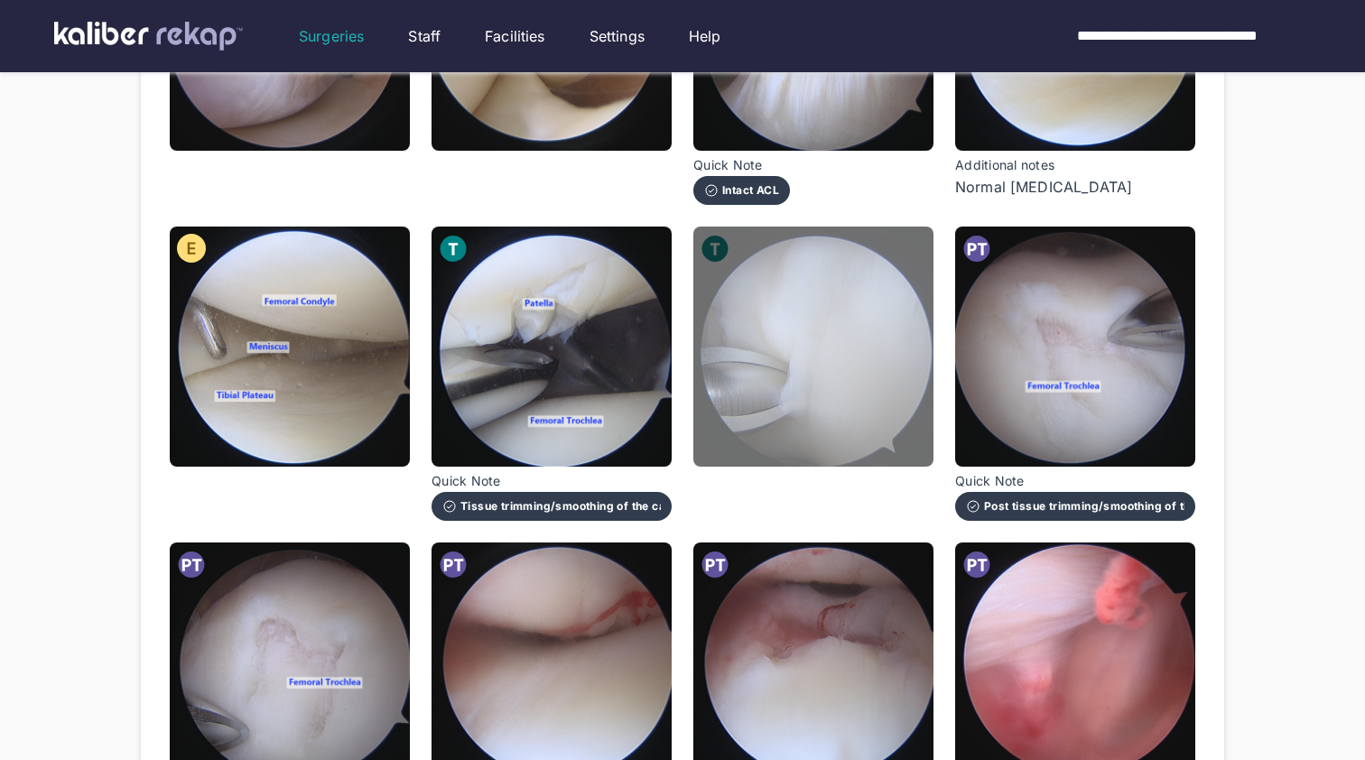
scroll to position [899, 0]
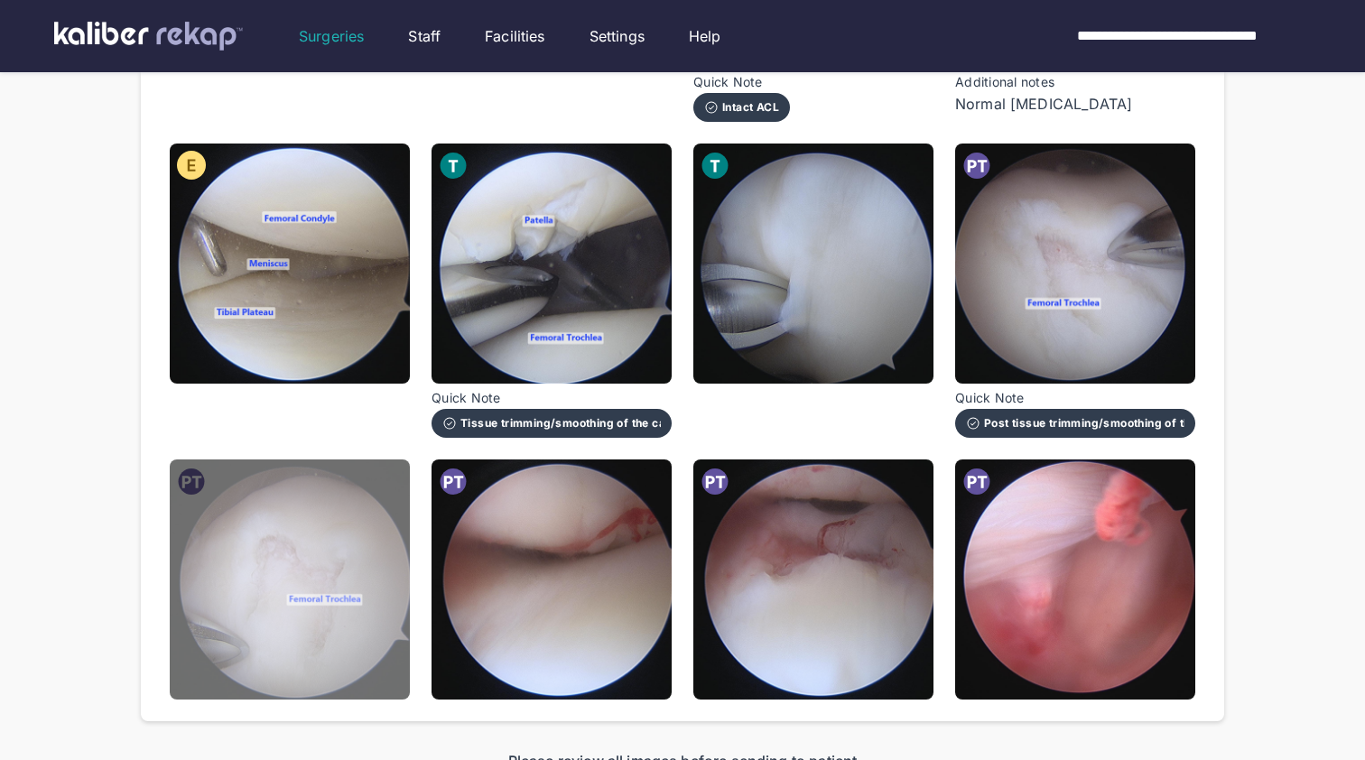
click at [193, 602] on img at bounding box center [290, 580] width 240 height 240
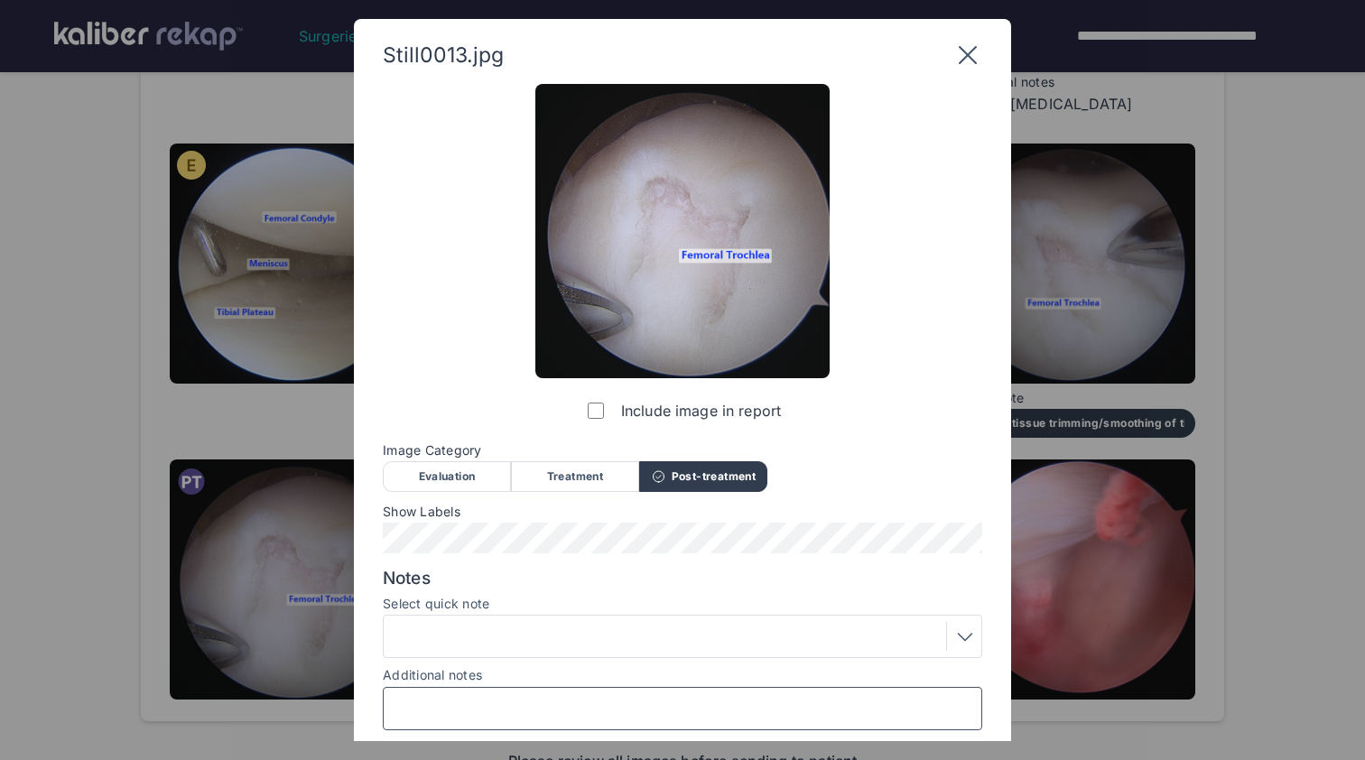
click at [461, 707] on input "Additional notes" at bounding box center [682, 708] width 583 height 23
click at [577, 699] on input "**********" at bounding box center [682, 708] width 583 height 23
click at [395, 703] on input "**********" at bounding box center [682, 708] width 583 height 23
paste input "*******"
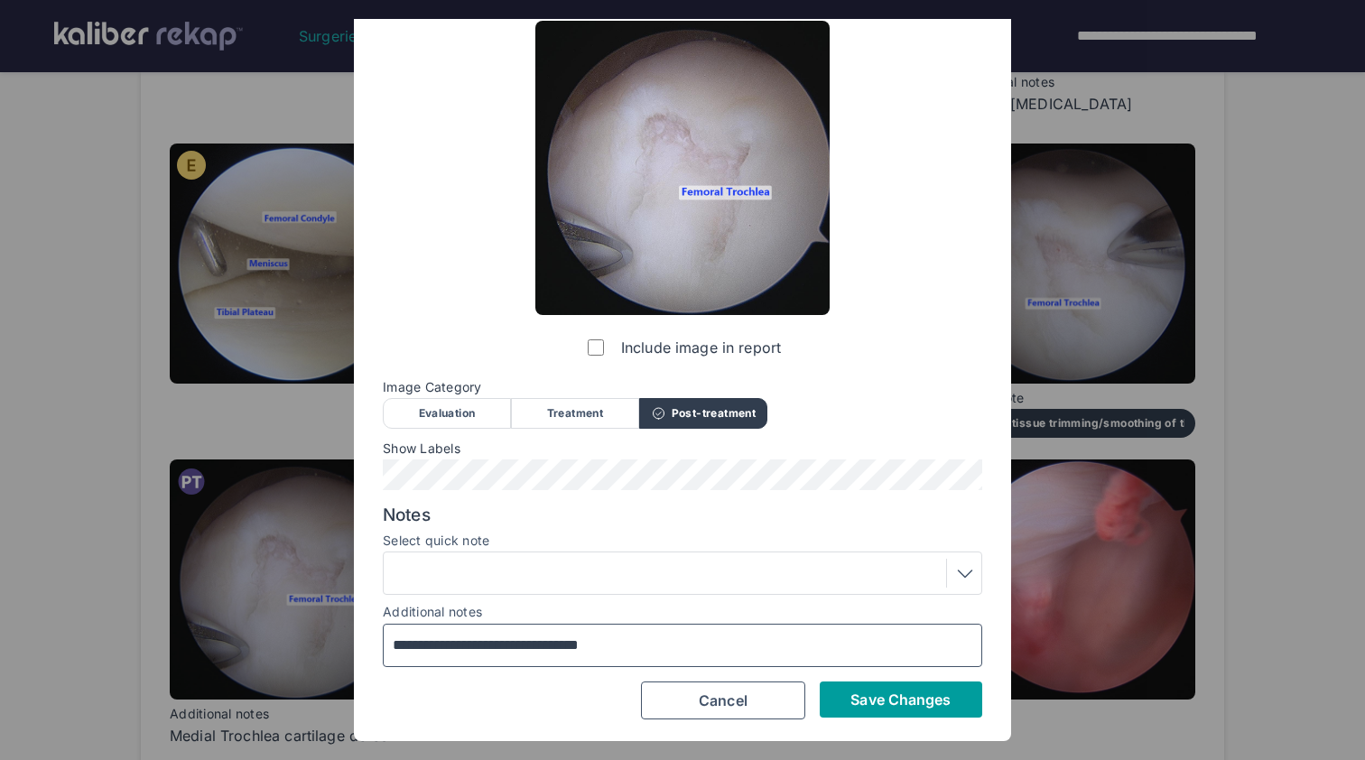
scroll to position [61, 0]
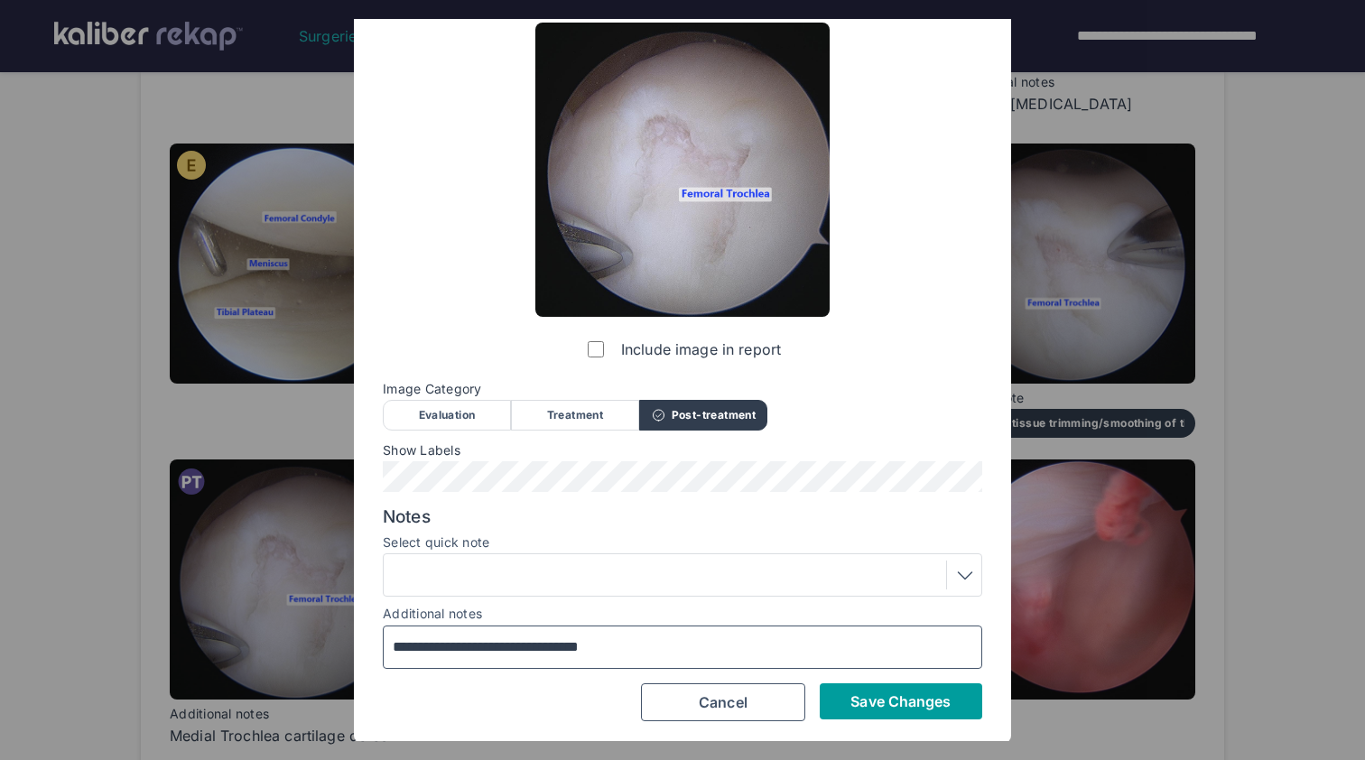
type input "**********"
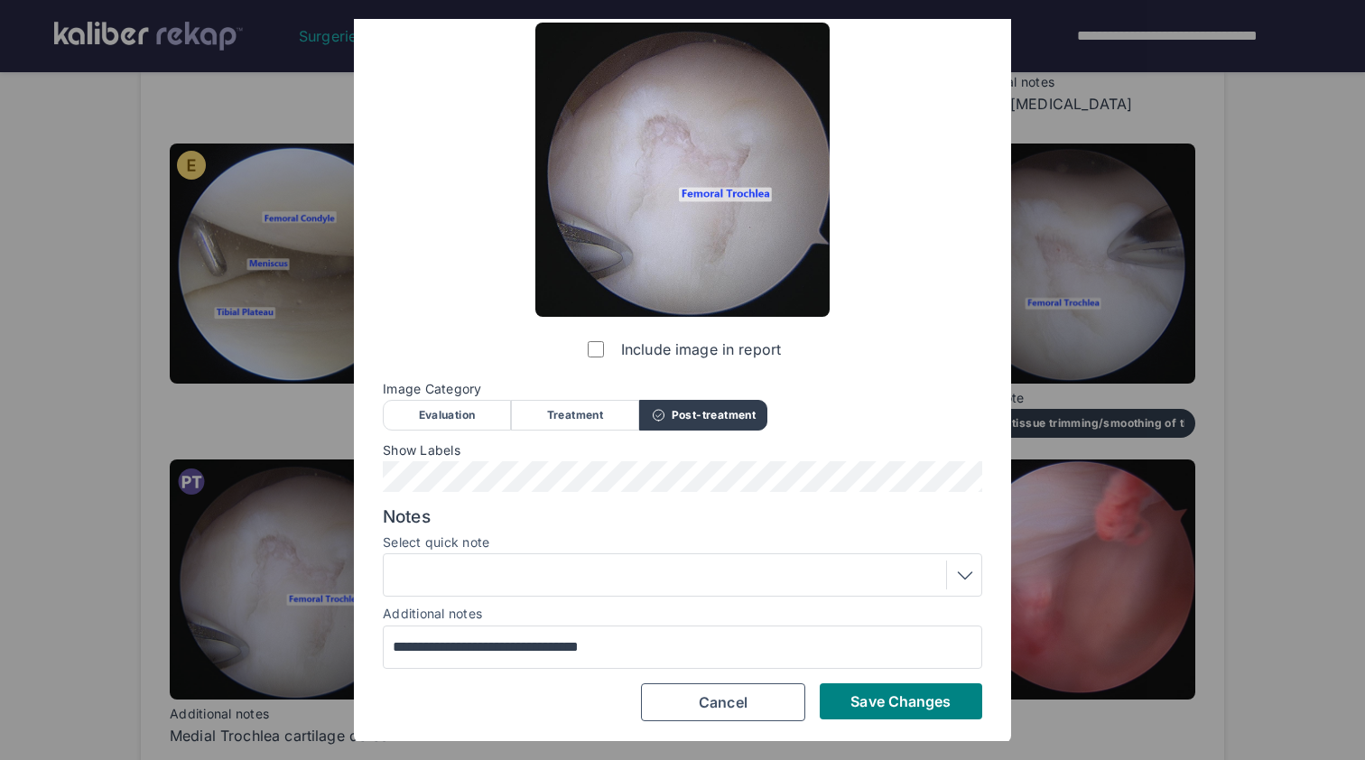
click at [914, 694] on span "Save Changes" at bounding box center [901, 702] width 100 height 18
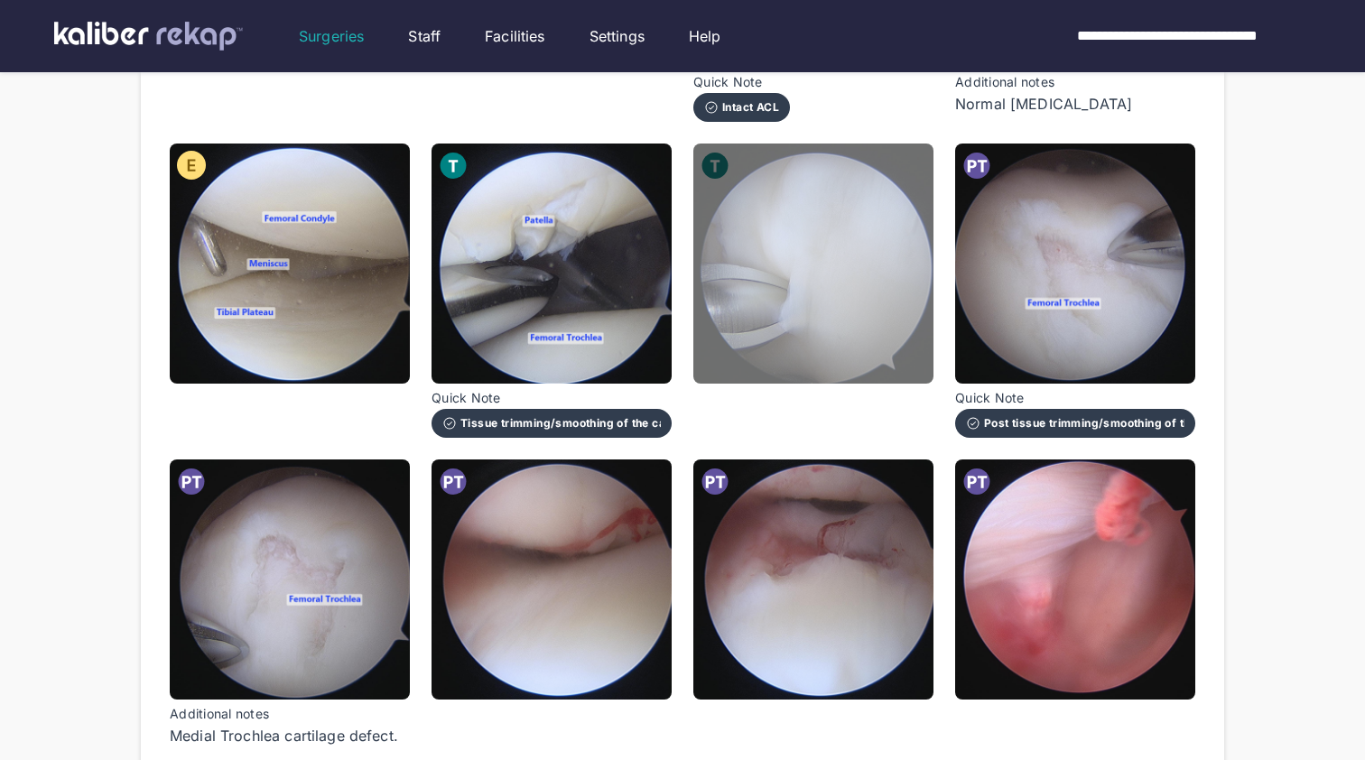
click at [805, 296] on img at bounding box center [814, 264] width 240 height 240
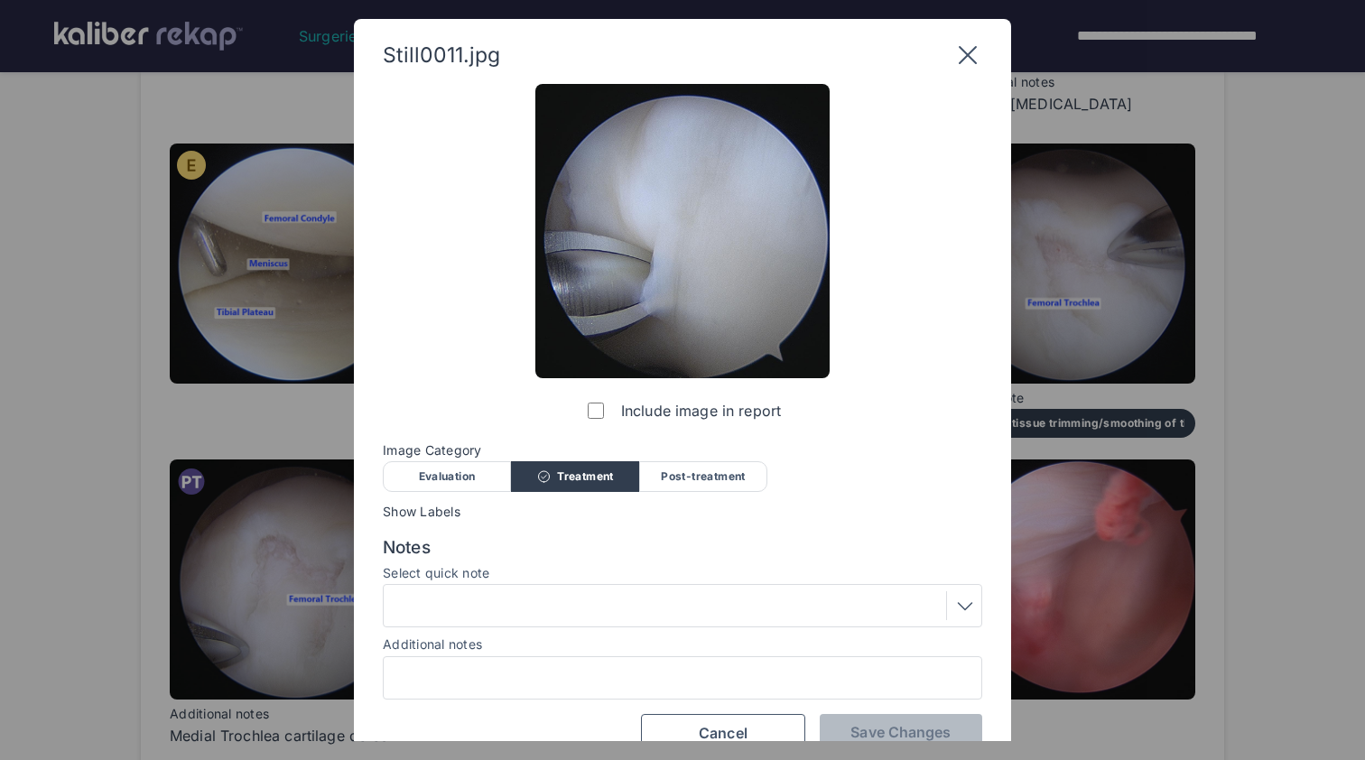
click at [521, 479] on div "Treatment" at bounding box center [575, 476] width 128 height 31
click at [461, 481] on div "Evaluation" at bounding box center [447, 476] width 128 height 31
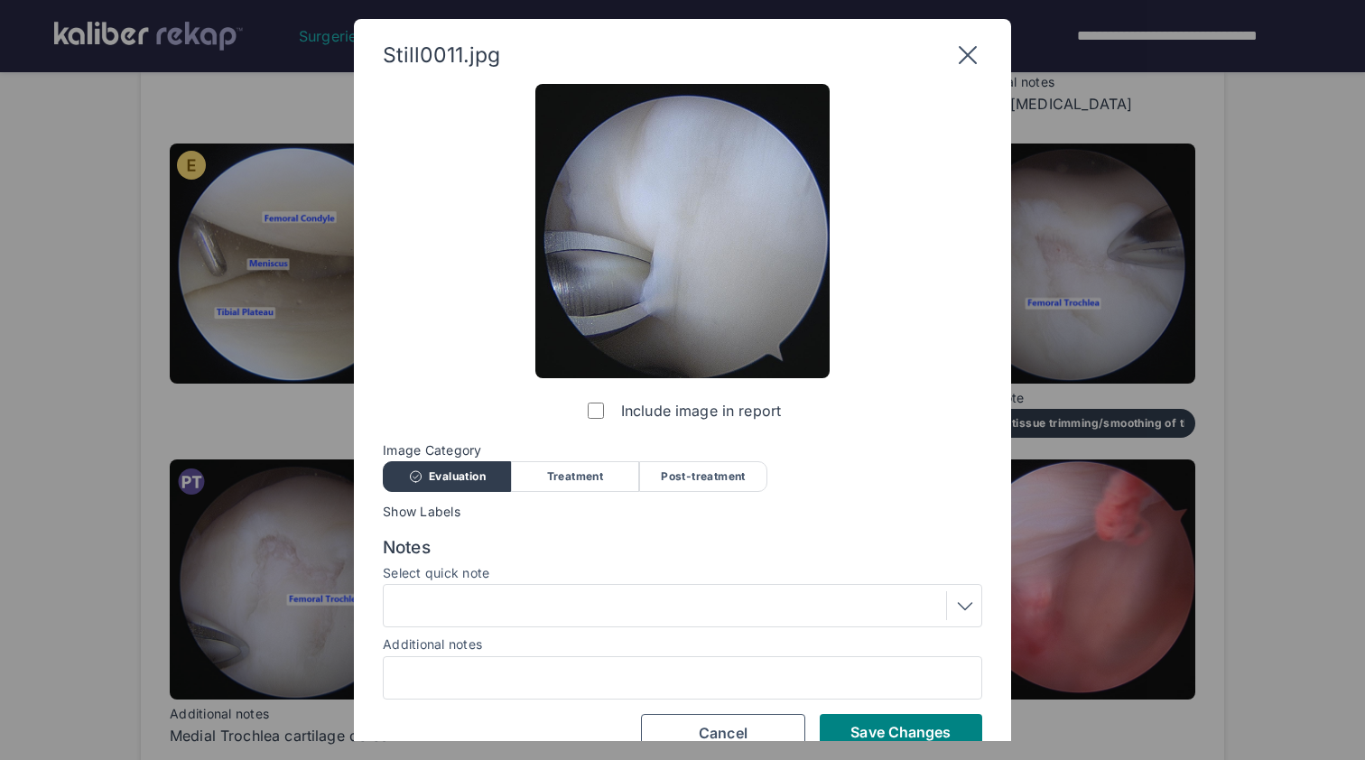
click at [574, 599] on div at bounding box center [682, 605] width 587 height 29
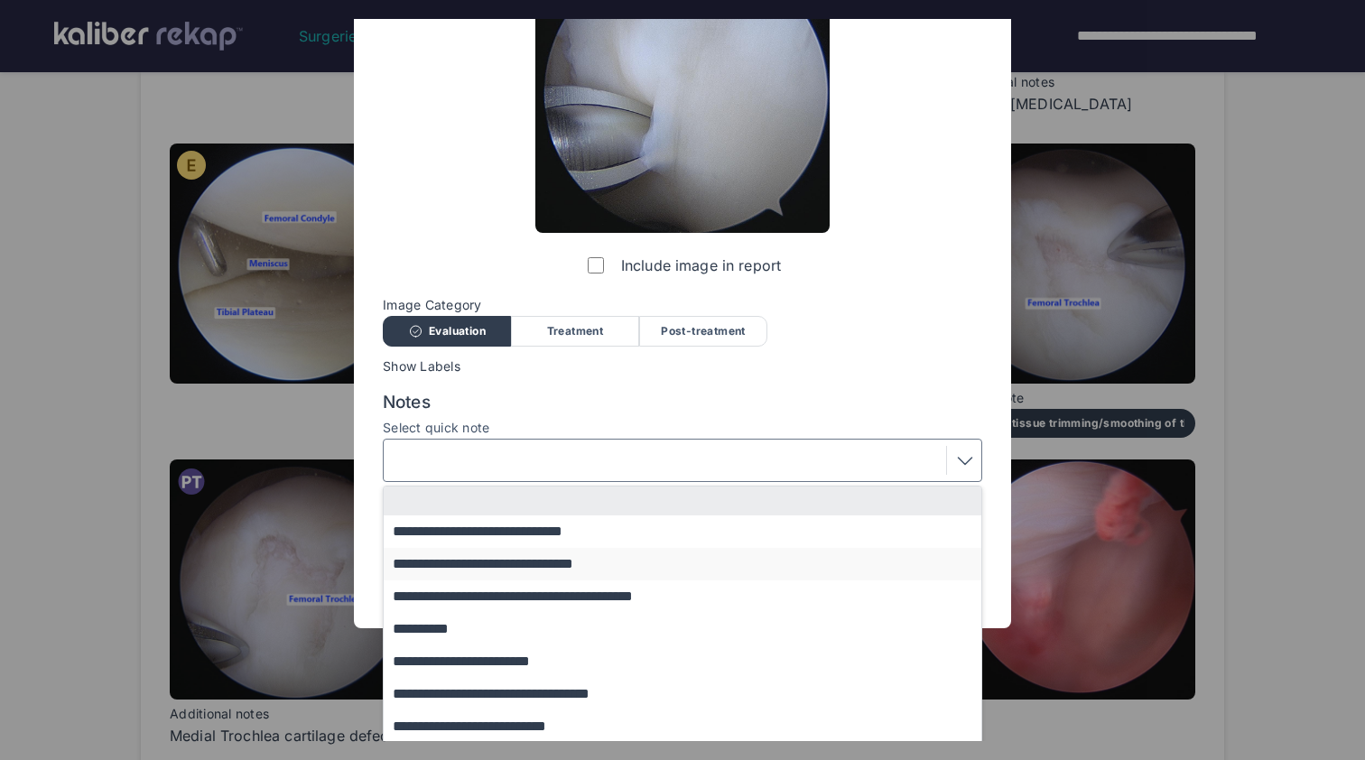
click at [578, 553] on button "**********" at bounding box center [691, 564] width 615 height 33
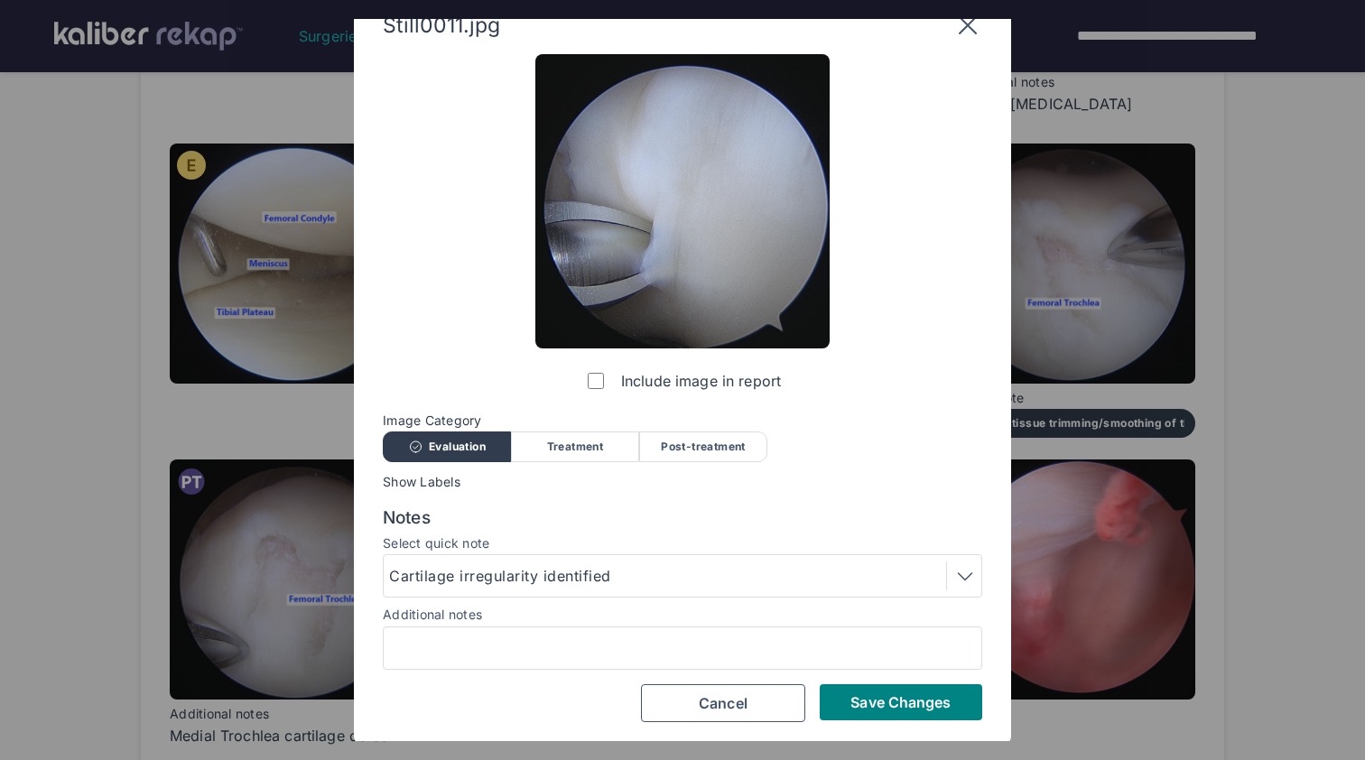
click at [768, 628] on div at bounding box center [683, 648] width 600 height 43
click at [766, 638] on input "Additional notes" at bounding box center [682, 648] width 583 height 23
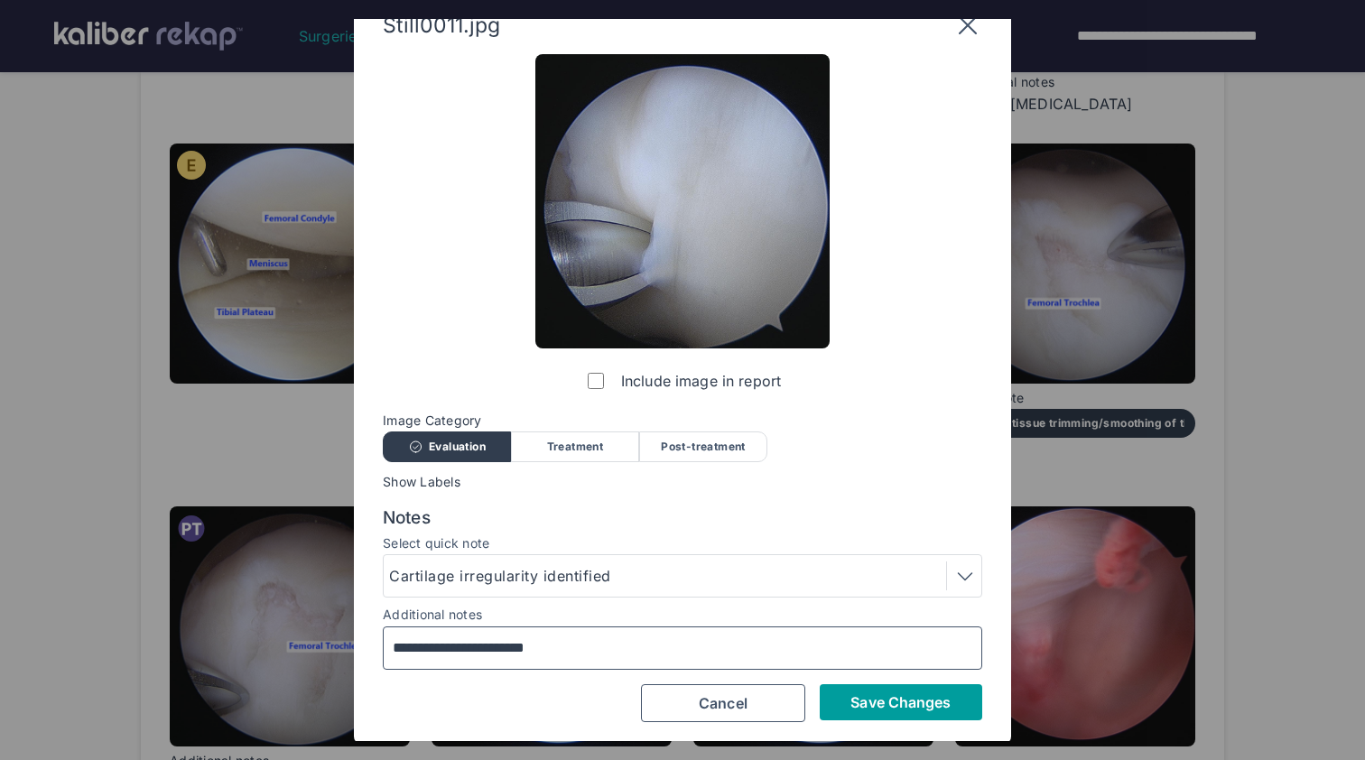
type input "**********"
click at [943, 697] on span "Save Changes" at bounding box center [901, 703] width 100 height 18
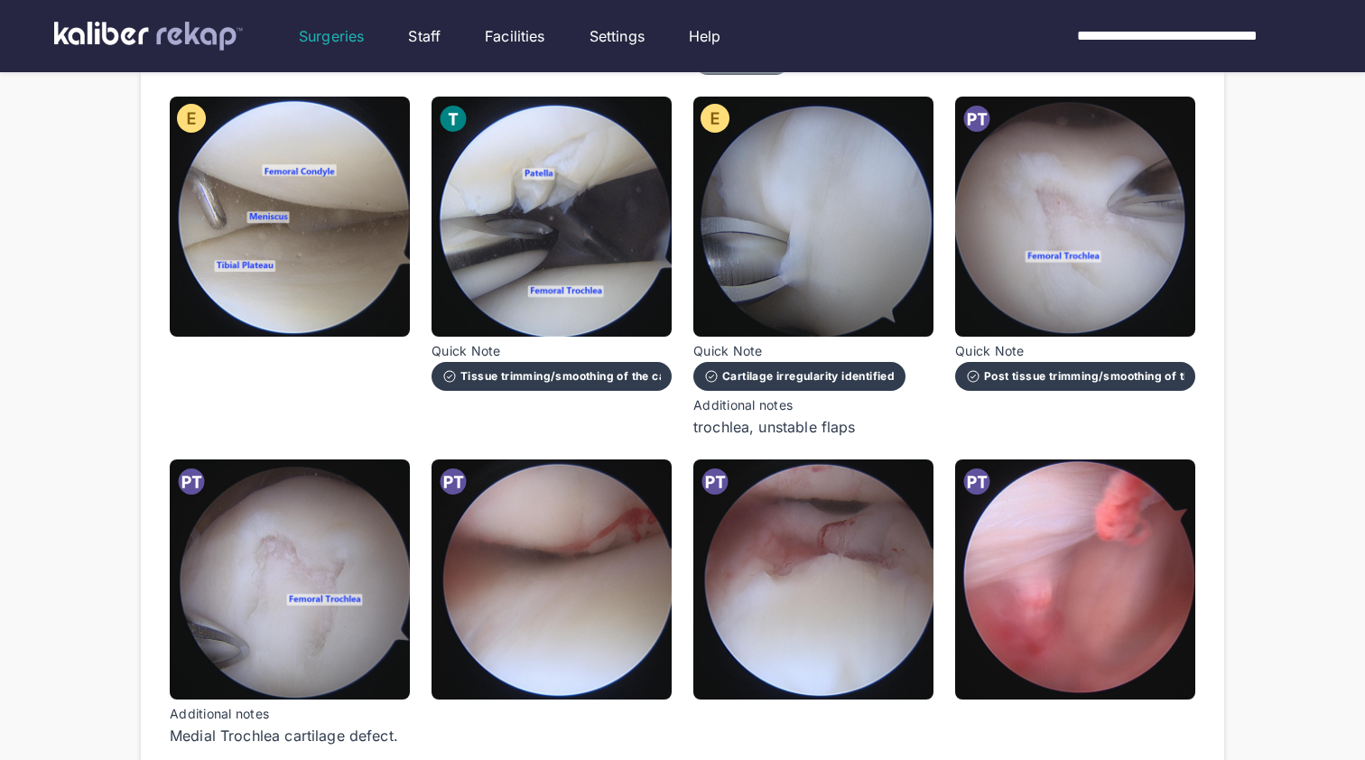
scroll to position [975, 0]
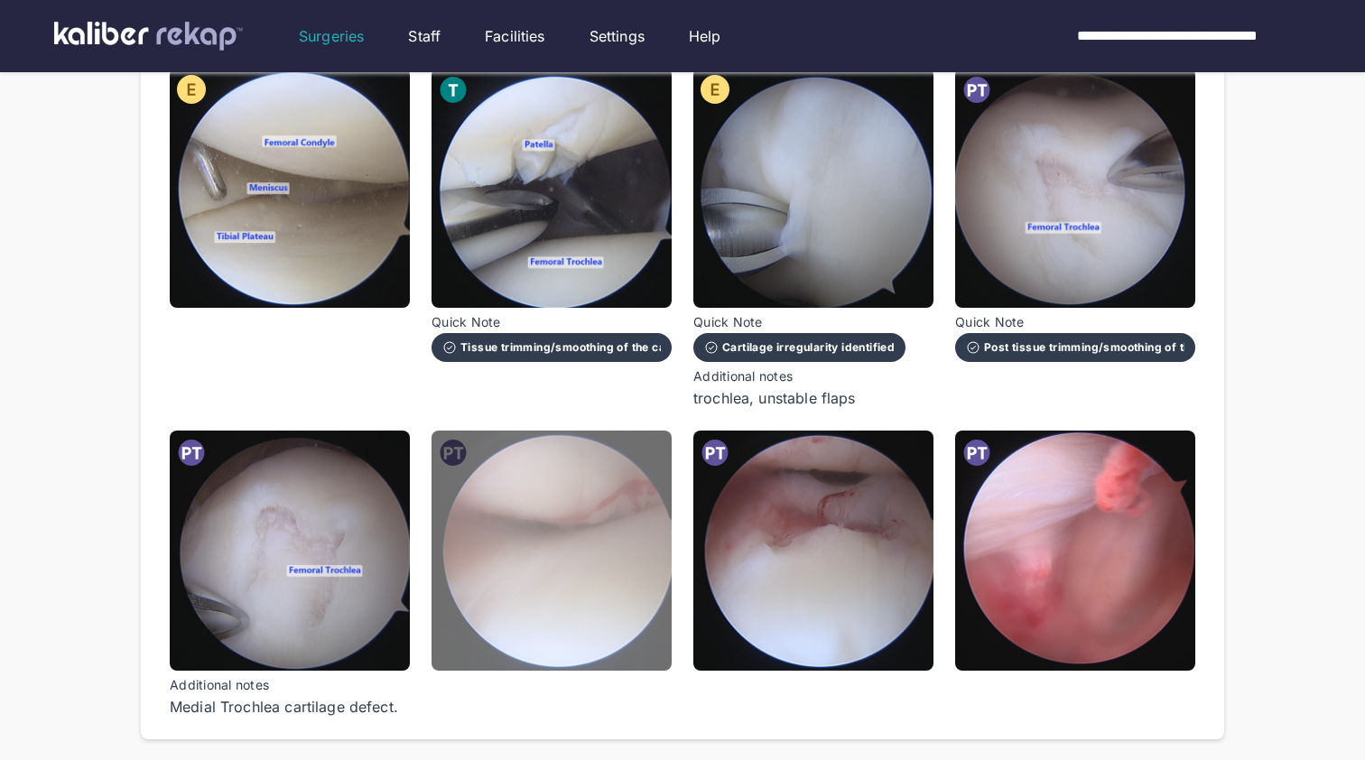
click at [535, 518] on img at bounding box center [552, 551] width 240 height 240
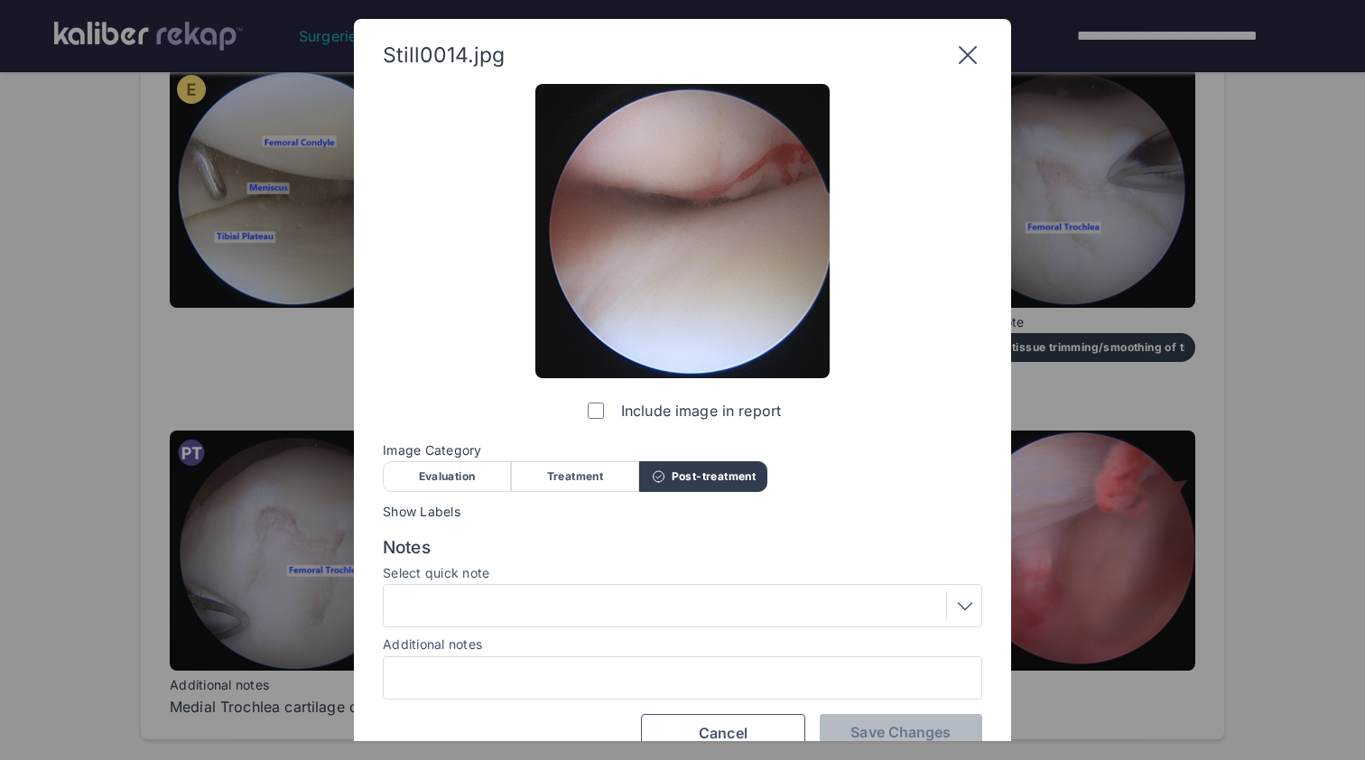
click at [557, 662] on div at bounding box center [683, 677] width 600 height 43
click at [557, 666] on input "Additional notes" at bounding box center [682, 677] width 583 height 23
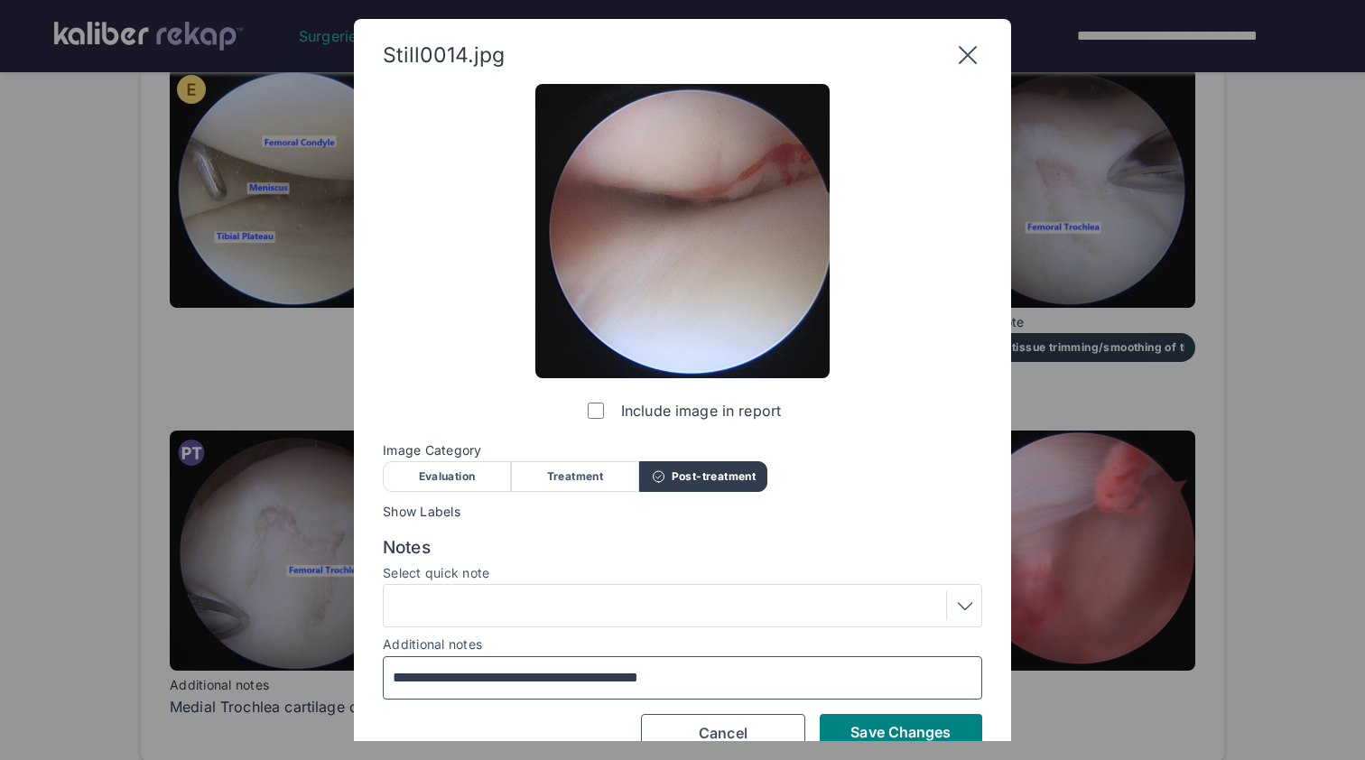
drag, startPoint x: 471, startPoint y: 672, endPoint x: 296, endPoint y: 666, distance: 175.3
click at [296, 666] on div "**********" at bounding box center [682, 380] width 1365 height 760
type input "**********"
click at [932, 723] on span "Save Changes" at bounding box center [901, 732] width 100 height 18
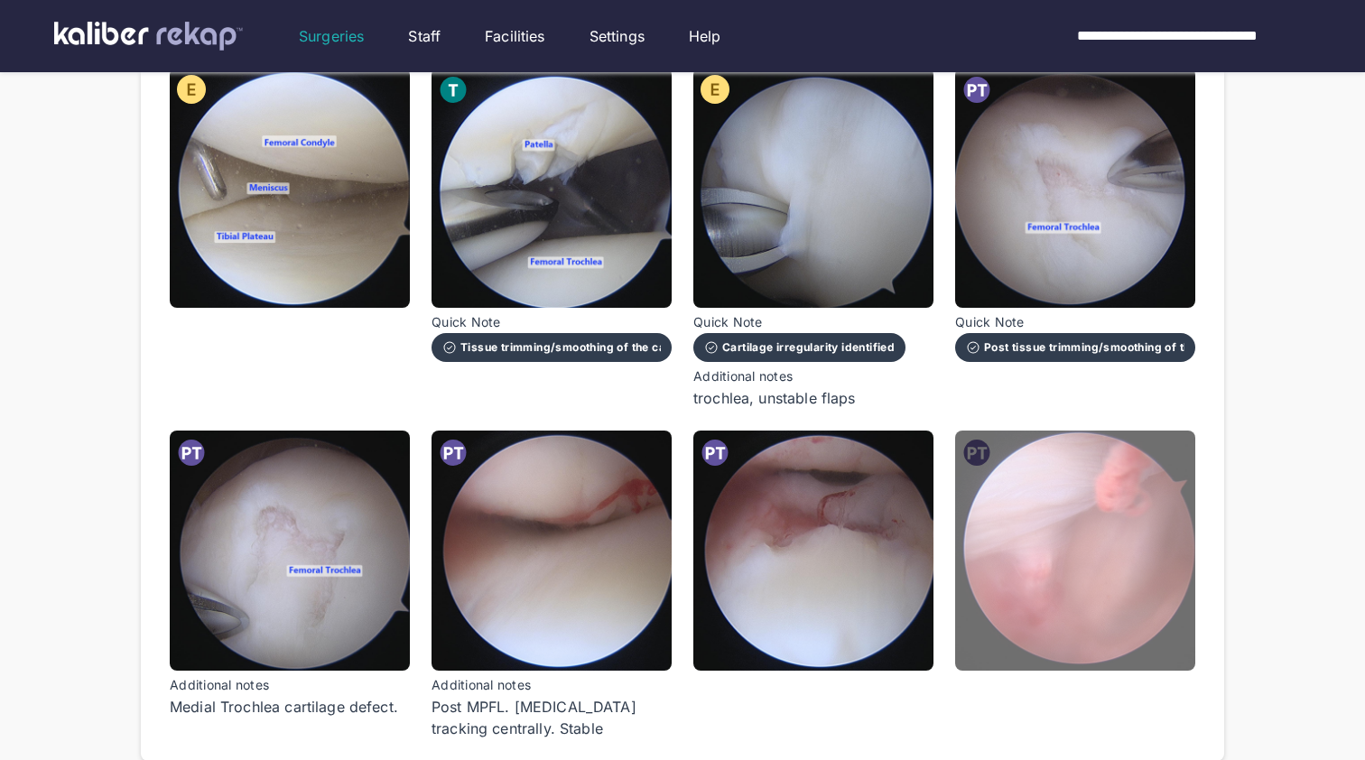
click at [1078, 545] on img at bounding box center [1075, 551] width 240 height 240
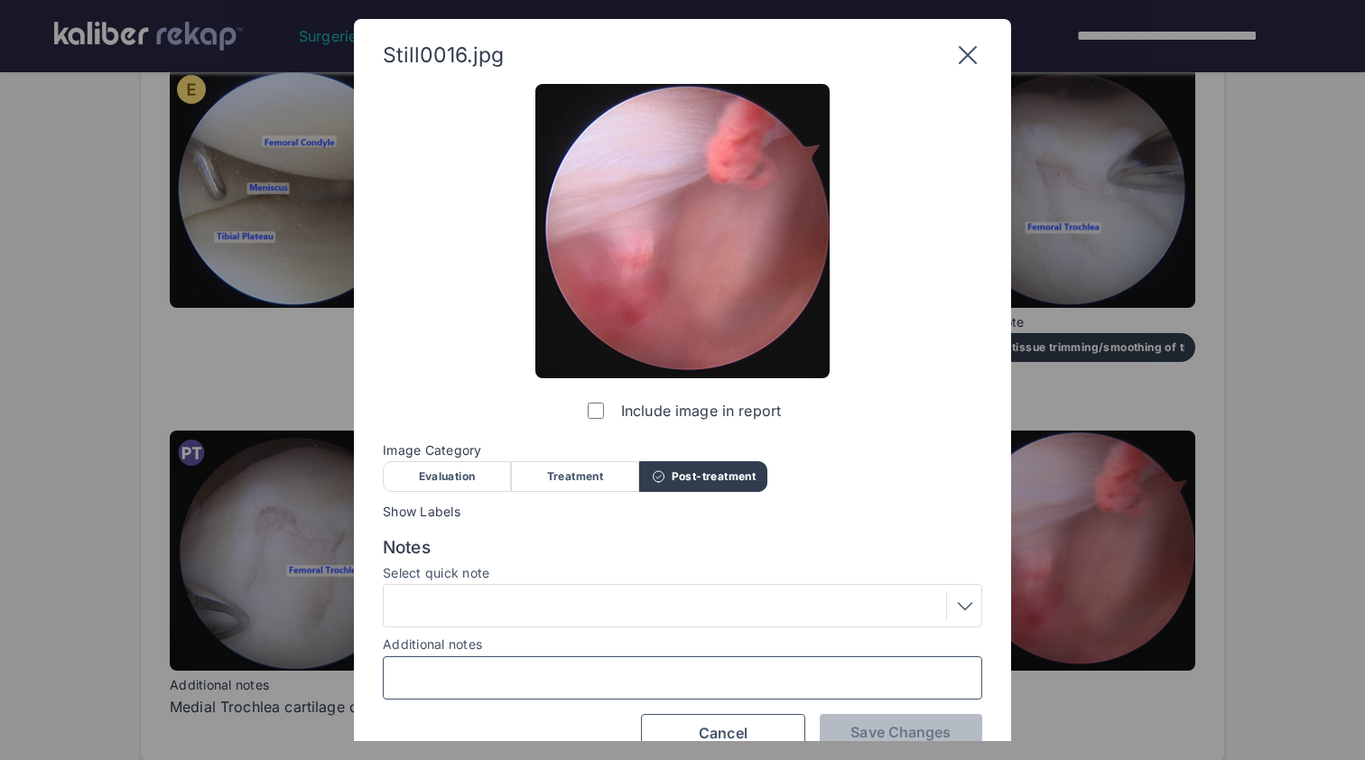
click at [591, 678] on input "Additional notes" at bounding box center [682, 677] width 583 height 23
paste input "**********"
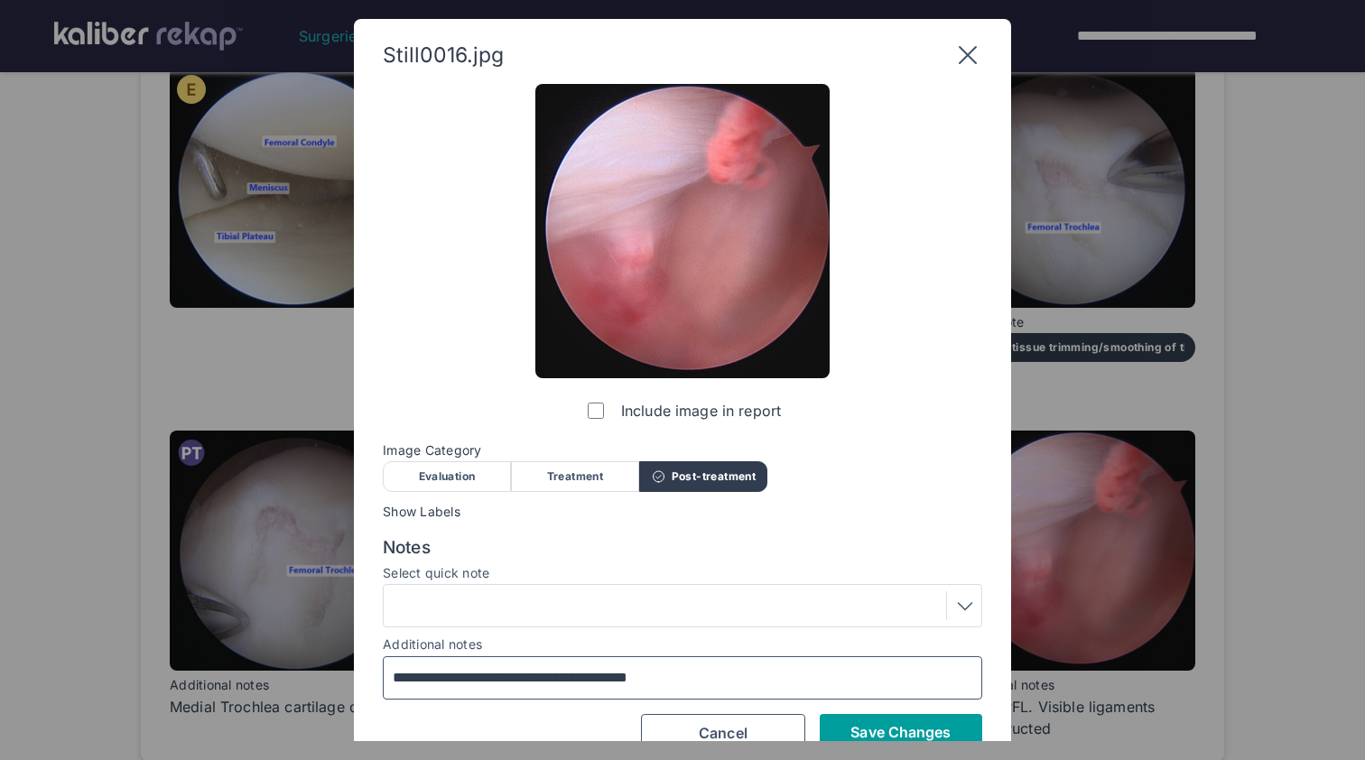
type input "**********"
click at [866, 714] on button "Save Changes" at bounding box center [901, 732] width 163 height 36
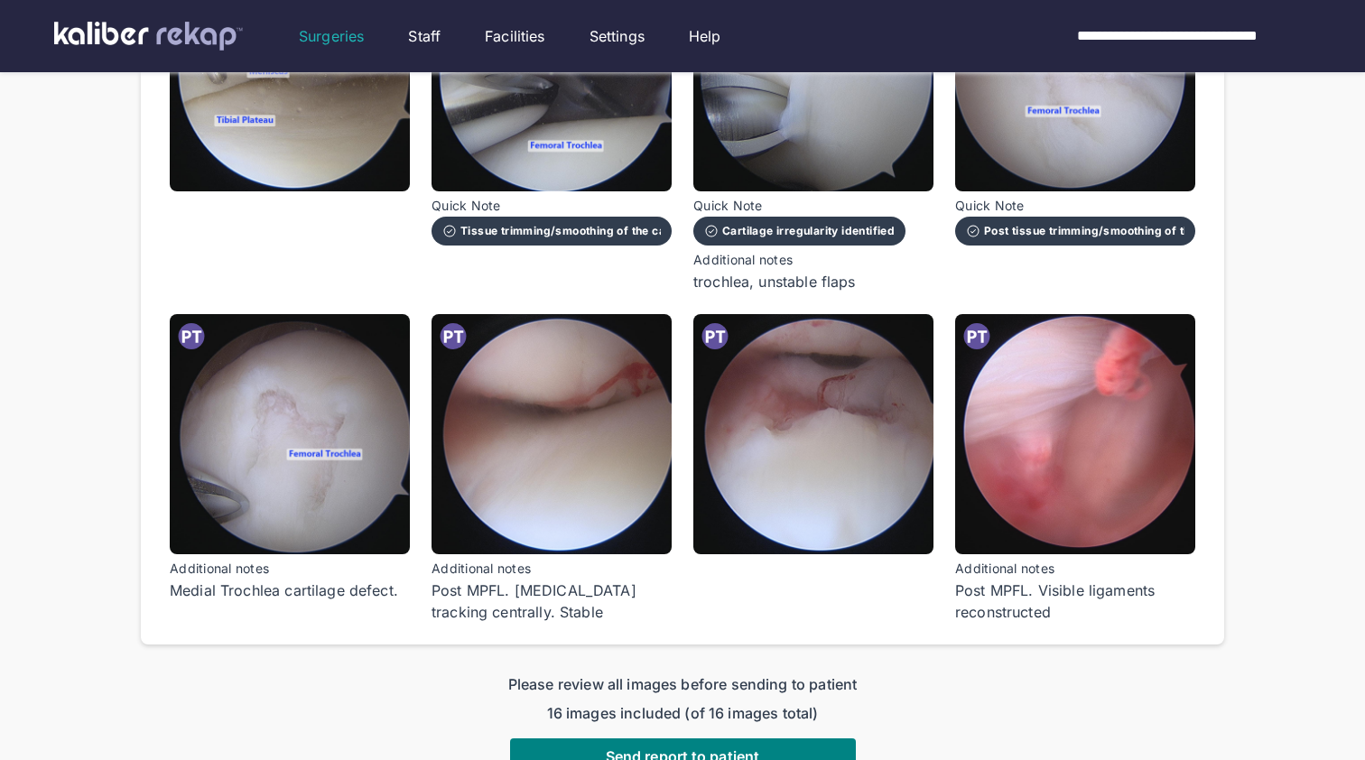
scroll to position [1124, 0]
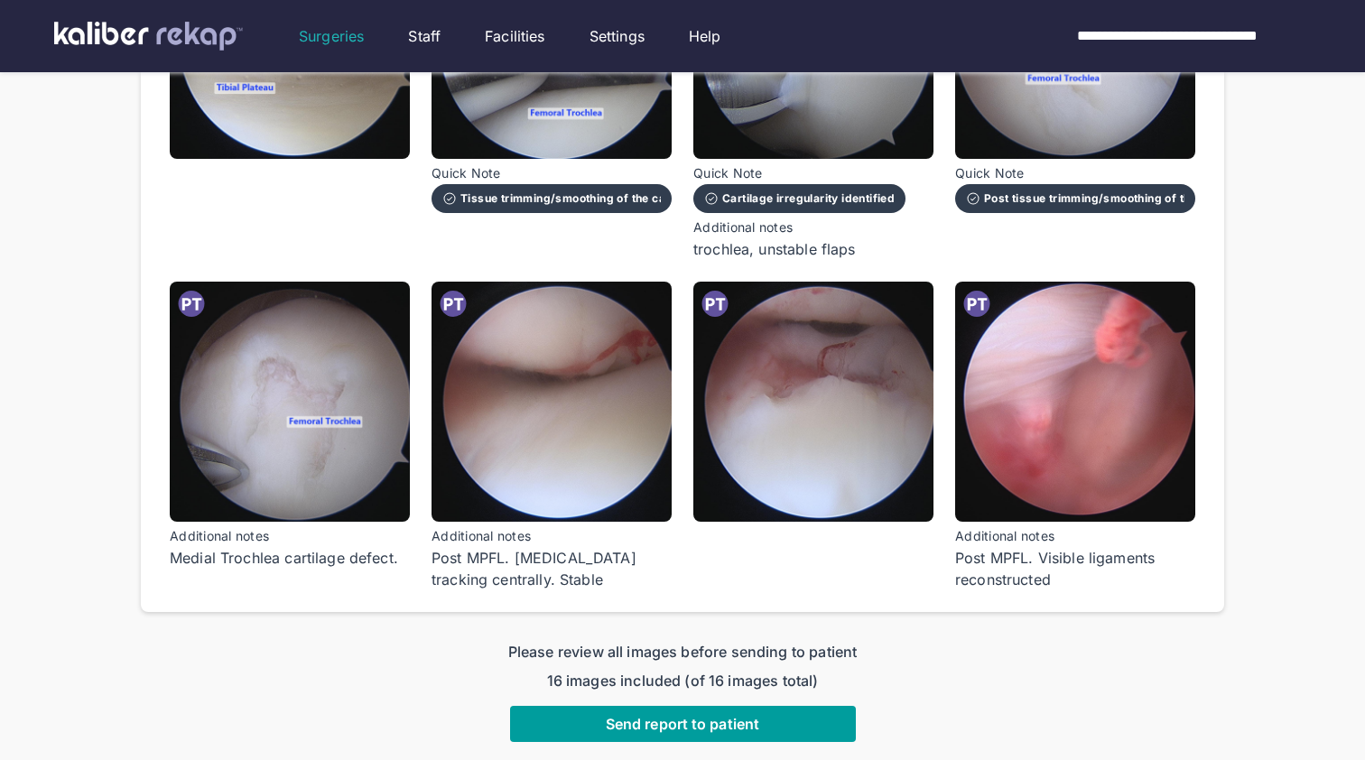
click at [778, 706] on button "Send report to patient" at bounding box center [683, 724] width 346 height 36
